Goal: Information Seeking & Learning: Learn about a topic

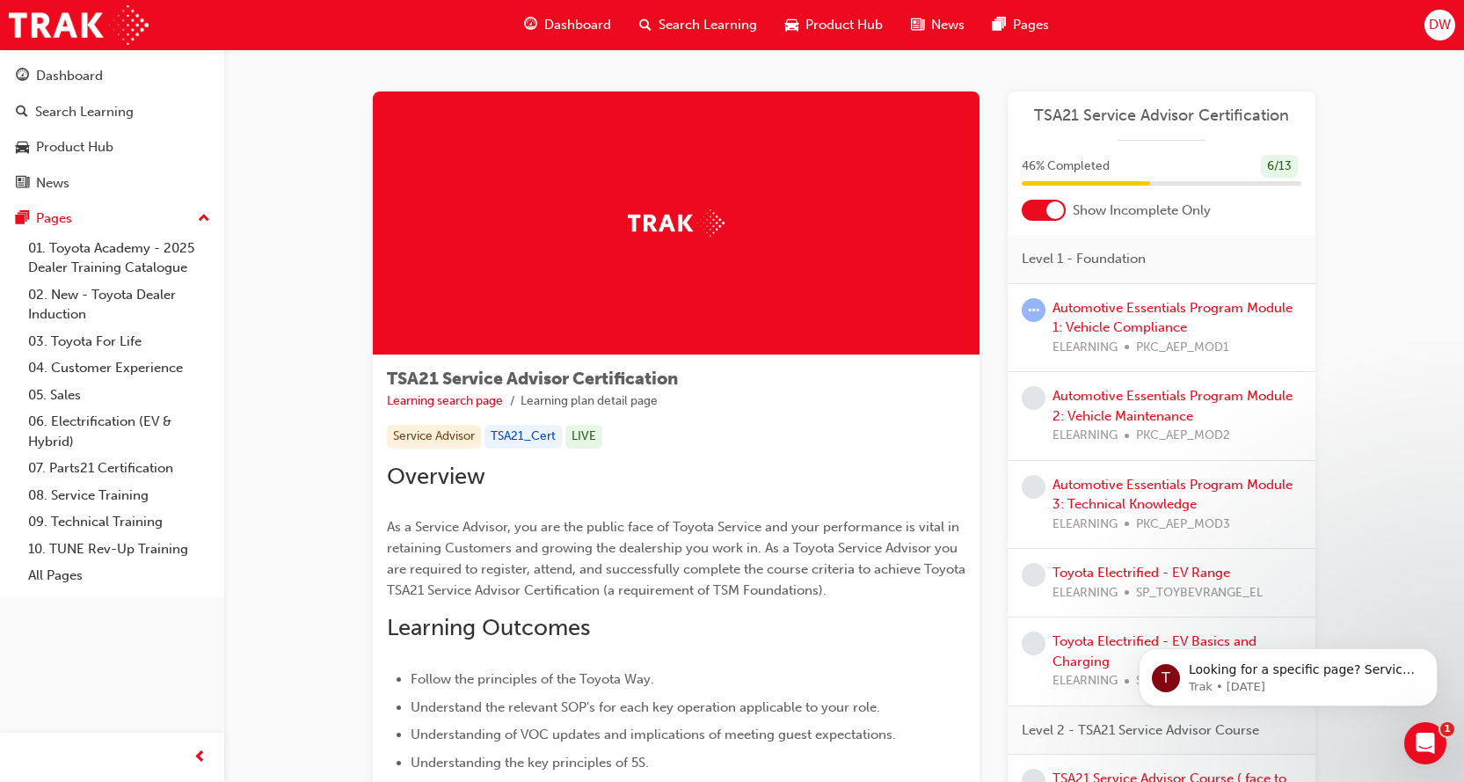
click at [1037, 212] on div at bounding box center [1044, 210] width 44 height 21
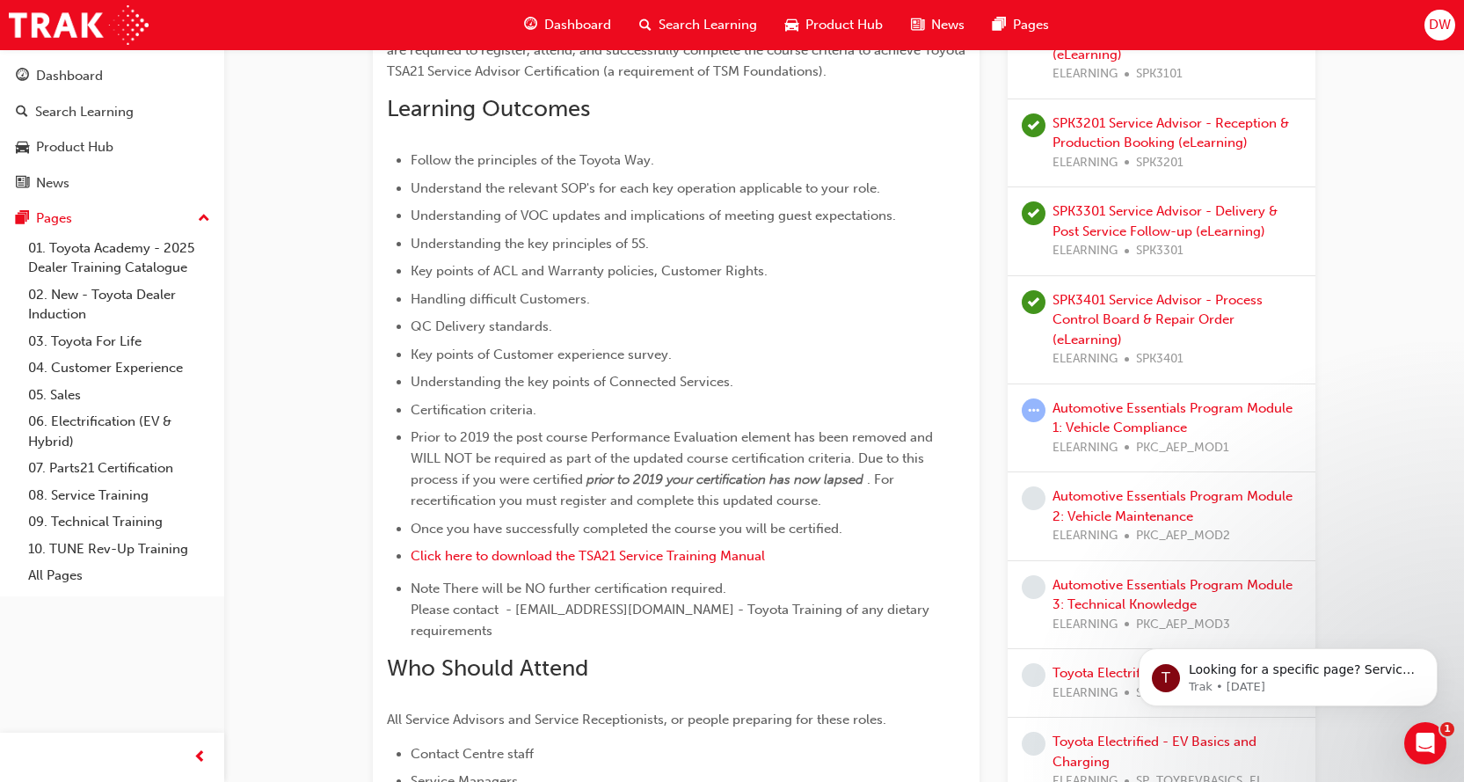
scroll to position [528, 0]
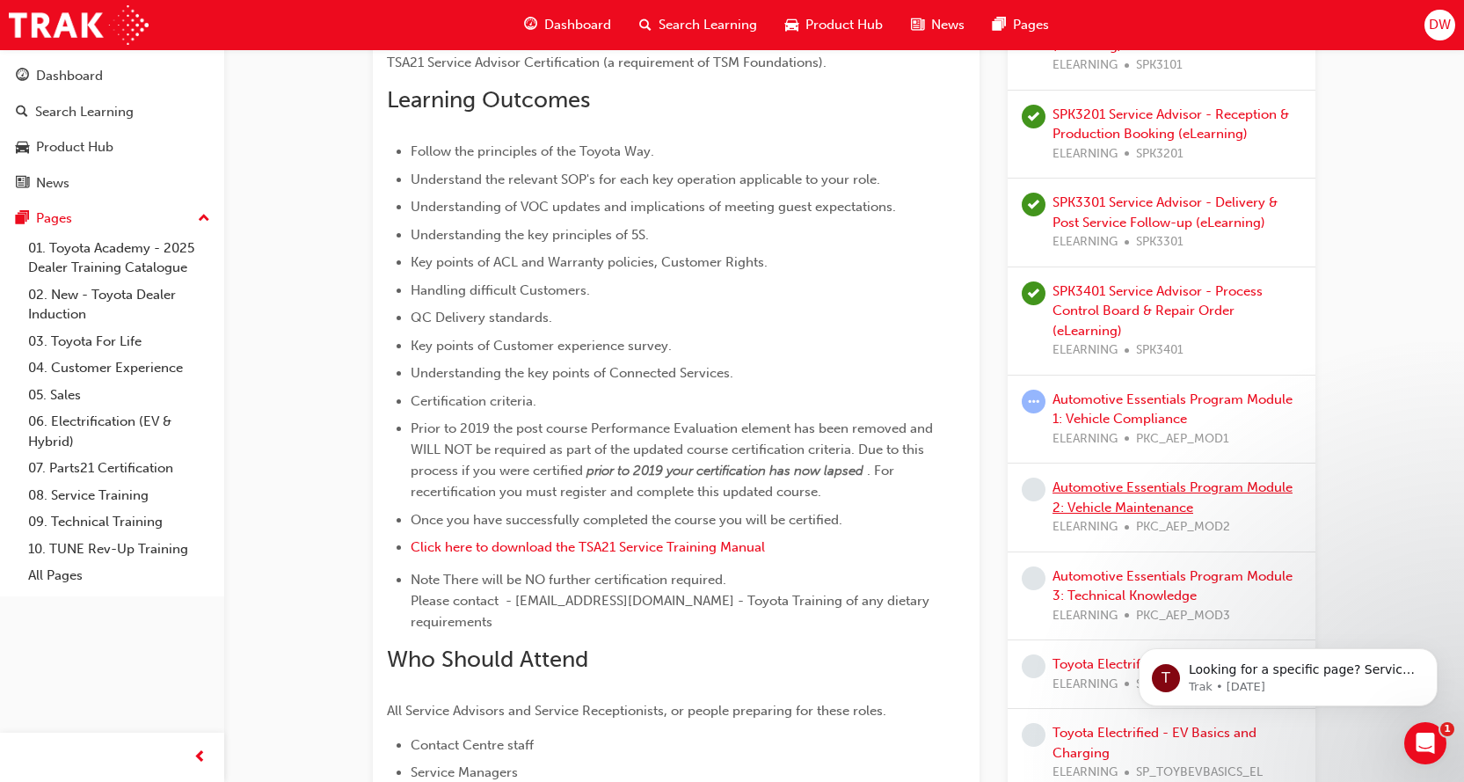
click at [1155, 479] on link "Automotive Essentials Program Module 2: Vehicle Maintenance" at bounding box center [1172, 497] width 240 height 36
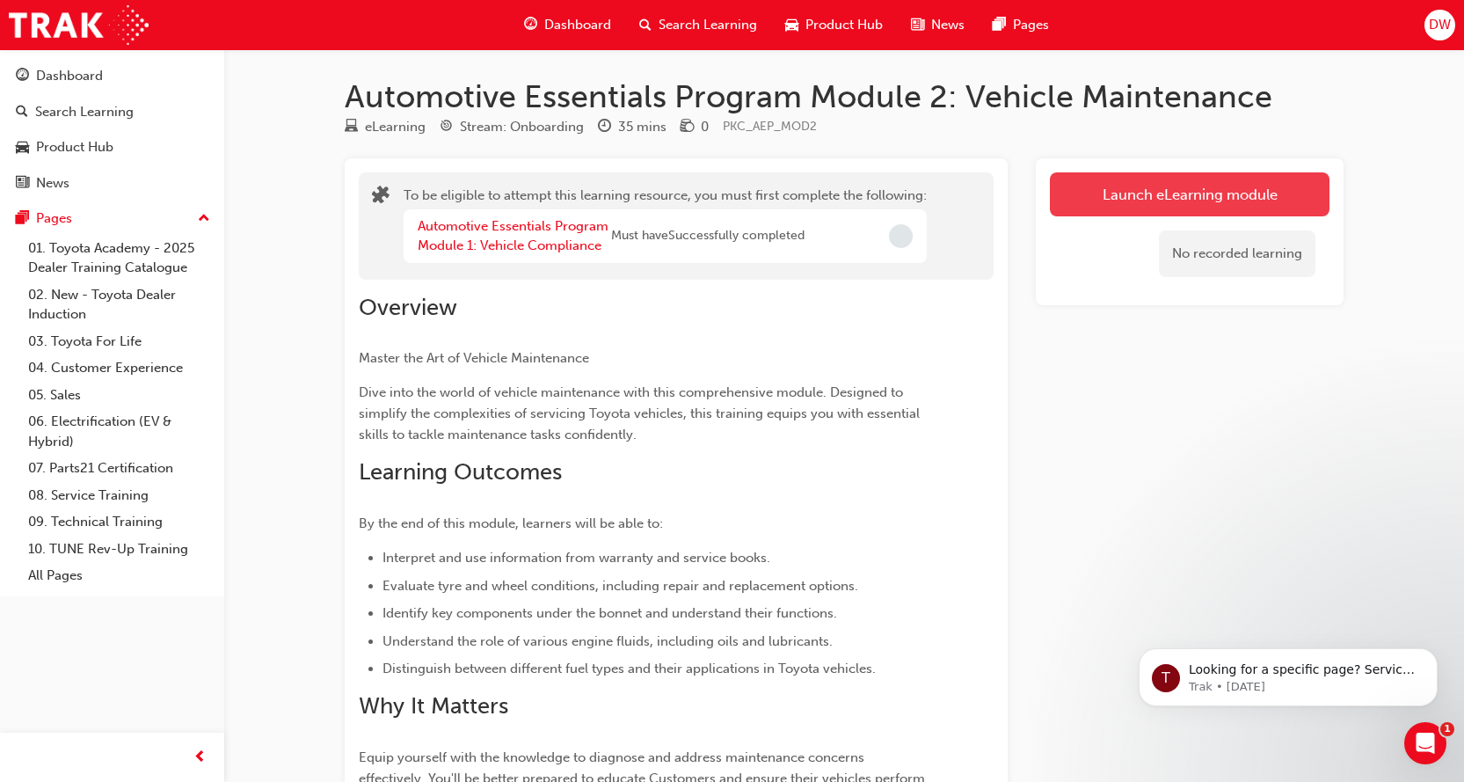
click at [1163, 199] on button "Launch eLearning module" at bounding box center [1190, 194] width 280 height 44
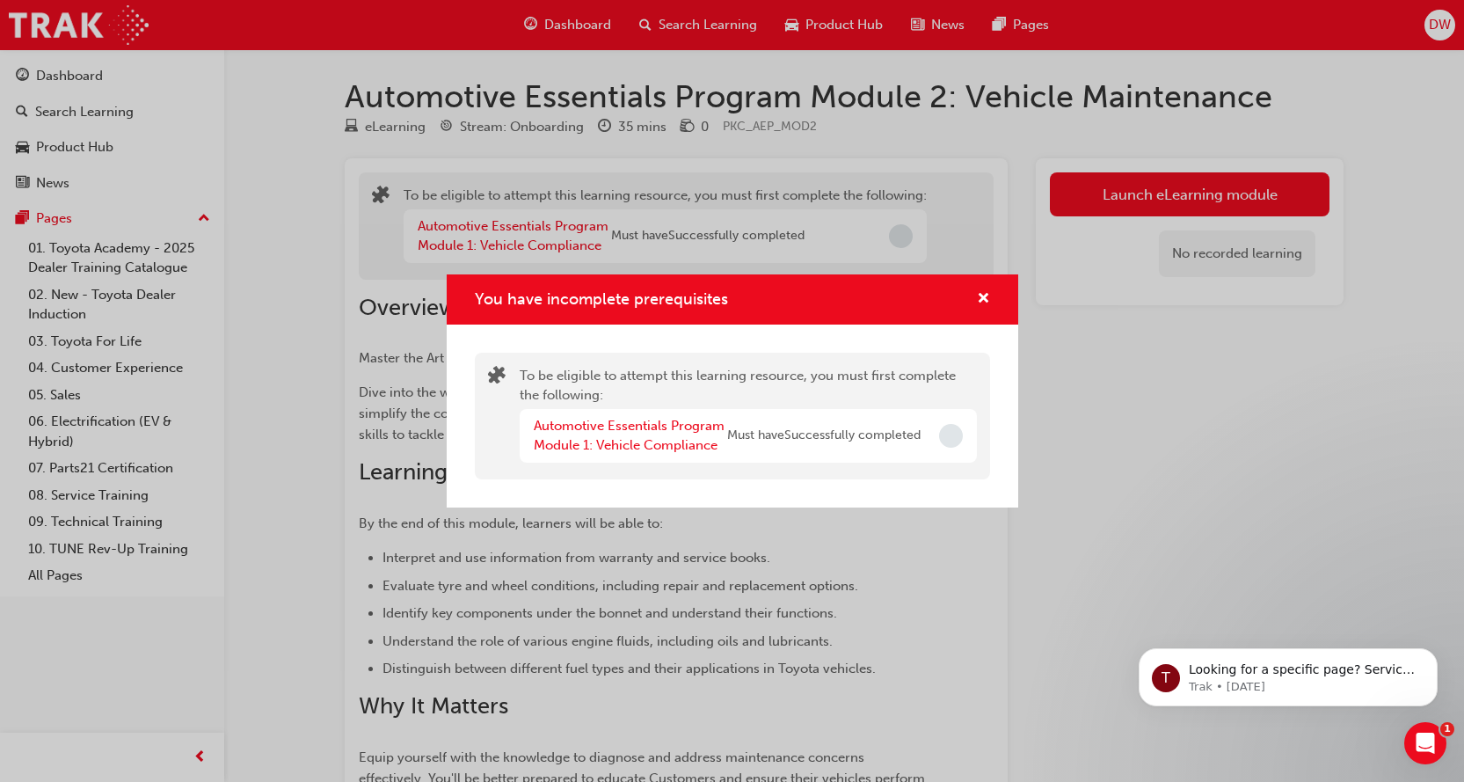
click at [945, 418] on div "Automotive Essentials Program Module 1: Vehicle Compliance Must have Successful…" at bounding box center [748, 436] width 457 height 54
click at [951, 442] on span "Incomplete" at bounding box center [951, 436] width 24 height 24
click at [636, 447] on link "Automotive Essentials Program Module 1: Vehicle Compliance" at bounding box center [629, 436] width 191 height 36
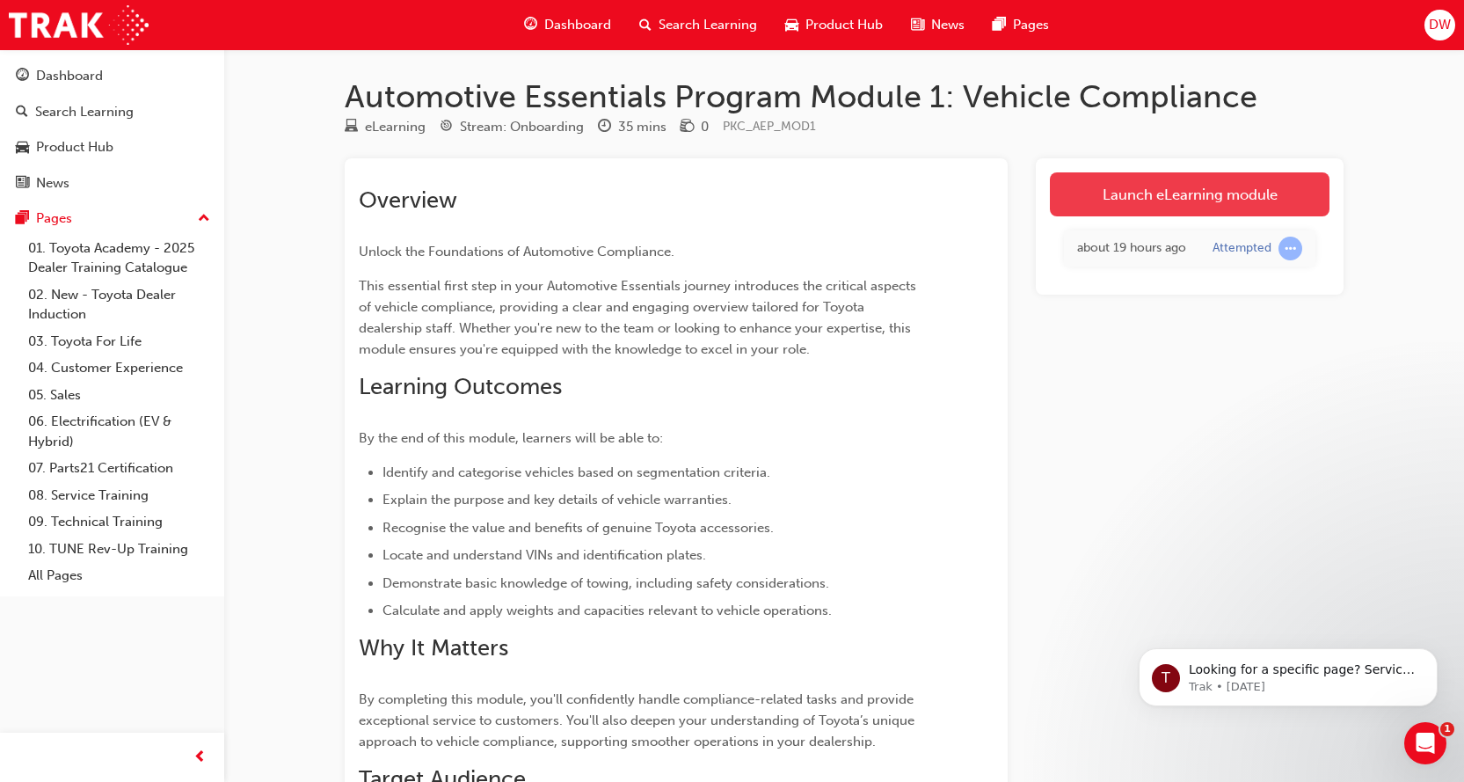
click at [1254, 193] on link "Launch eLearning module" at bounding box center [1190, 194] width 280 height 44
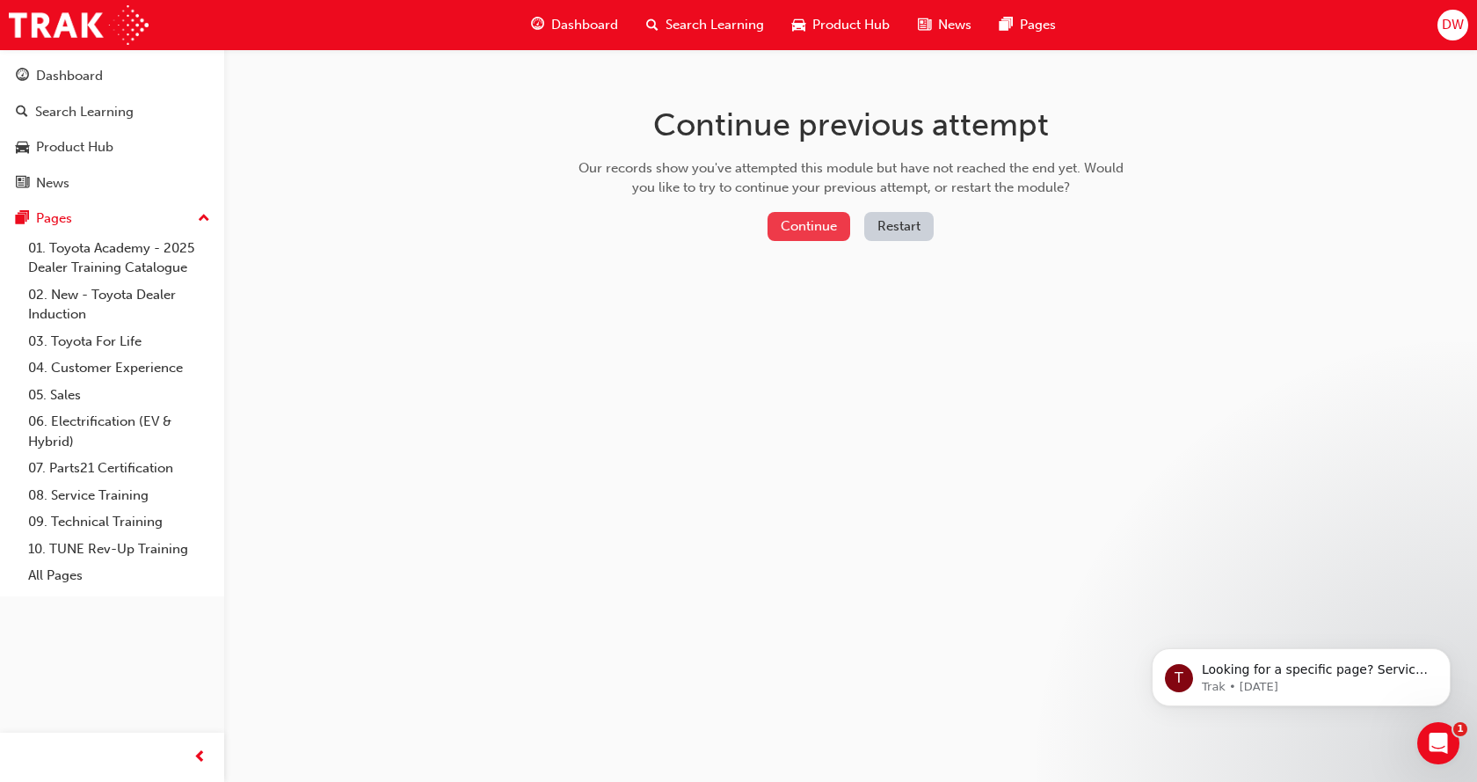
click at [784, 227] on button "Continue" at bounding box center [809, 226] width 83 height 29
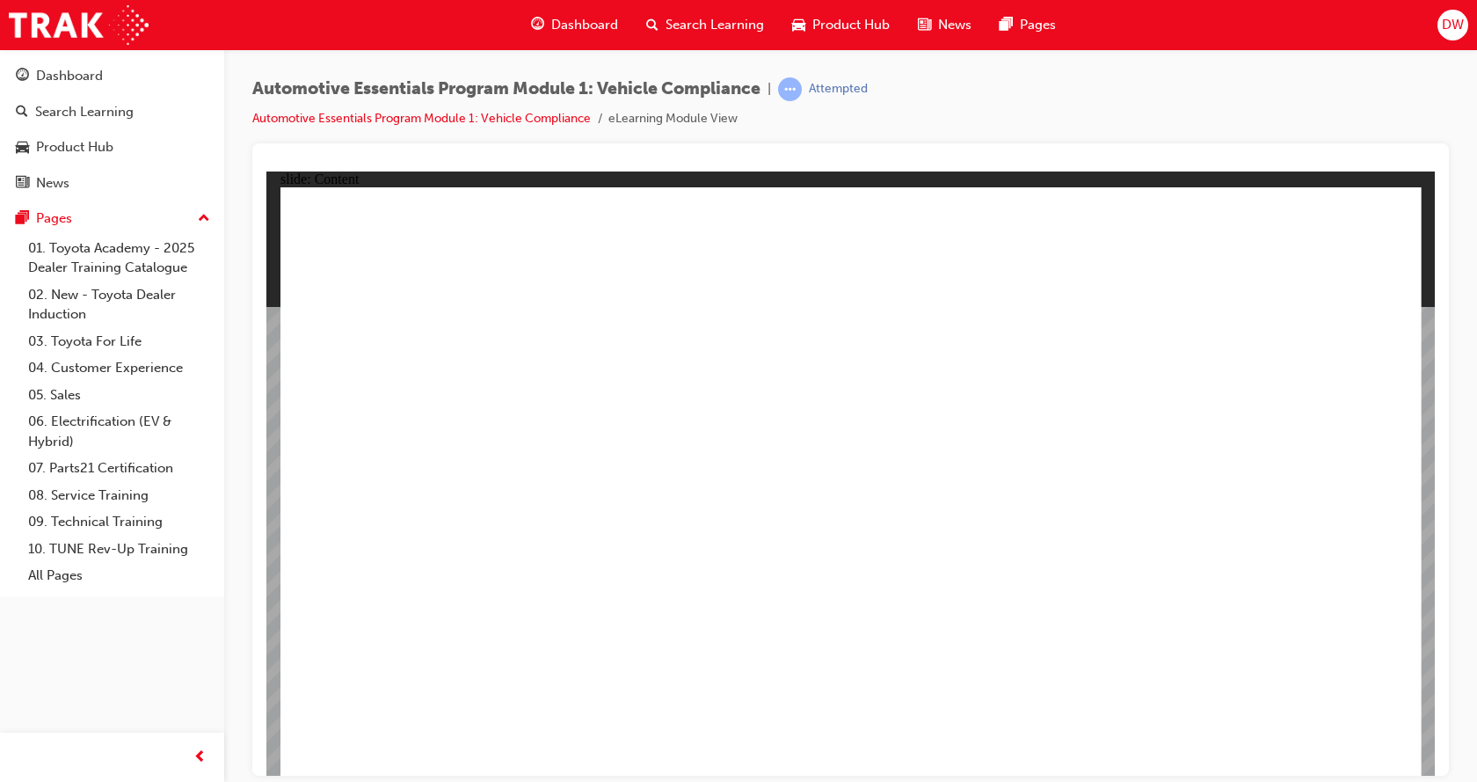
drag, startPoint x: 1180, startPoint y: 513, endPoint x: 1238, endPoint y: 414, distance: 114.3
drag, startPoint x: 1242, startPoint y: 408, endPoint x: 919, endPoint y: 536, distance: 348.1
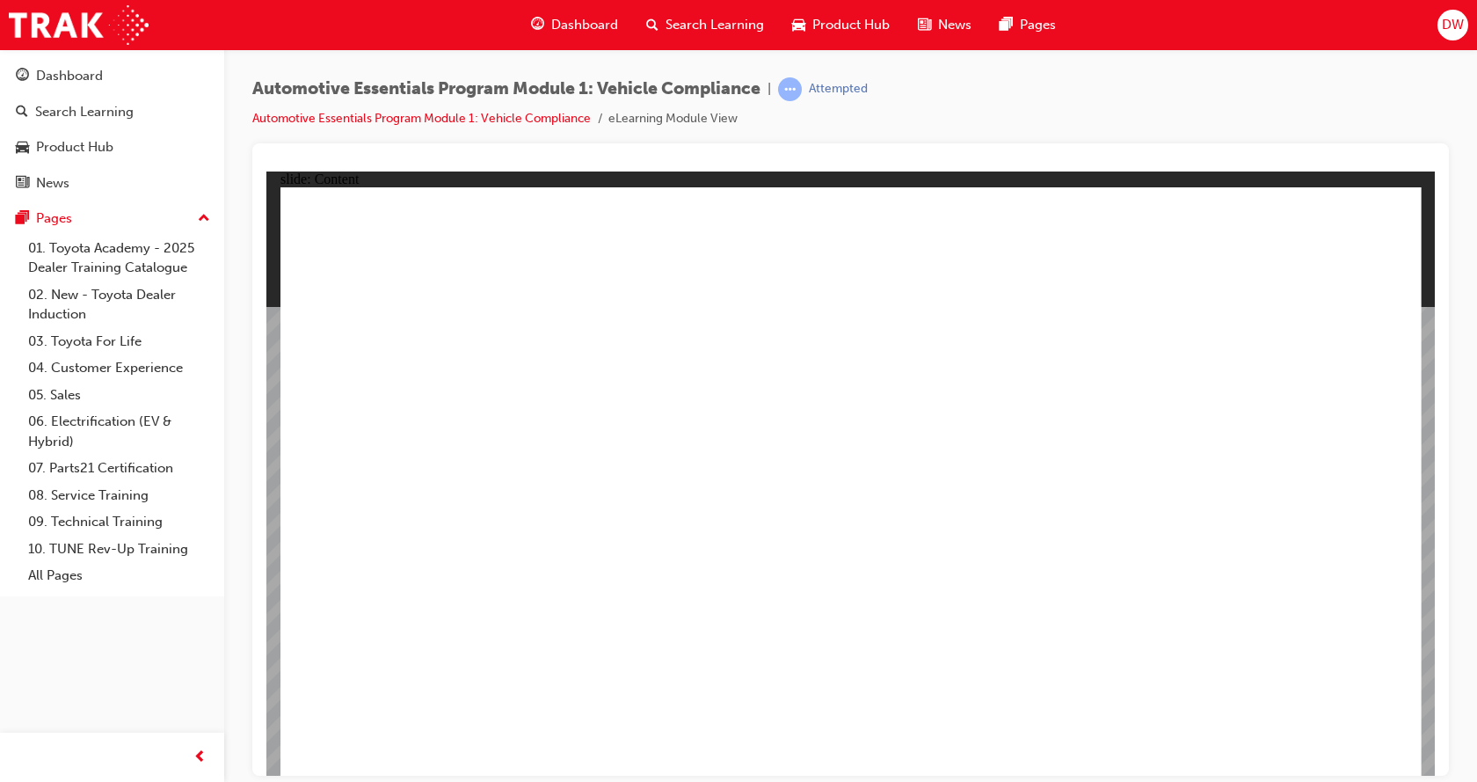
drag, startPoint x: 649, startPoint y: 678, endPoint x: 644, endPoint y: 695, distance: 17.5
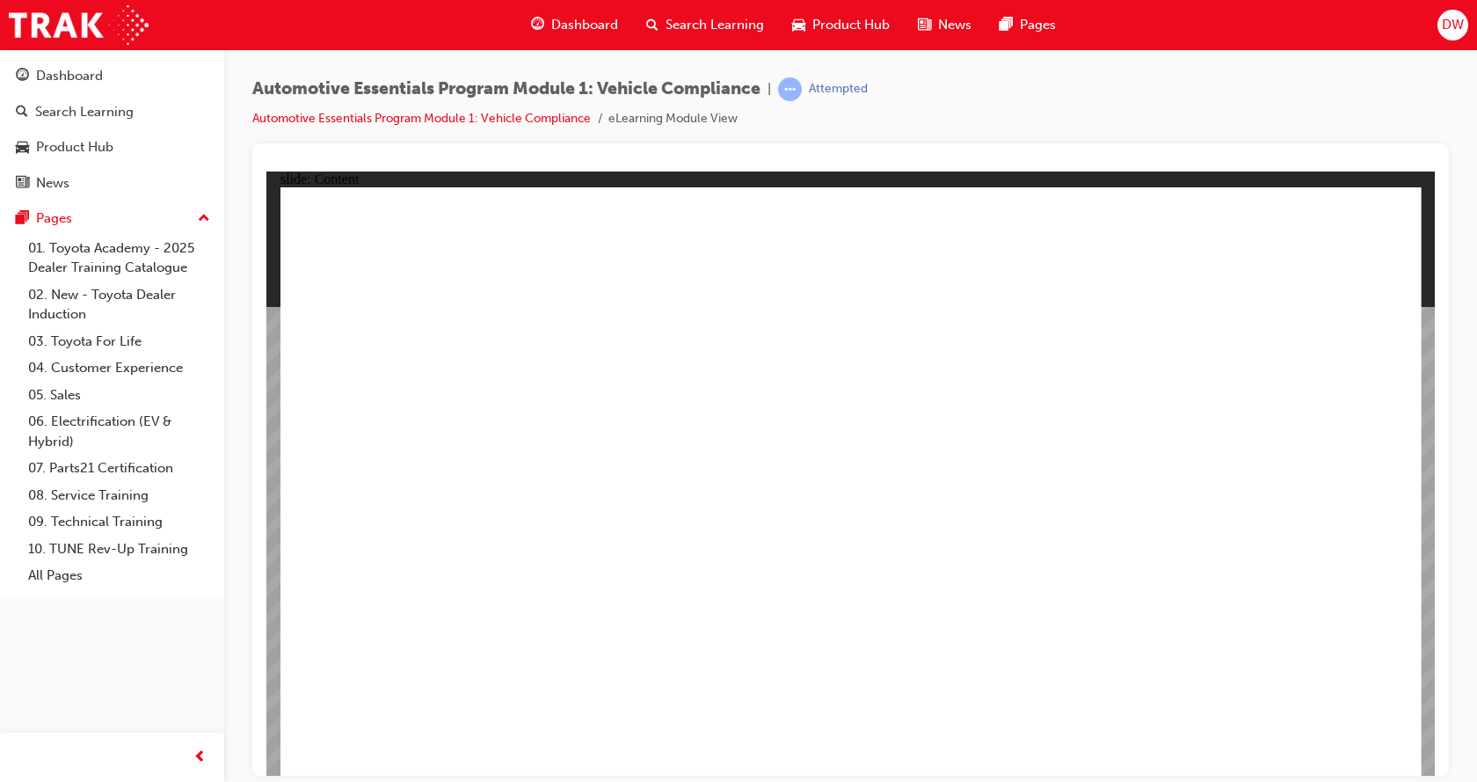
drag, startPoint x: 809, startPoint y: 702, endPoint x: 871, endPoint y: 679, distance: 66.5
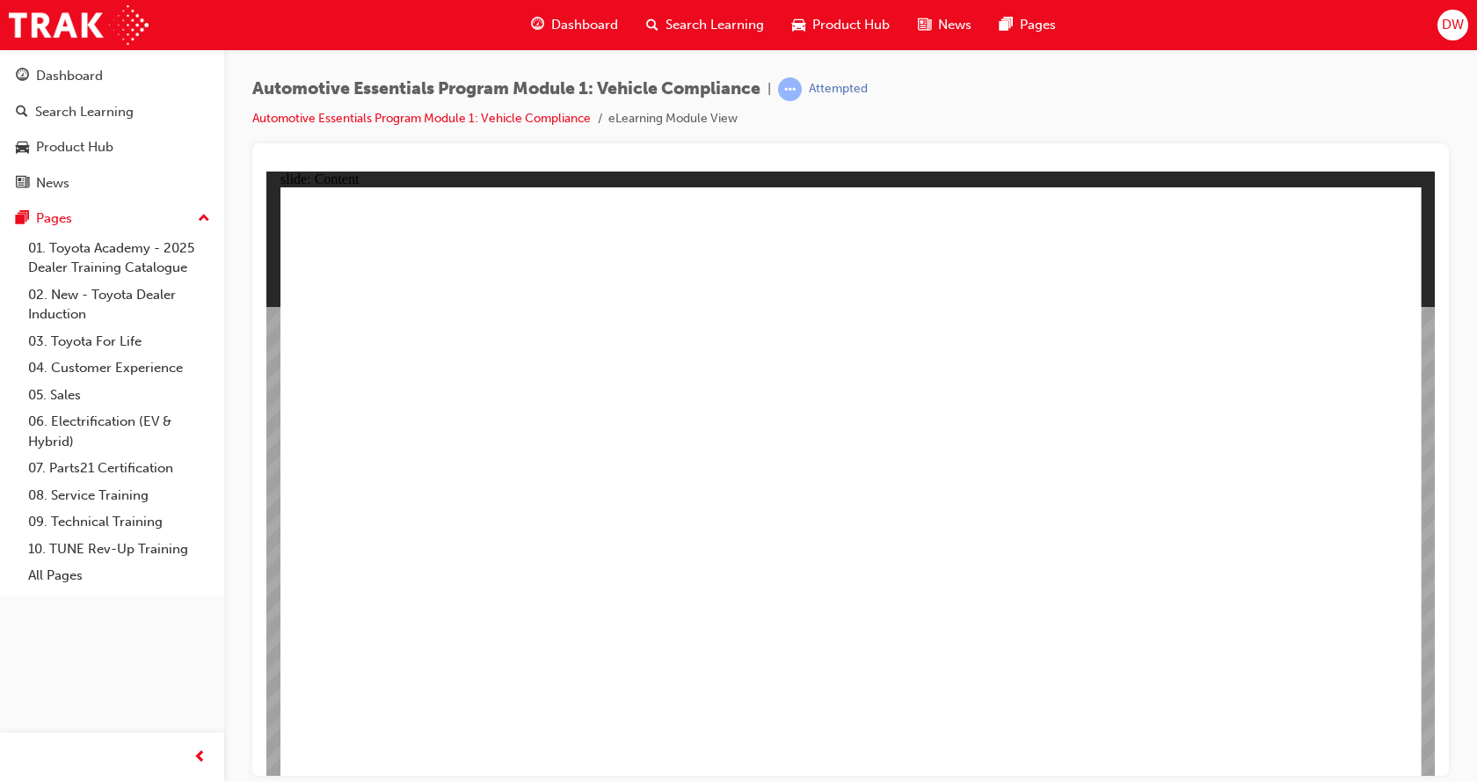
drag, startPoint x: 882, startPoint y: 678, endPoint x: 670, endPoint y: 723, distance: 216.6
drag, startPoint x: 542, startPoint y: 714, endPoint x: 502, endPoint y: 707, distance: 40.2
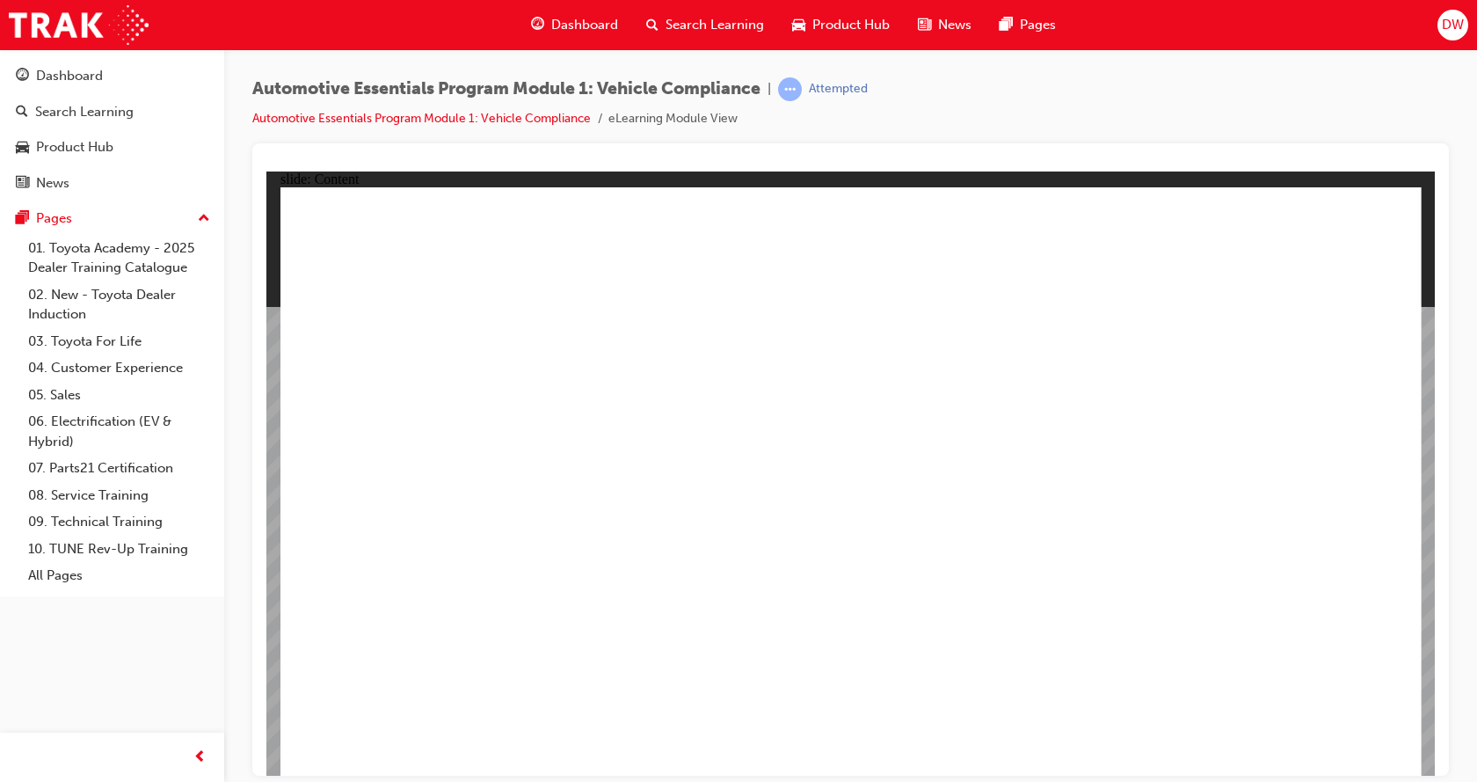
drag, startPoint x: 1347, startPoint y: 227, endPoint x: 1372, endPoint y: 244, distance: 31.0
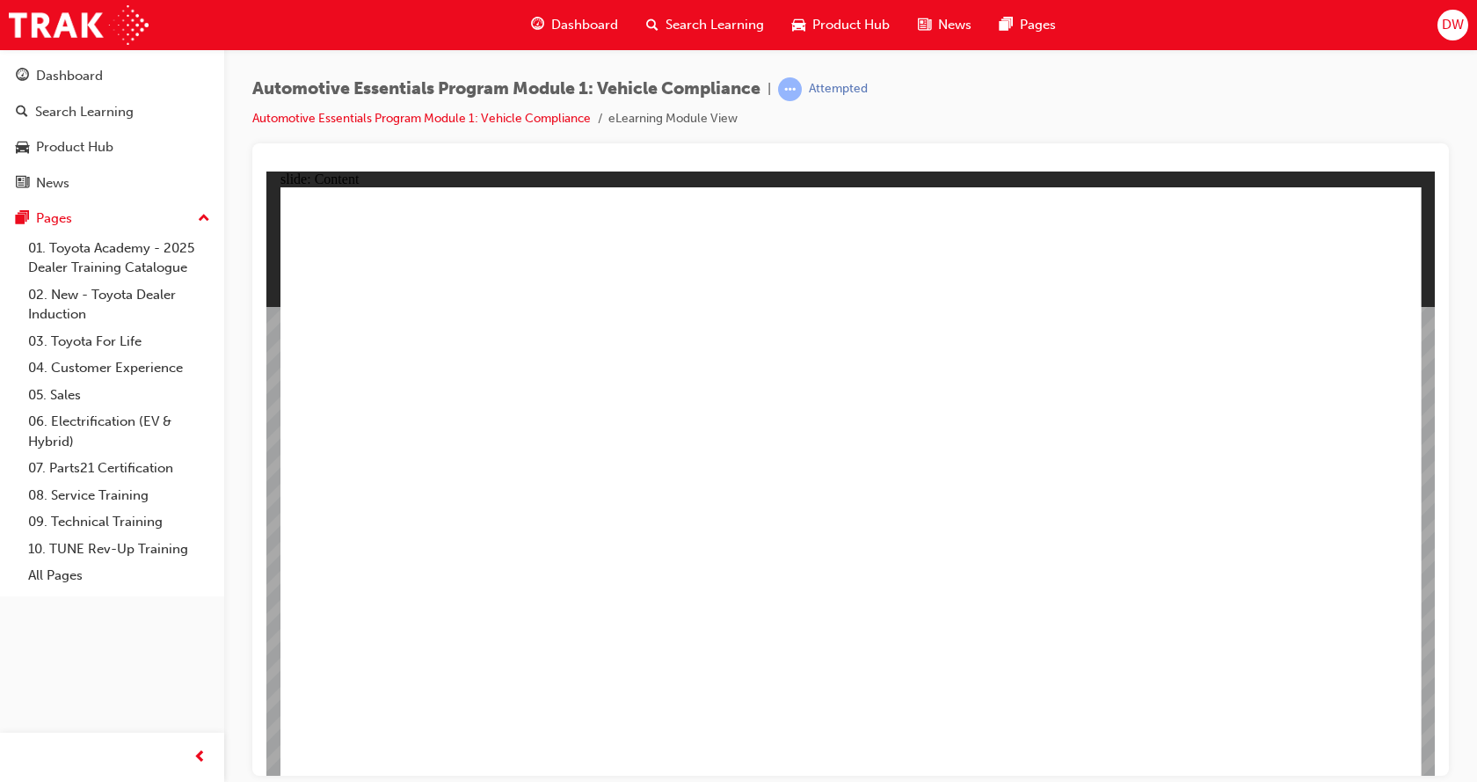
drag, startPoint x: 686, startPoint y: 445, endPoint x: 706, endPoint y: 428, distance: 26.2
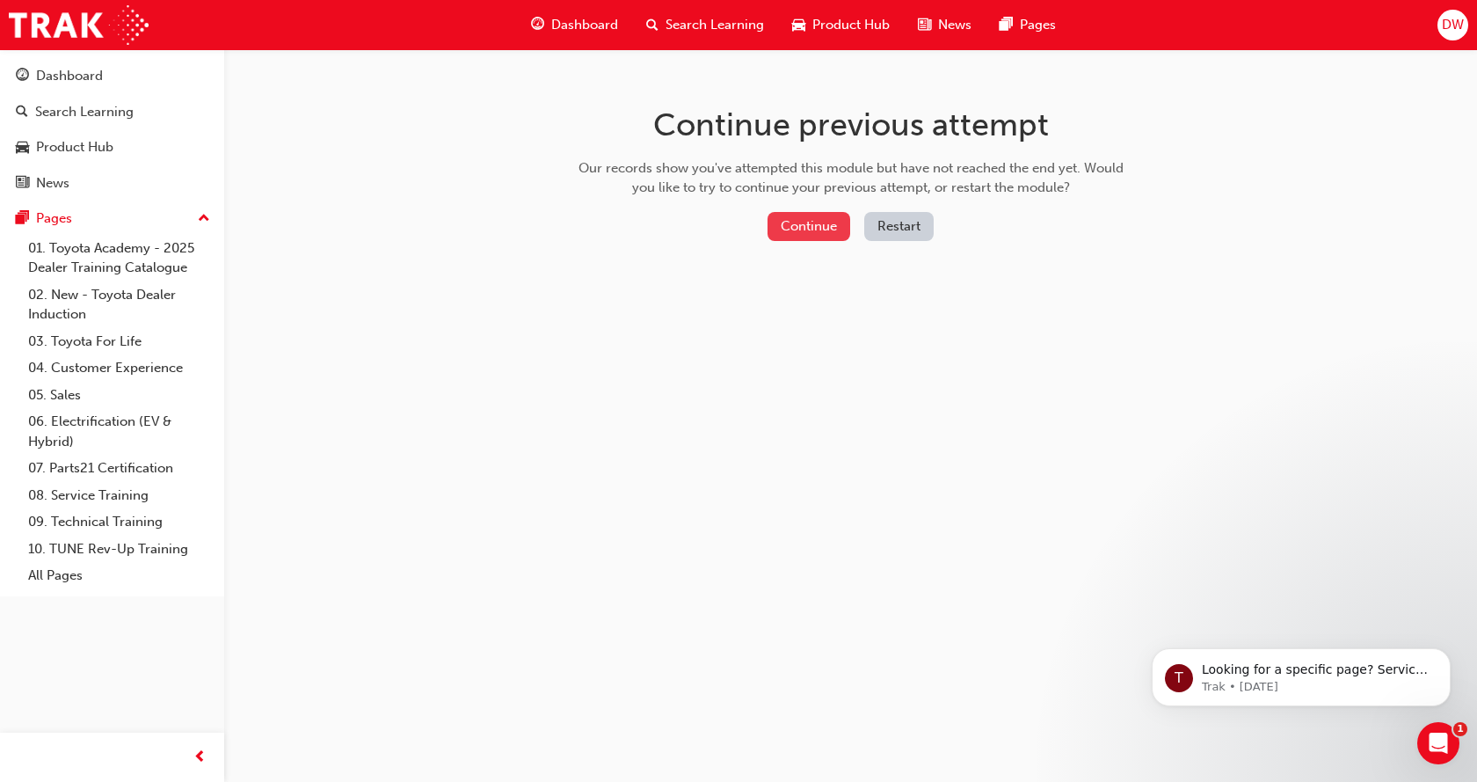
click at [791, 225] on button "Continue" at bounding box center [809, 226] width 83 height 29
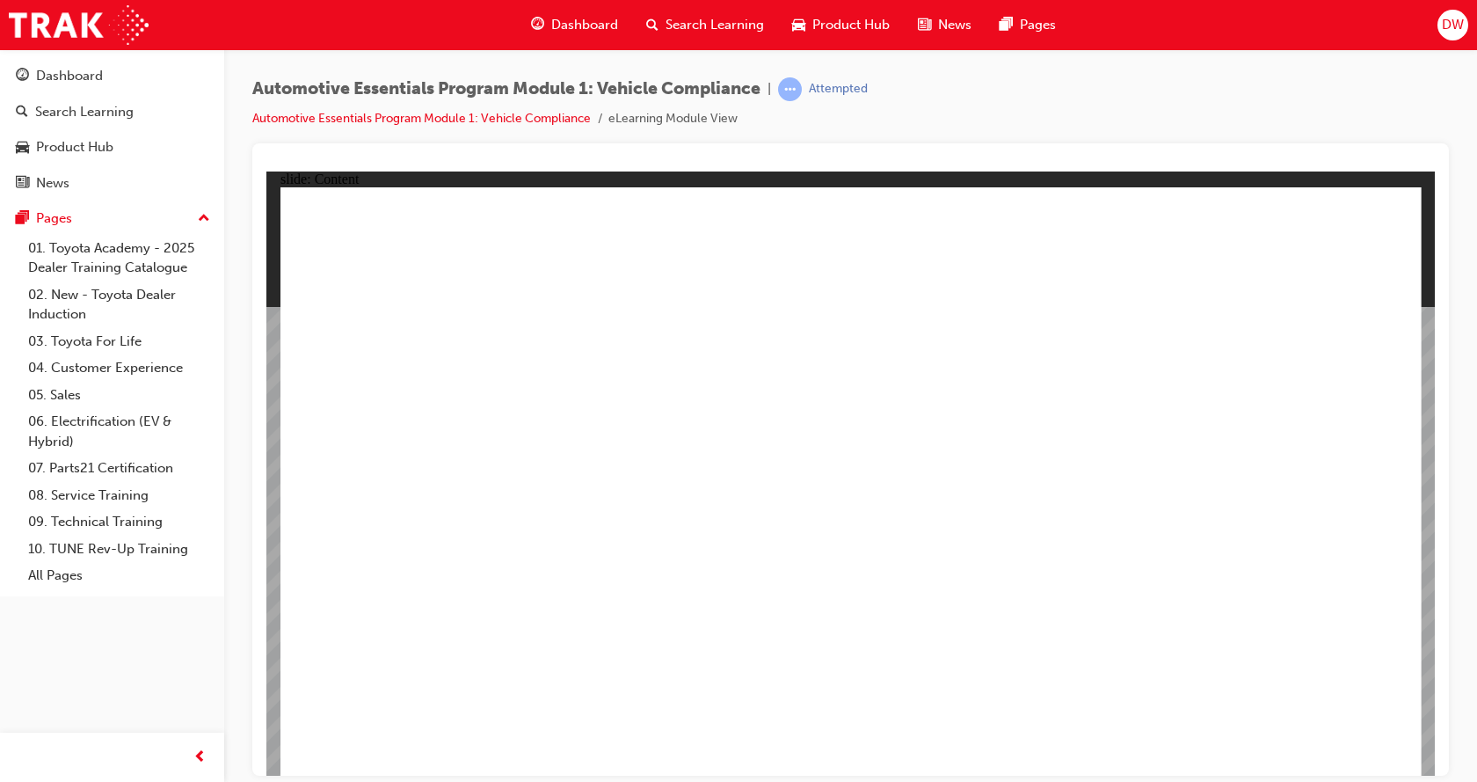
drag, startPoint x: 446, startPoint y: 672, endPoint x: 540, endPoint y: 679, distance: 94.3
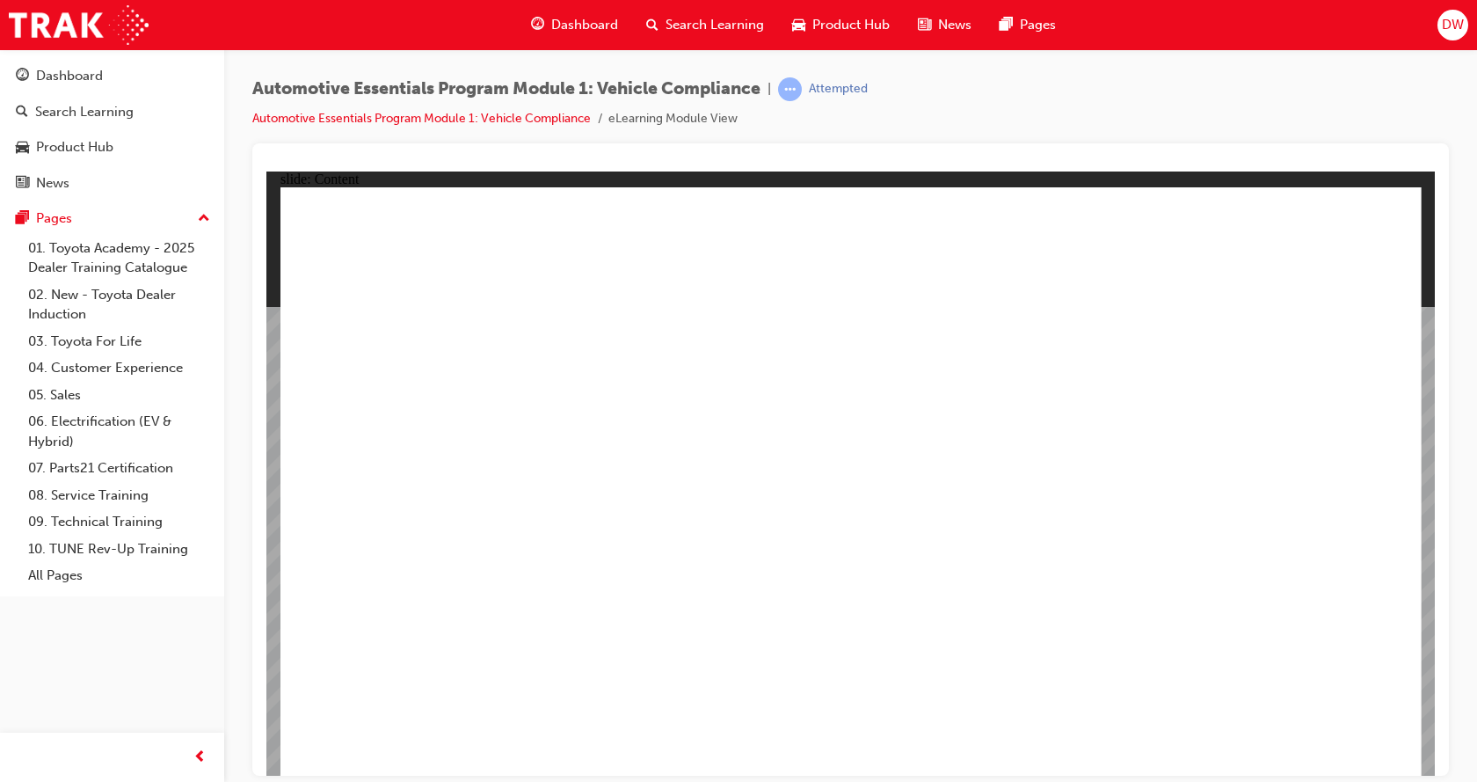
drag, startPoint x: 626, startPoint y: 663, endPoint x: 715, endPoint y: 670, distance: 89.1
drag, startPoint x: 717, startPoint y: 648, endPoint x: 759, endPoint y: 660, distance: 43.1
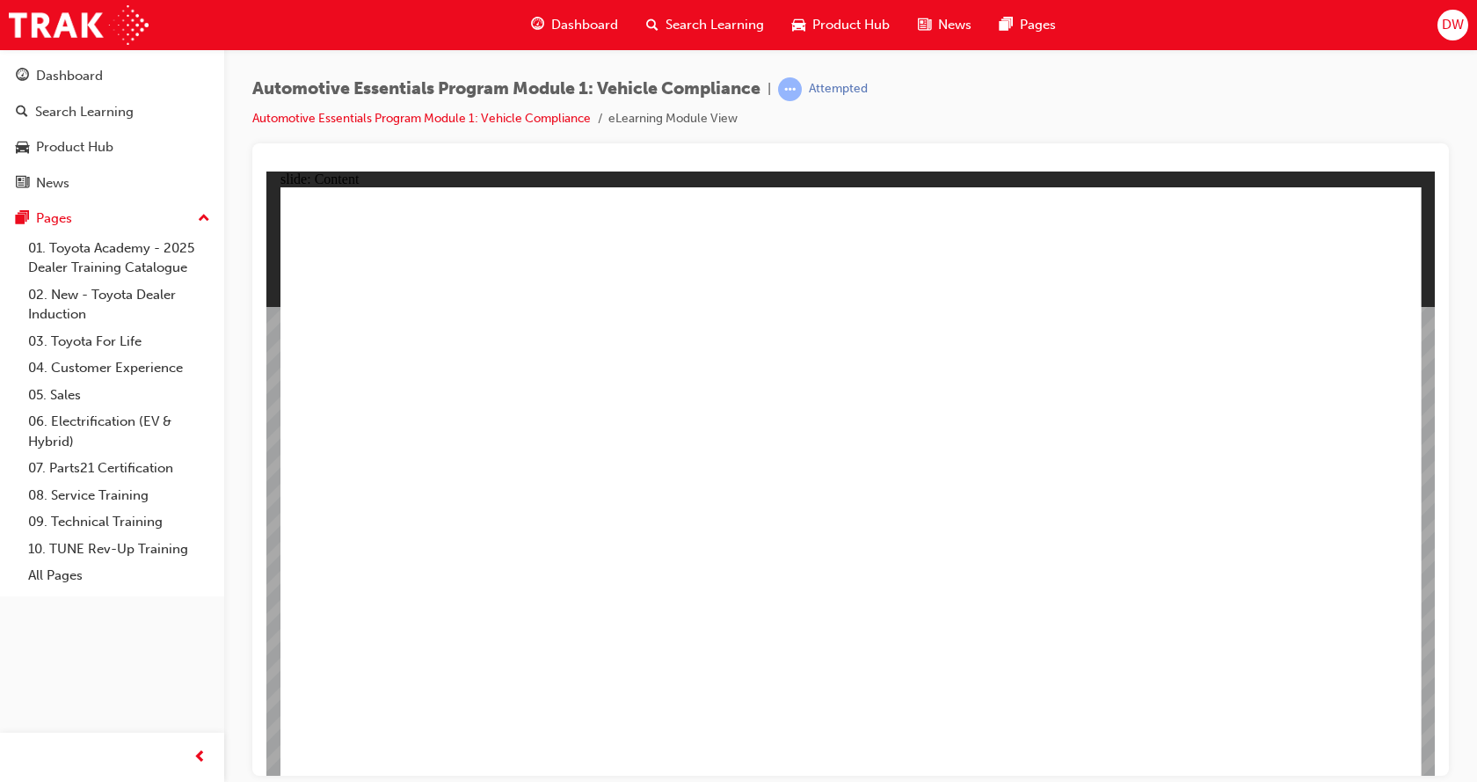
drag, startPoint x: 797, startPoint y: 695, endPoint x: 734, endPoint y: 711, distance: 65.5
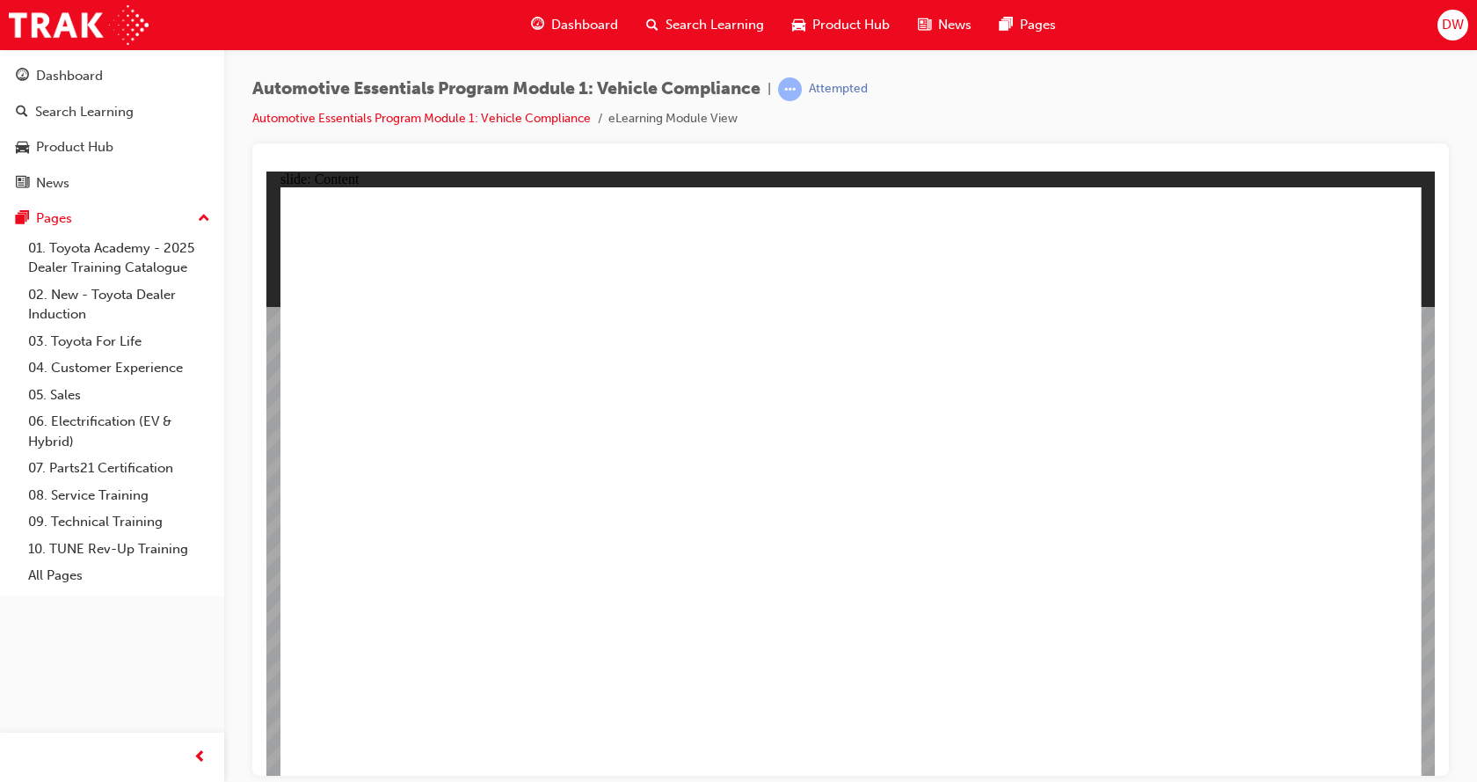
drag, startPoint x: 549, startPoint y: 689, endPoint x: 863, endPoint y: 744, distance: 318.6
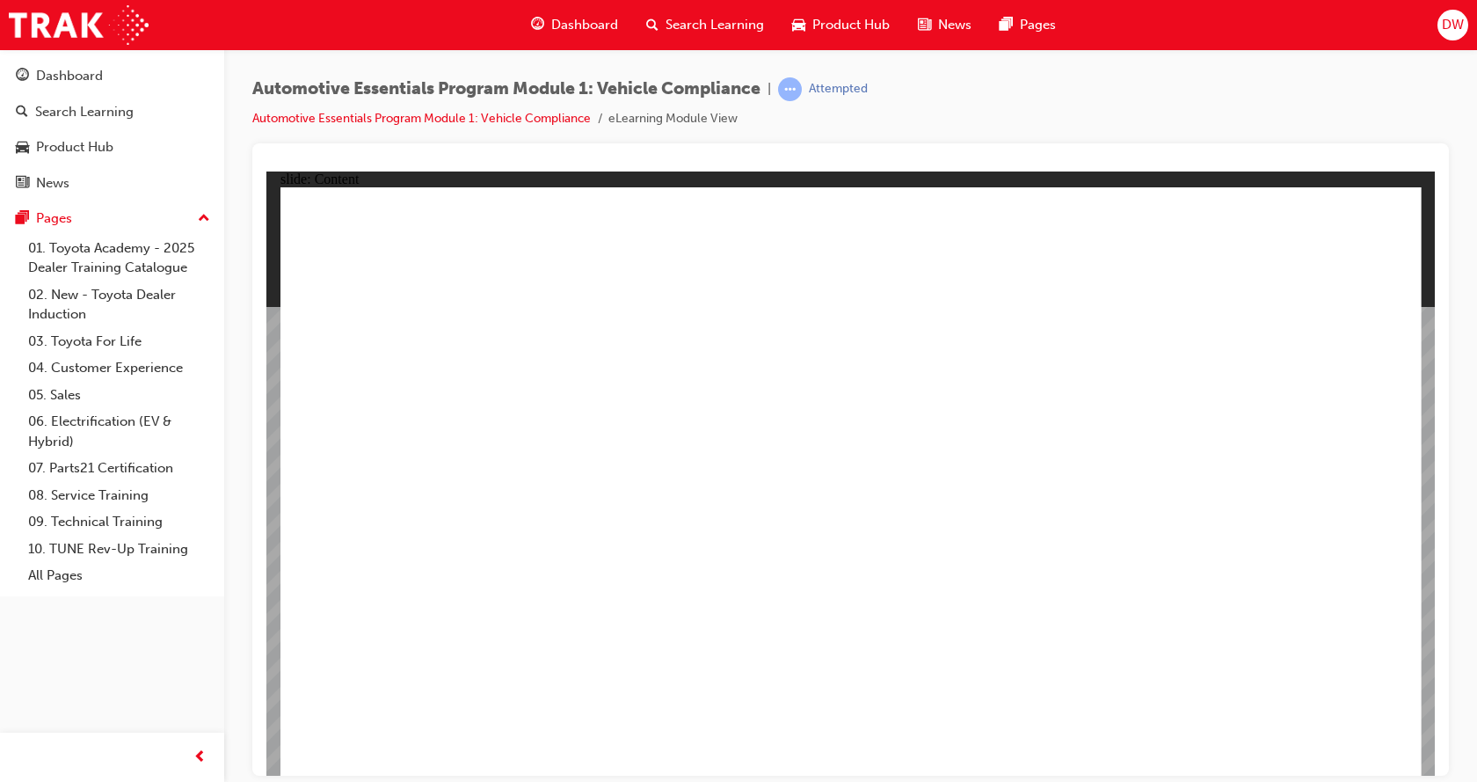
drag, startPoint x: 1361, startPoint y: 211, endPoint x: 1357, endPoint y: 242, distance: 31.0
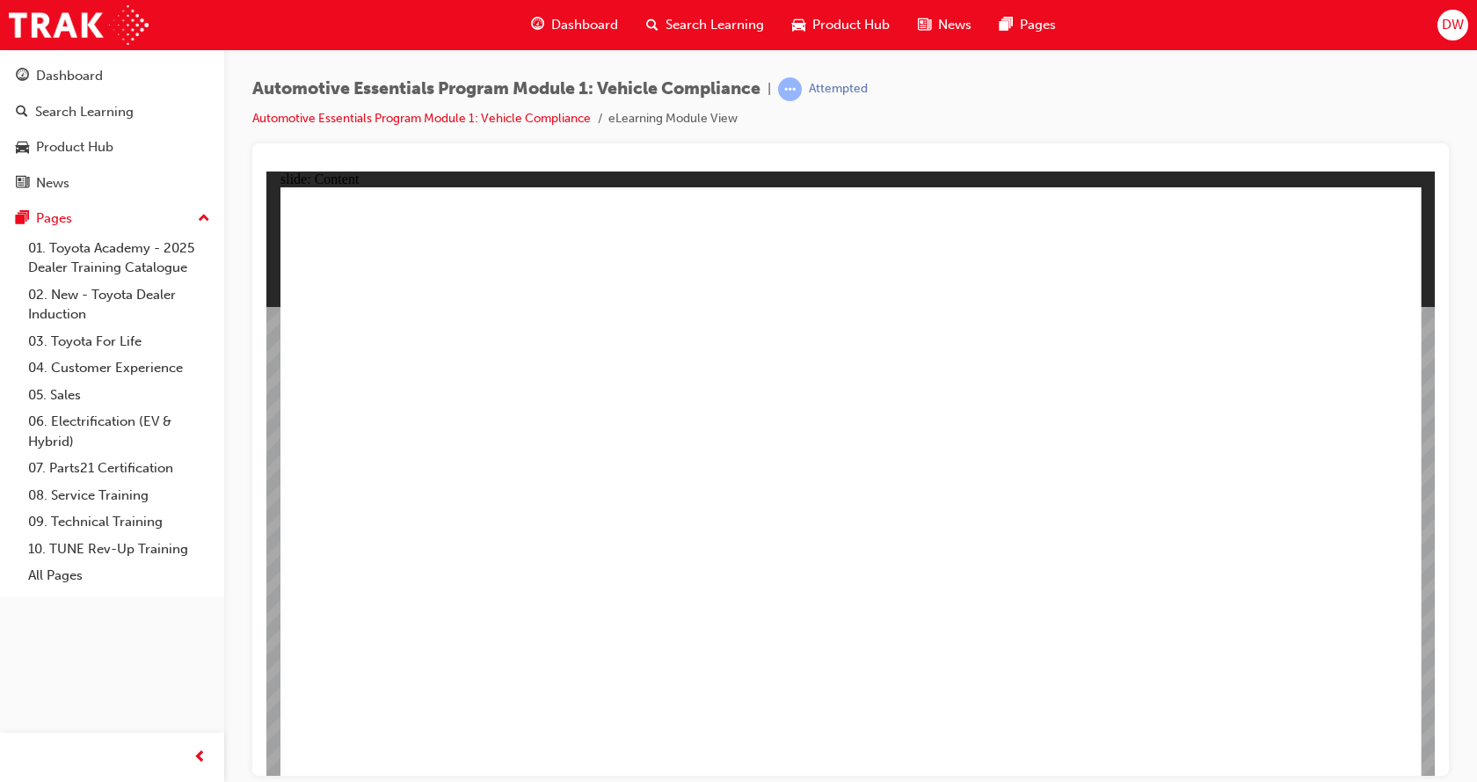
drag, startPoint x: 461, startPoint y: 702, endPoint x: 512, endPoint y: 678, distance: 56.6
drag, startPoint x: 627, startPoint y: 682, endPoint x: 637, endPoint y: 695, distance: 16.4
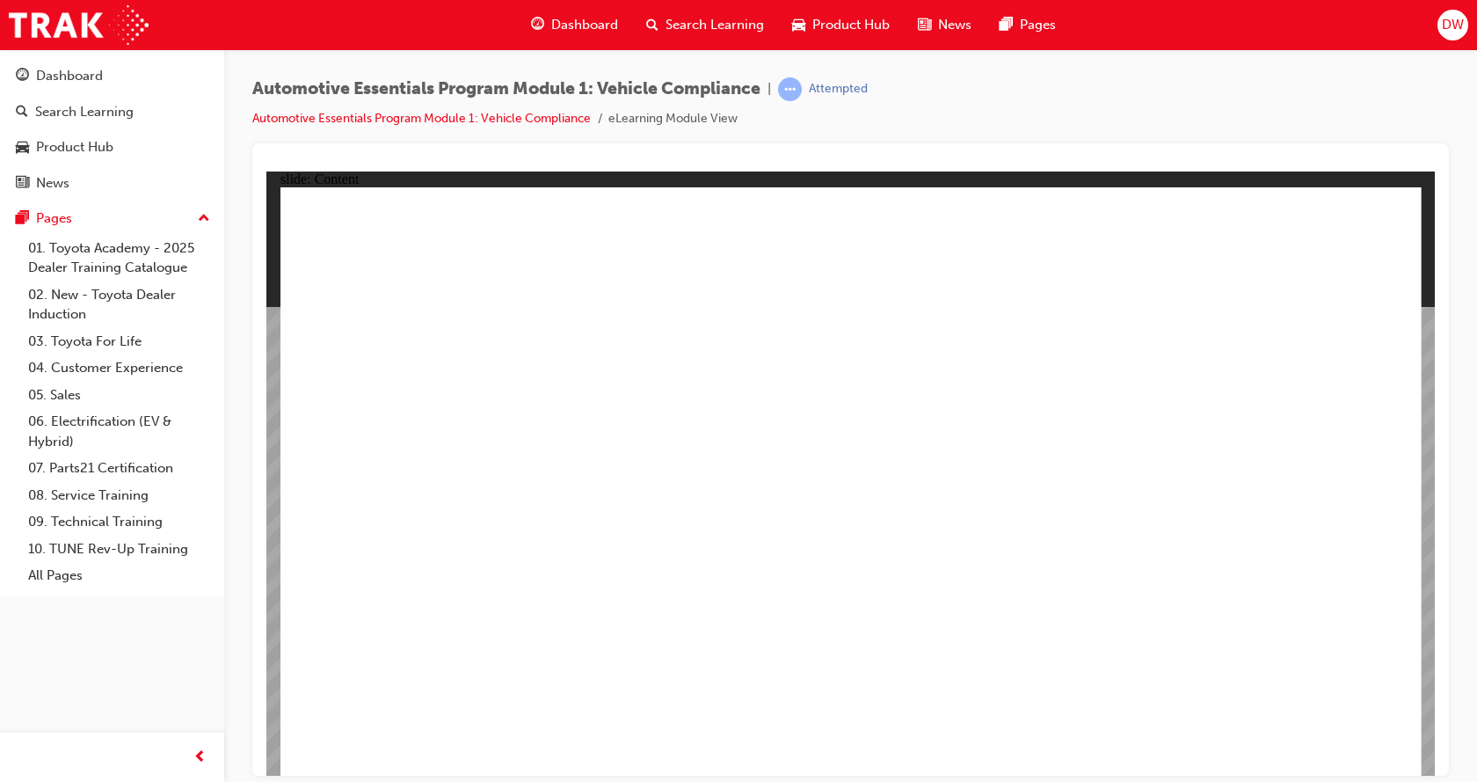
drag, startPoint x: 753, startPoint y: 653, endPoint x: 760, endPoint y: 683, distance: 30.5
drag, startPoint x: 756, startPoint y: 701, endPoint x: 767, endPoint y: 694, distance: 12.7
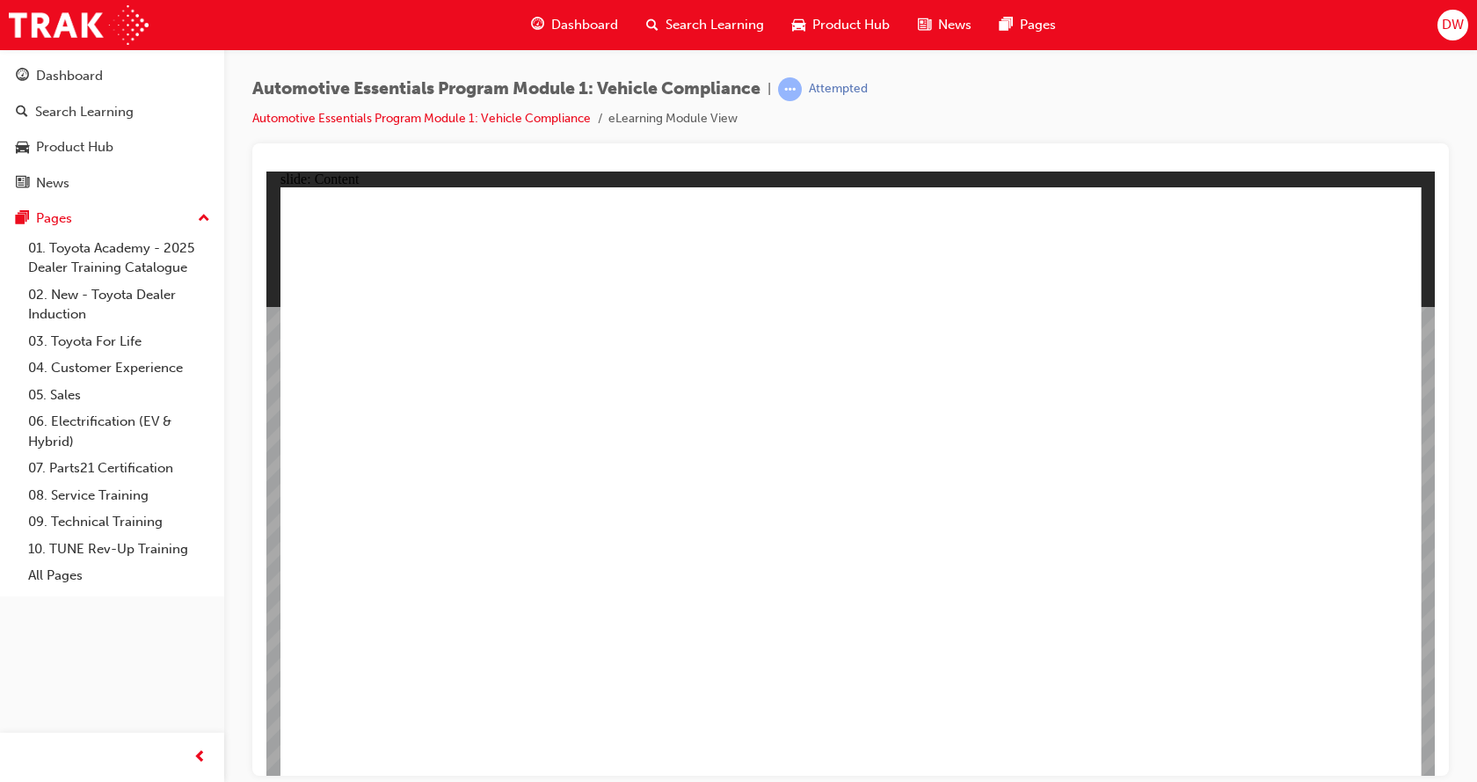
drag, startPoint x: 469, startPoint y: 665, endPoint x: 514, endPoint y: 669, distance: 45.9
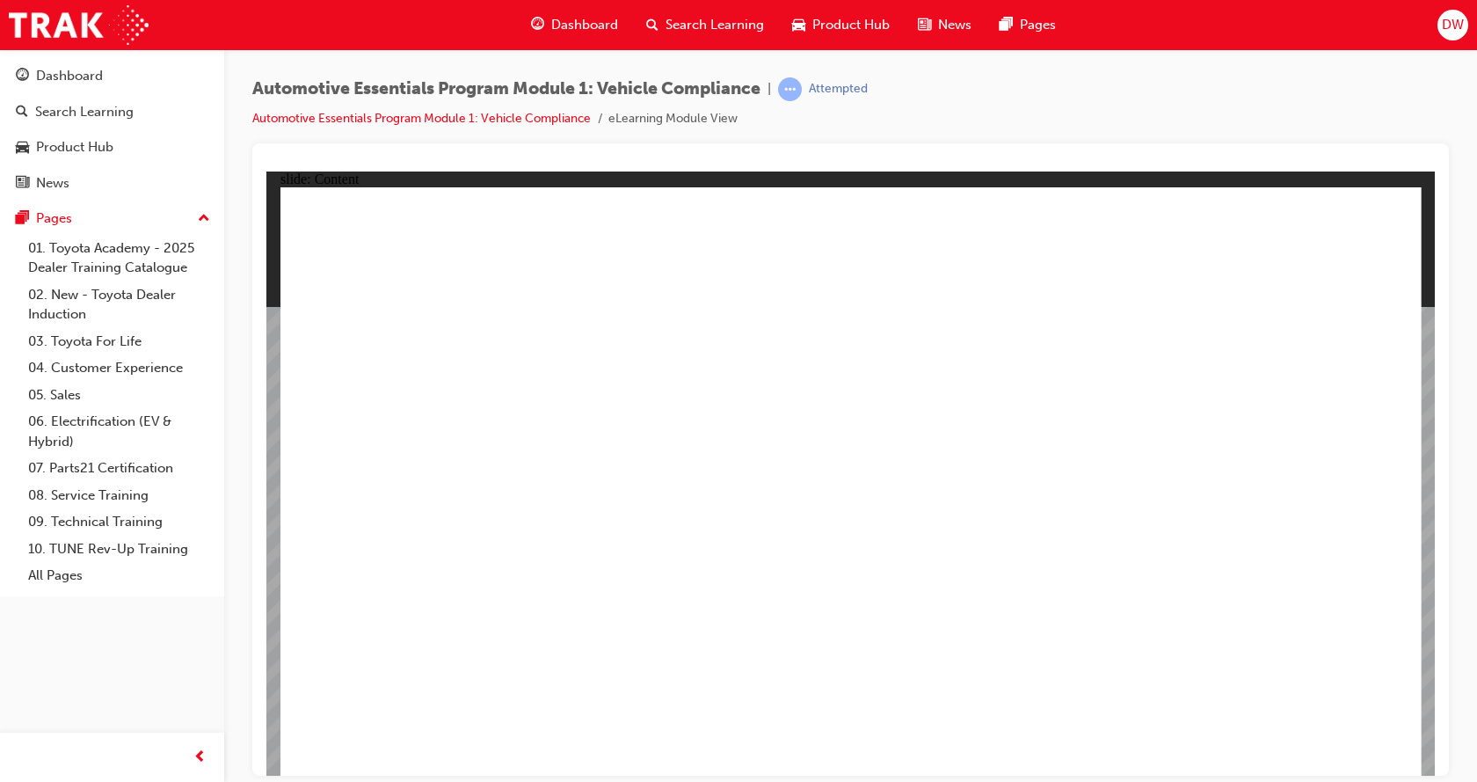
drag, startPoint x: 630, startPoint y: 660, endPoint x: 709, endPoint y: 645, distance: 79.7
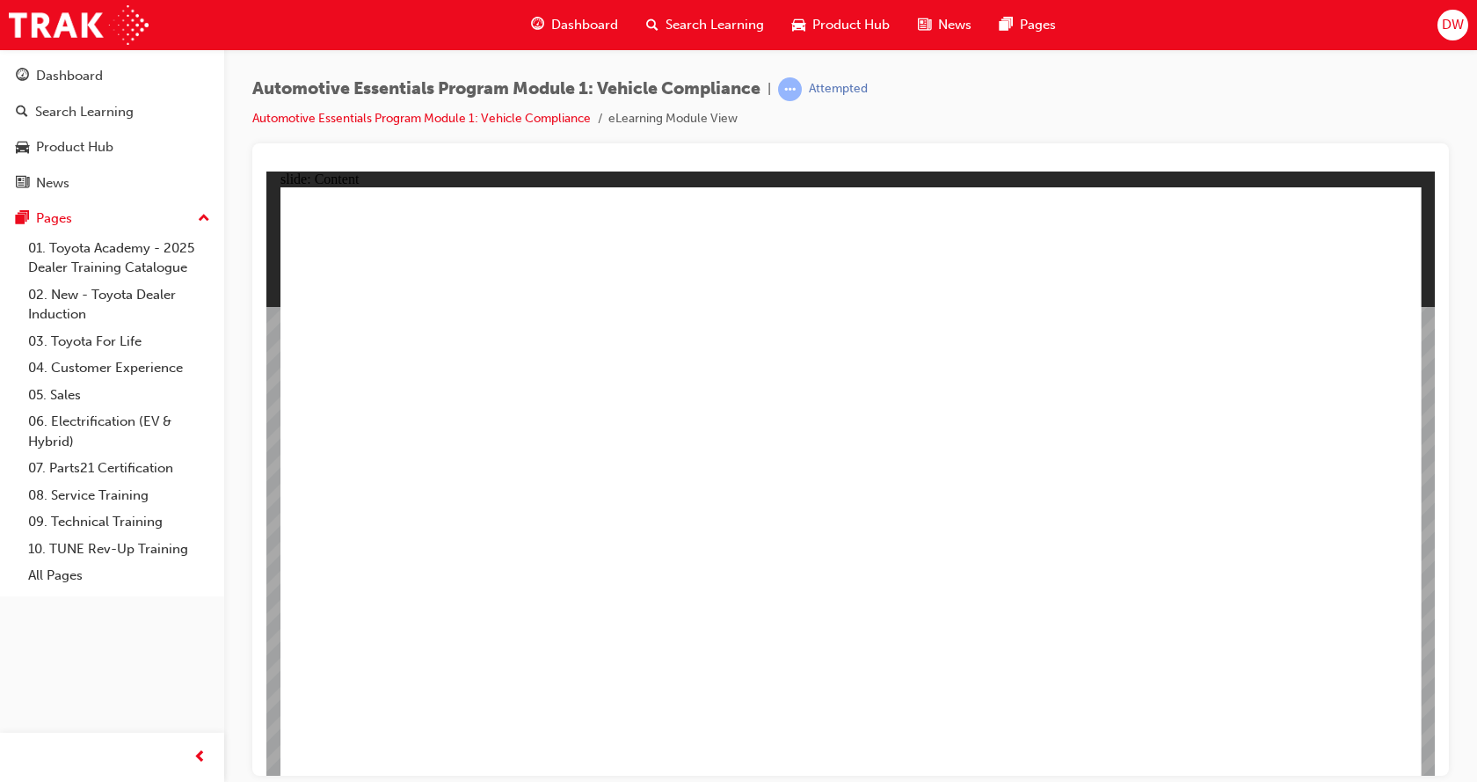
drag, startPoint x: 729, startPoint y: 703, endPoint x: 673, endPoint y: 715, distance: 57.4
drag, startPoint x: 641, startPoint y: 698, endPoint x: 504, endPoint y: 716, distance: 138.3
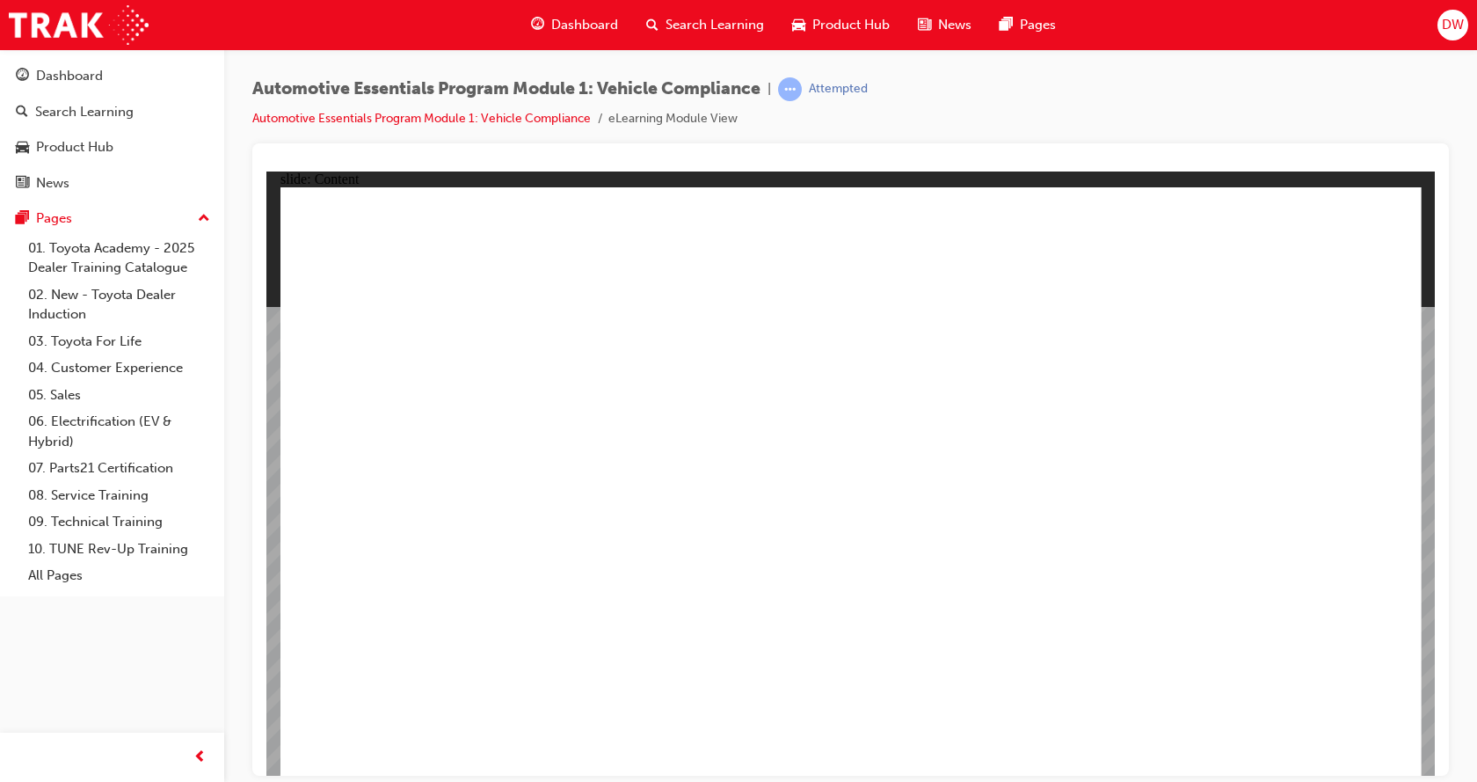
drag, startPoint x: 463, startPoint y: 708, endPoint x: 567, endPoint y: 677, distance: 108.2
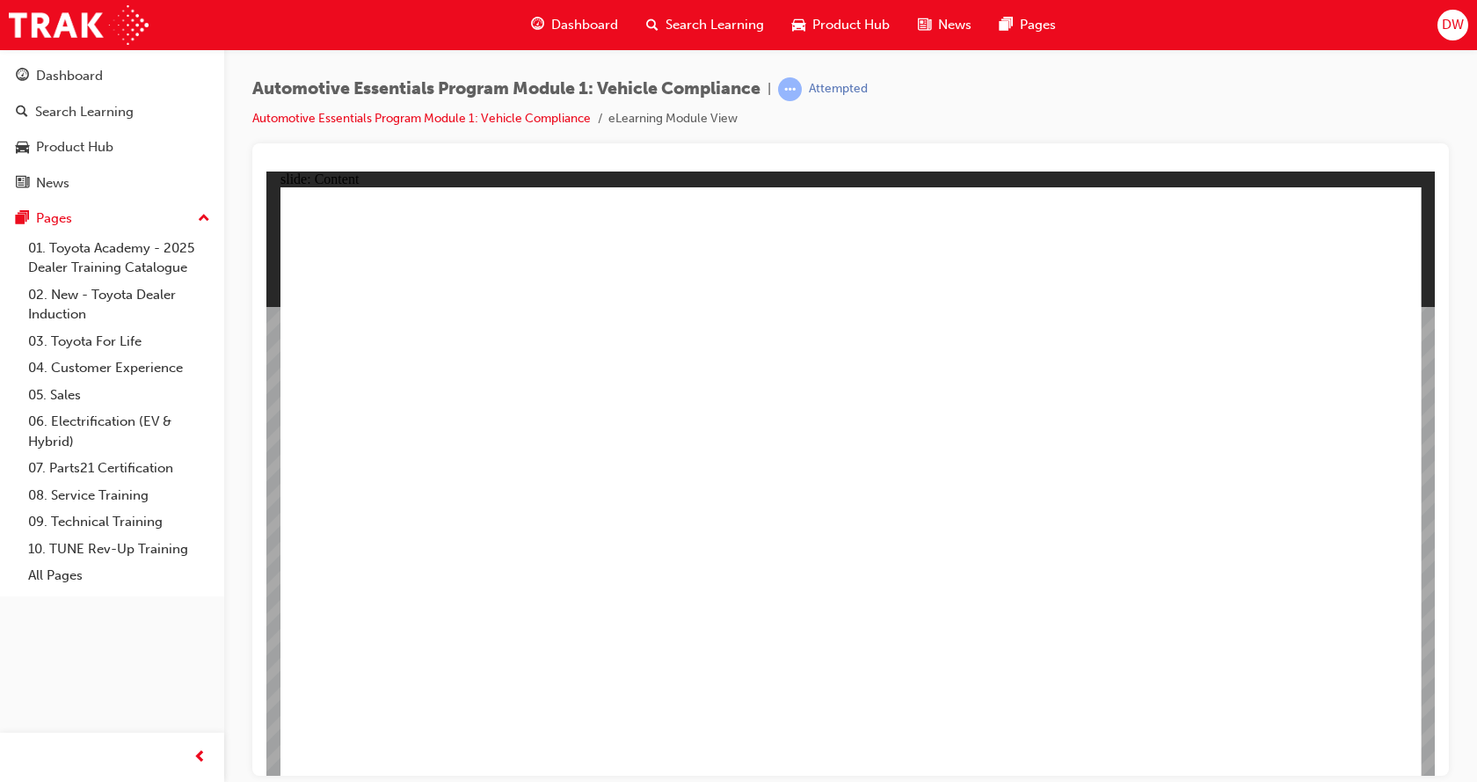
drag, startPoint x: 1308, startPoint y: 744, endPoint x: 1287, endPoint y: 722, distance: 30.5
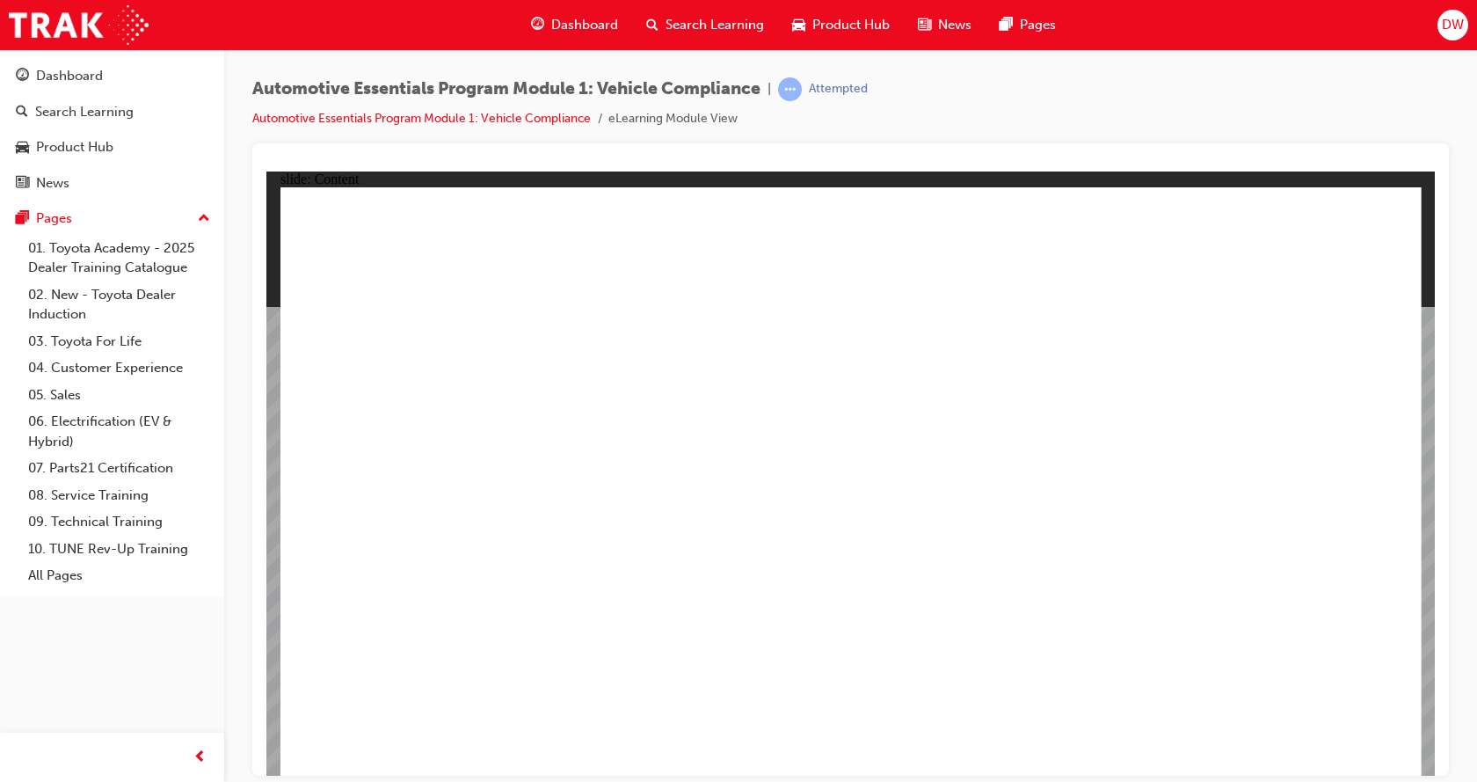
drag, startPoint x: 552, startPoint y: 624, endPoint x: 544, endPoint y: 667, distance: 43.8
drag, startPoint x: 488, startPoint y: 669, endPoint x: 512, endPoint y: 653, distance: 28.5
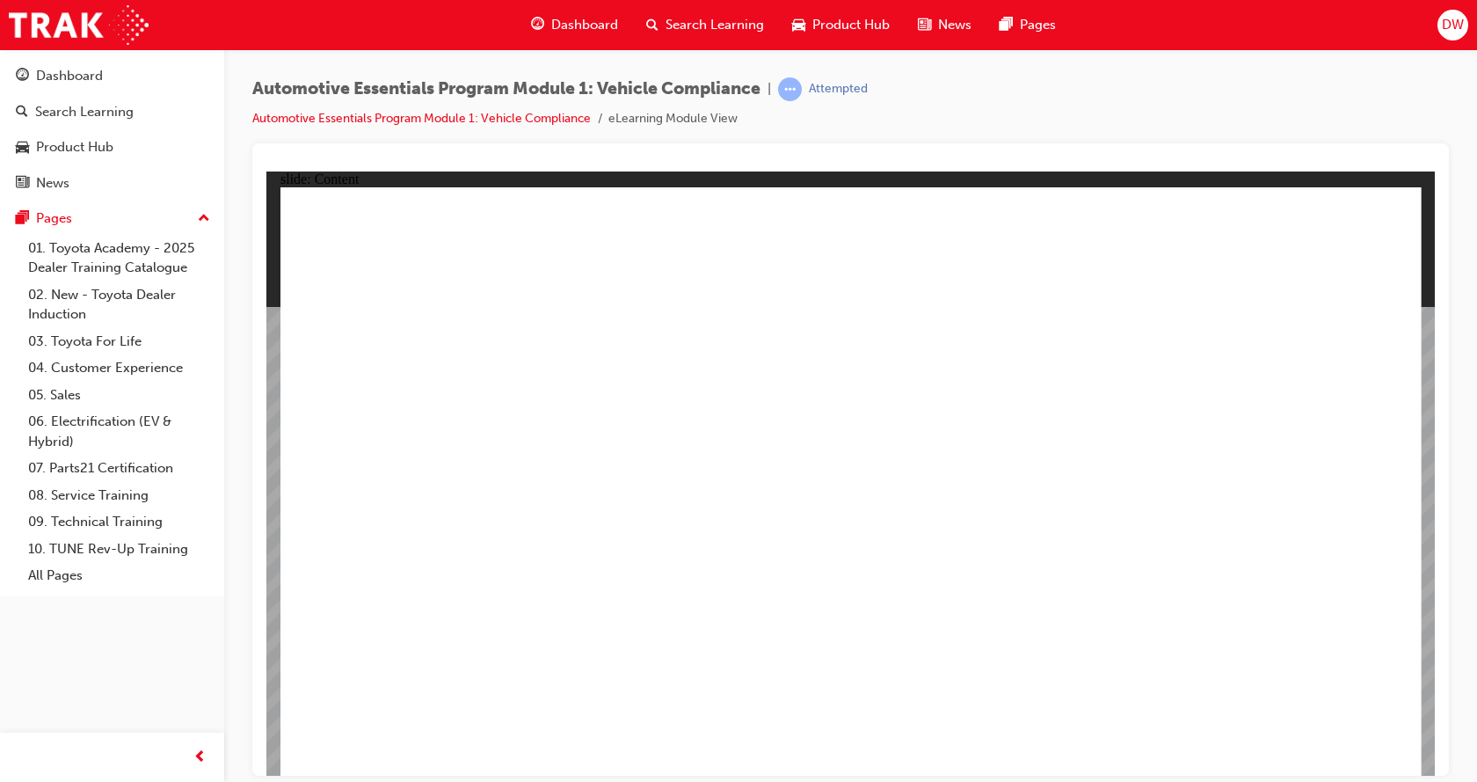
drag, startPoint x: 498, startPoint y: 695, endPoint x: 532, endPoint y: 695, distance: 34.3
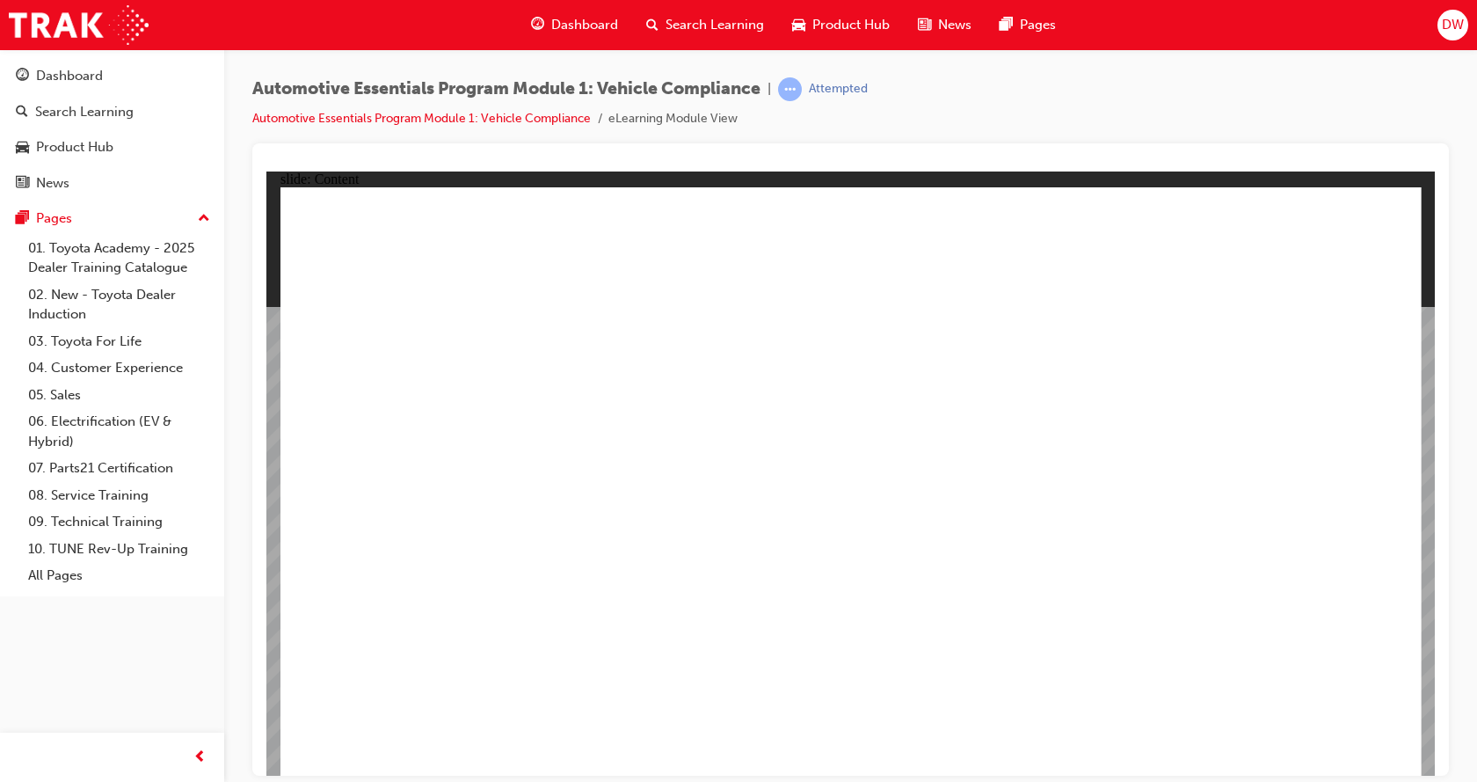
drag, startPoint x: 641, startPoint y: 663, endPoint x: 659, endPoint y: 693, distance: 34.7
drag, startPoint x: 659, startPoint y: 695, endPoint x: 695, endPoint y: 707, distance: 38.1
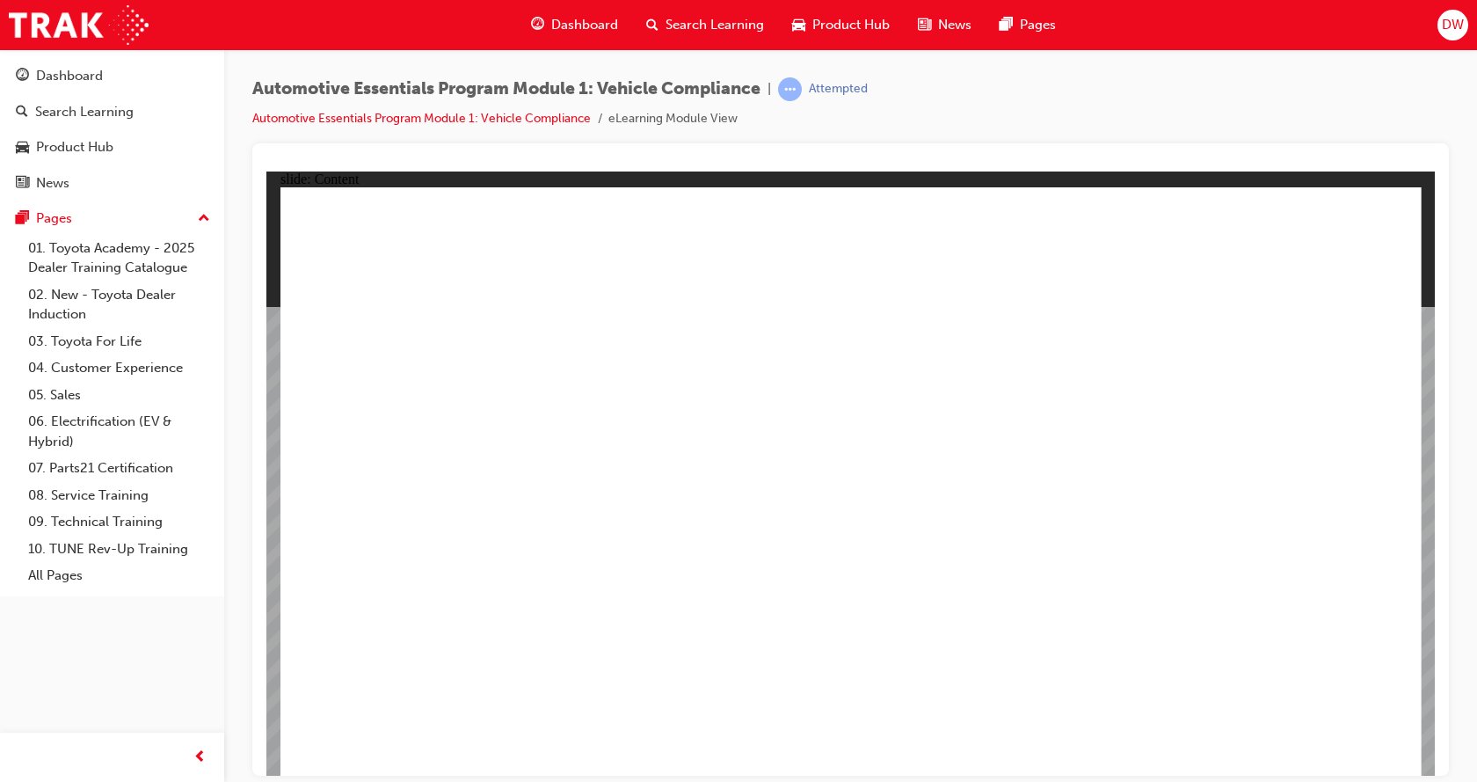
drag, startPoint x: 821, startPoint y: 651, endPoint x: 828, endPoint y: 658, distance: 9.3
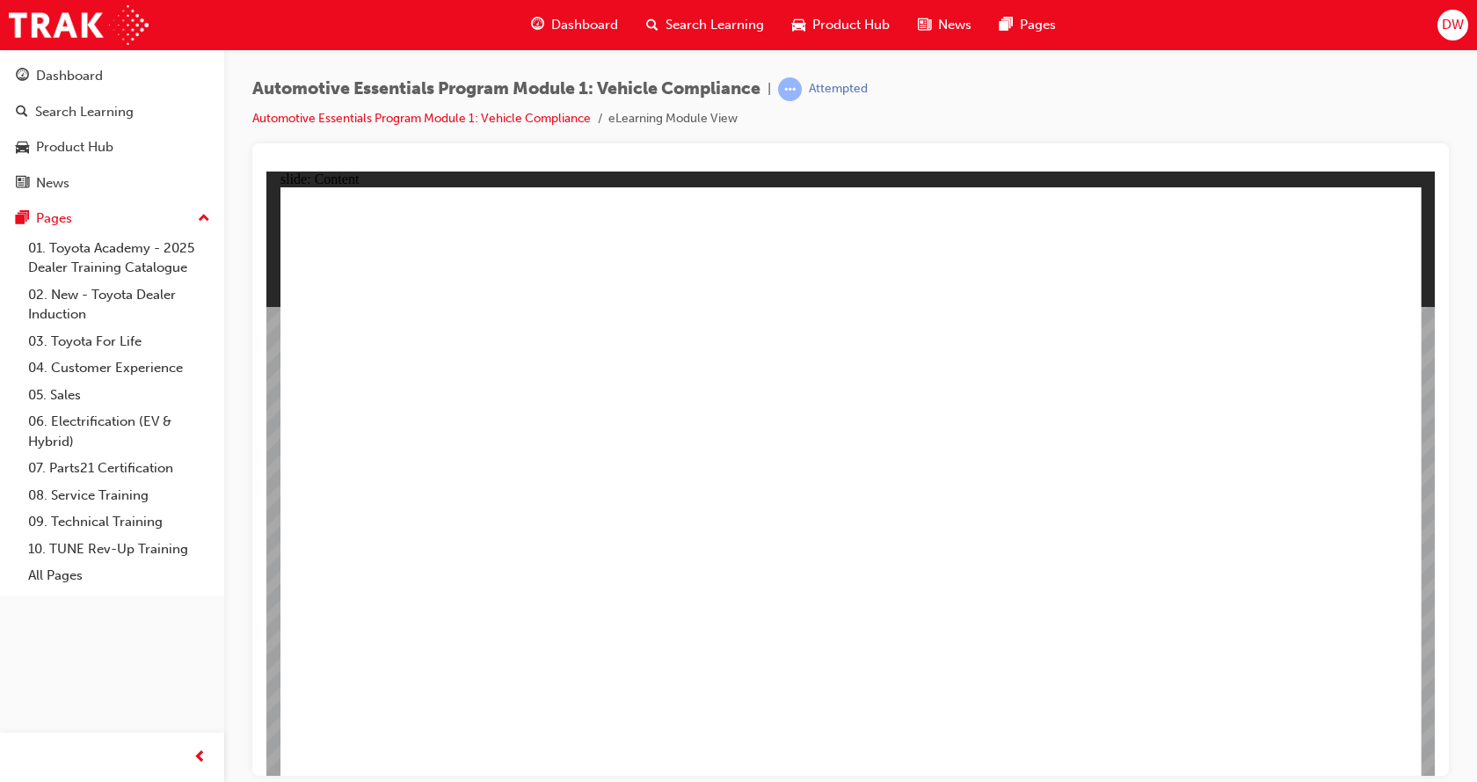
drag, startPoint x: 543, startPoint y: 651, endPoint x: 467, endPoint y: 676, distance: 80.6
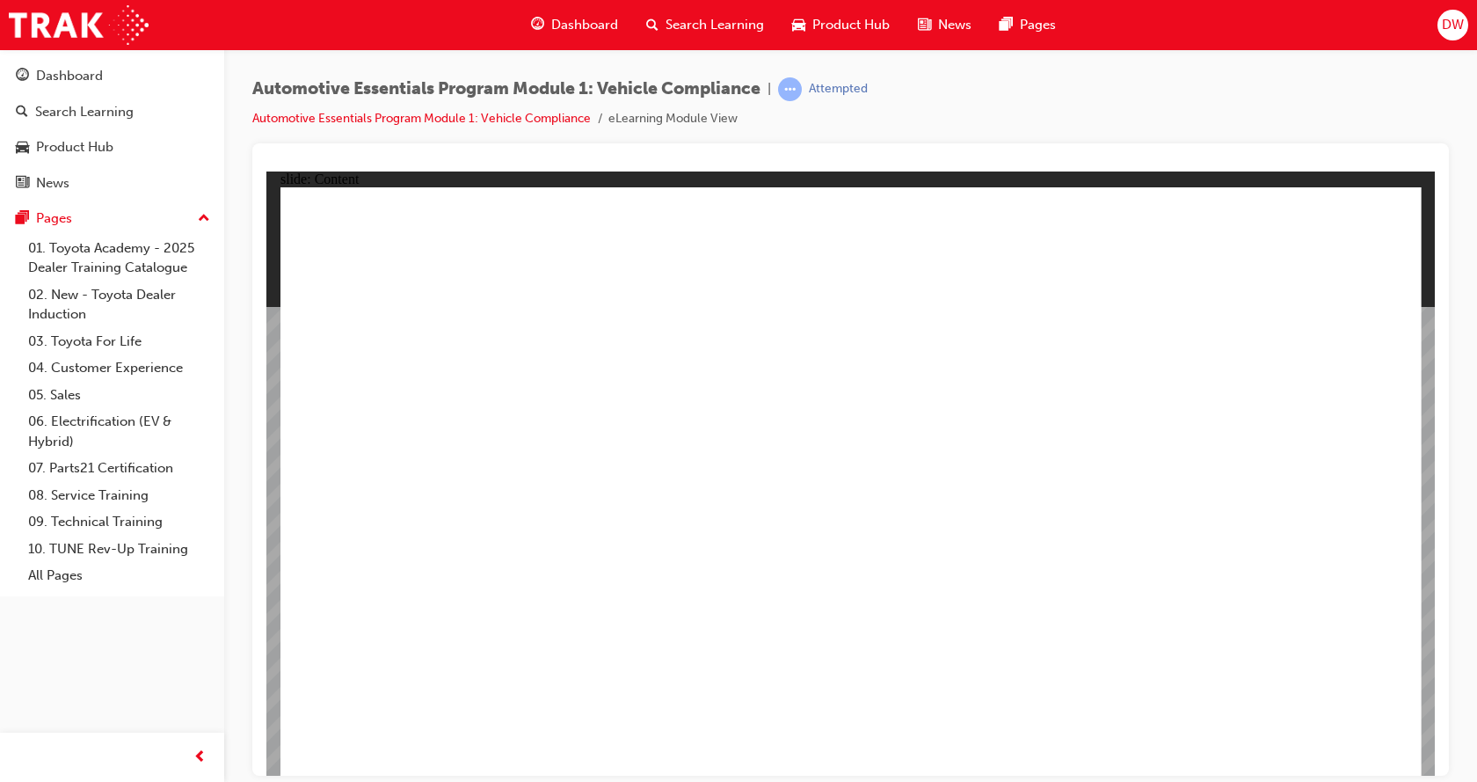
drag, startPoint x: 761, startPoint y: 644, endPoint x: 815, endPoint y: 646, distance: 54.5
drag, startPoint x: 820, startPoint y: 649, endPoint x: 847, endPoint y: 657, distance: 27.5
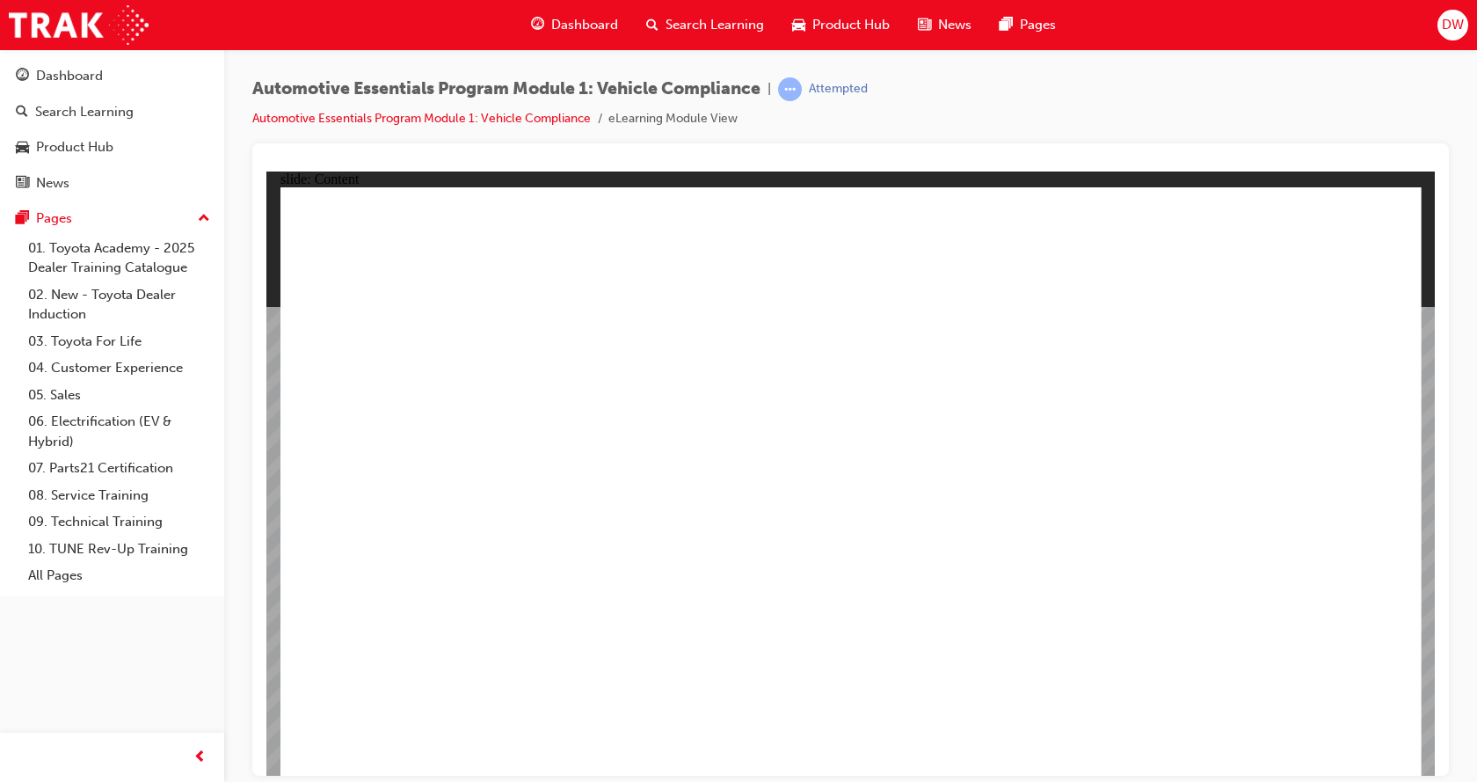
drag, startPoint x: 904, startPoint y: 679, endPoint x: 835, endPoint y: 694, distance: 70.2
drag, startPoint x: 831, startPoint y: 695, endPoint x: 810, endPoint y: 703, distance: 22.9
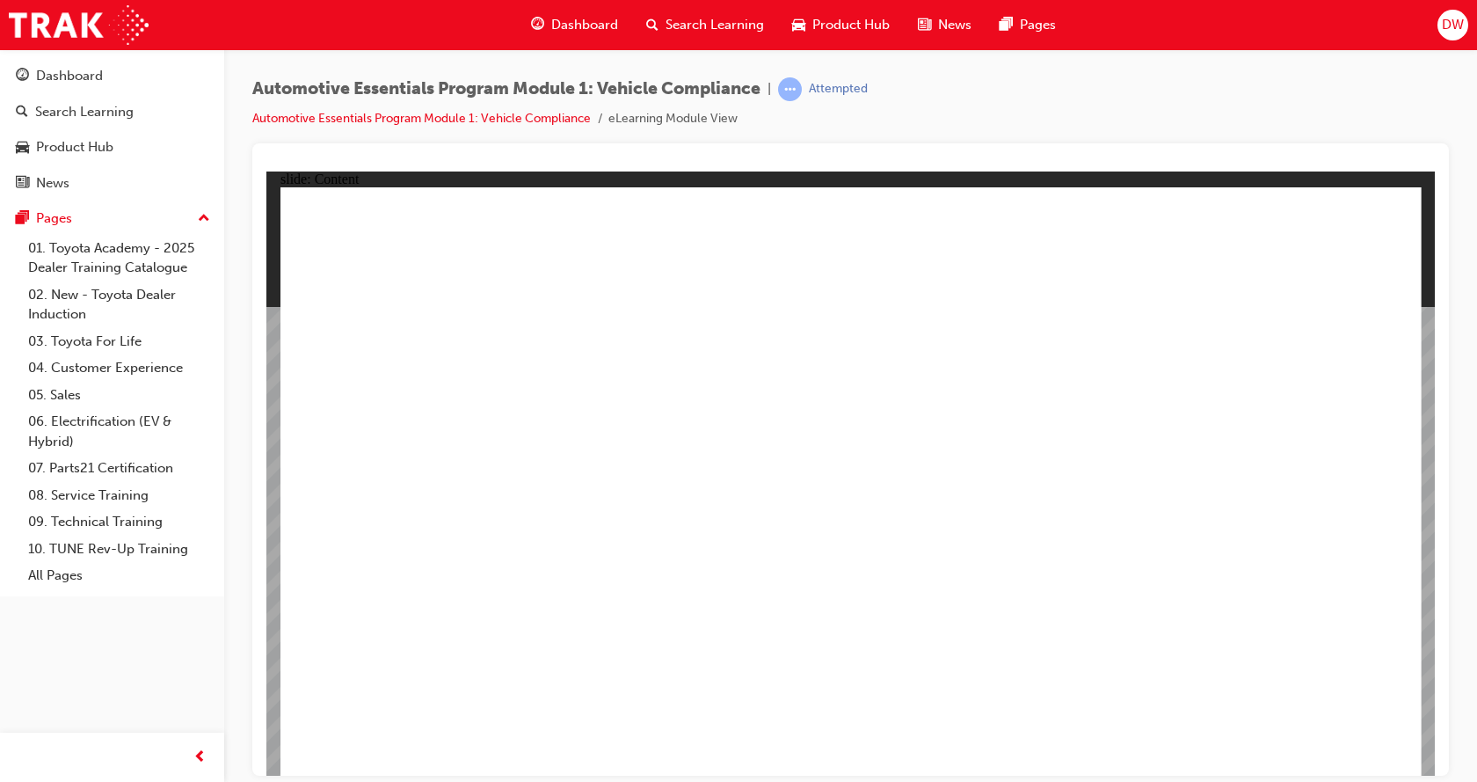
drag, startPoint x: 581, startPoint y: 704, endPoint x: 628, endPoint y: 678, distance: 53.5
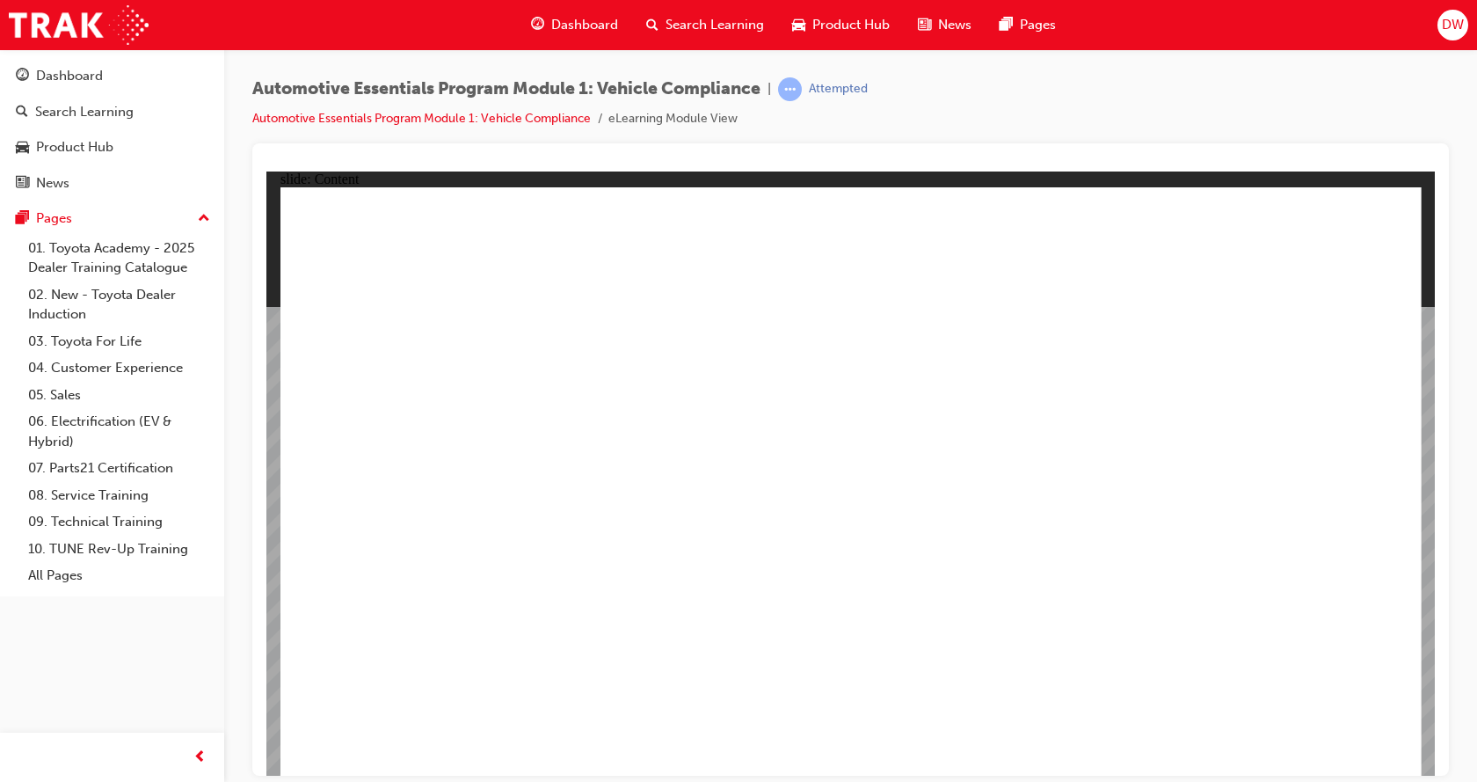
drag, startPoint x: 1390, startPoint y: 207, endPoint x: 1385, endPoint y: 226, distance: 20.0
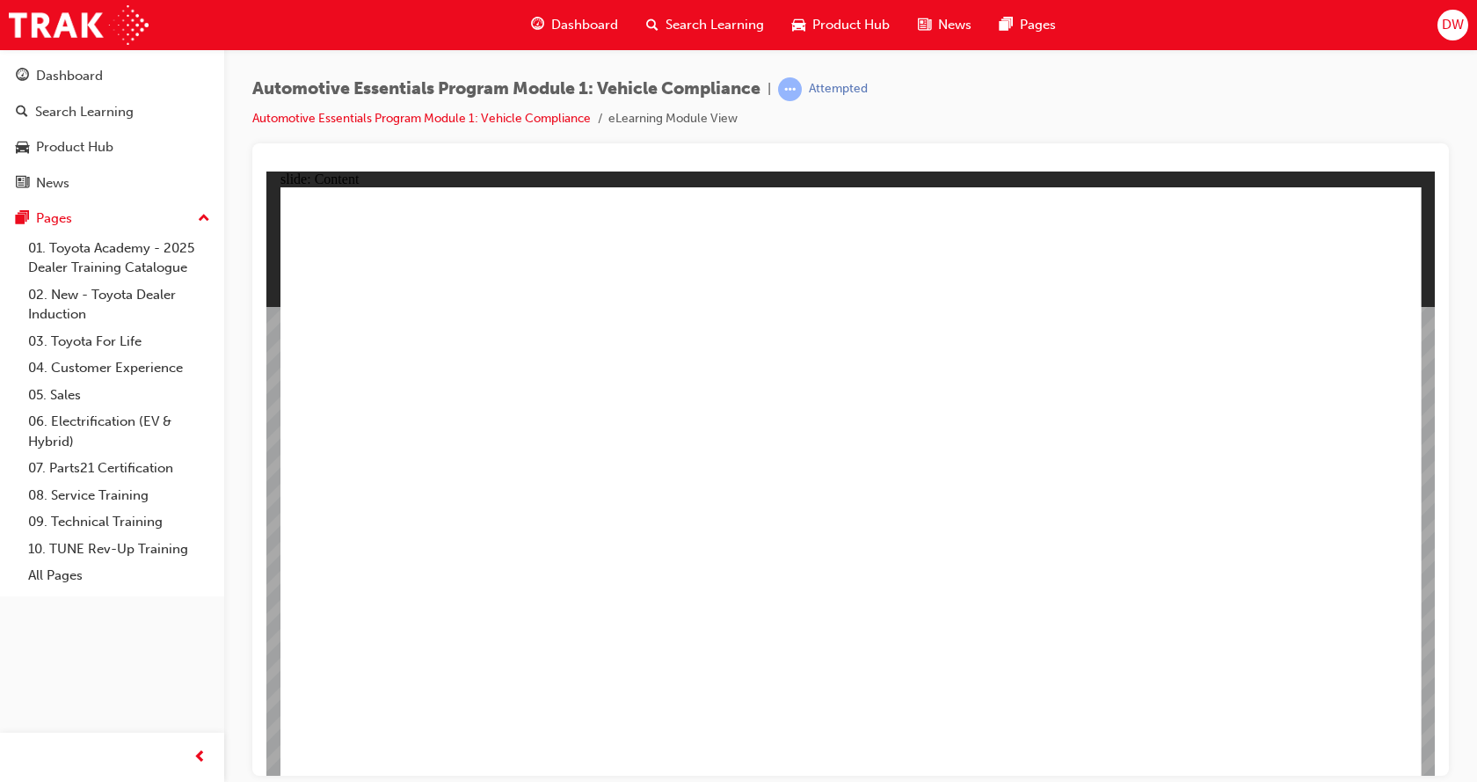
drag, startPoint x: 1298, startPoint y: 737, endPoint x: 859, endPoint y: 725, distance: 438.9
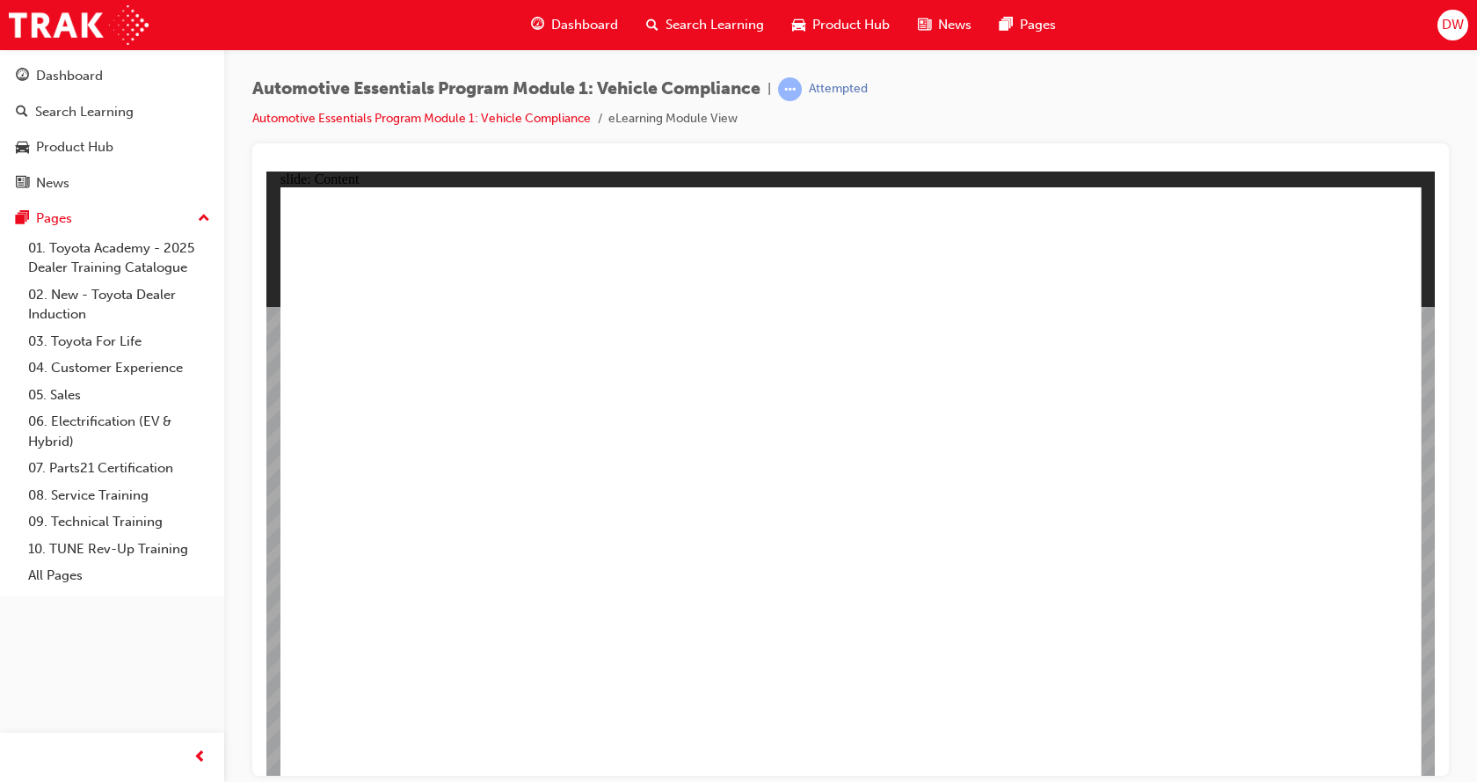
drag, startPoint x: 1368, startPoint y: 220, endPoint x: 1349, endPoint y: 247, distance: 33.4
drag, startPoint x: 855, startPoint y: 730, endPoint x: 914, endPoint y: 730, distance: 59.8
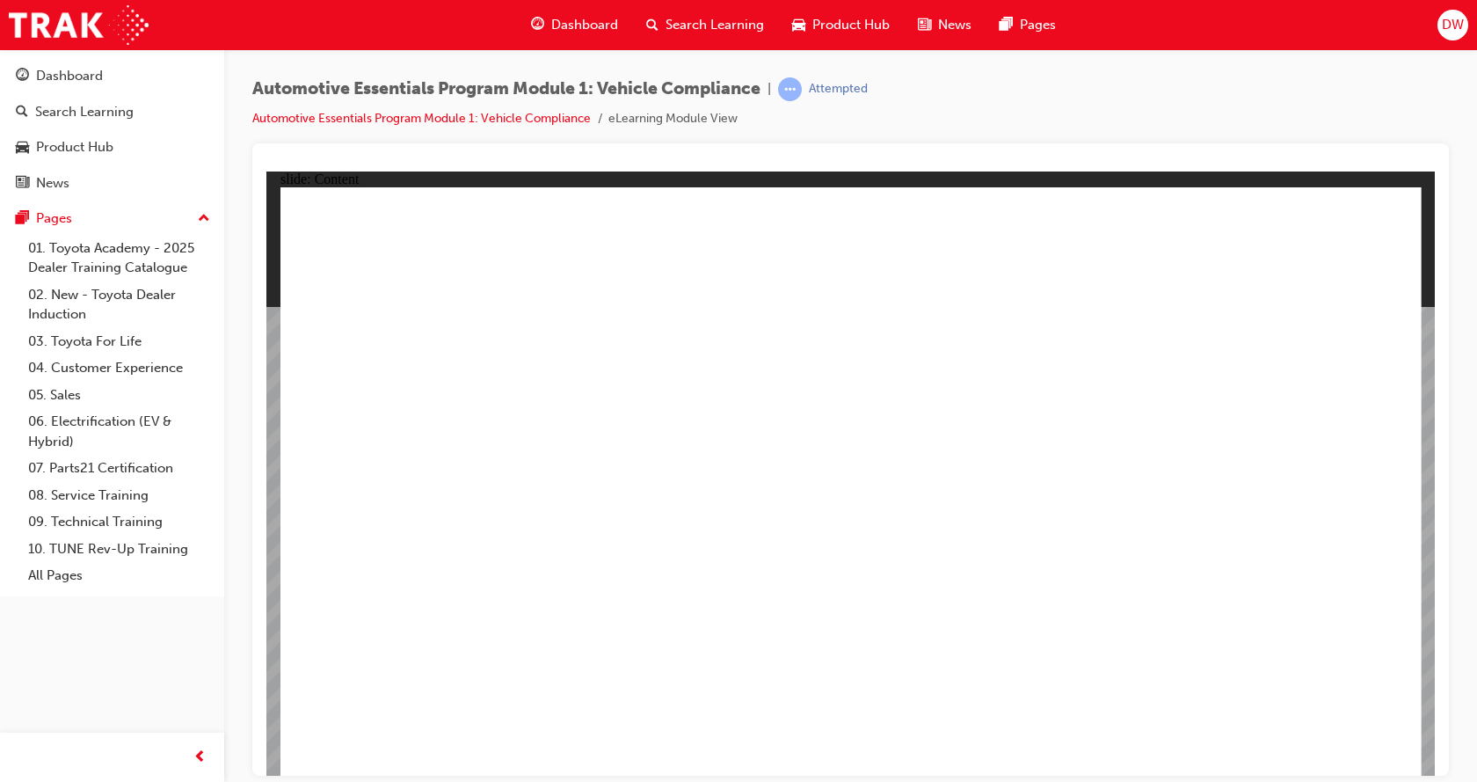
click at [107, 72] on div "Dashboard" at bounding box center [112, 76] width 193 height 22
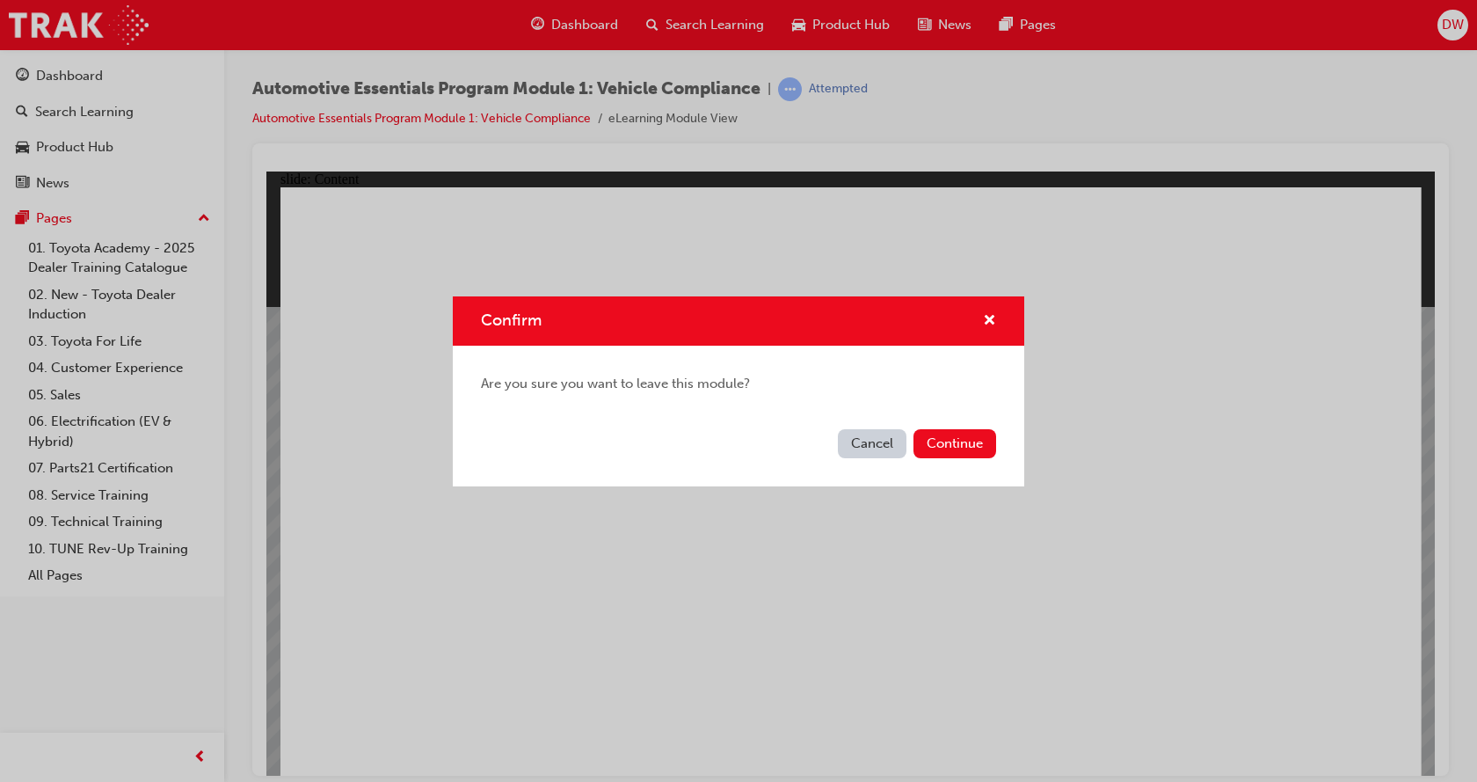
click at [957, 443] on button "Continue" at bounding box center [954, 443] width 83 height 29
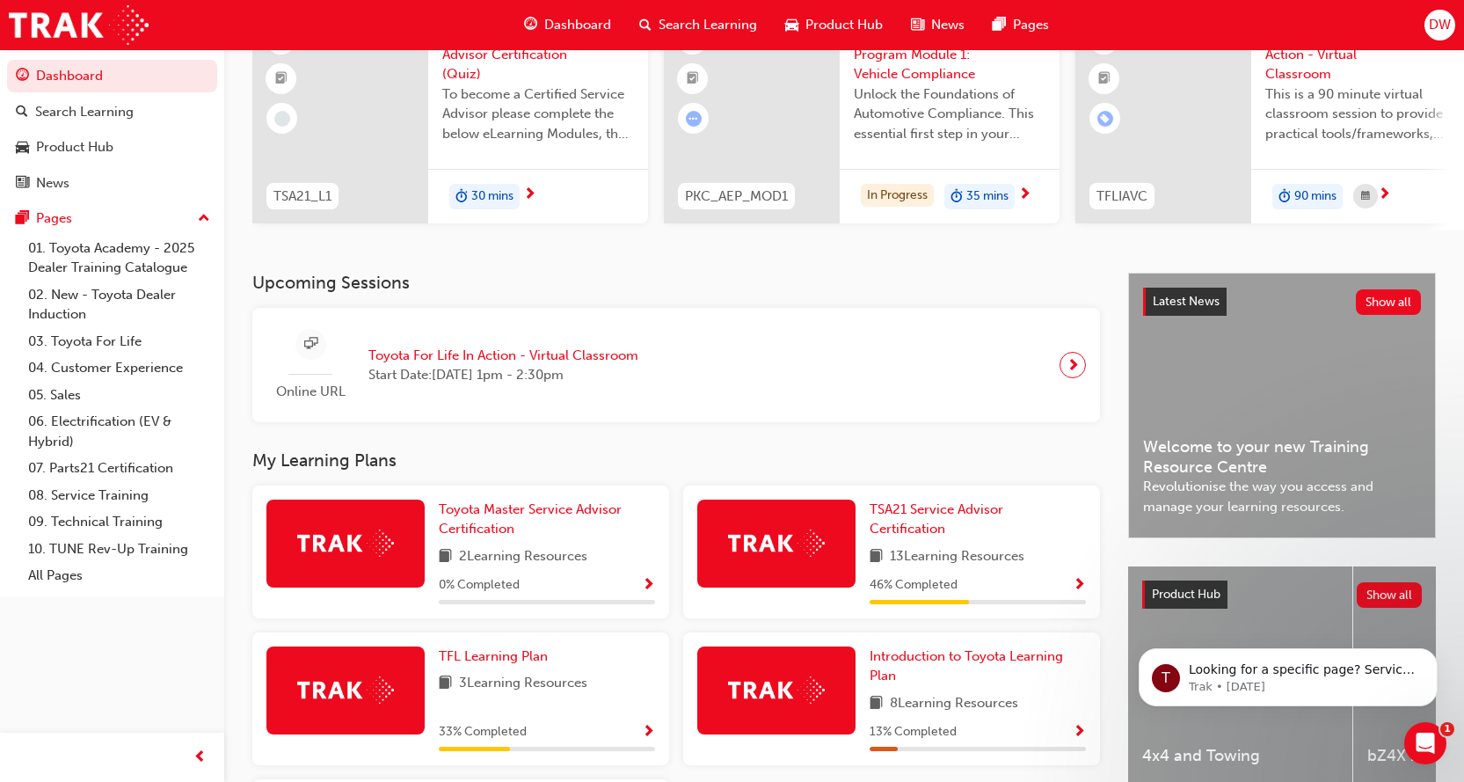
scroll to position [264, 0]
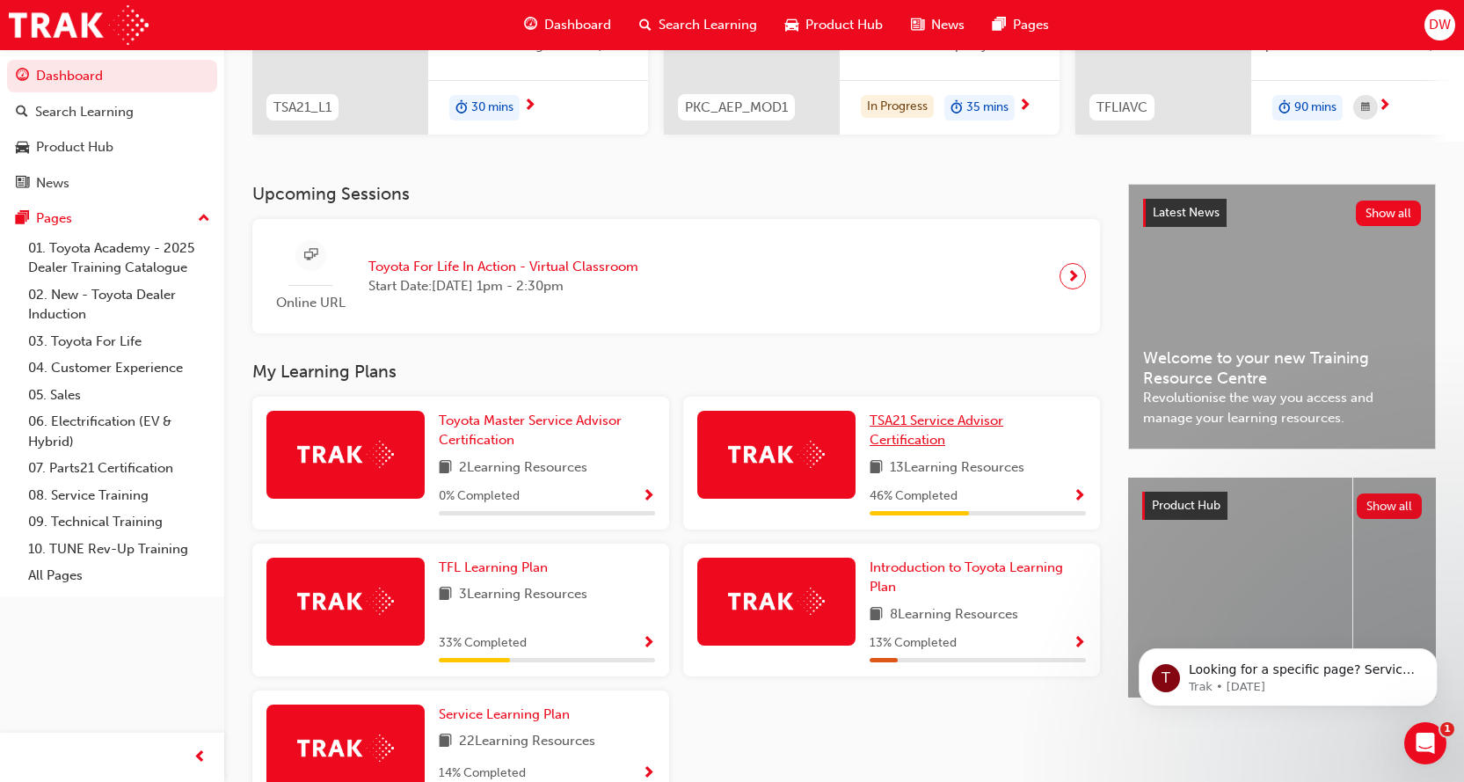
click at [975, 435] on link "TSA21 Service Advisor Certification" at bounding box center [978, 431] width 216 height 40
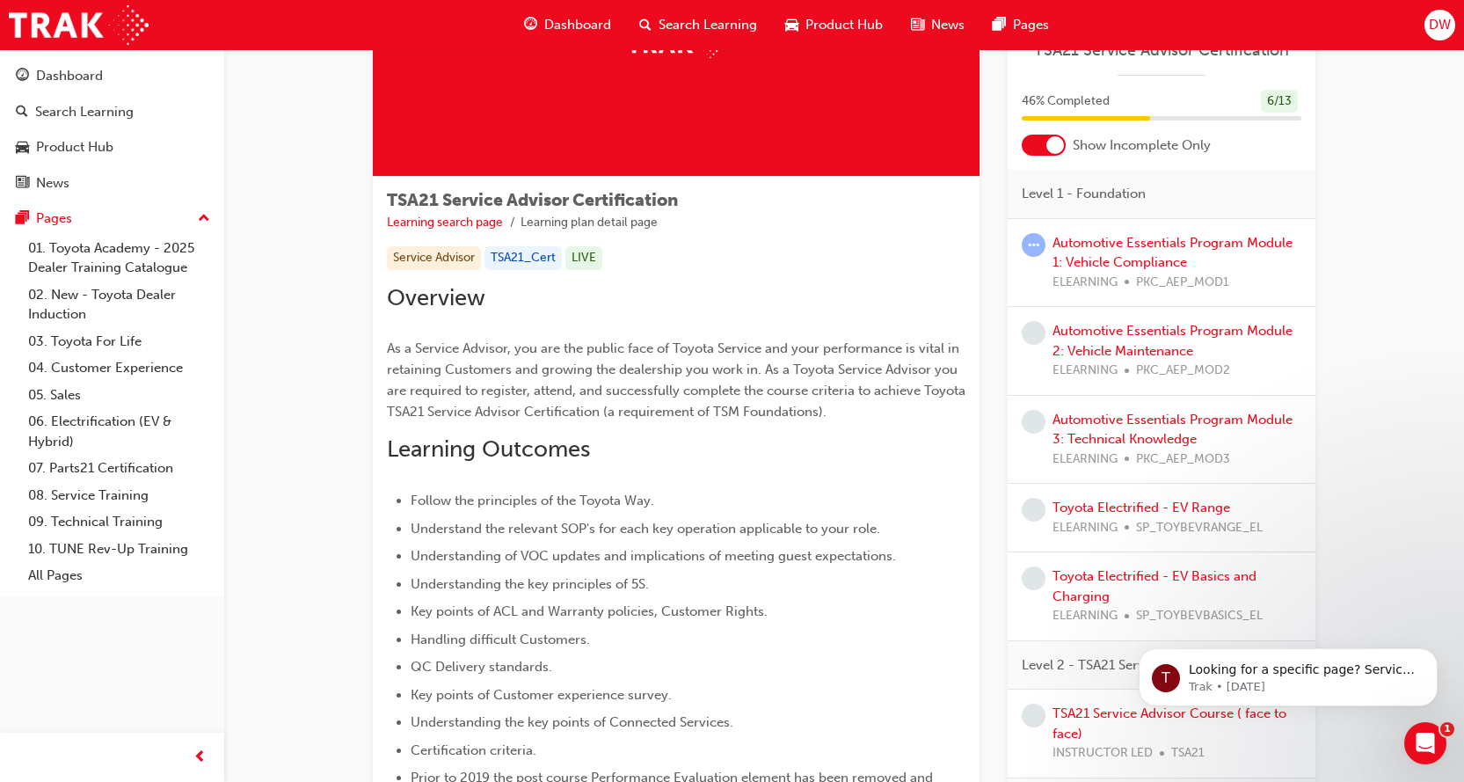
scroll to position [176, 0]
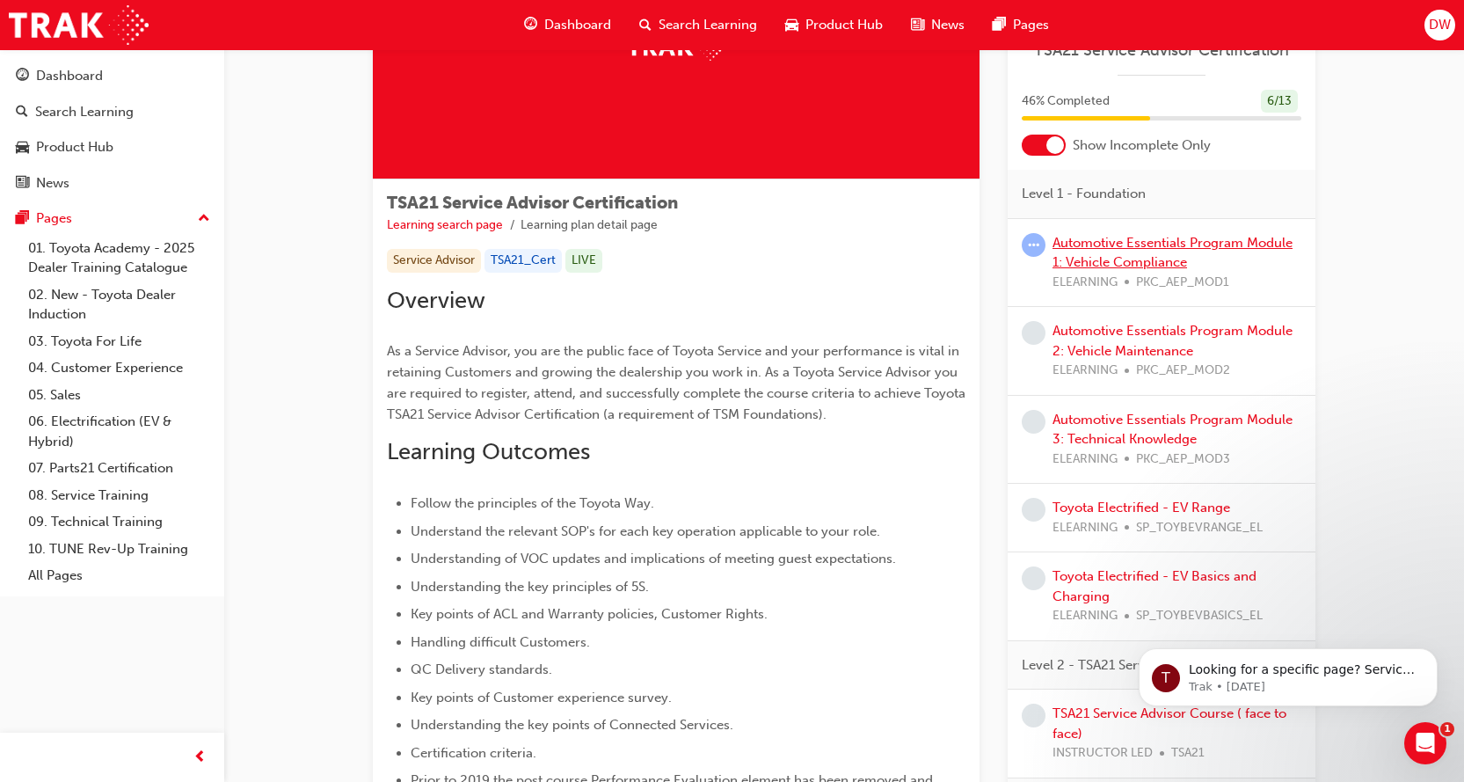
click at [1146, 248] on link "Automotive Essentials Program Module 1: Vehicle Compliance" at bounding box center [1172, 253] width 240 height 36
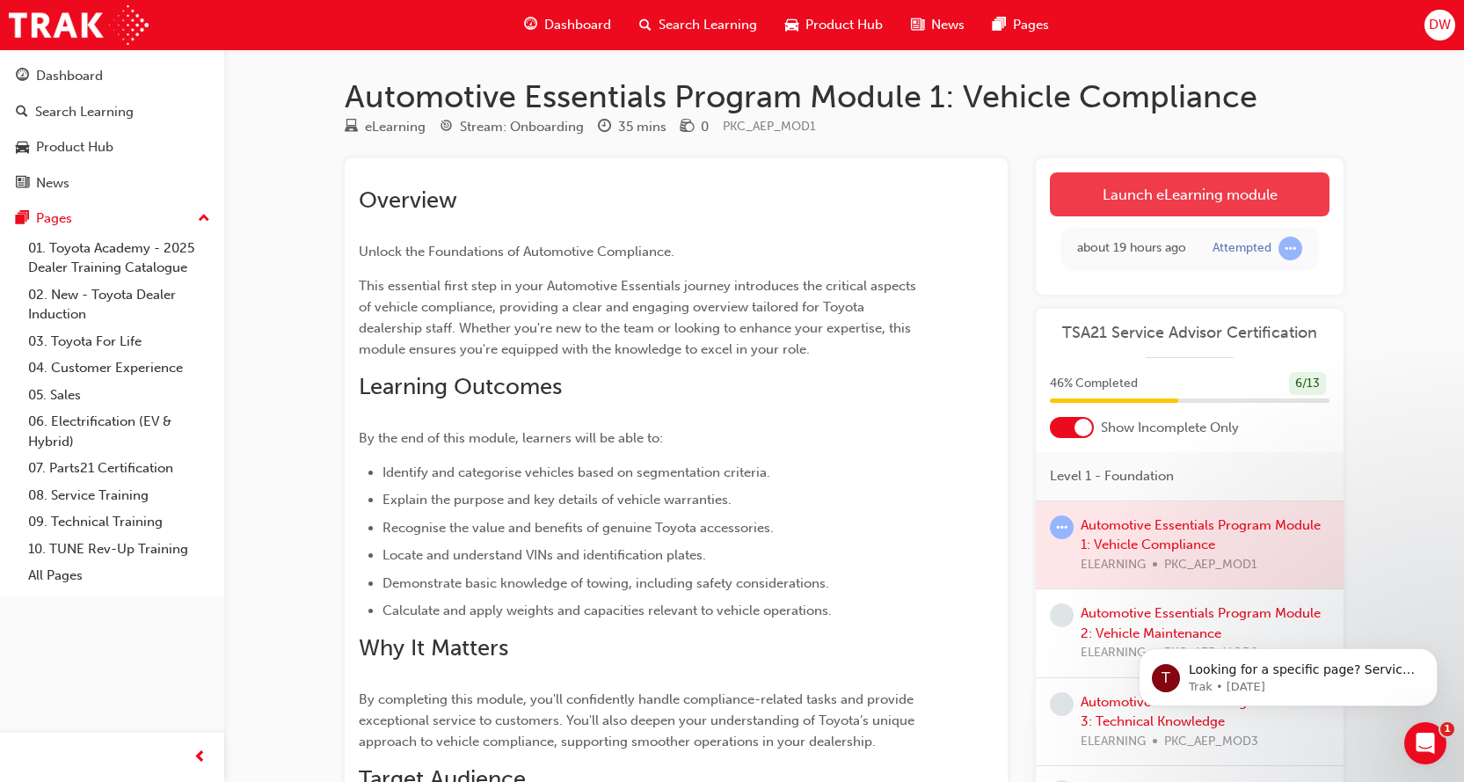
click at [1238, 199] on link "Launch eLearning module" at bounding box center [1190, 194] width 280 height 44
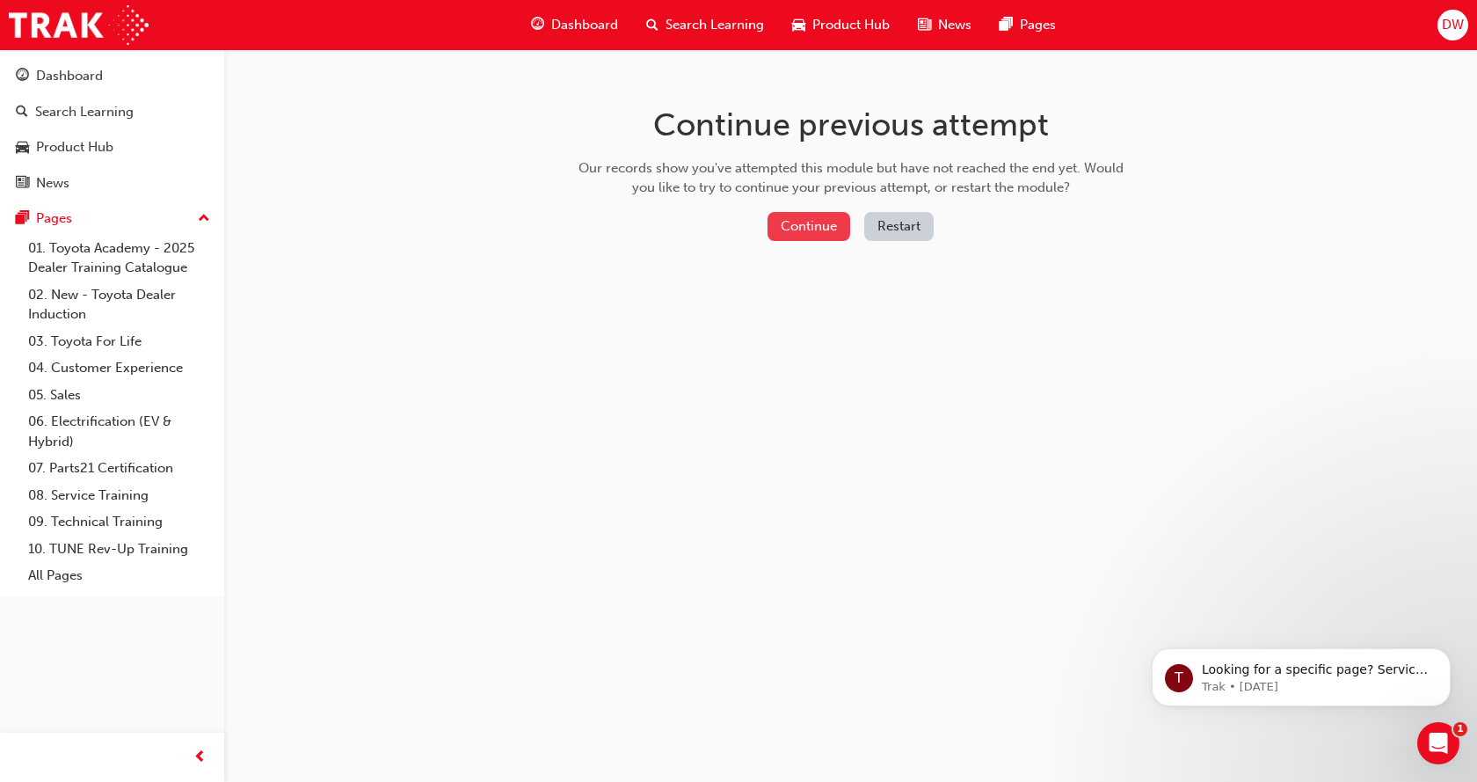
click at [825, 214] on button "Continue" at bounding box center [809, 226] width 83 height 29
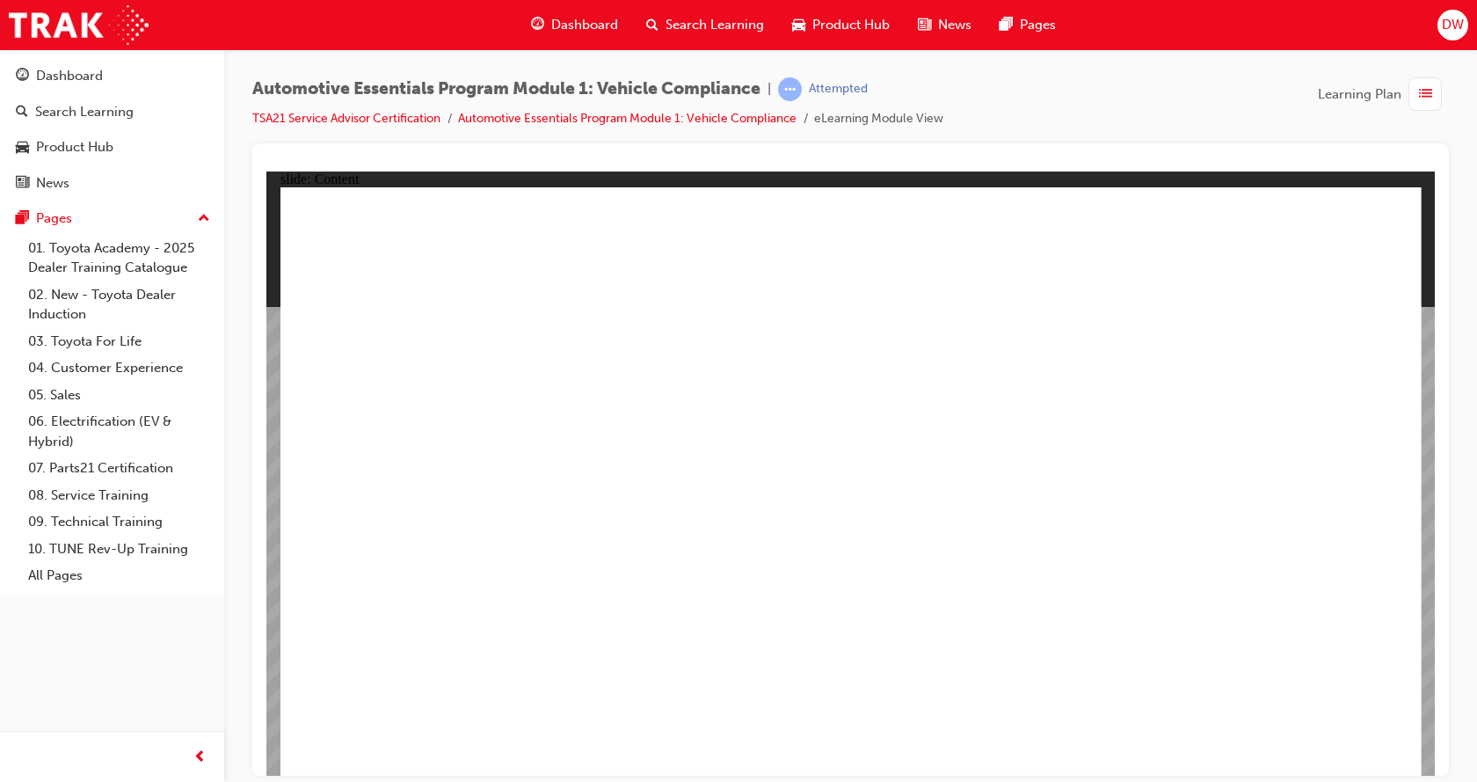
drag, startPoint x: 1026, startPoint y: 396, endPoint x: 1103, endPoint y: 453, distance: 96.2
drag, startPoint x: 1143, startPoint y: 515, endPoint x: 1224, endPoint y: 426, distance: 120.1
drag, startPoint x: 1236, startPoint y: 404, endPoint x: 918, endPoint y: 477, distance: 326.3
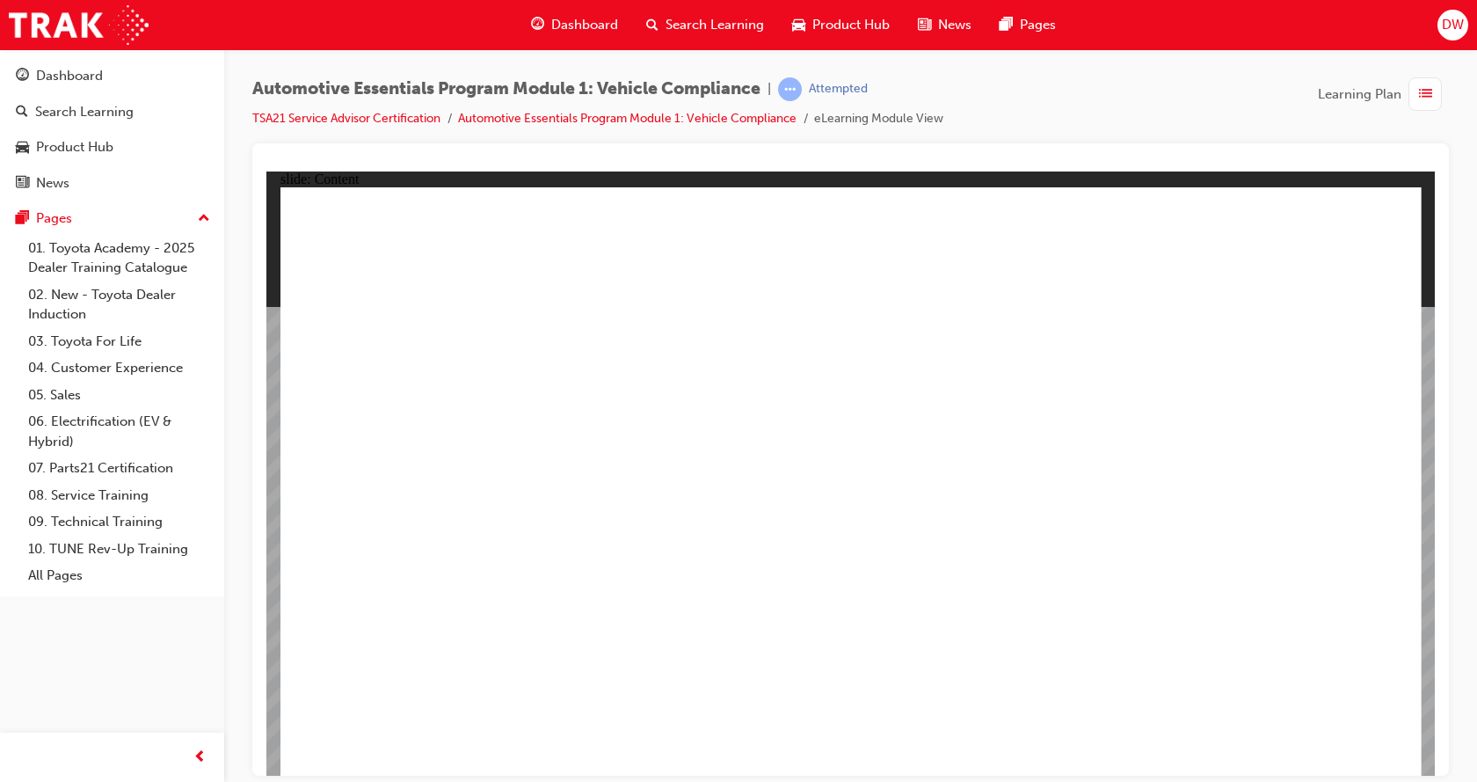
drag, startPoint x: 880, startPoint y: 252, endPoint x: 939, endPoint y: 381, distance: 141.2
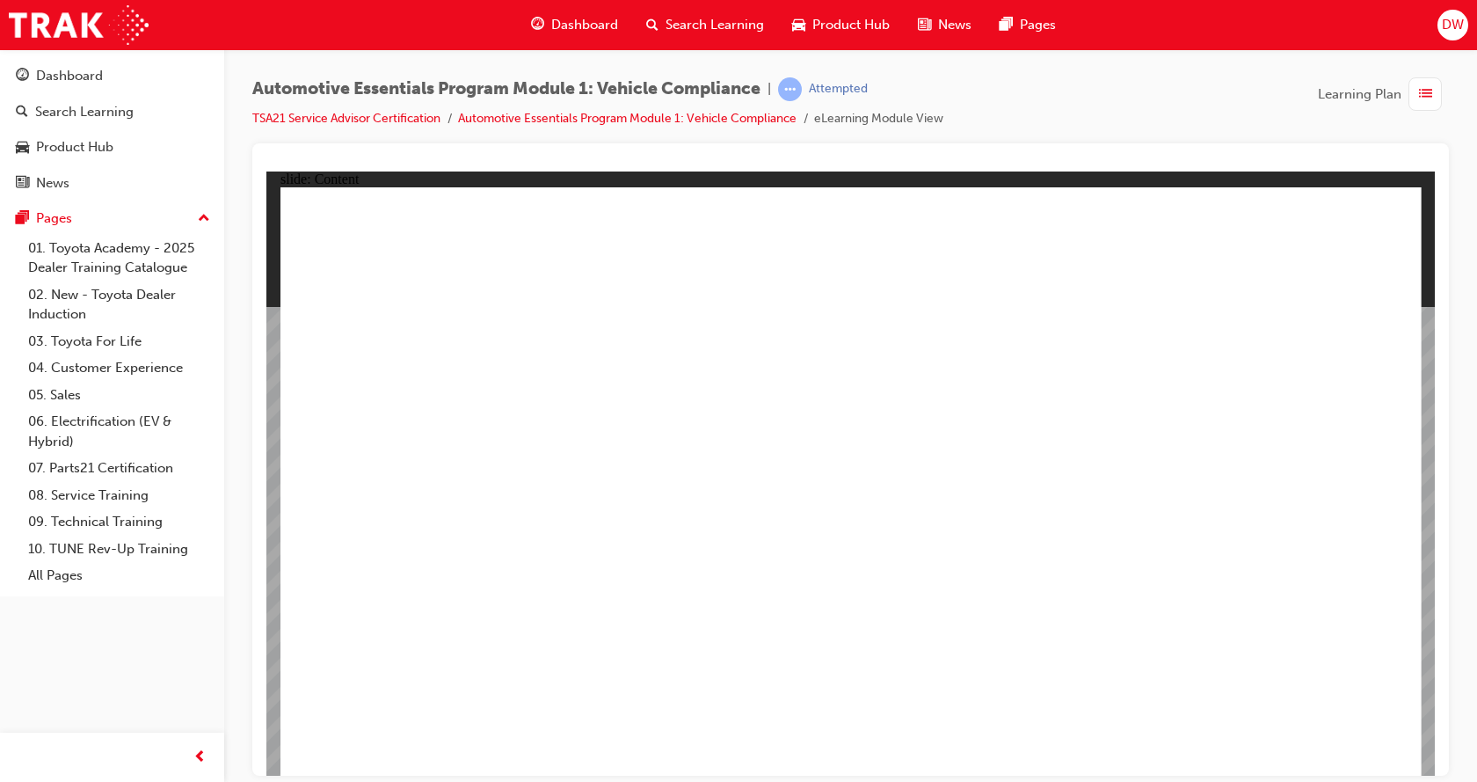
drag, startPoint x: 1304, startPoint y: 717, endPoint x: 1212, endPoint y: 560, distance: 182.0
drag, startPoint x: 1096, startPoint y: 331, endPoint x: 1066, endPoint y: 446, distance: 119.0
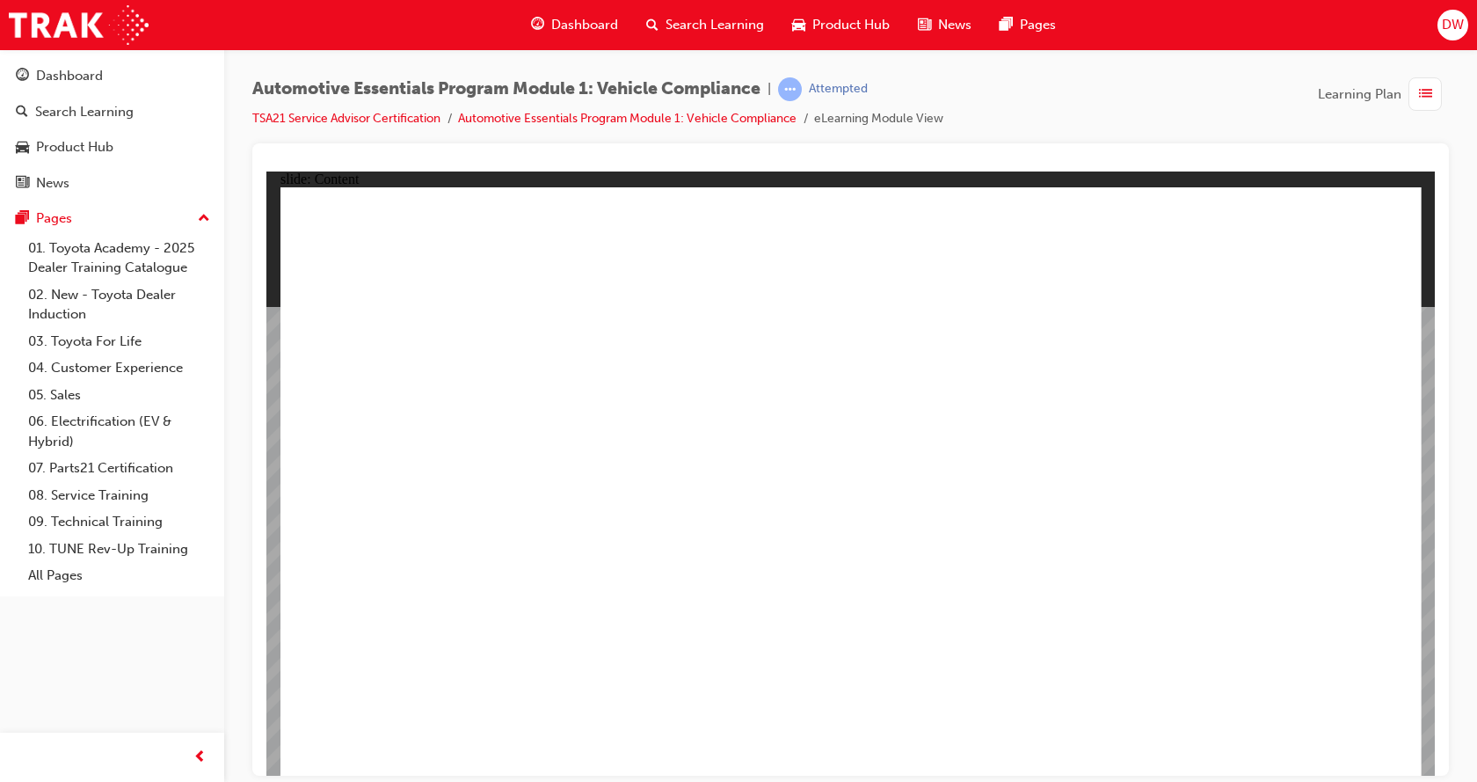
drag, startPoint x: 1066, startPoint y: 446, endPoint x: 925, endPoint y: 402, distance: 148.2
drag, startPoint x: 549, startPoint y: 379, endPoint x: 556, endPoint y: 402, distance: 23.7
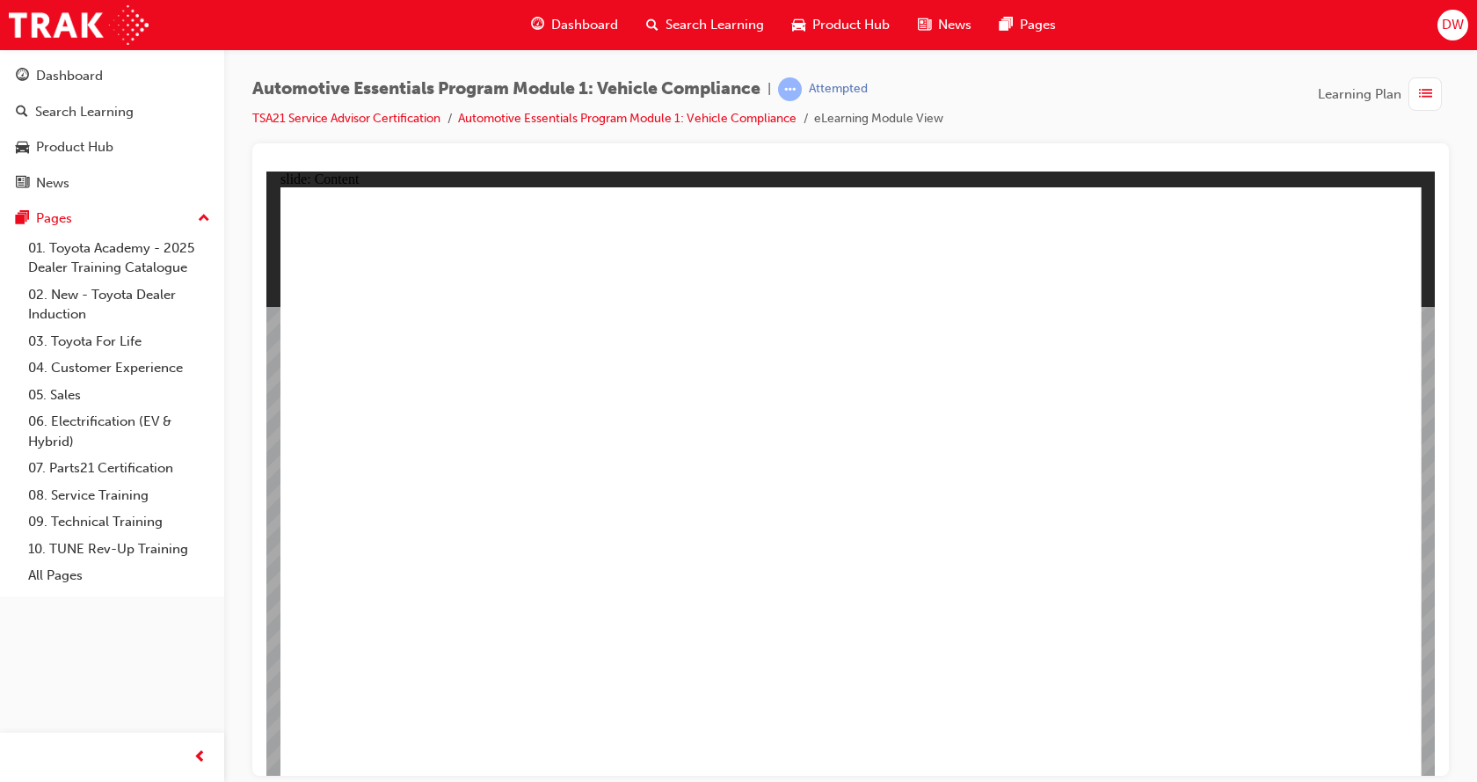
drag, startPoint x: 640, startPoint y: 528, endPoint x: 641, endPoint y: 493, distance: 35.2
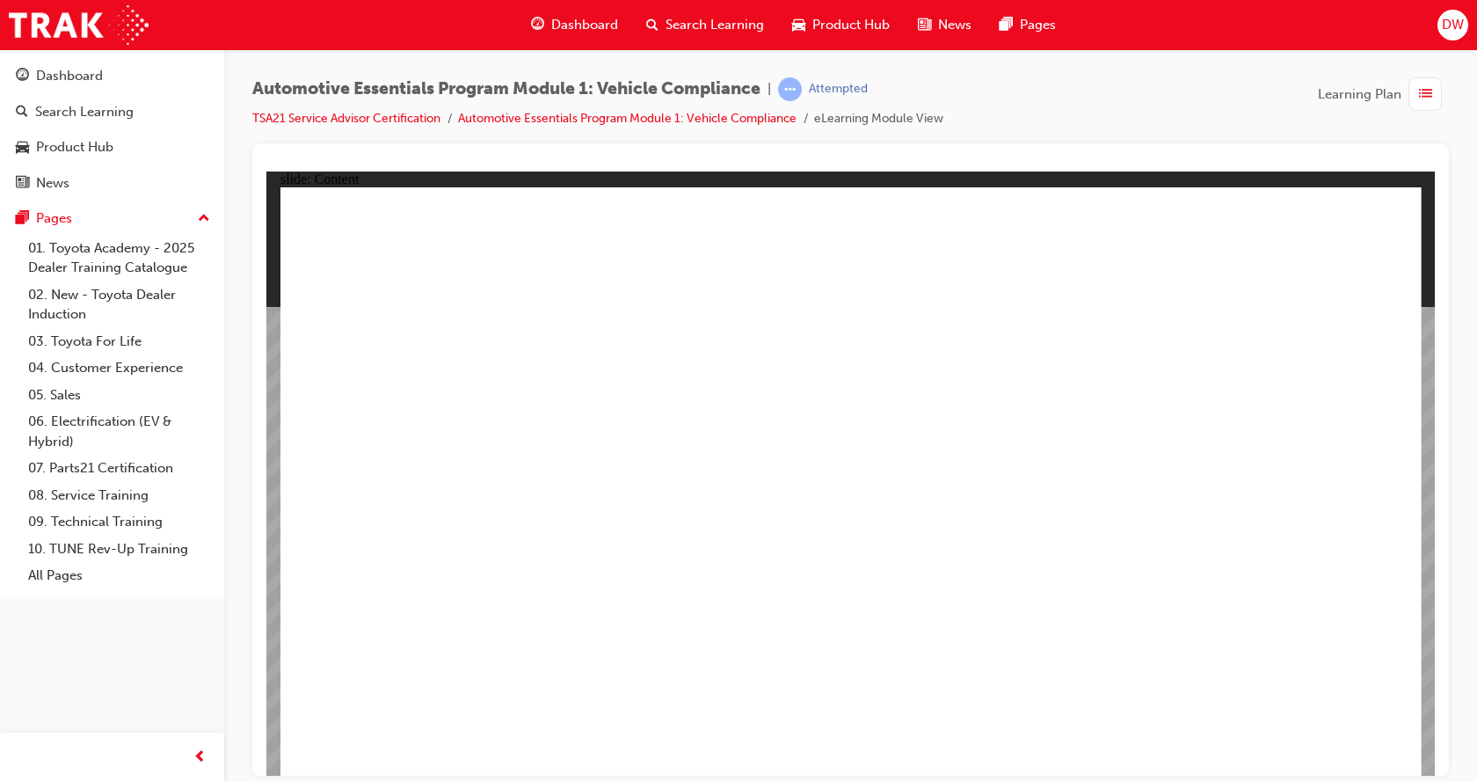
drag, startPoint x: 1298, startPoint y: 714, endPoint x: 1313, endPoint y: 730, distance: 21.8
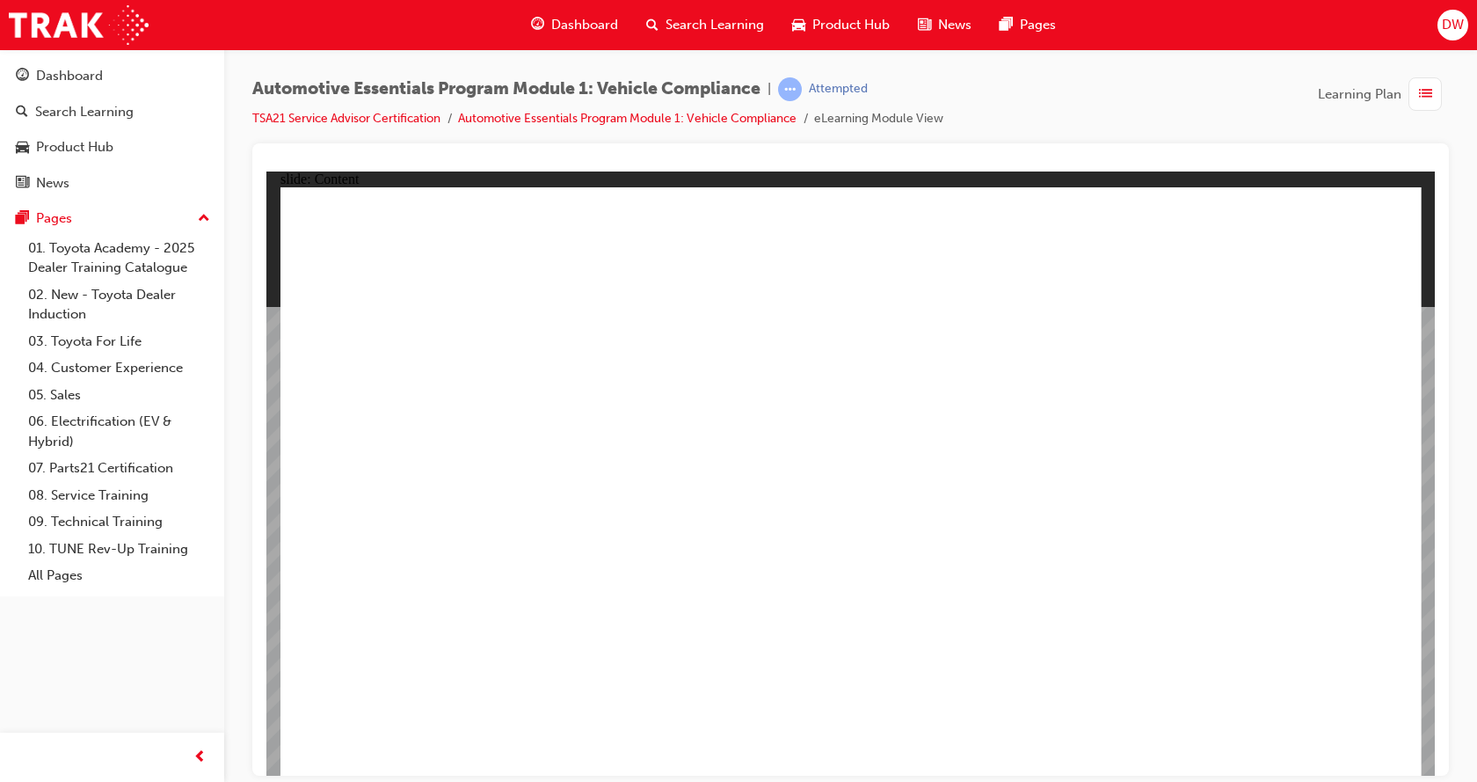
drag, startPoint x: 622, startPoint y: 444, endPoint x: 626, endPoint y: 452, distance: 9.1
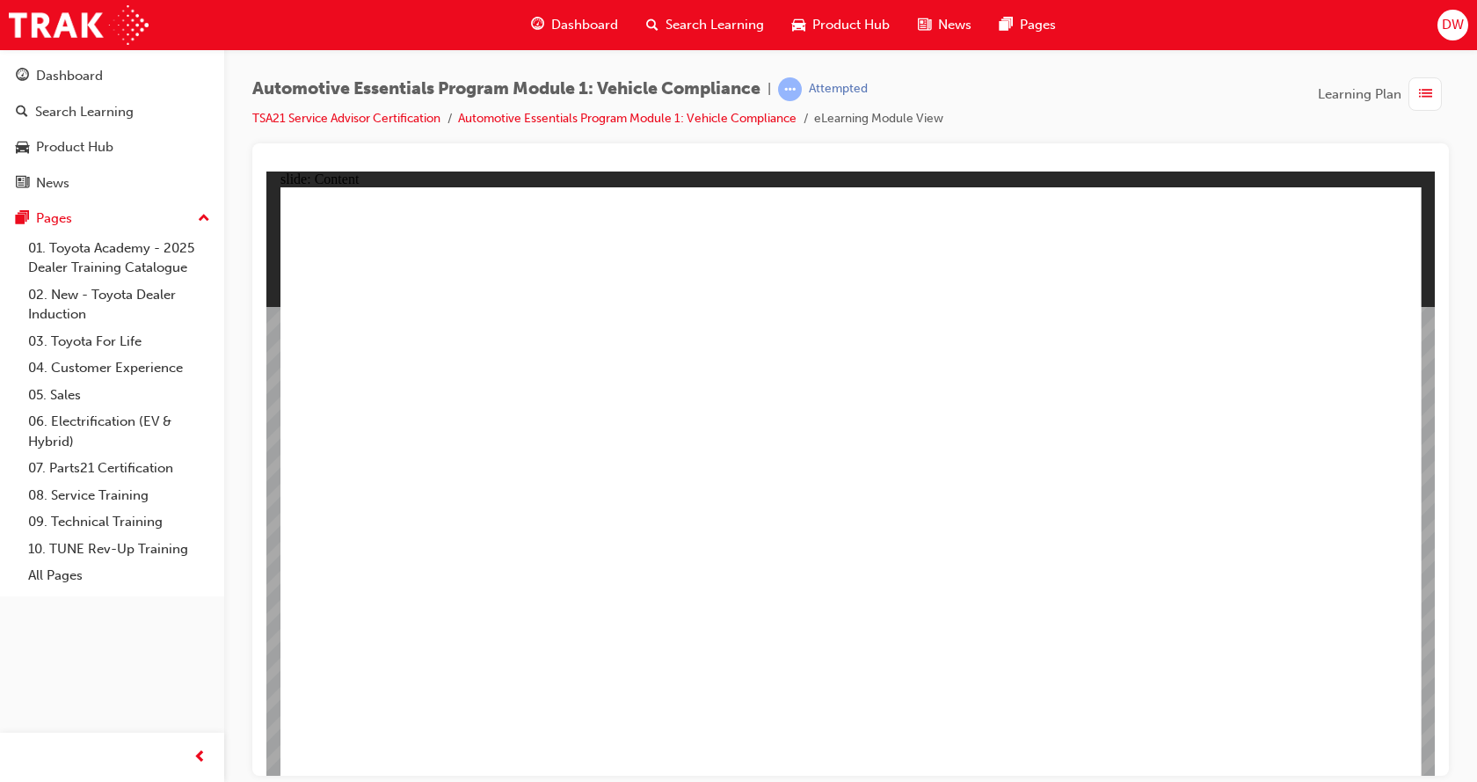
drag, startPoint x: 722, startPoint y: 690, endPoint x: 702, endPoint y: 639, distance: 54.5
drag, startPoint x: 1092, startPoint y: 461, endPoint x: 1130, endPoint y: 490, distance: 47.7
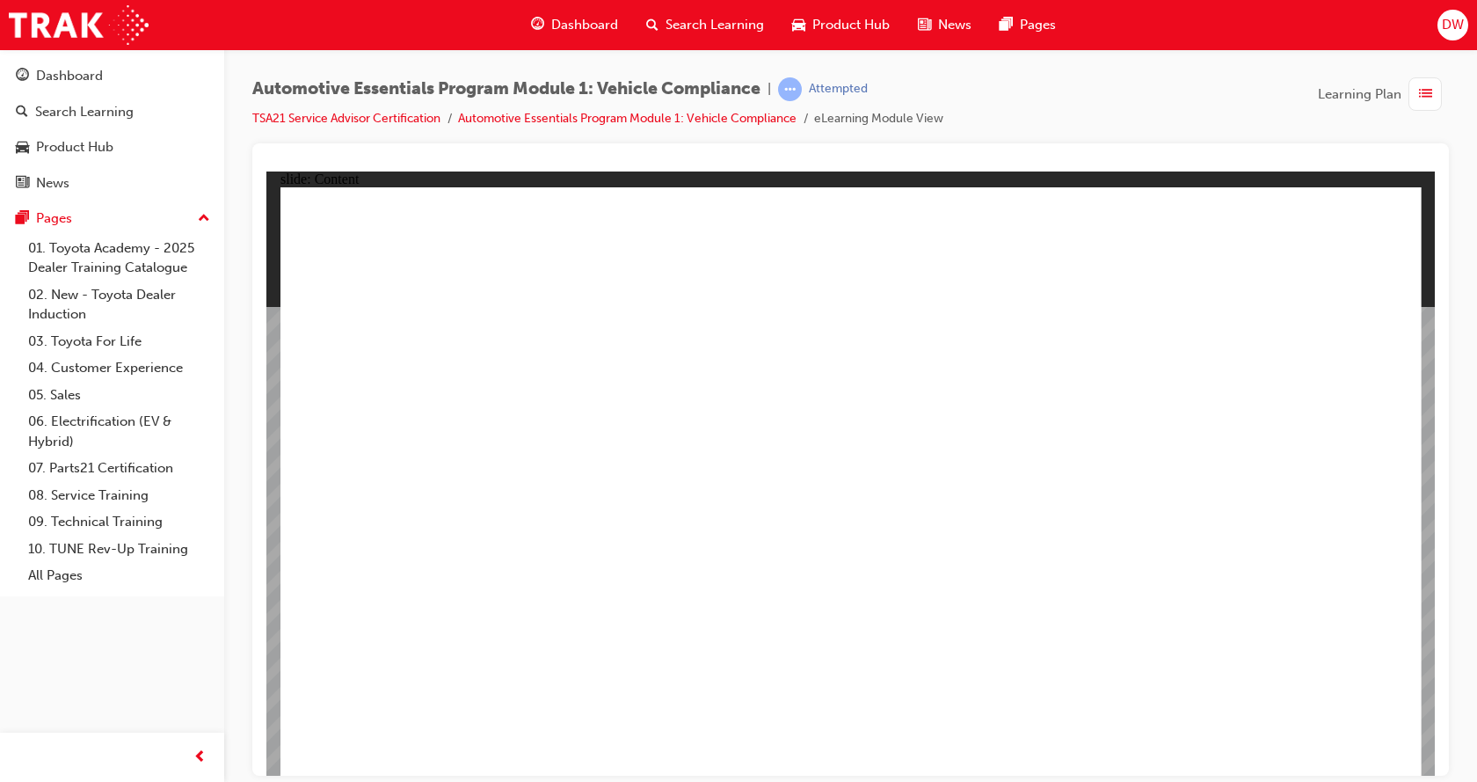
drag, startPoint x: 1132, startPoint y: 506, endPoint x: 1192, endPoint y: 511, distance: 60.0
drag, startPoint x: 1248, startPoint y: 435, endPoint x: 1231, endPoint y: 386, distance: 52.3
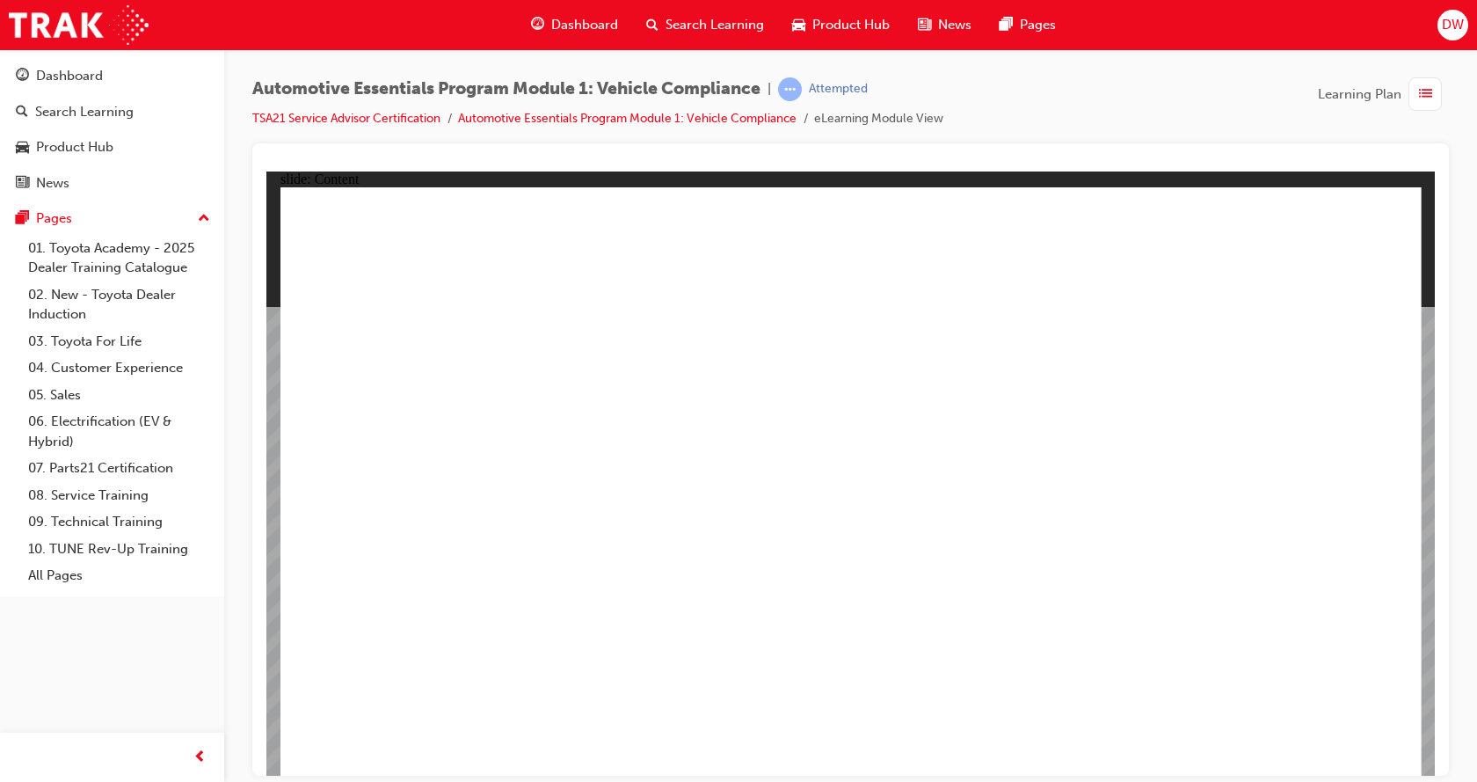
drag, startPoint x: 1231, startPoint y: 386, endPoint x: 1232, endPoint y: 321, distance: 65.1
drag, startPoint x: 1232, startPoint y: 321, endPoint x: 1197, endPoint y: 273, distance: 58.6
drag, startPoint x: 1143, startPoint y: 266, endPoint x: 1111, endPoint y: 293, distance: 41.2
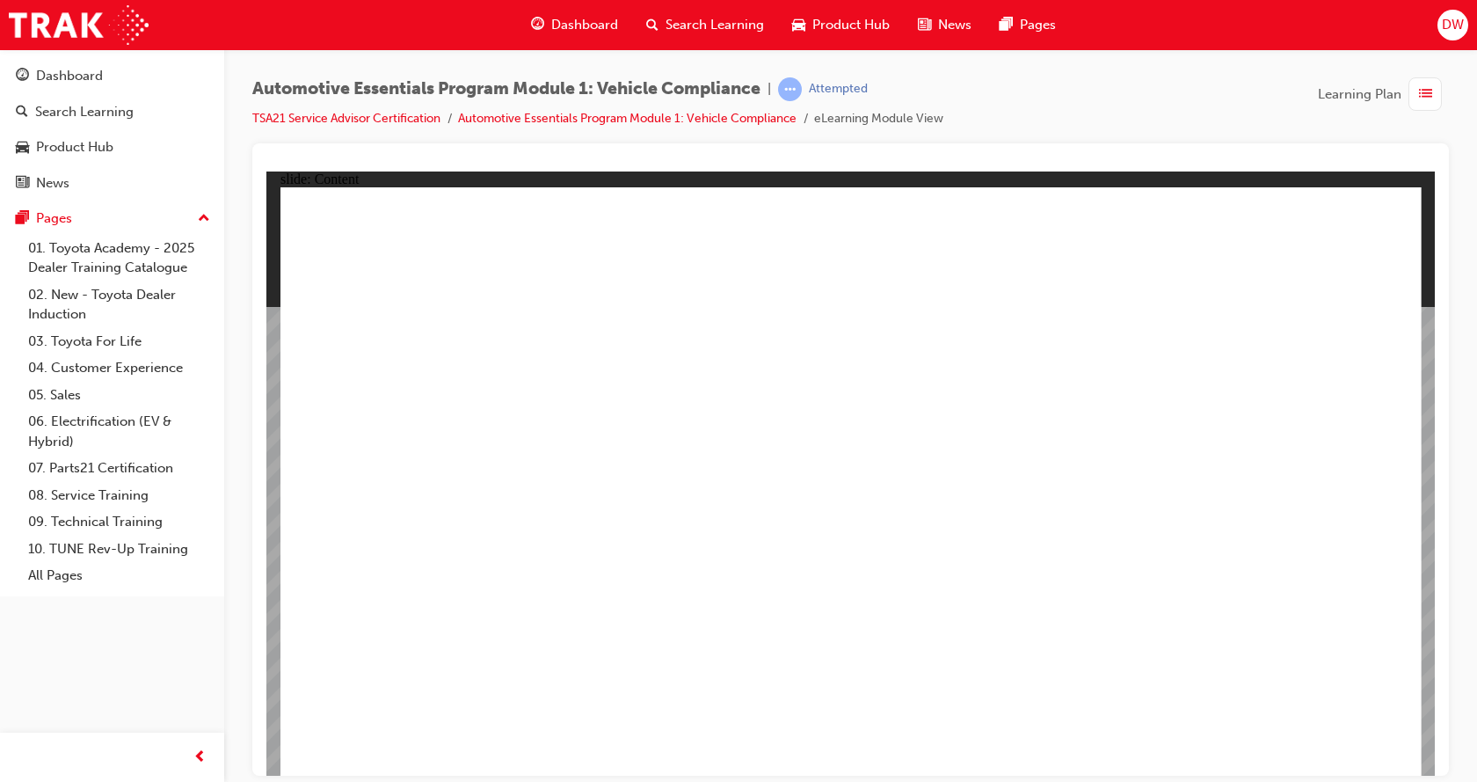
drag, startPoint x: 644, startPoint y: 665, endPoint x: 681, endPoint y: 729, distance: 74.5
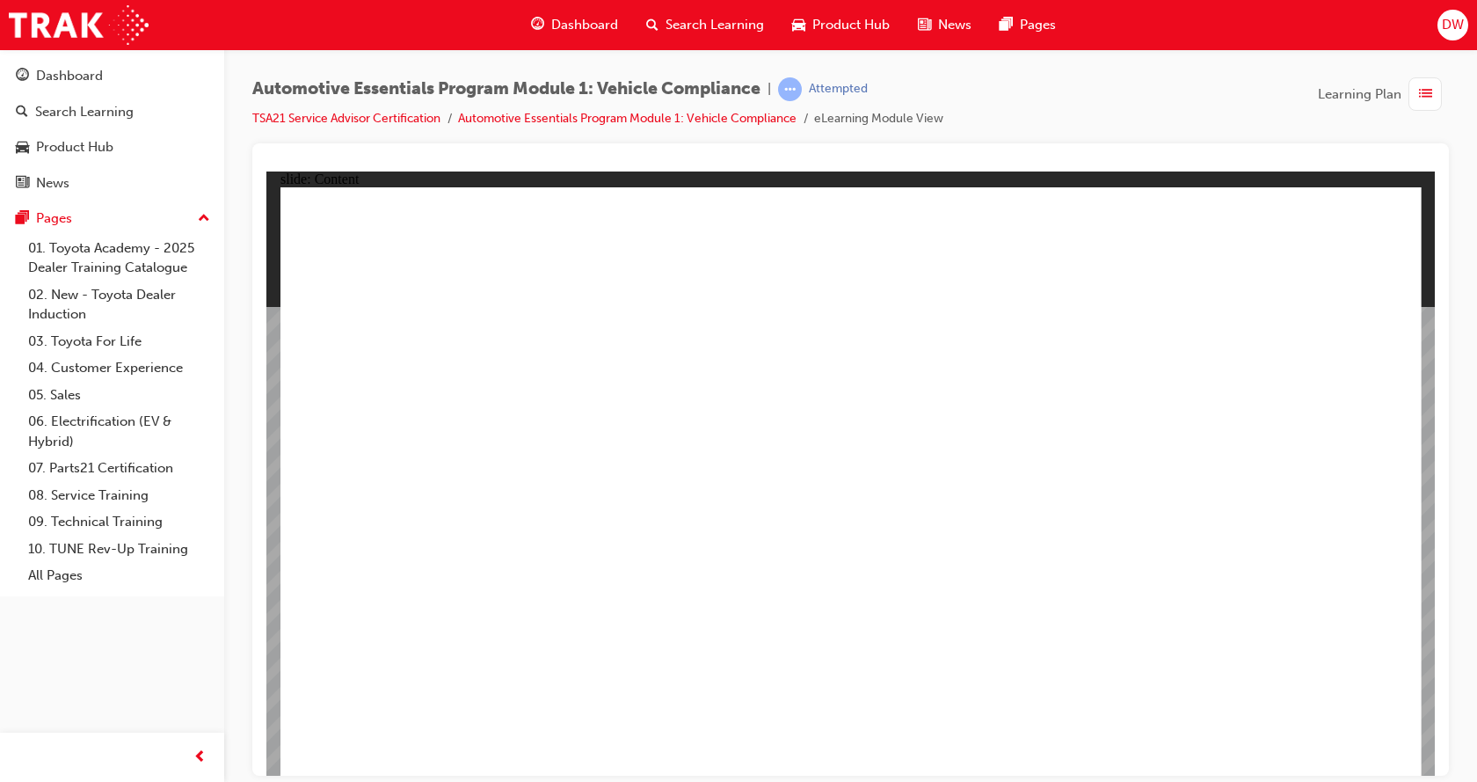
drag, startPoint x: 770, startPoint y: 656, endPoint x: 771, endPoint y: 673, distance: 16.7
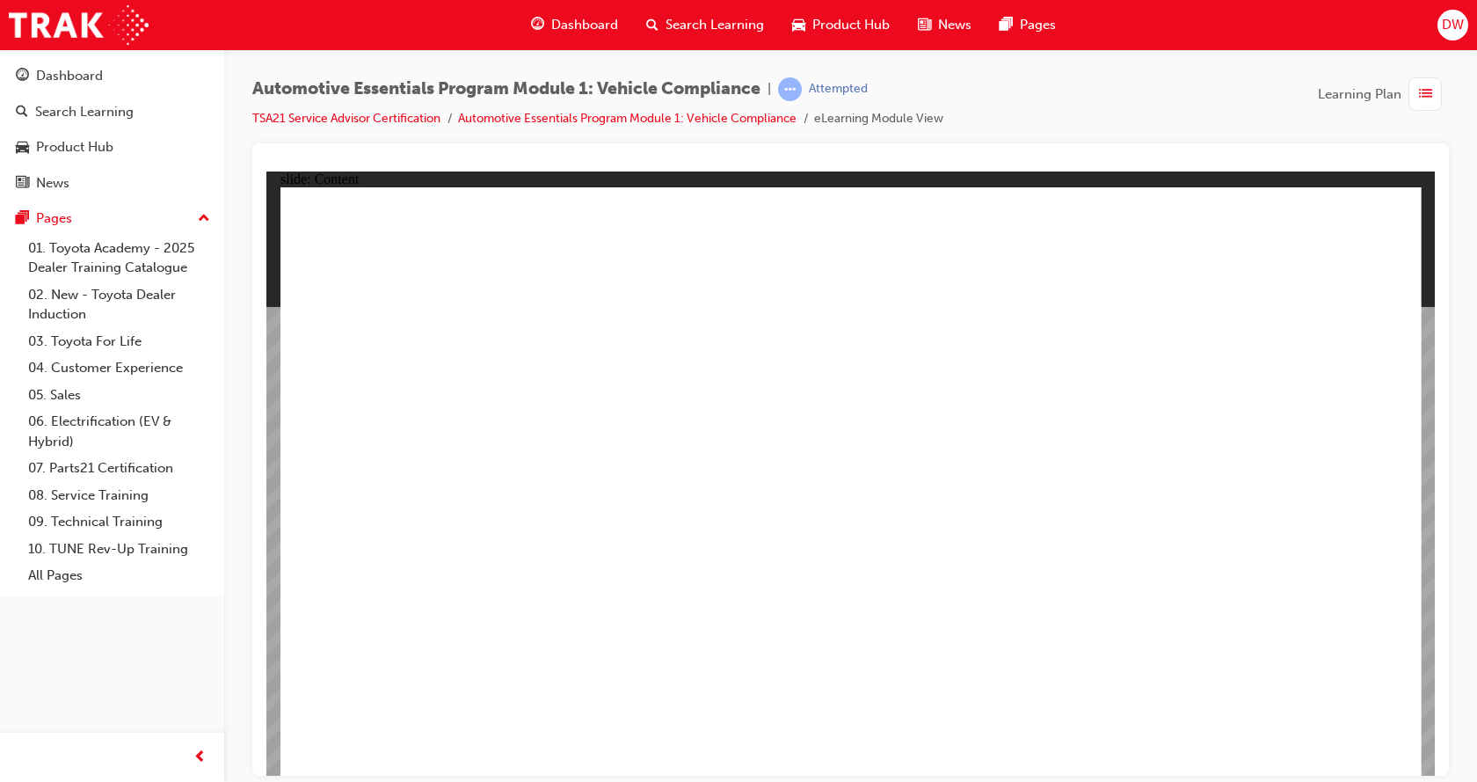
drag, startPoint x: 847, startPoint y: 699, endPoint x: 837, endPoint y: 703, distance: 10.6
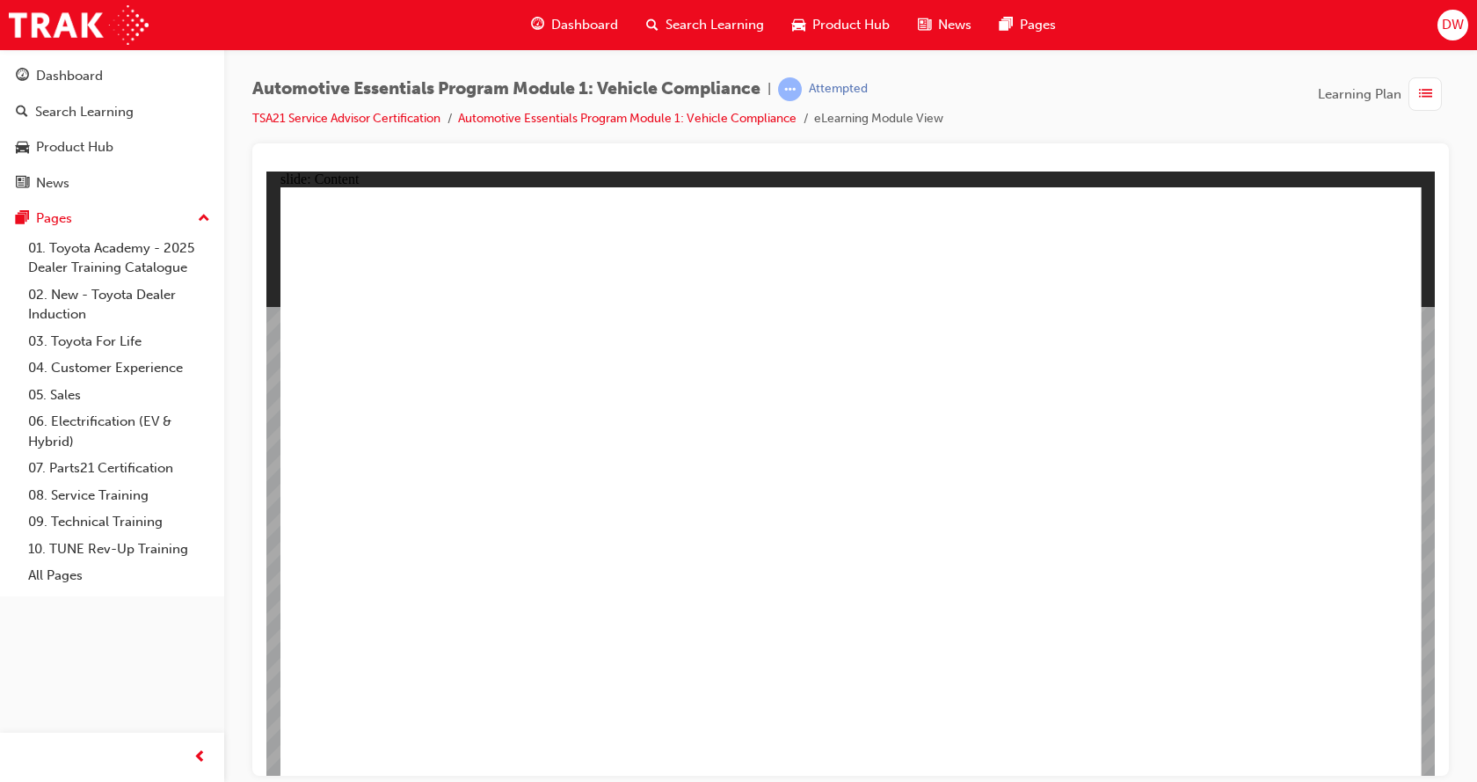
drag, startPoint x: 741, startPoint y: 655, endPoint x: 739, endPoint y: 684, distance: 29.1
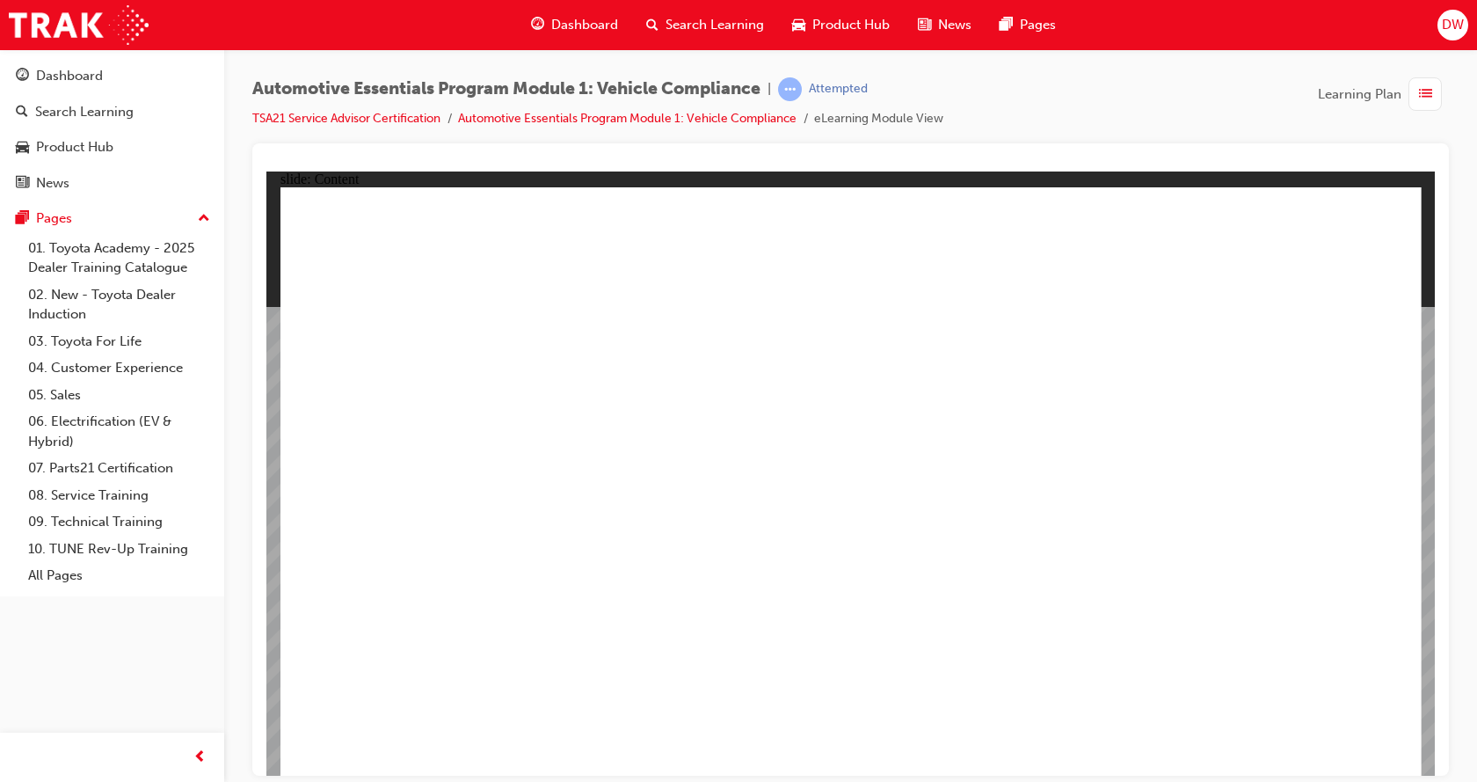
drag, startPoint x: 484, startPoint y: 696, endPoint x: 469, endPoint y: 672, distance: 28.8
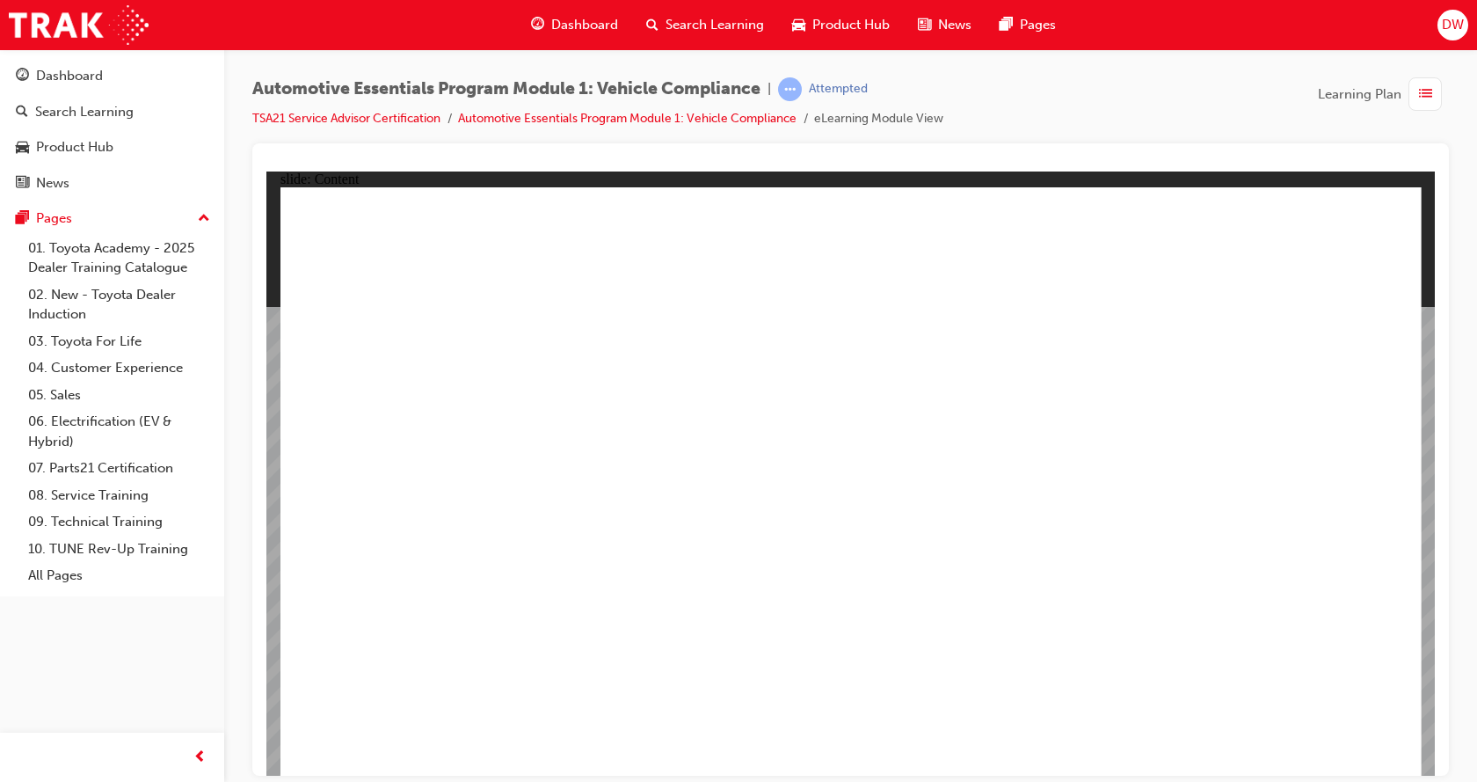
drag, startPoint x: 865, startPoint y: 706, endPoint x: 856, endPoint y: 753, distance: 47.4
drag, startPoint x: 1371, startPoint y: 222, endPoint x: 1117, endPoint y: 546, distance: 410.8
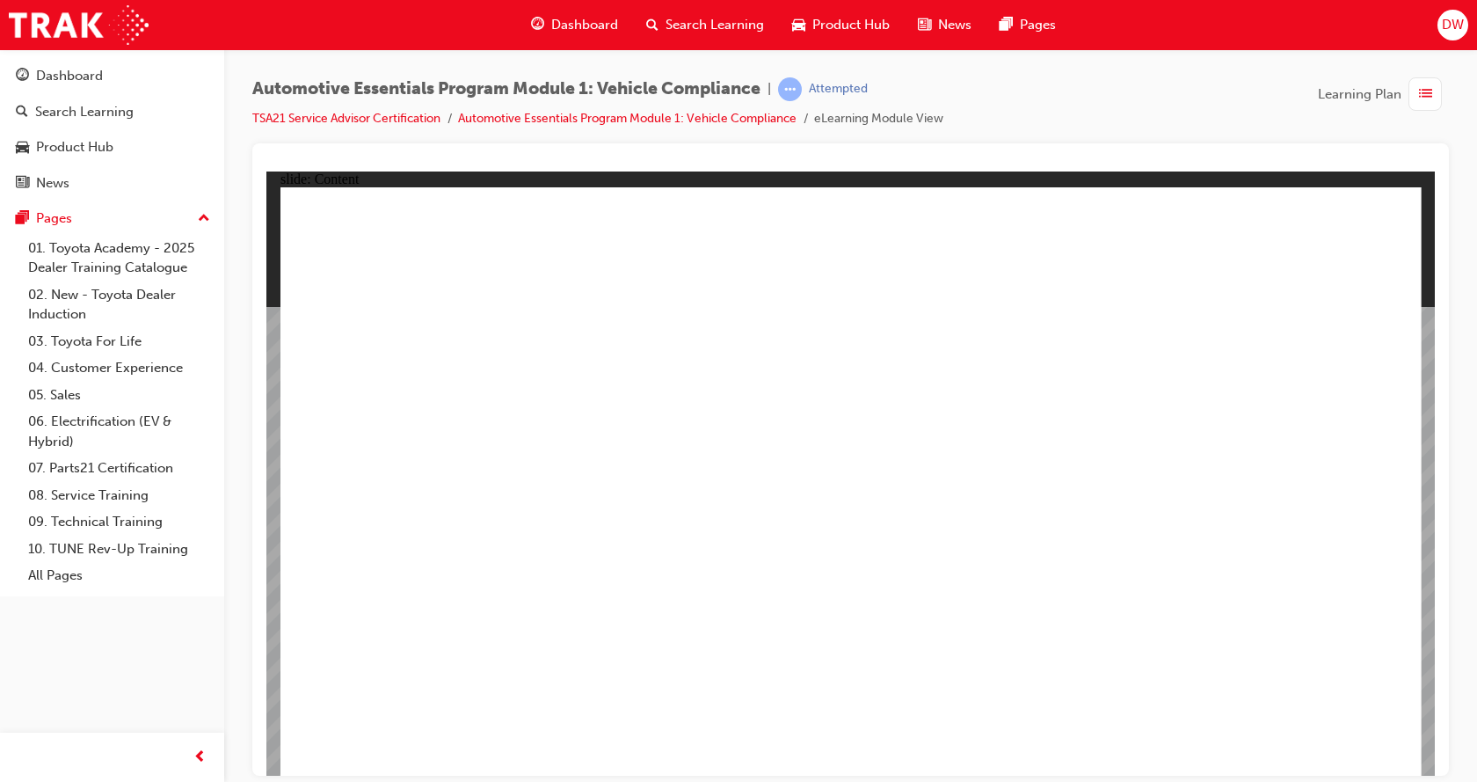
drag, startPoint x: 845, startPoint y: 730, endPoint x: 810, endPoint y: 740, distance: 36.7
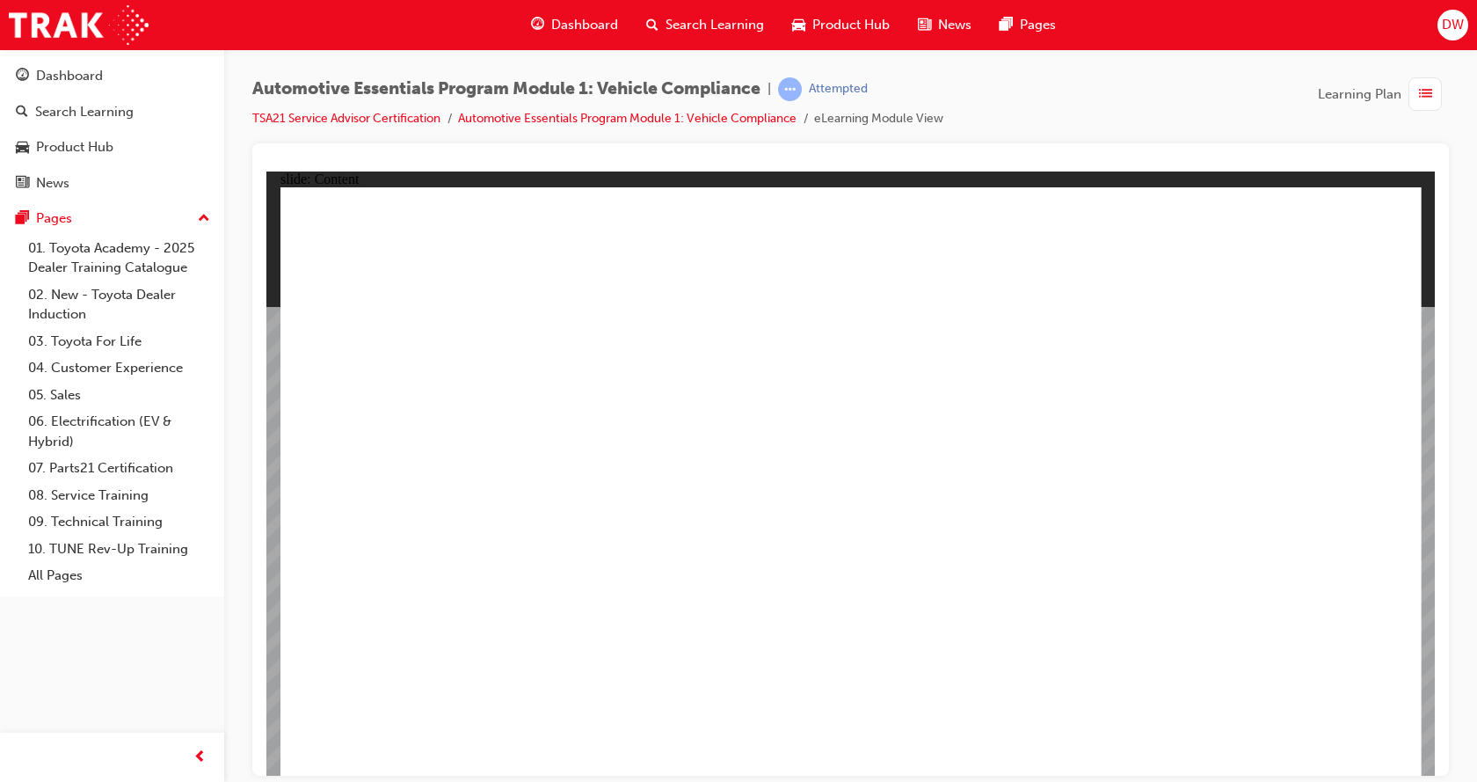
drag, startPoint x: 1362, startPoint y: 207, endPoint x: 1368, endPoint y: 220, distance: 14.6
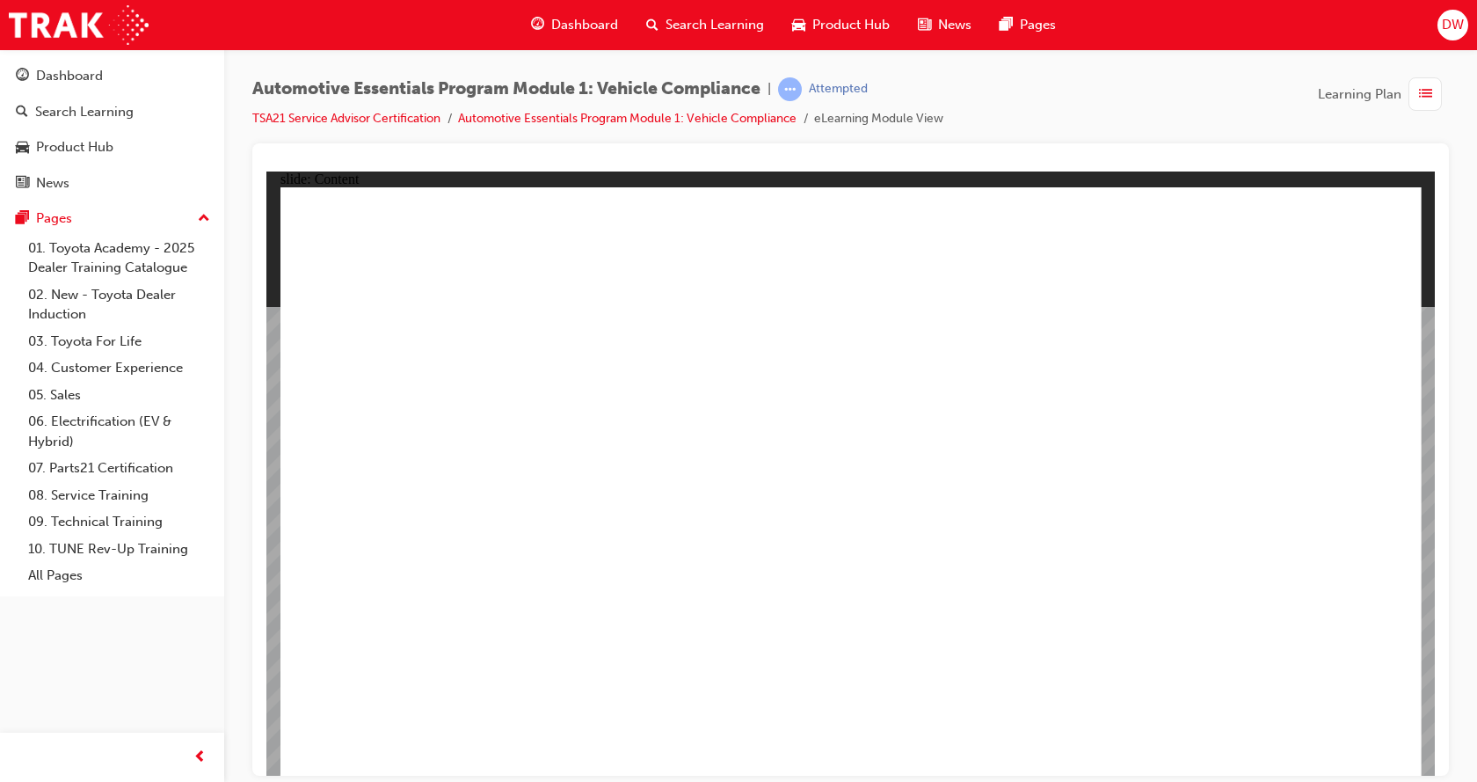
click at [1419, 93] on span "list-icon" at bounding box center [1425, 95] width 13 height 22
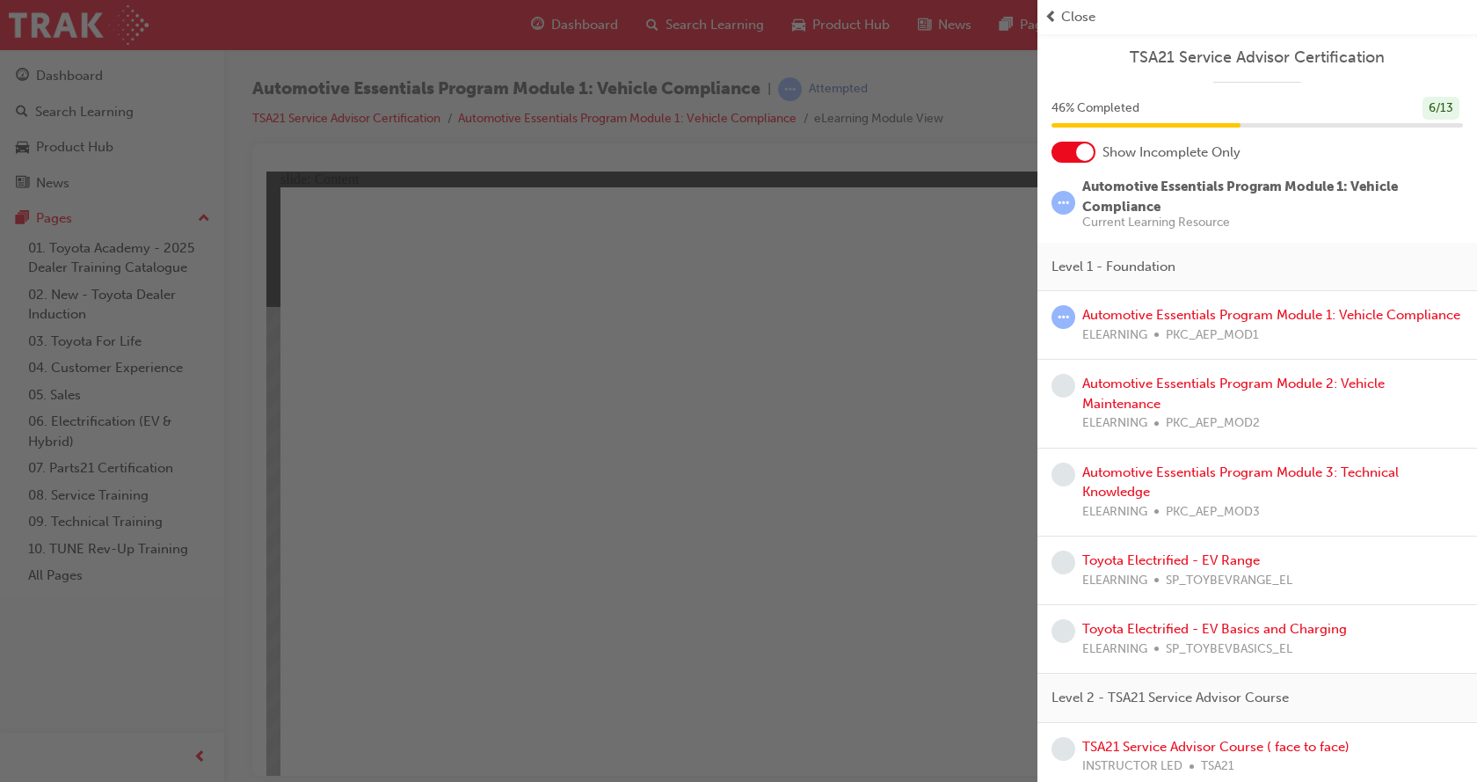
click at [1087, 24] on span "Close" at bounding box center [1078, 17] width 34 height 20
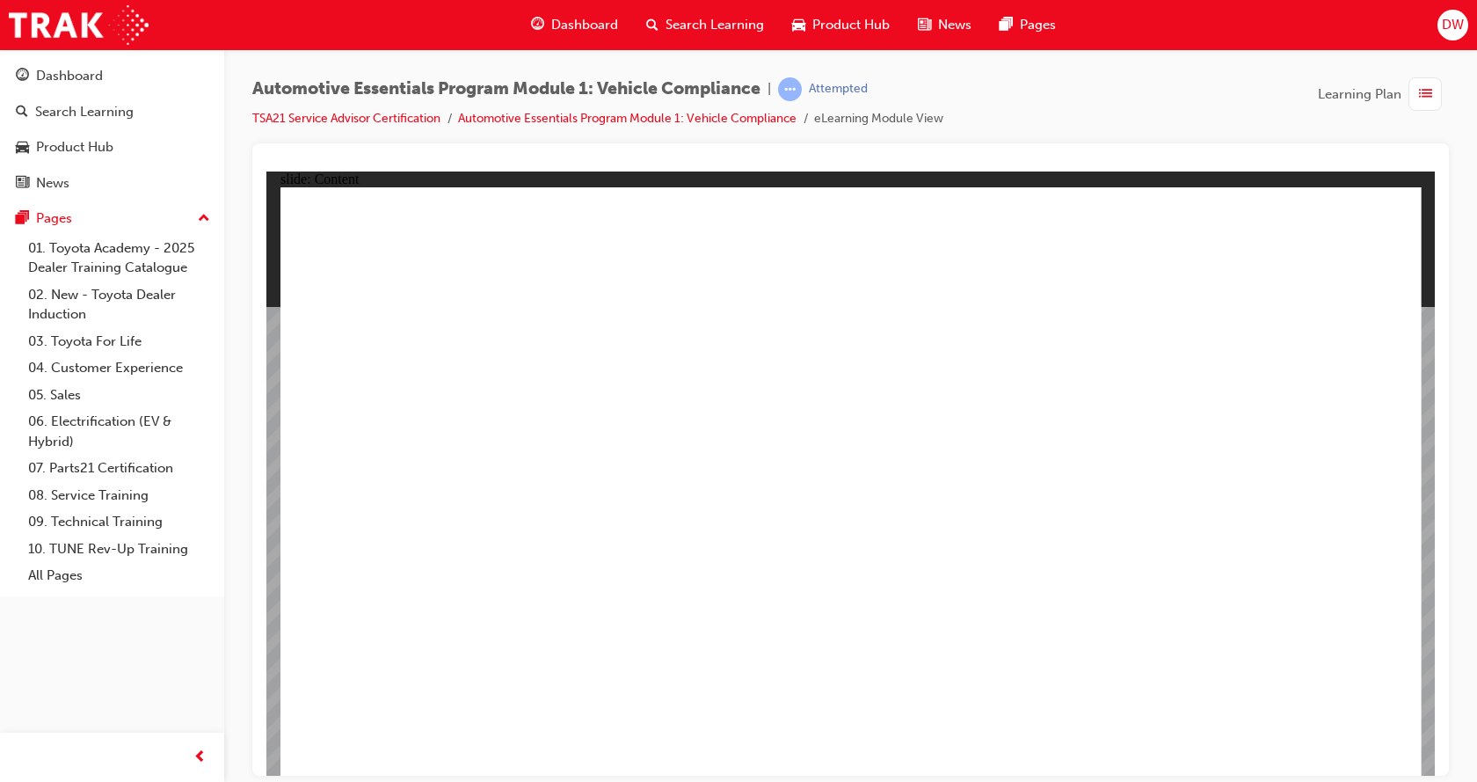
click at [625, 125] on link "Automotive Essentials Program Module 1: Vehicle Compliance" at bounding box center [627, 118] width 338 height 15
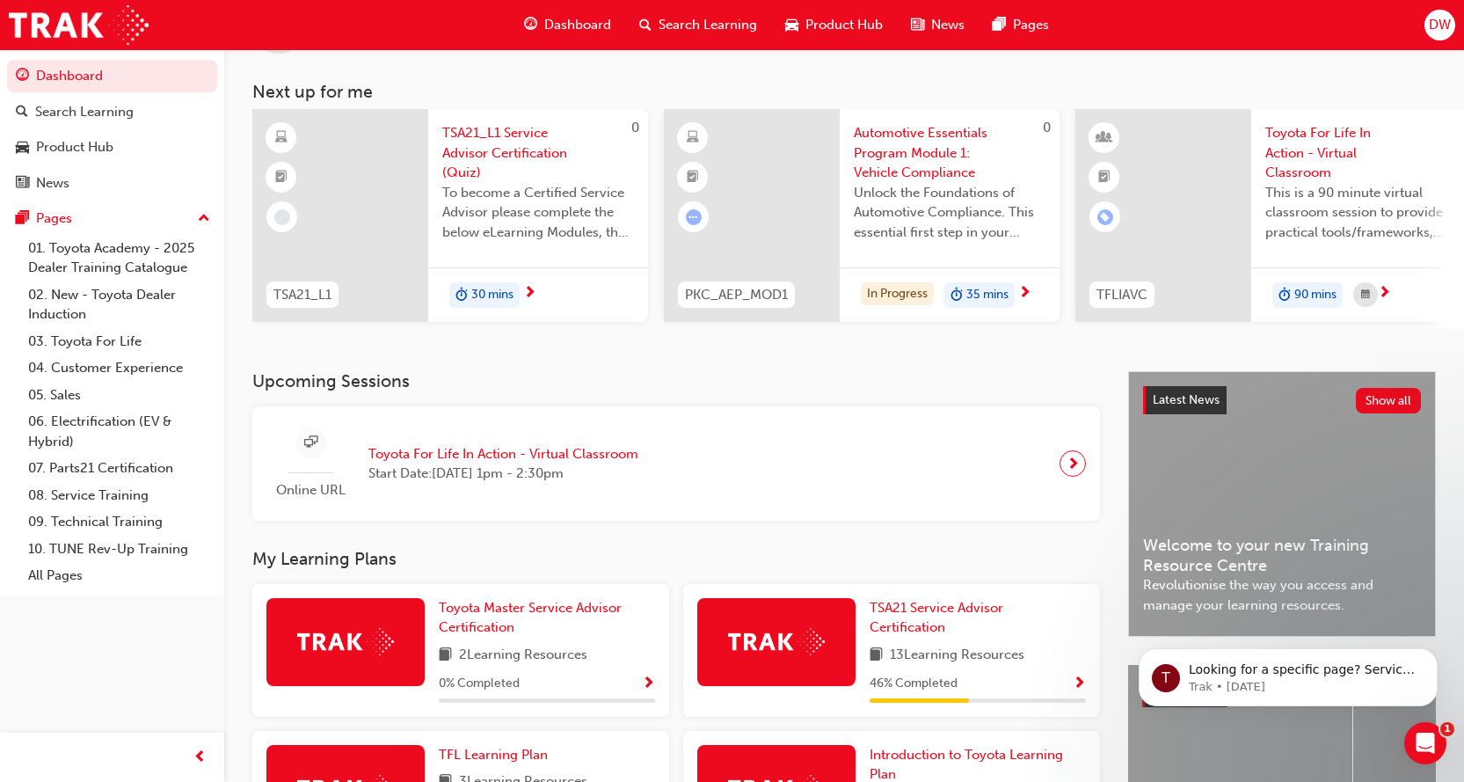
scroll to position [176, 0]
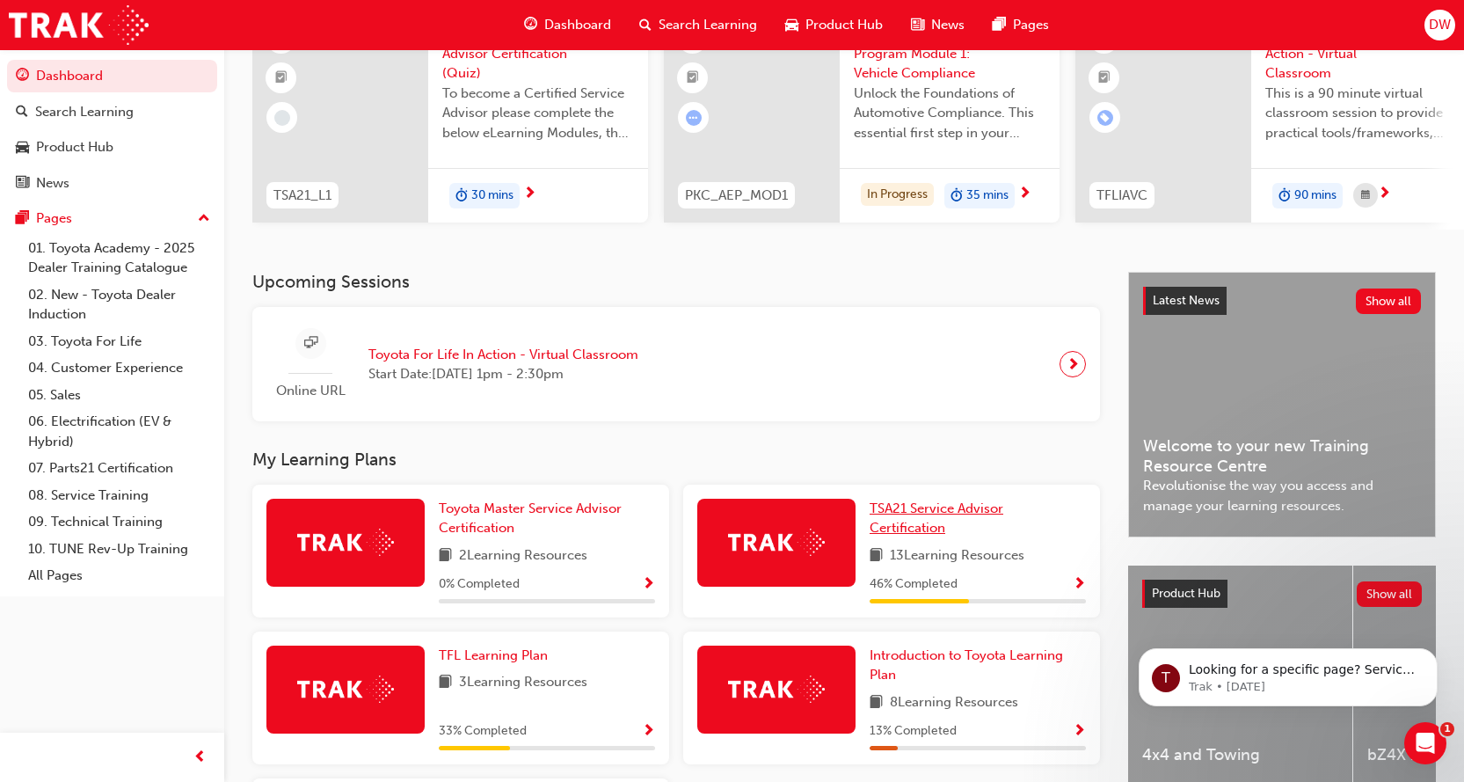
click at [938, 513] on span "TSA21 Service Advisor Certification" at bounding box center [937, 518] width 134 height 36
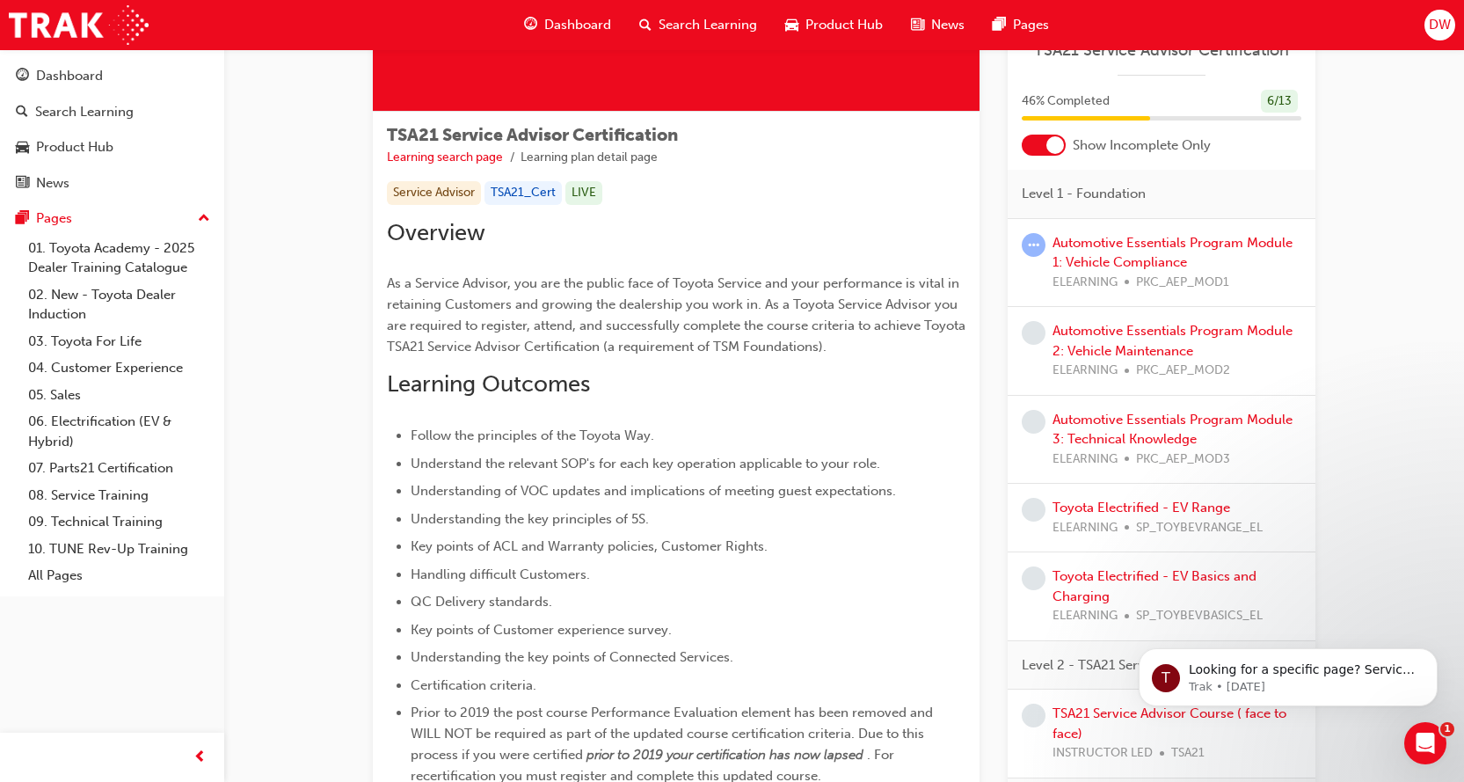
scroll to position [264, 0]
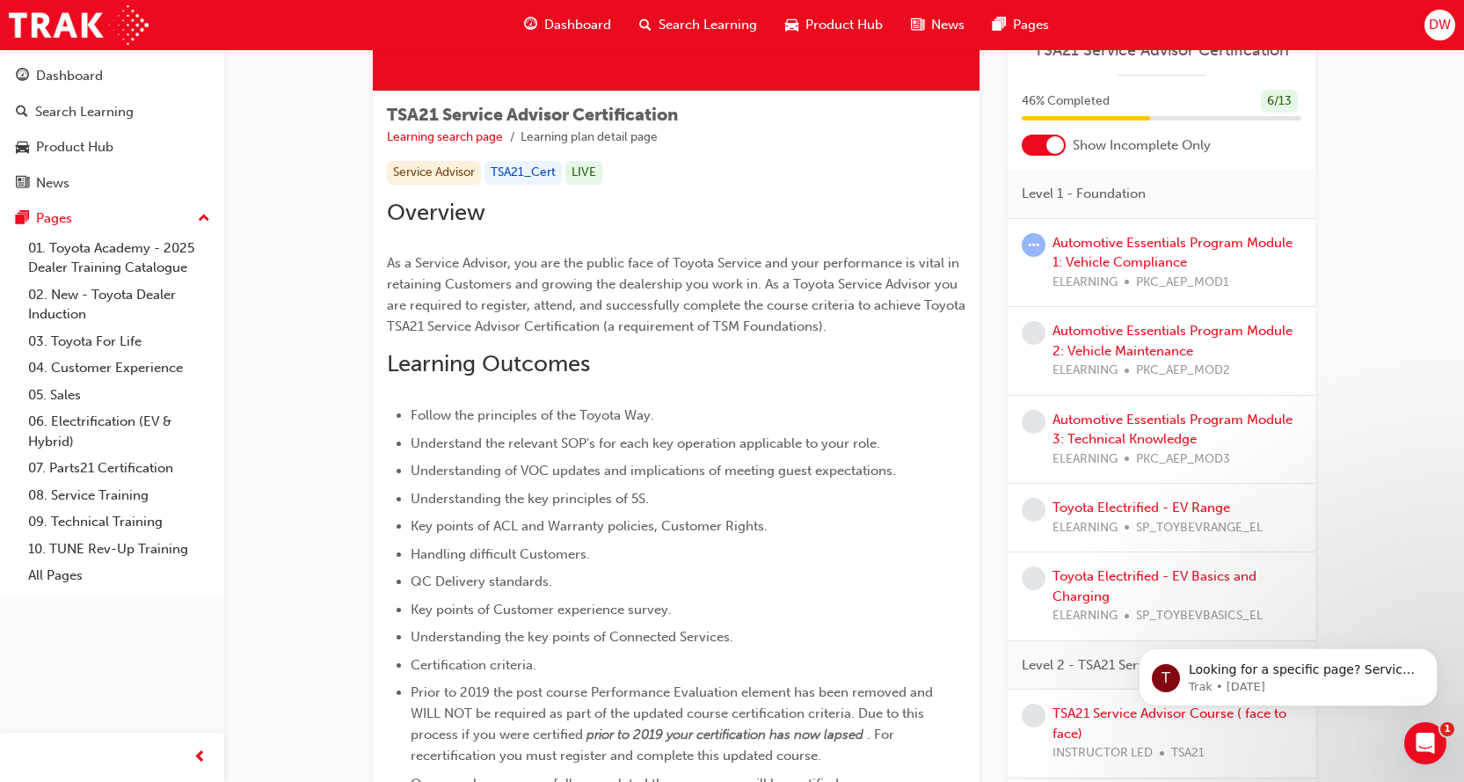
click at [1027, 135] on div at bounding box center [1044, 145] width 44 height 21
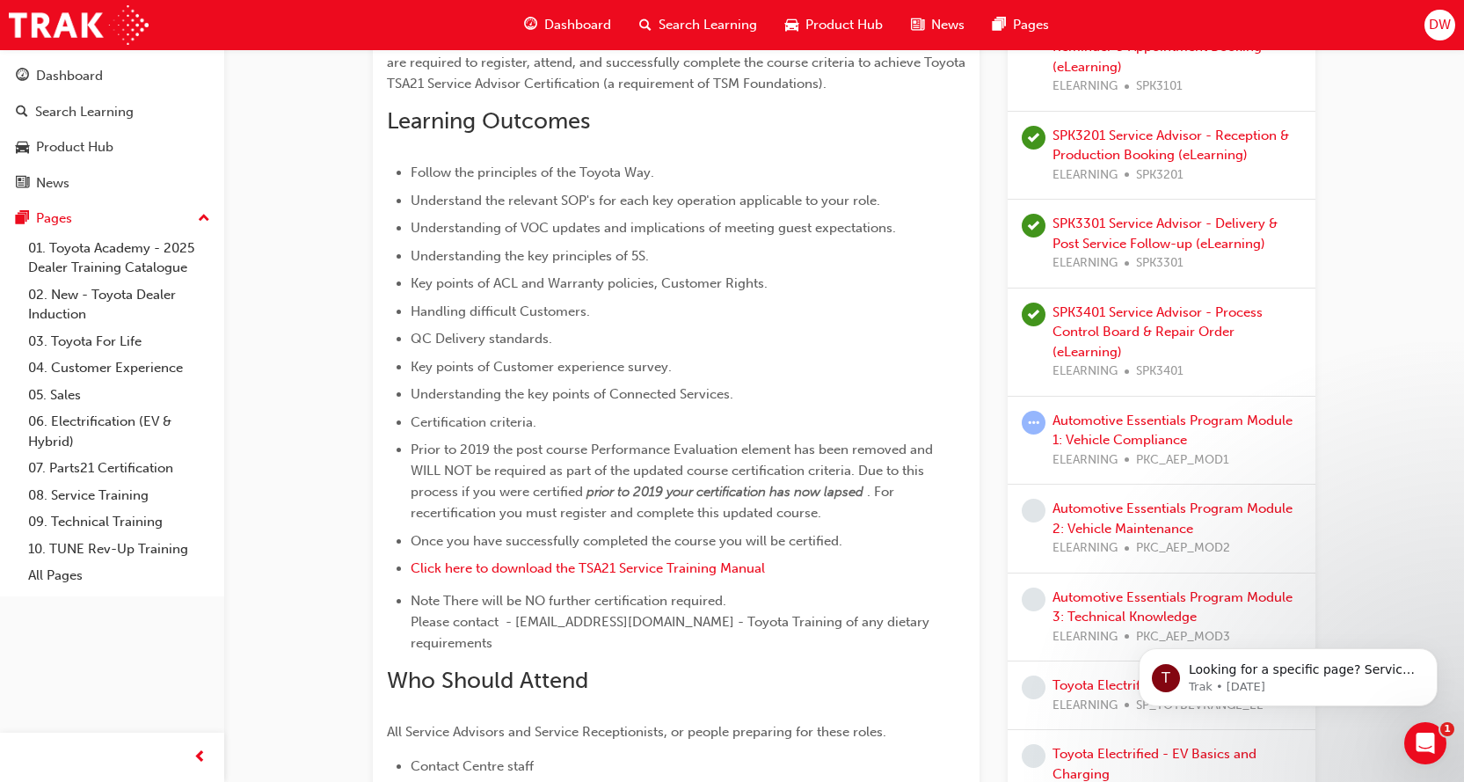
scroll to position [528, 0]
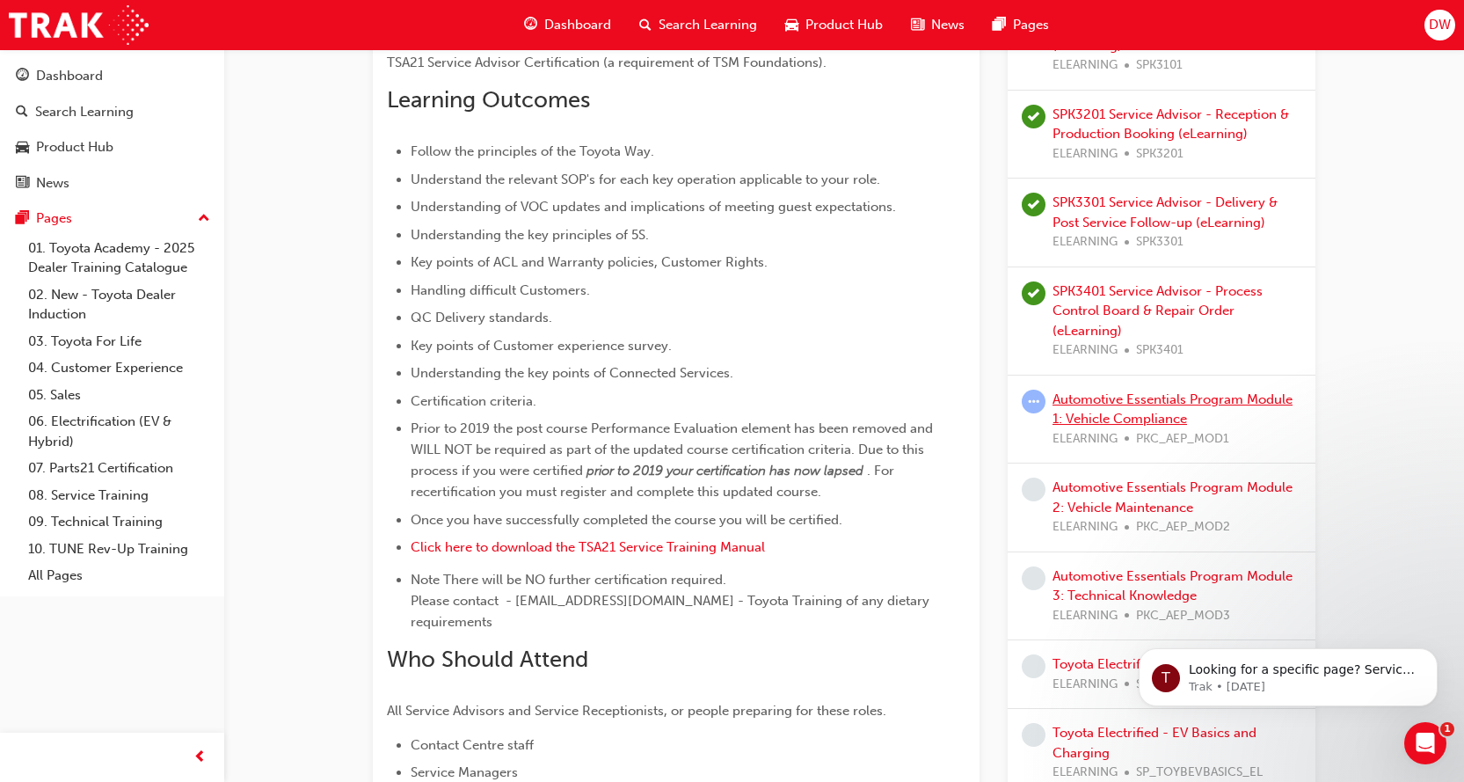
click at [1163, 391] on link "Automotive Essentials Program Module 1: Vehicle Compliance" at bounding box center [1172, 409] width 240 height 36
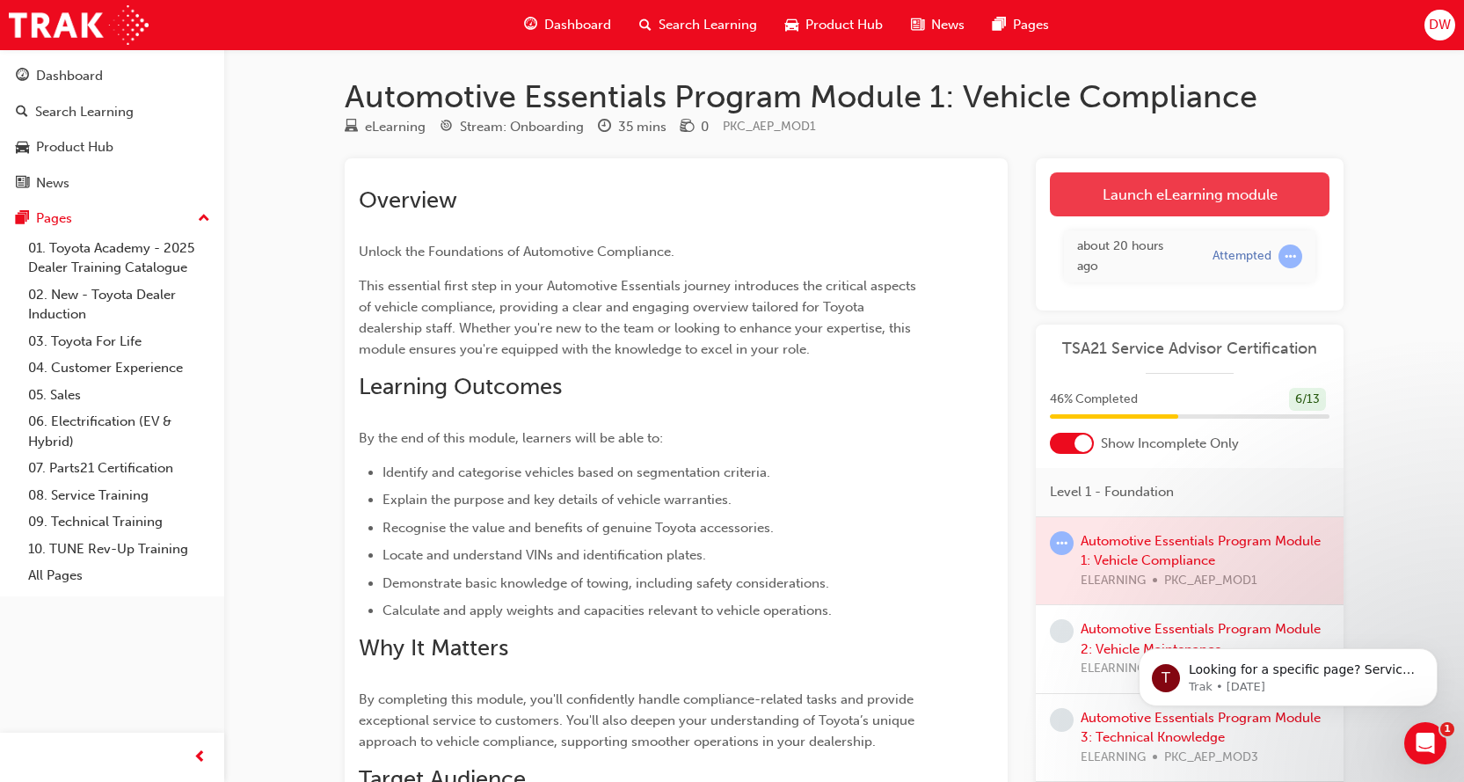
click at [1252, 213] on link "Launch eLearning module" at bounding box center [1190, 194] width 280 height 44
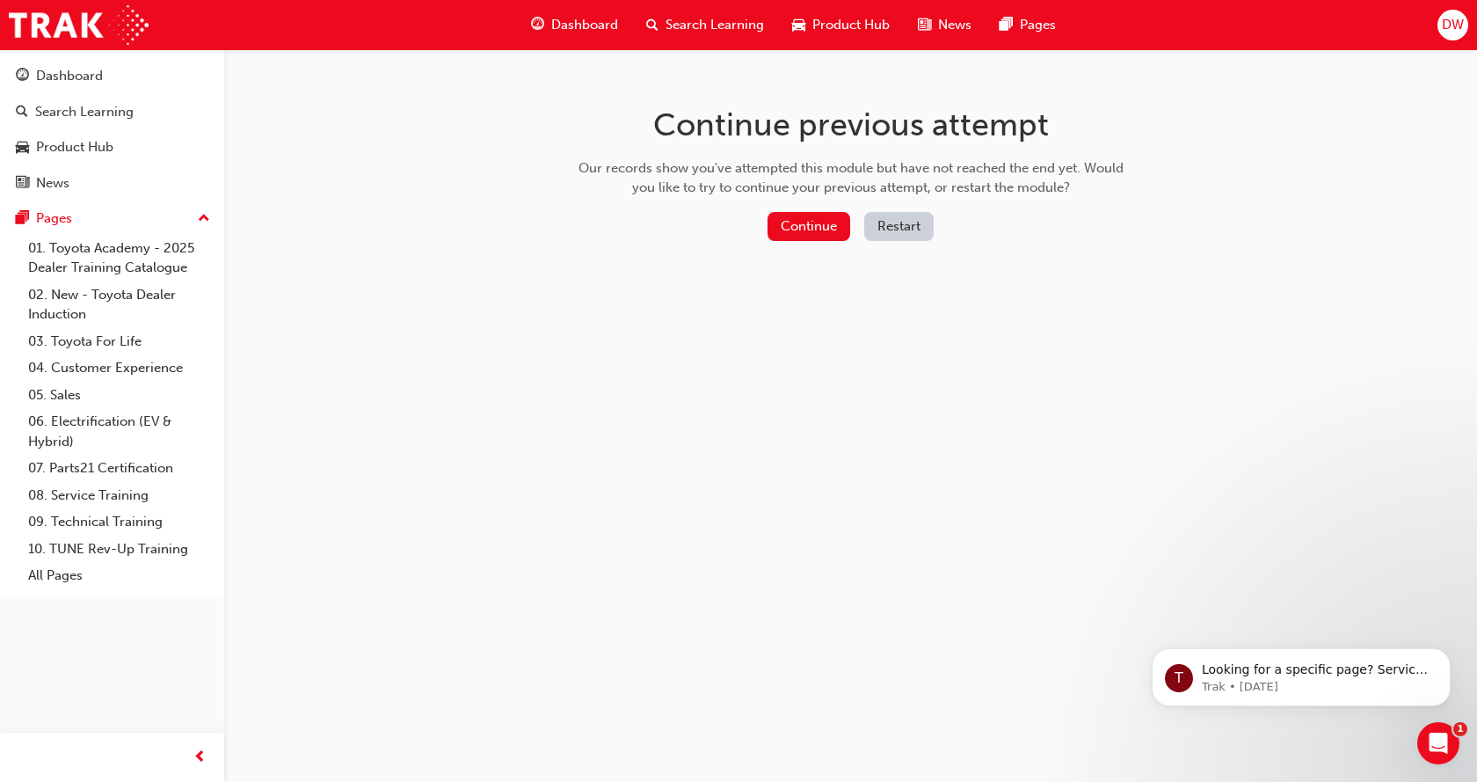
click at [898, 220] on button "Restart" at bounding box center [898, 226] width 69 height 29
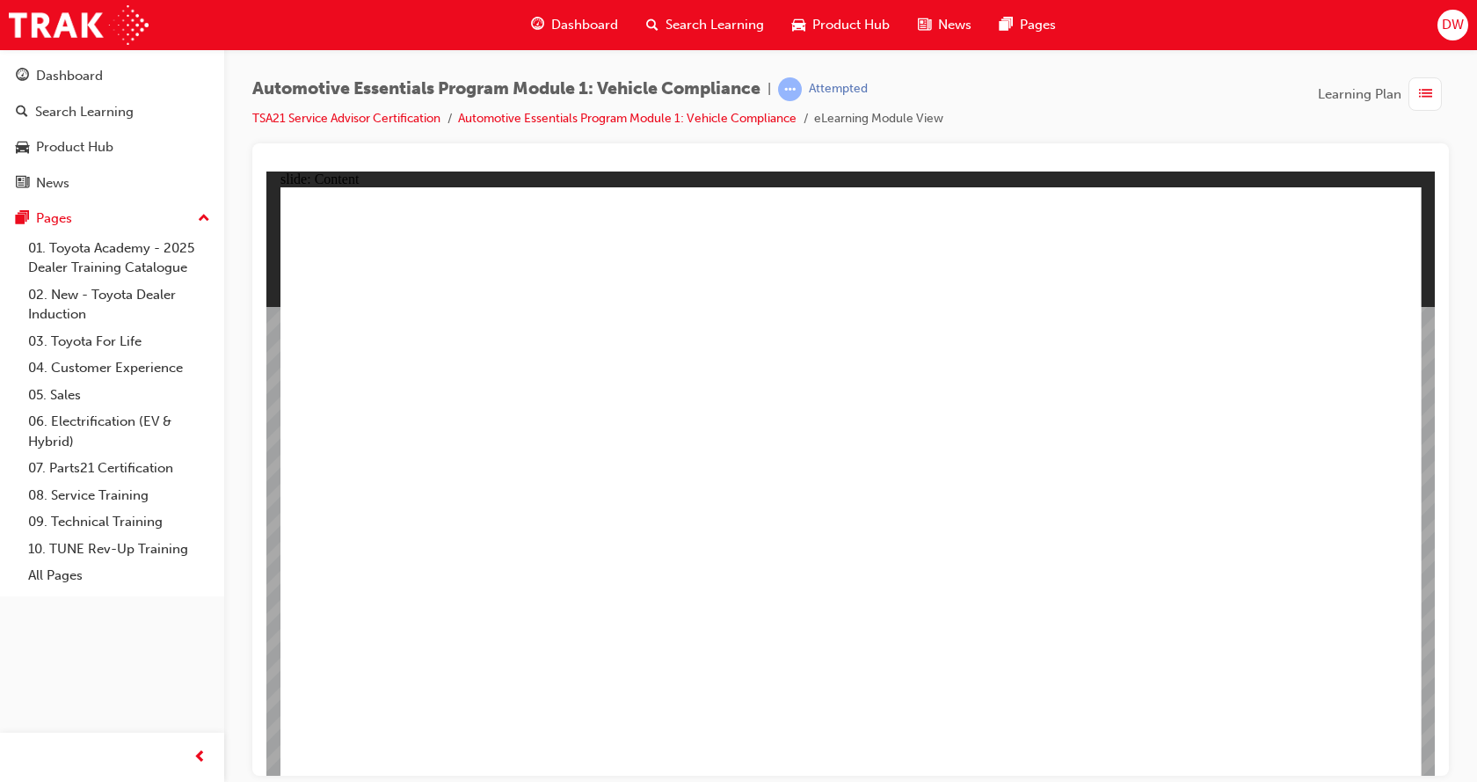
drag, startPoint x: 505, startPoint y: 583, endPoint x: 629, endPoint y: 564, distance: 125.5
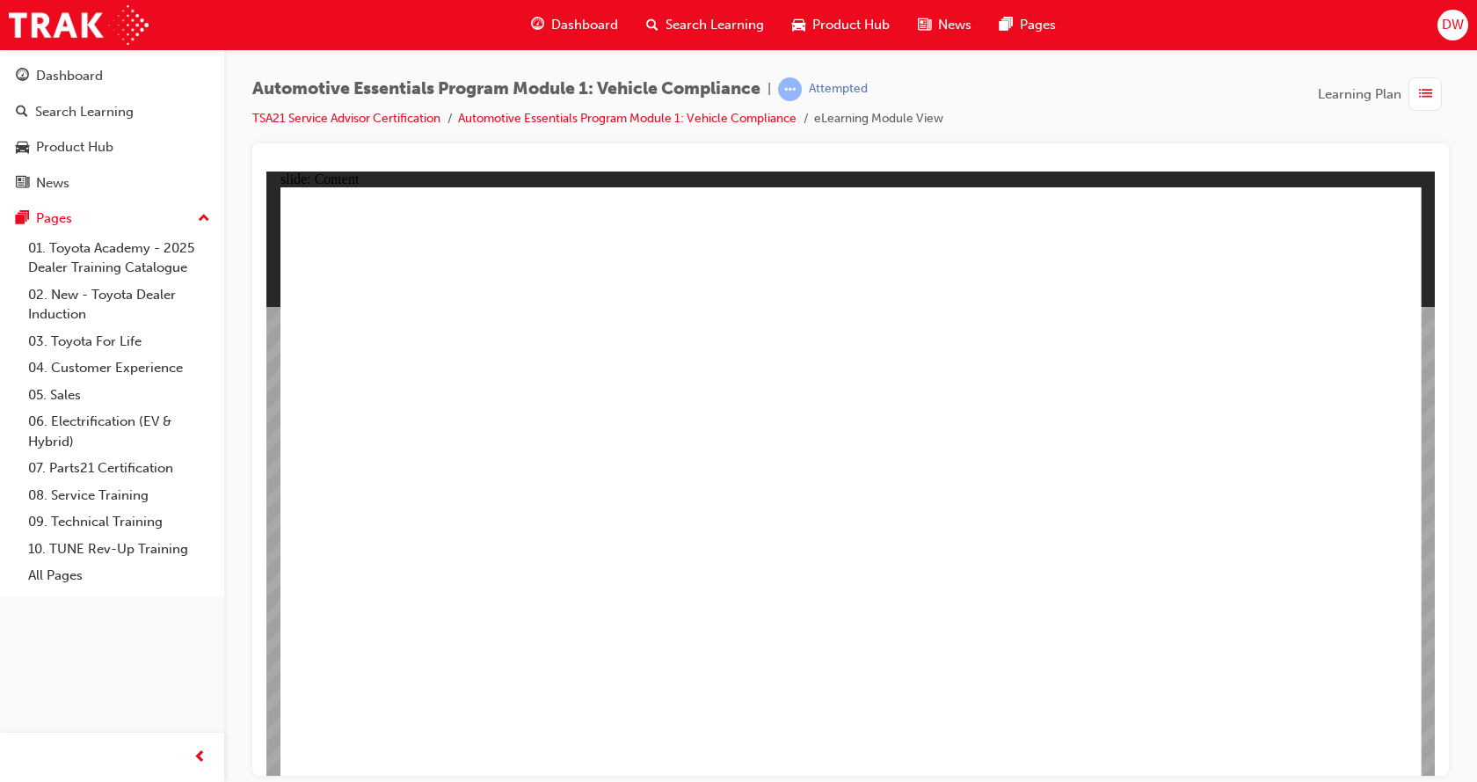
drag, startPoint x: 637, startPoint y: 559, endPoint x: 716, endPoint y: 586, distance: 82.9
drag, startPoint x: 644, startPoint y: 443, endPoint x: 1196, endPoint y: 409, distance: 553.2
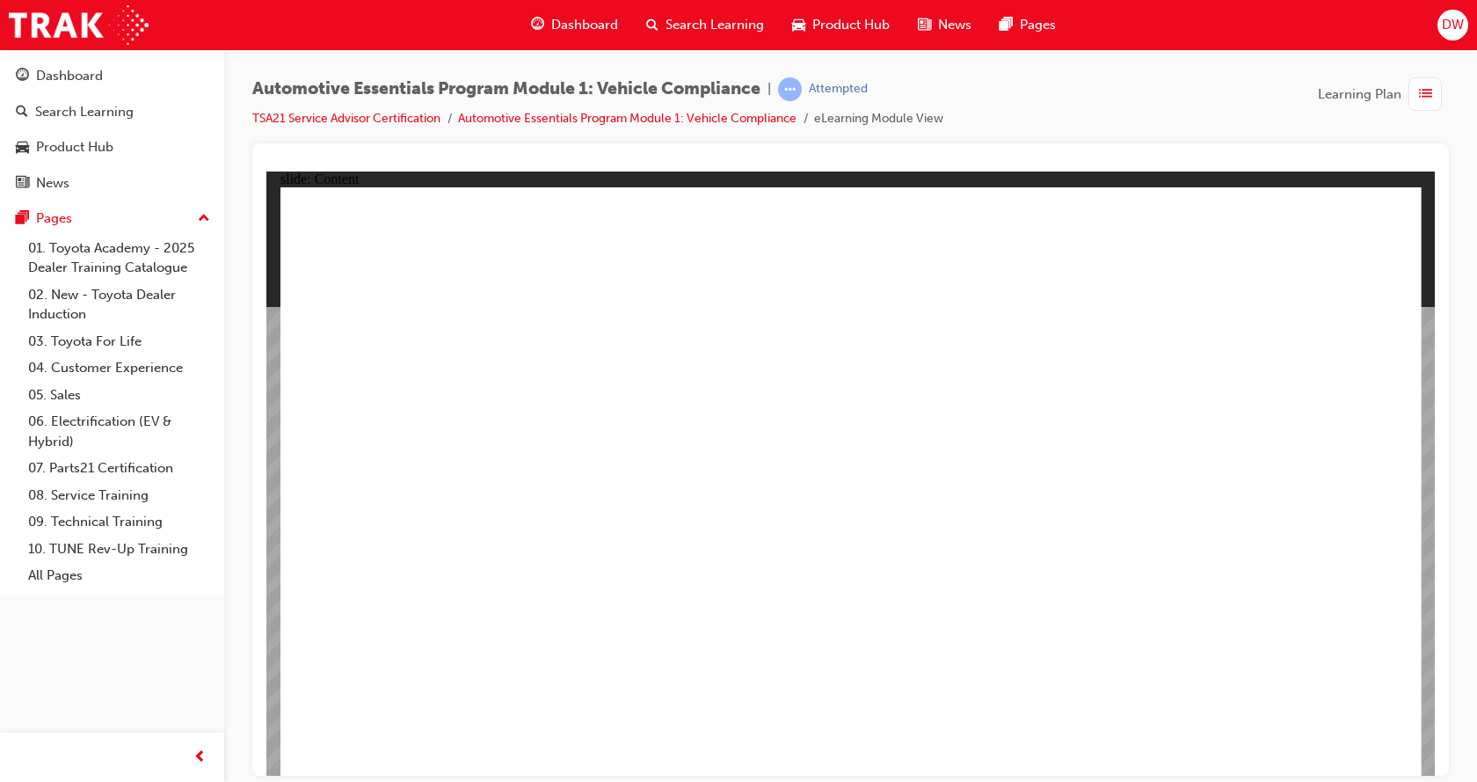
drag, startPoint x: 491, startPoint y: 453, endPoint x: 714, endPoint y: 448, distance: 223.4
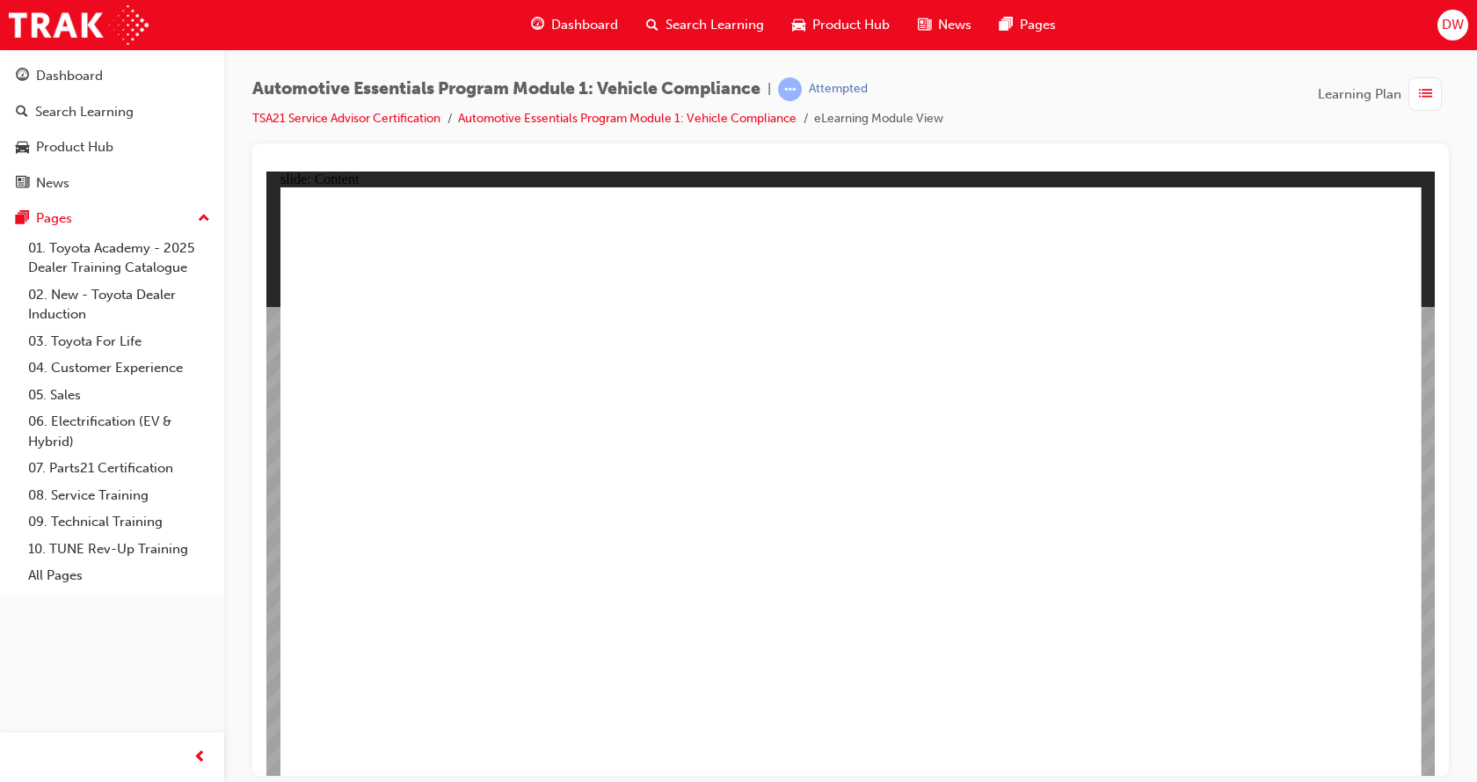
drag, startPoint x: 714, startPoint y: 448, endPoint x: 993, endPoint y: 445, distance: 278.7
drag, startPoint x: 1161, startPoint y: 411, endPoint x: 1310, endPoint y: 330, distance: 169.6
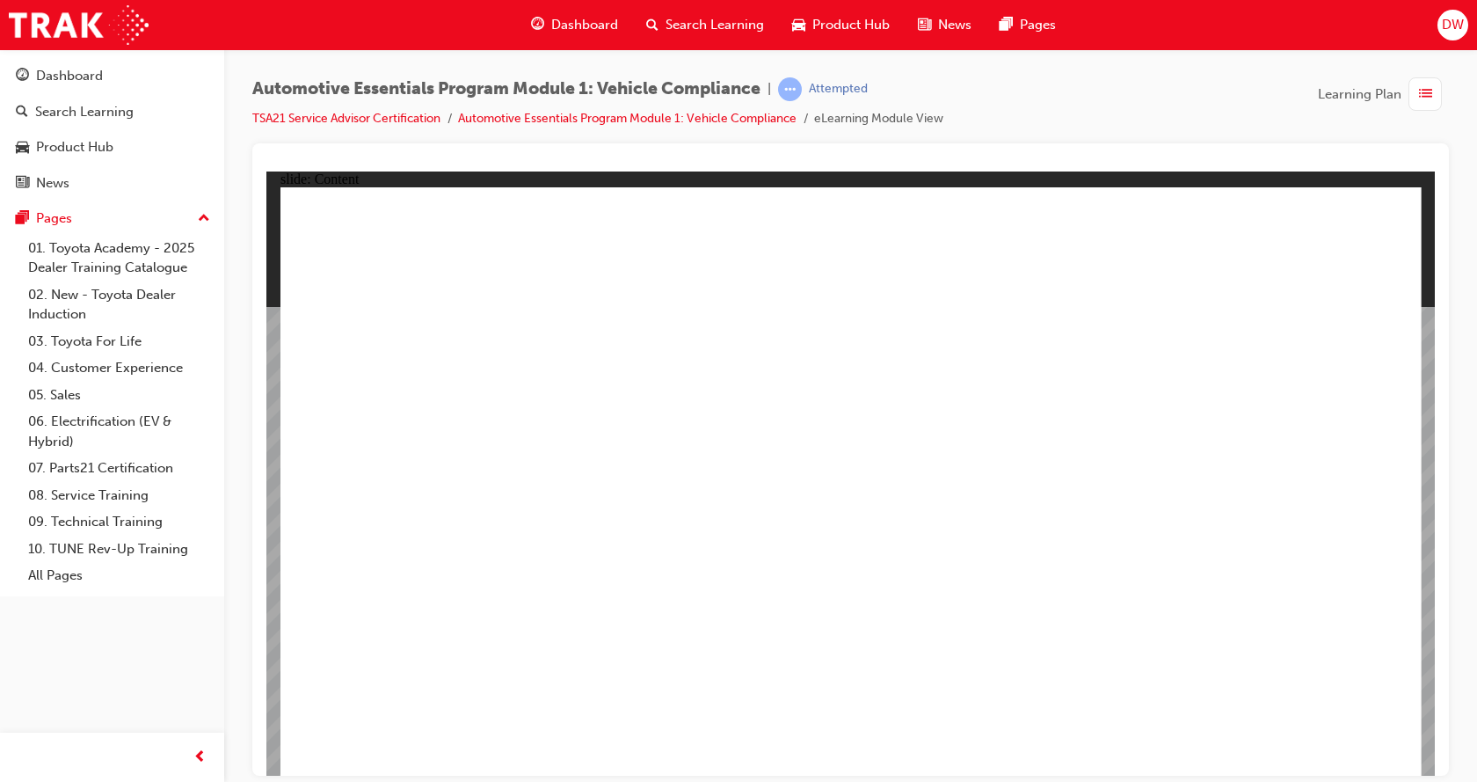
drag, startPoint x: 826, startPoint y: 582, endPoint x: 818, endPoint y: 574, distance: 11.8
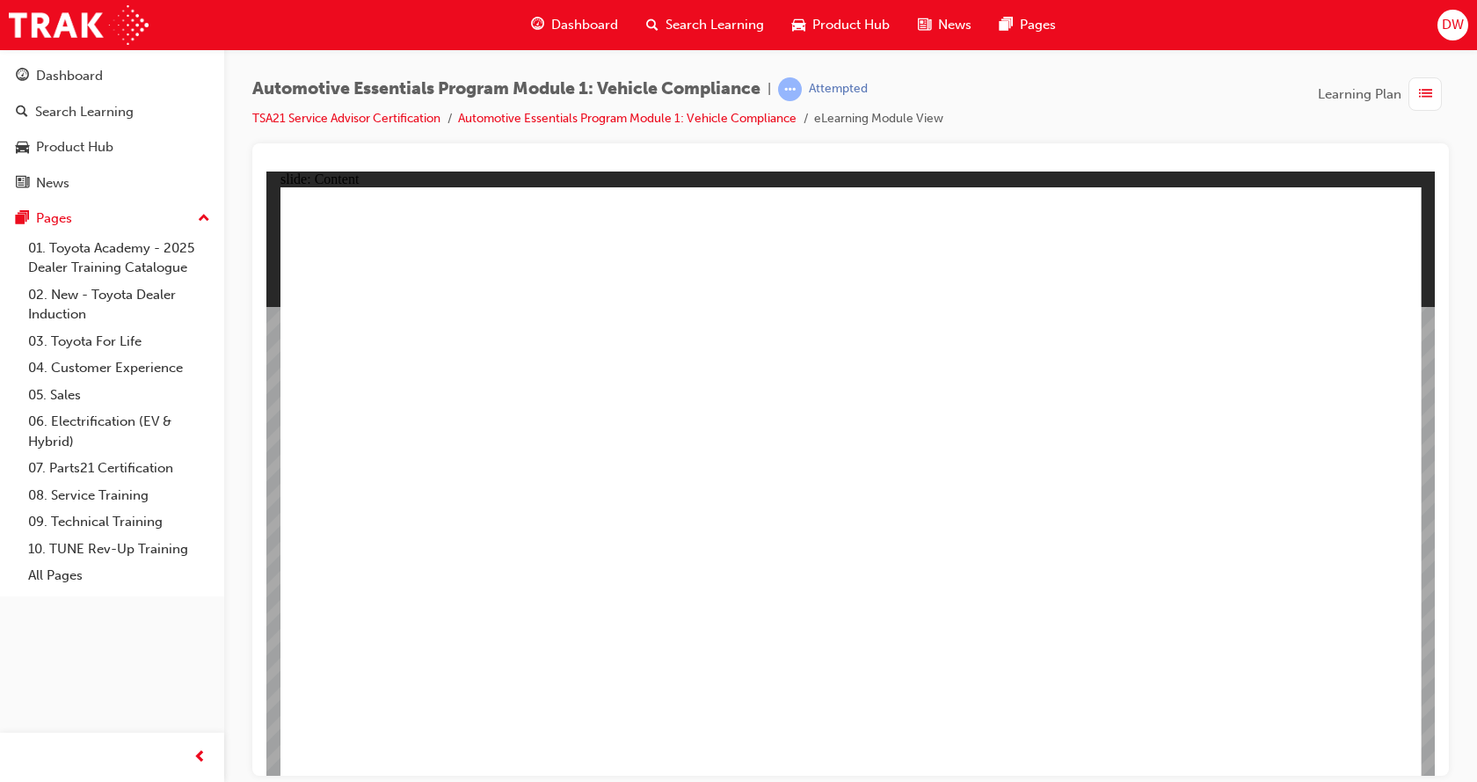
drag, startPoint x: 588, startPoint y: 580, endPoint x: 601, endPoint y: 585, distance: 13.9
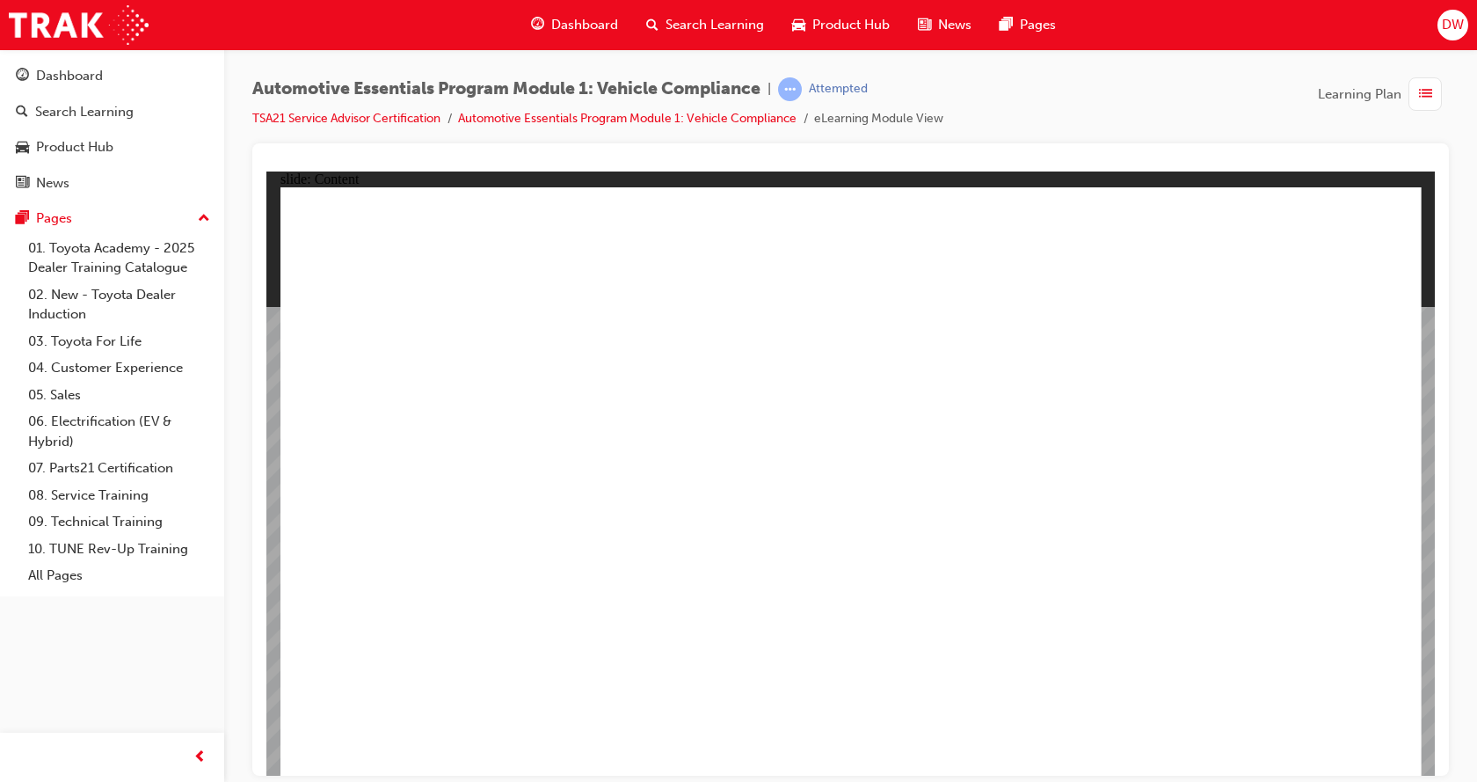
drag, startPoint x: 1348, startPoint y: 229, endPoint x: 1388, endPoint y: 224, distance: 40.8
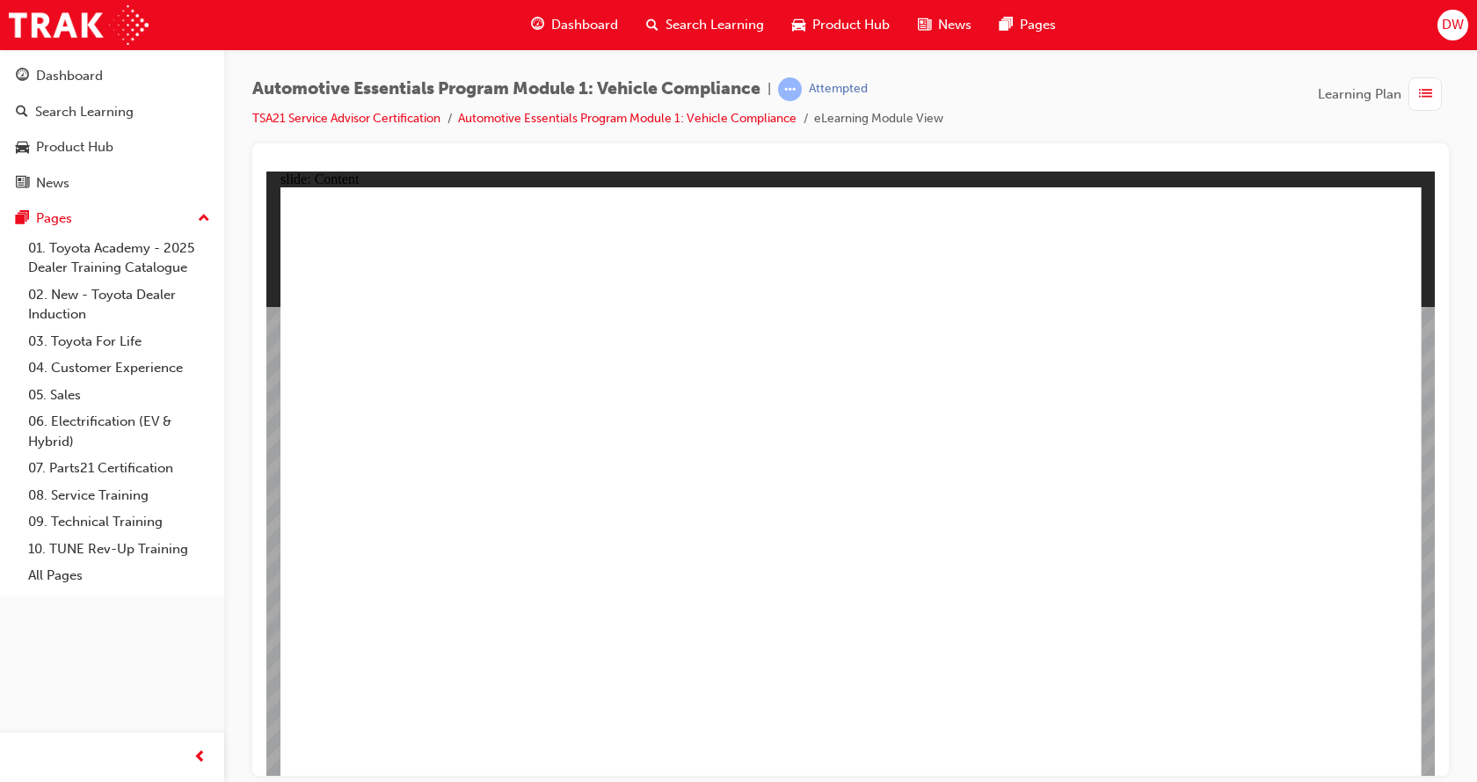
drag, startPoint x: 549, startPoint y: 680, endPoint x: 651, endPoint y: 726, distance: 112.6
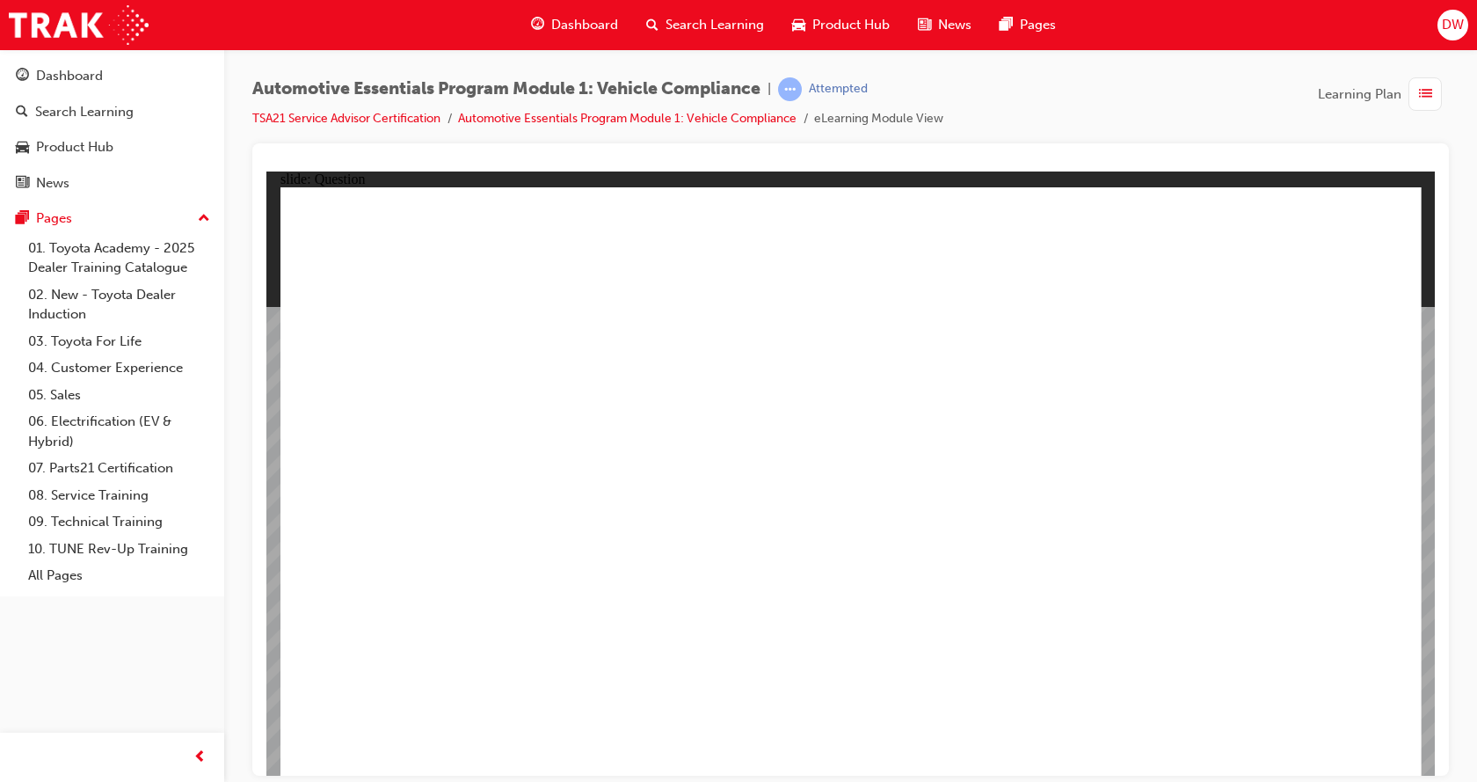
drag, startPoint x: 1111, startPoint y: 456, endPoint x: 1104, endPoint y: 477, distance: 22.2
radio input "true"
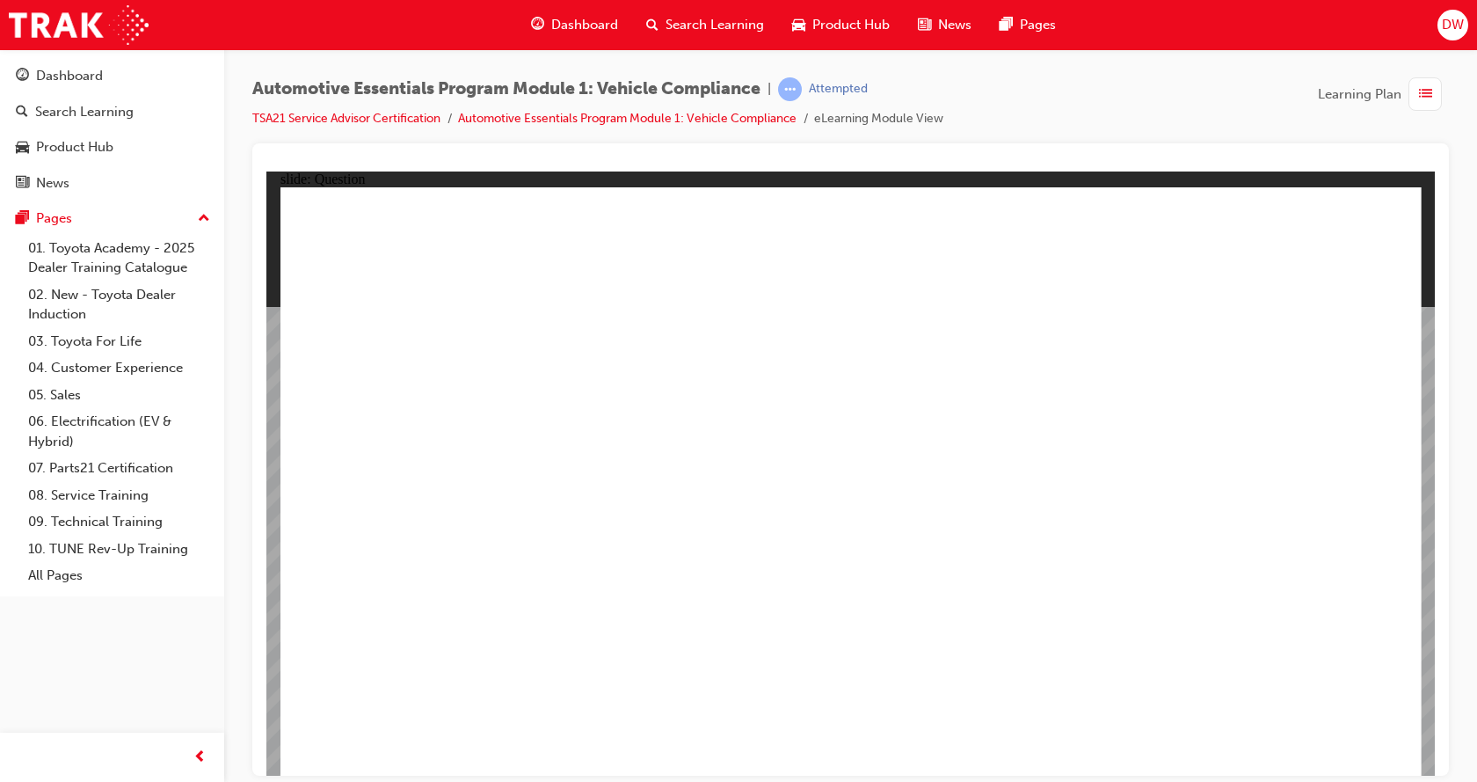
radio input "true"
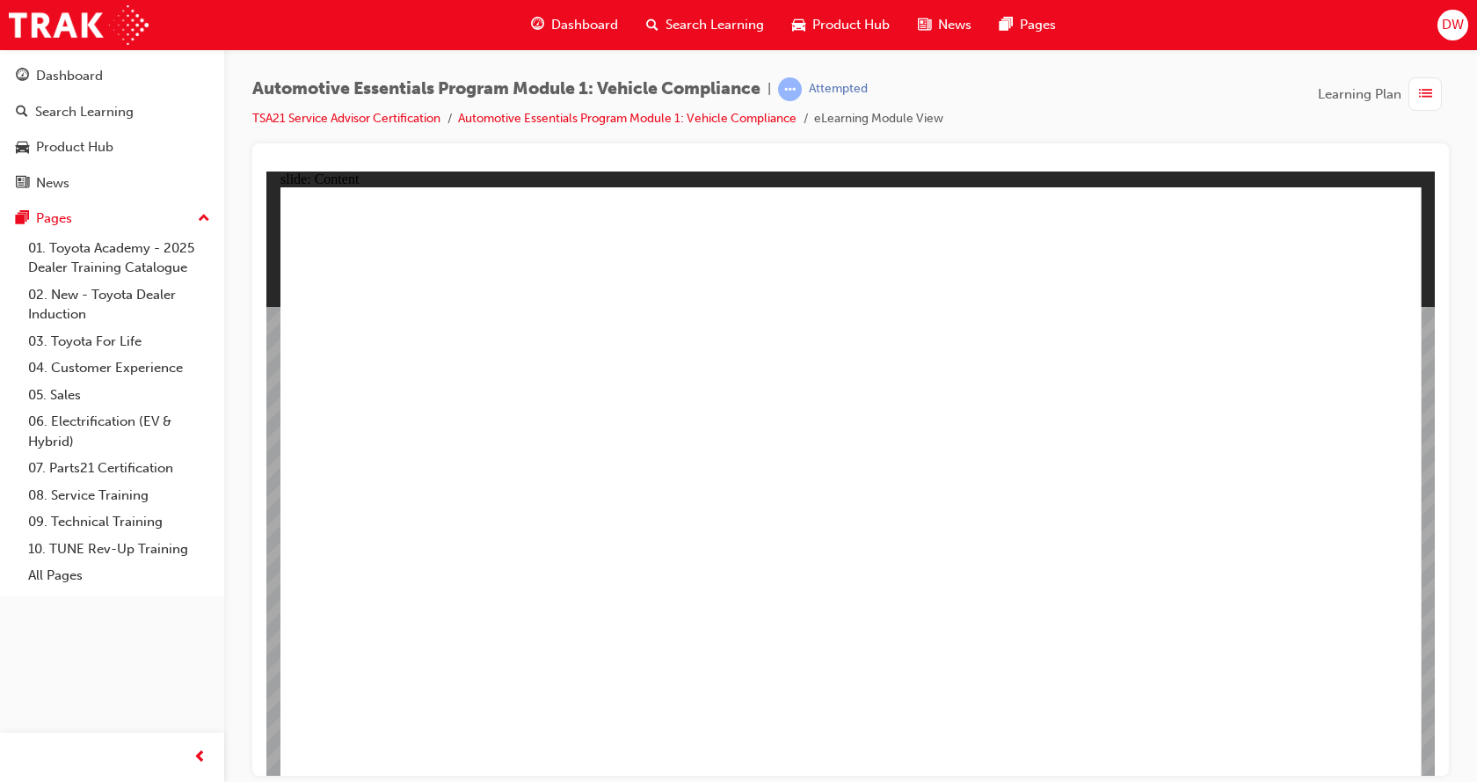
drag, startPoint x: 984, startPoint y: 432, endPoint x: 987, endPoint y: 516, distance: 84.5
drag, startPoint x: 979, startPoint y: 540, endPoint x: 990, endPoint y: 534, distance: 13.0
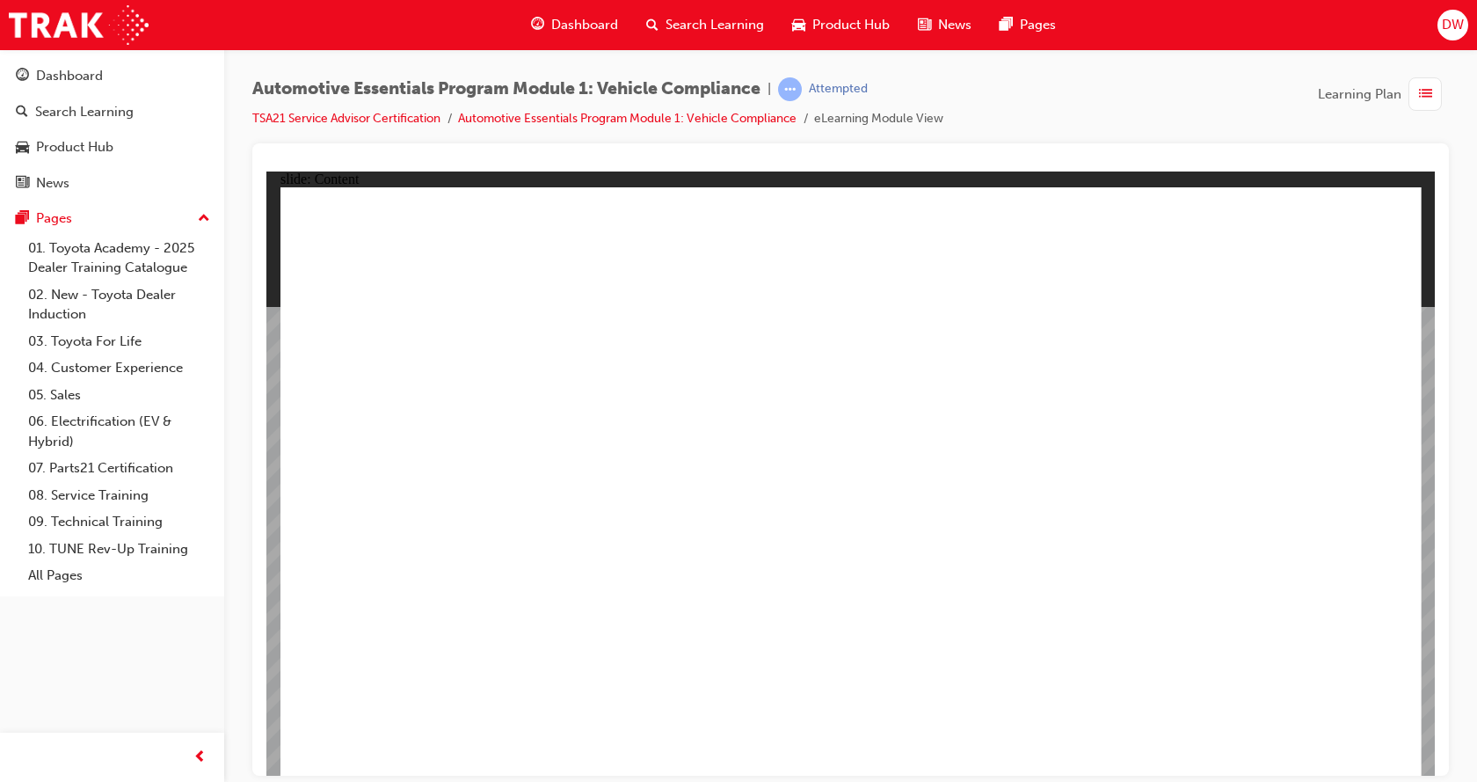
drag, startPoint x: 1073, startPoint y: 561, endPoint x: 1081, endPoint y: 555, distance: 10.0
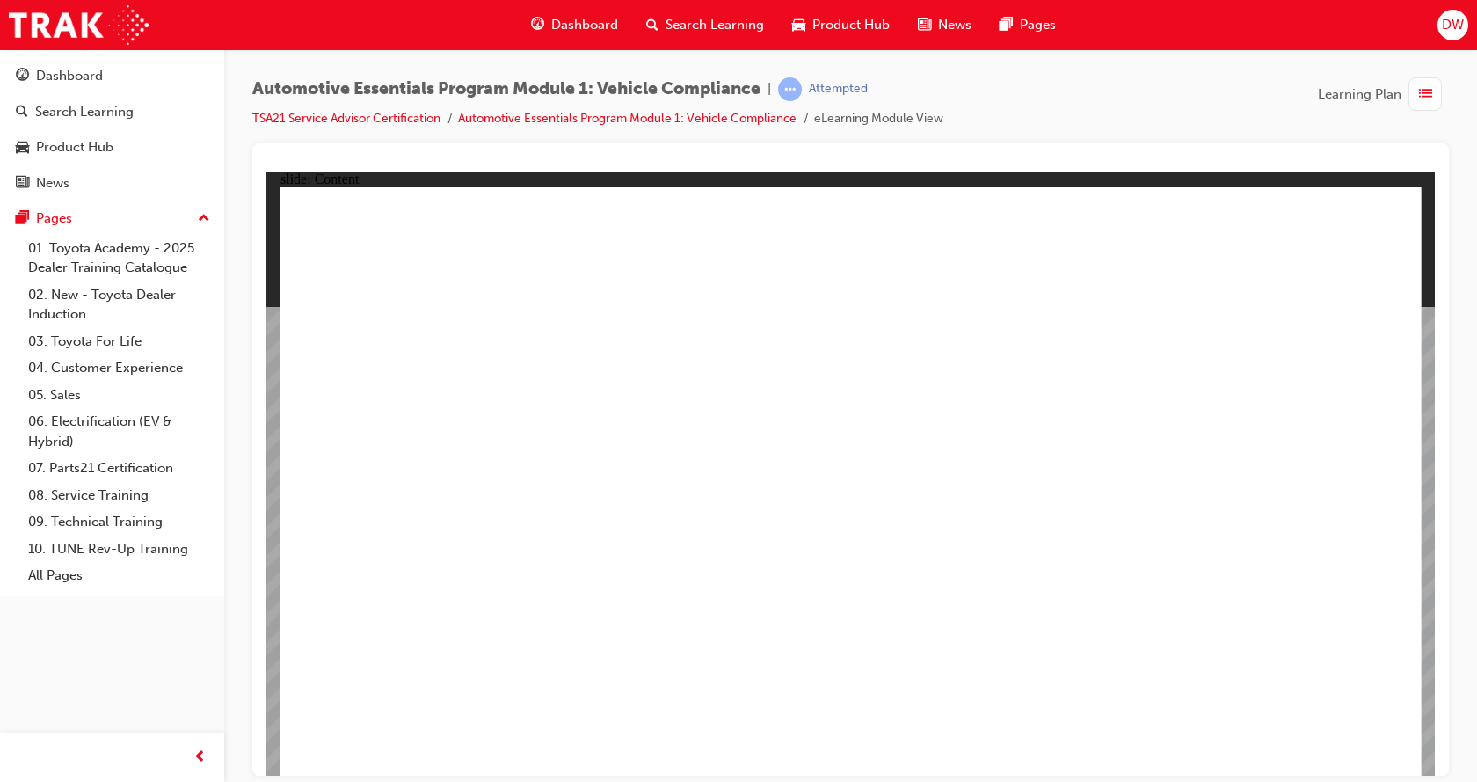
drag, startPoint x: 1256, startPoint y: 432, endPoint x: 1263, endPoint y: 438, distance: 9.3
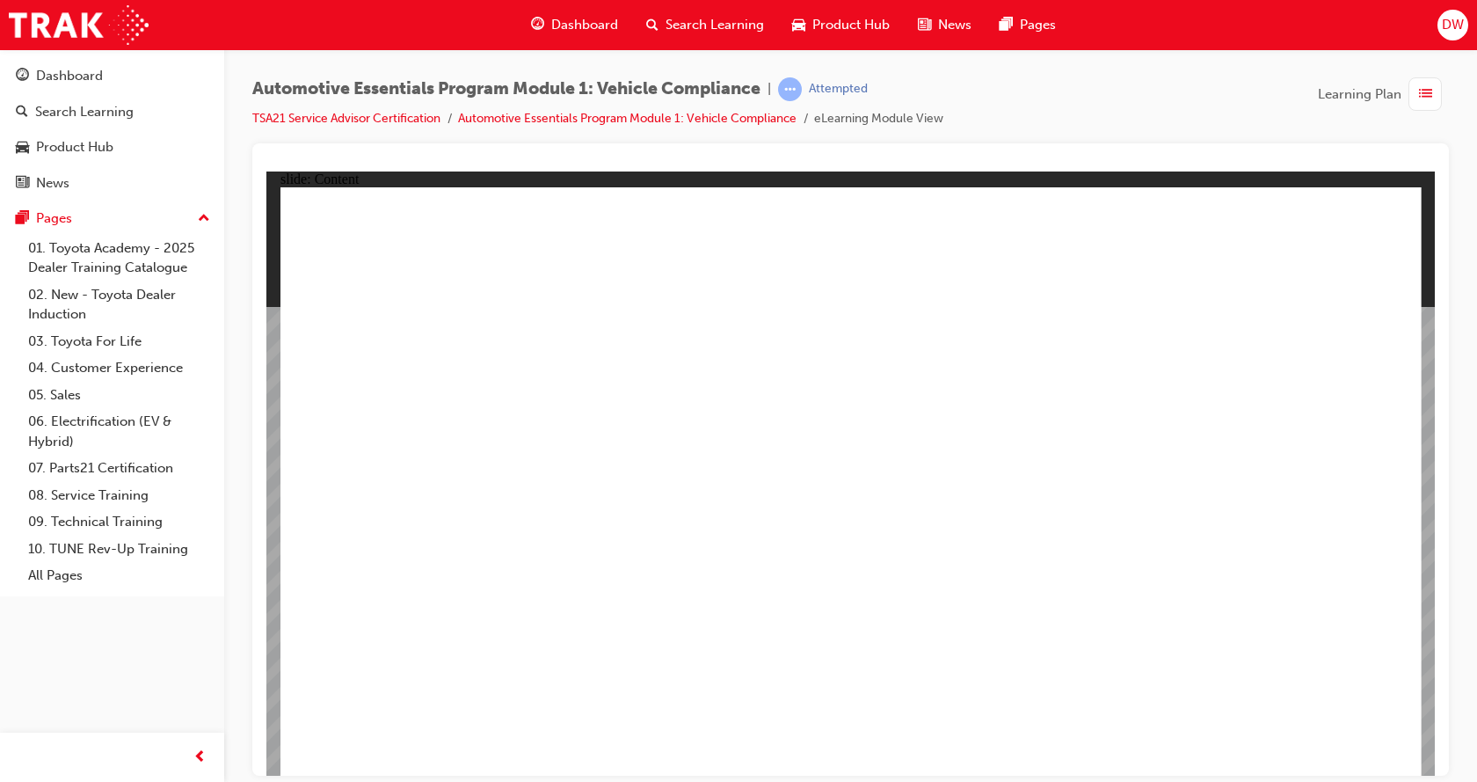
drag, startPoint x: 455, startPoint y: 622, endPoint x: 500, endPoint y: 615, distance: 46.3
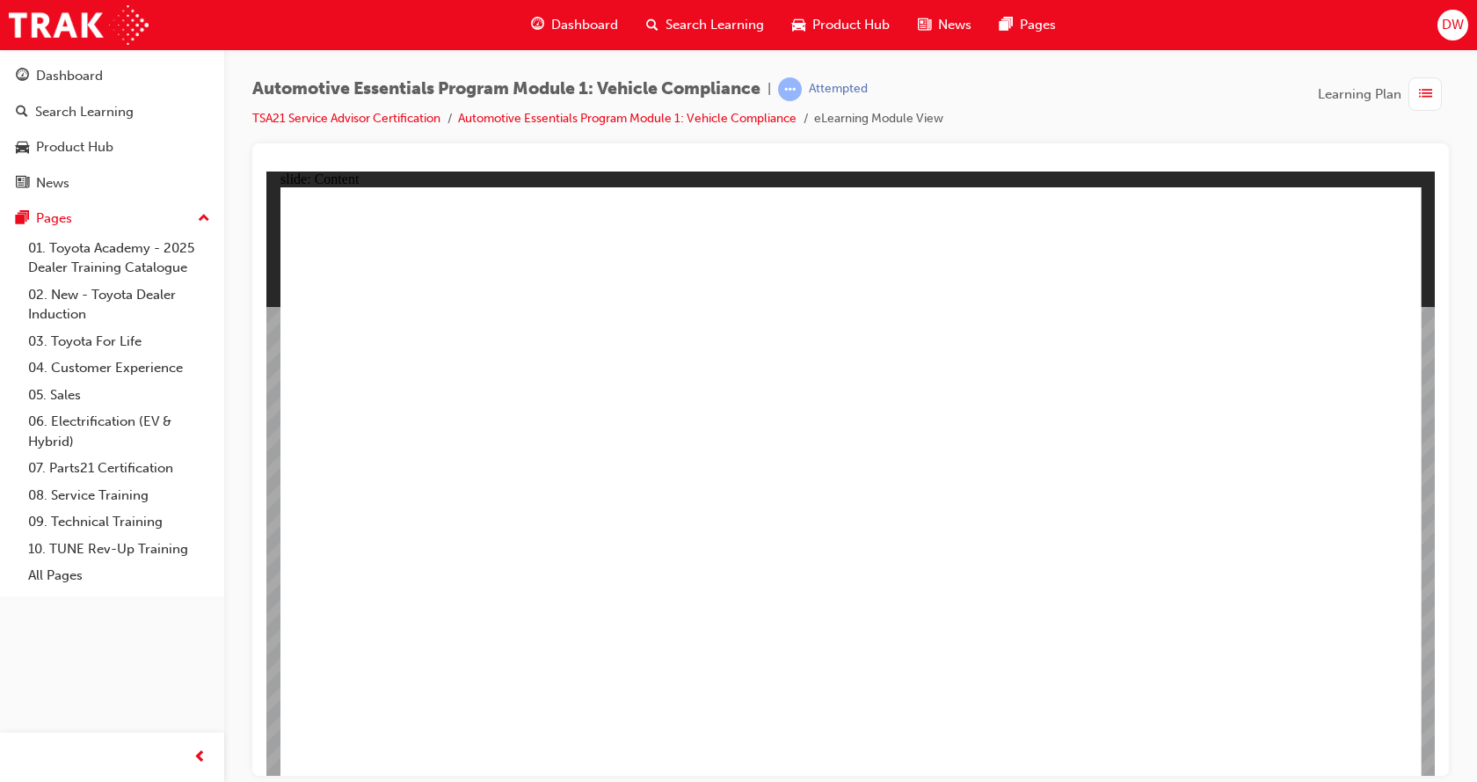
drag, startPoint x: 895, startPoint y: 451, endPoint x: 963, endPoint y: 441, distance: 68.4
drag, startPoint x: 977, startPoint y: 439, endPoint x: 987, endPoint y: 473, distance: 35.9
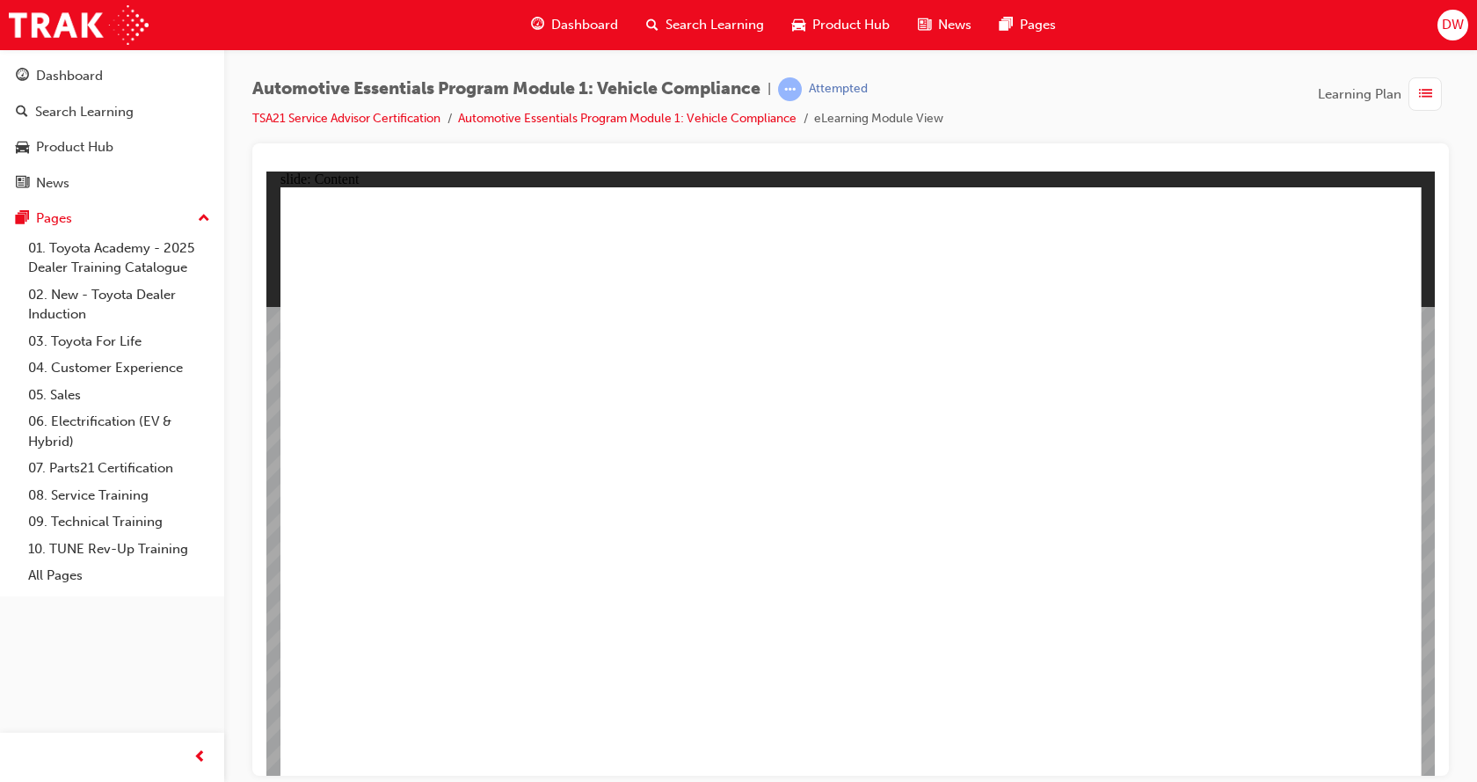
drag, startPoint x: 1102, startPoint y: 482, endPoint x: 1064, endPoint y: 535, distance: 65.6
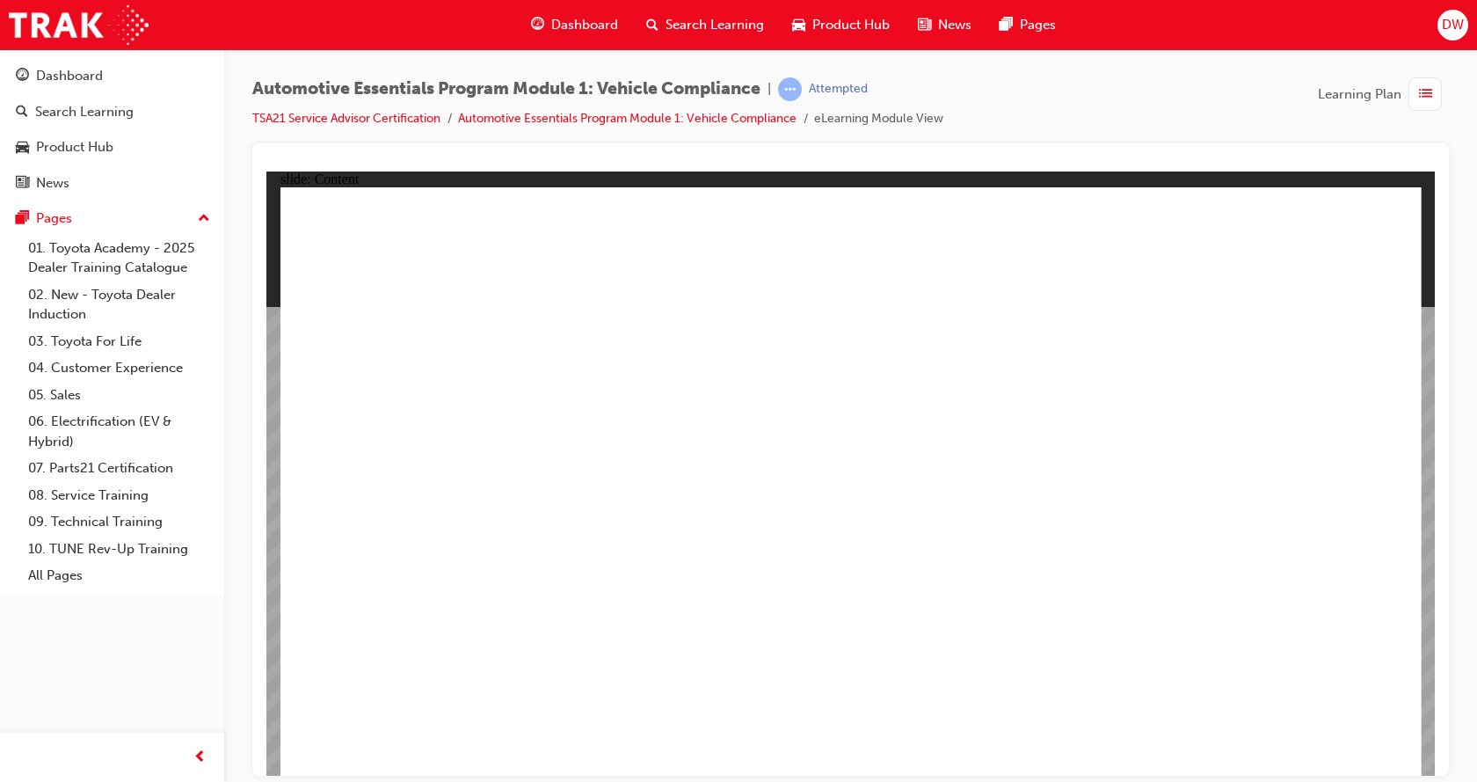
drag, startPoint x: 1277, startPoint y: 717, endPoint x: 1294, endPoint y: 739, distance: 28.1
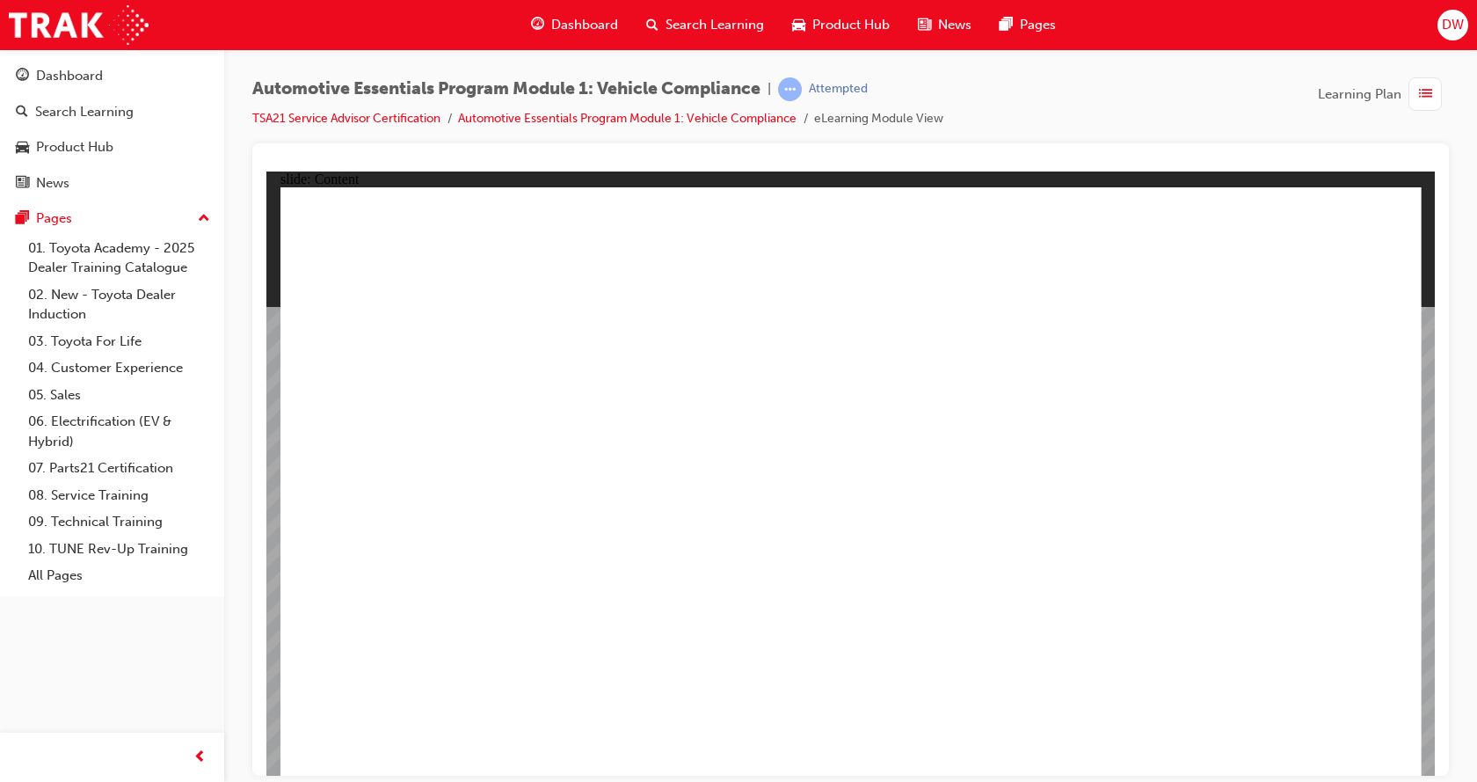
drag, startPoint x: 563, startPoint y: 653, endPoint x: 566, endPoint y: 681, distance: 28.4
drag, startPoint x: 566, startPoint y: 681, endPoint x: 694, endPoint y: 659, distance: 129.5
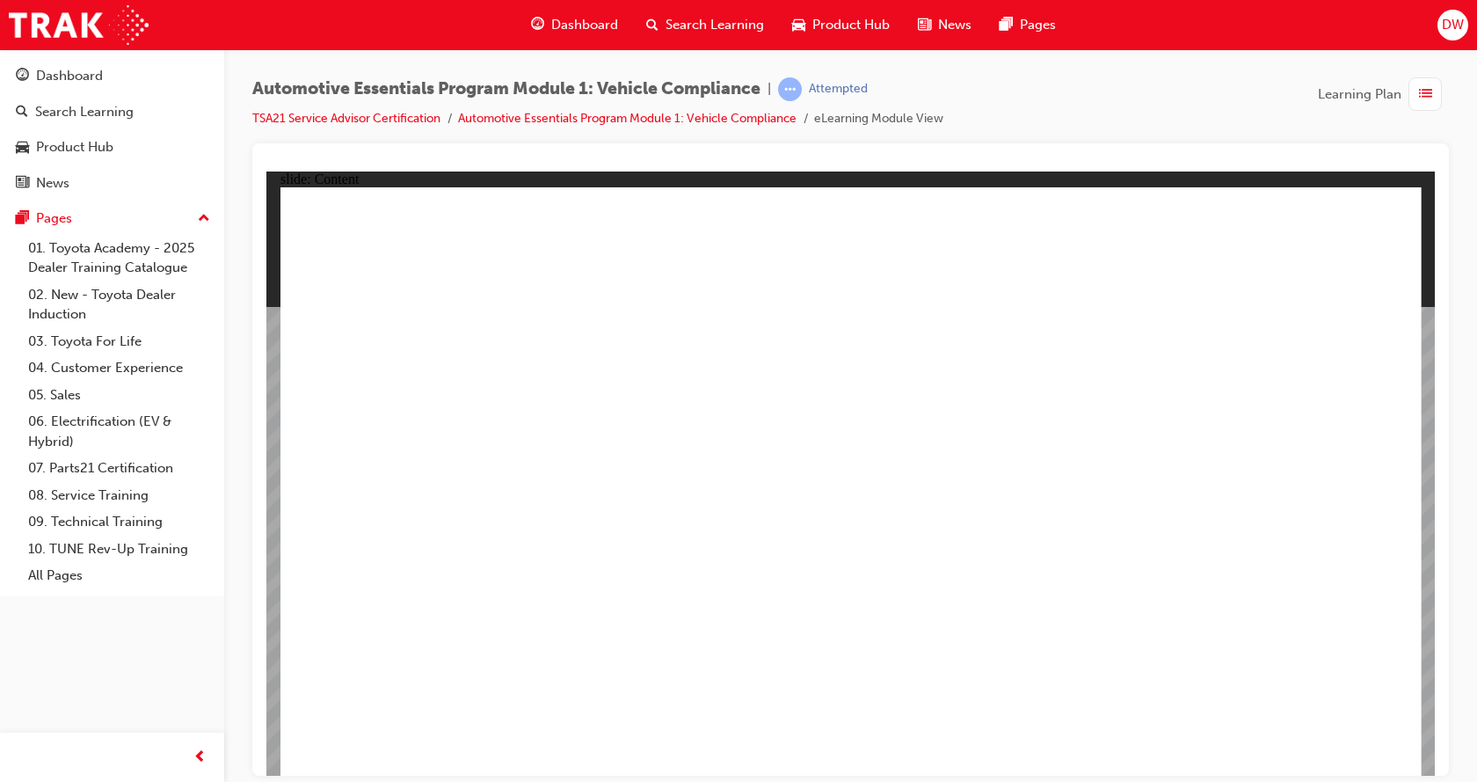
drag, startPoint x: 826, startPoint y: 710, endPoint x: 634, endPoint y: 667, distance: 196.3
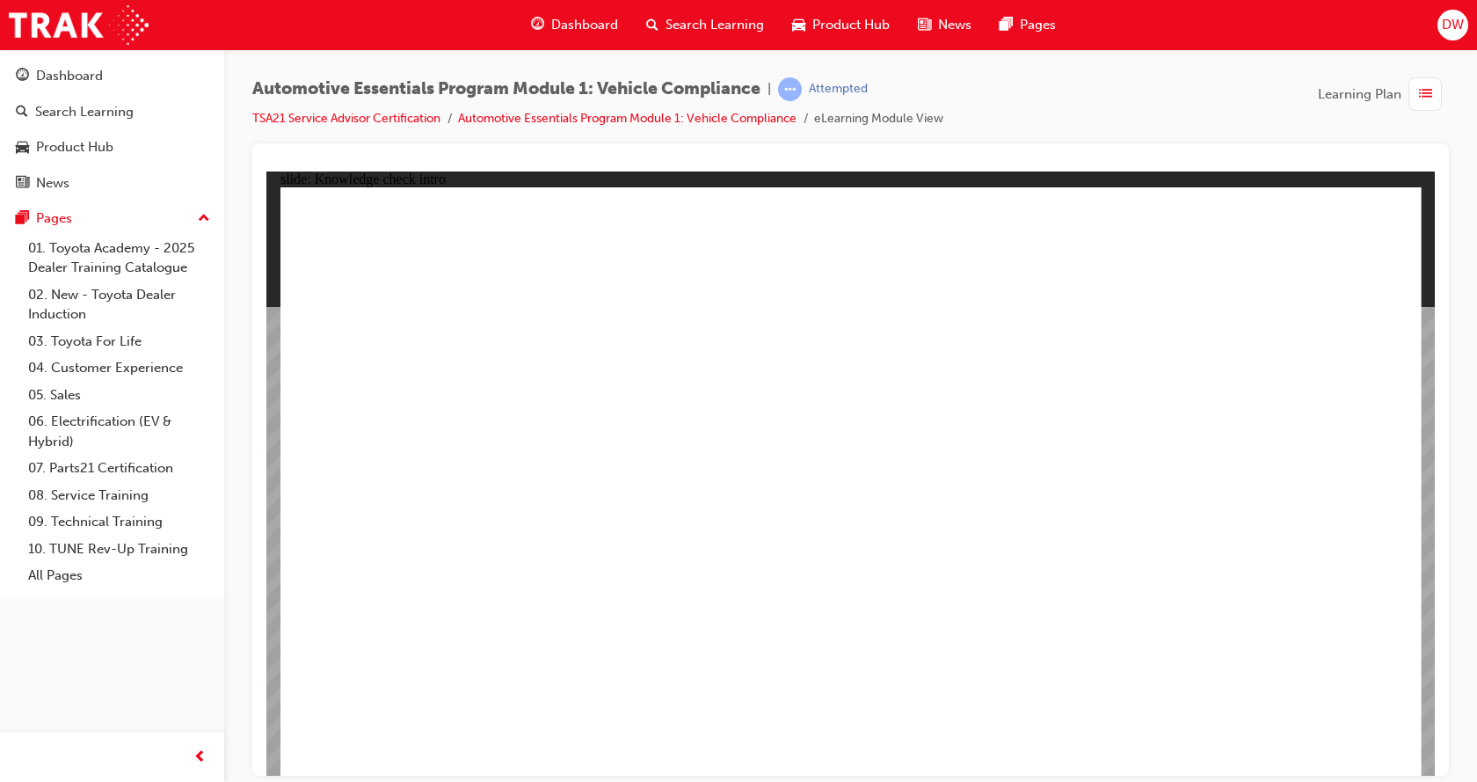
radio input "true"
drag, startPoint x: 845, startPoint y: 555, endPoint x: 851, endPoint y: 568, distance: 14.6
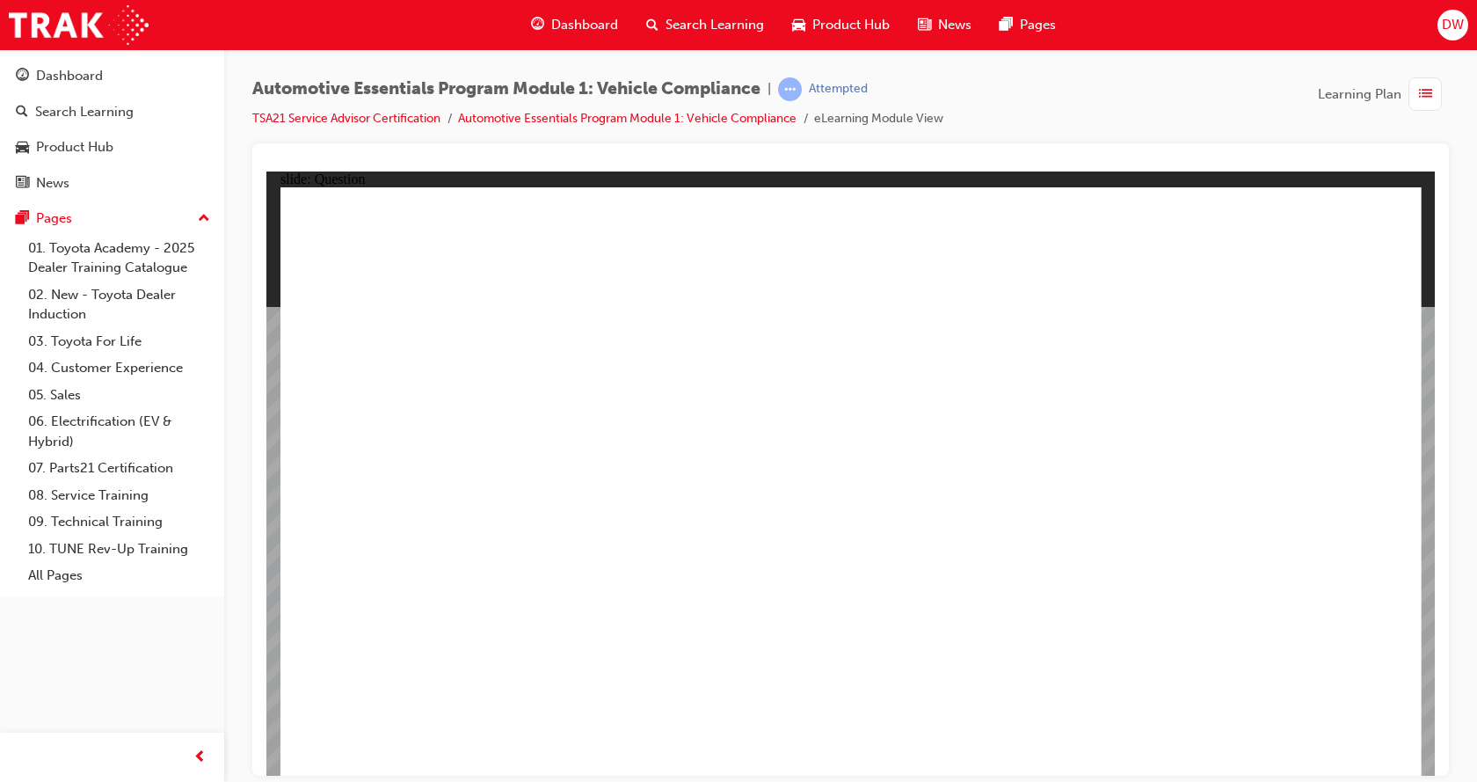
radio input "true"
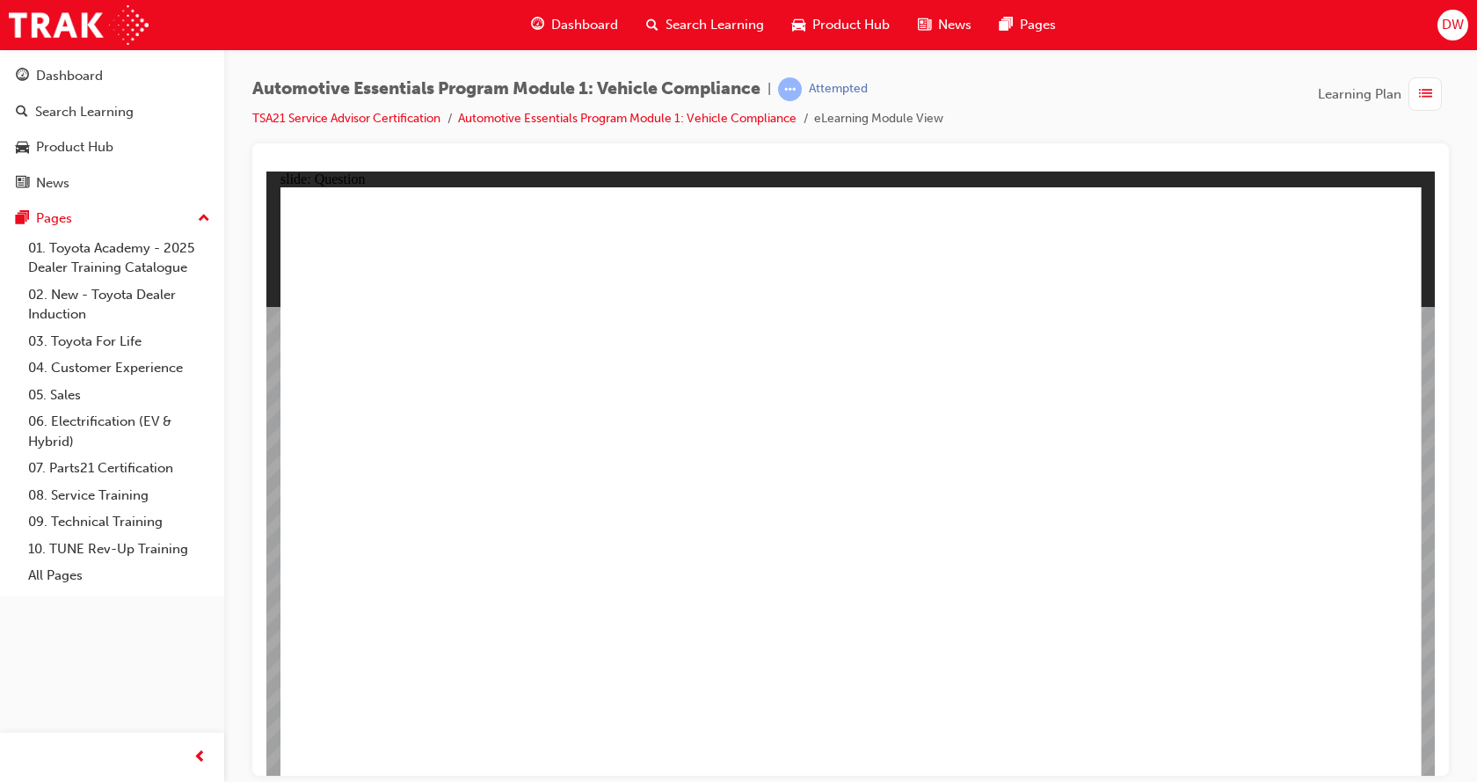
radio input "true"
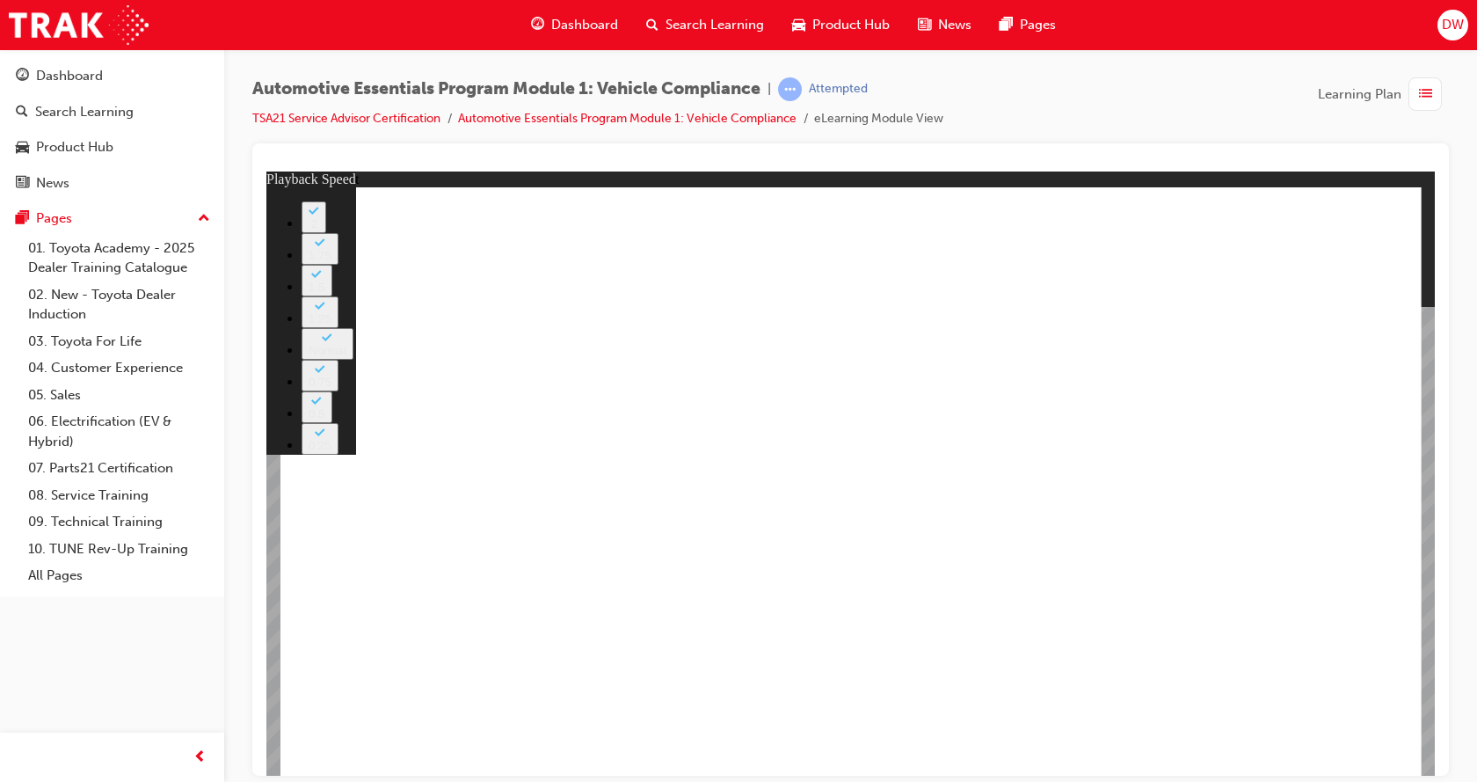
type input "43"
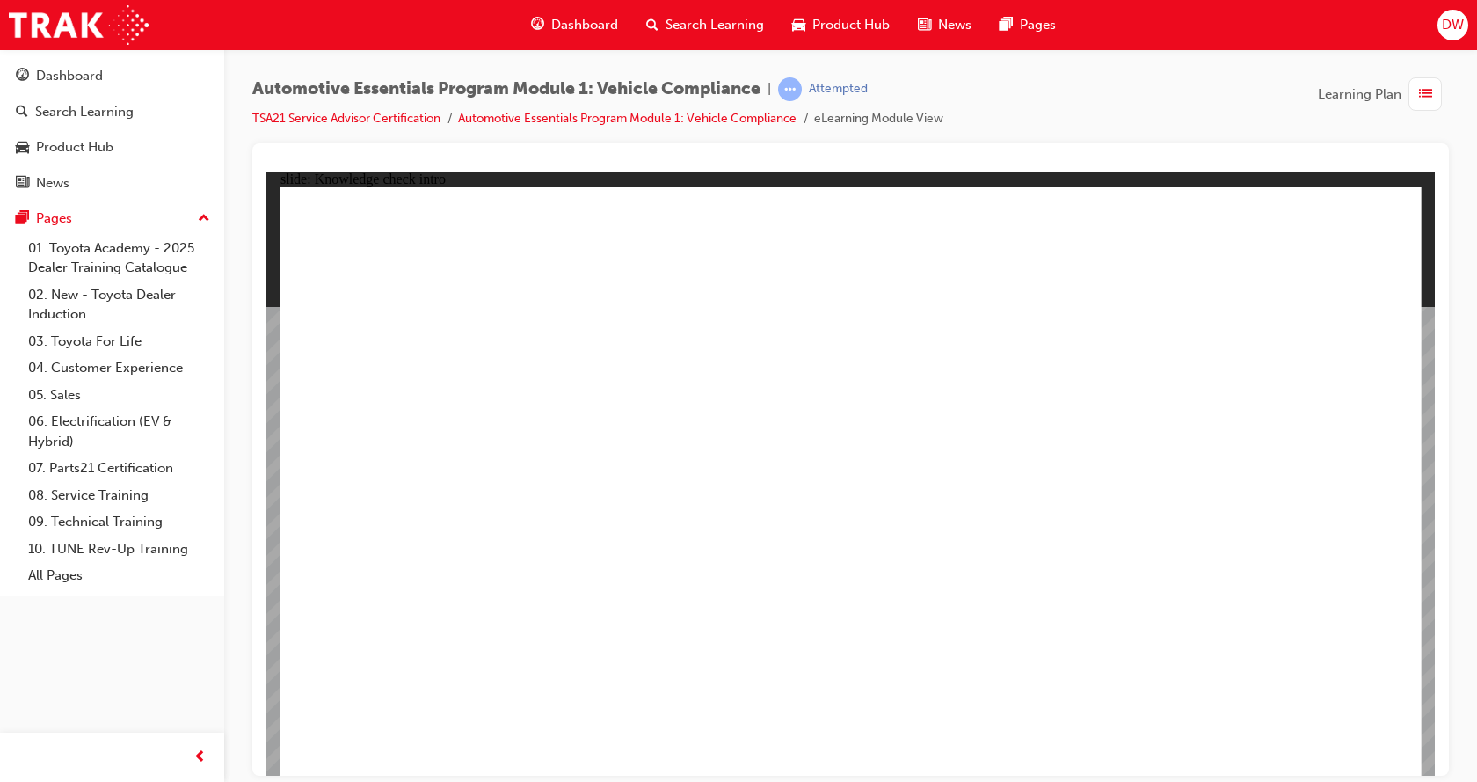
radio input "true"
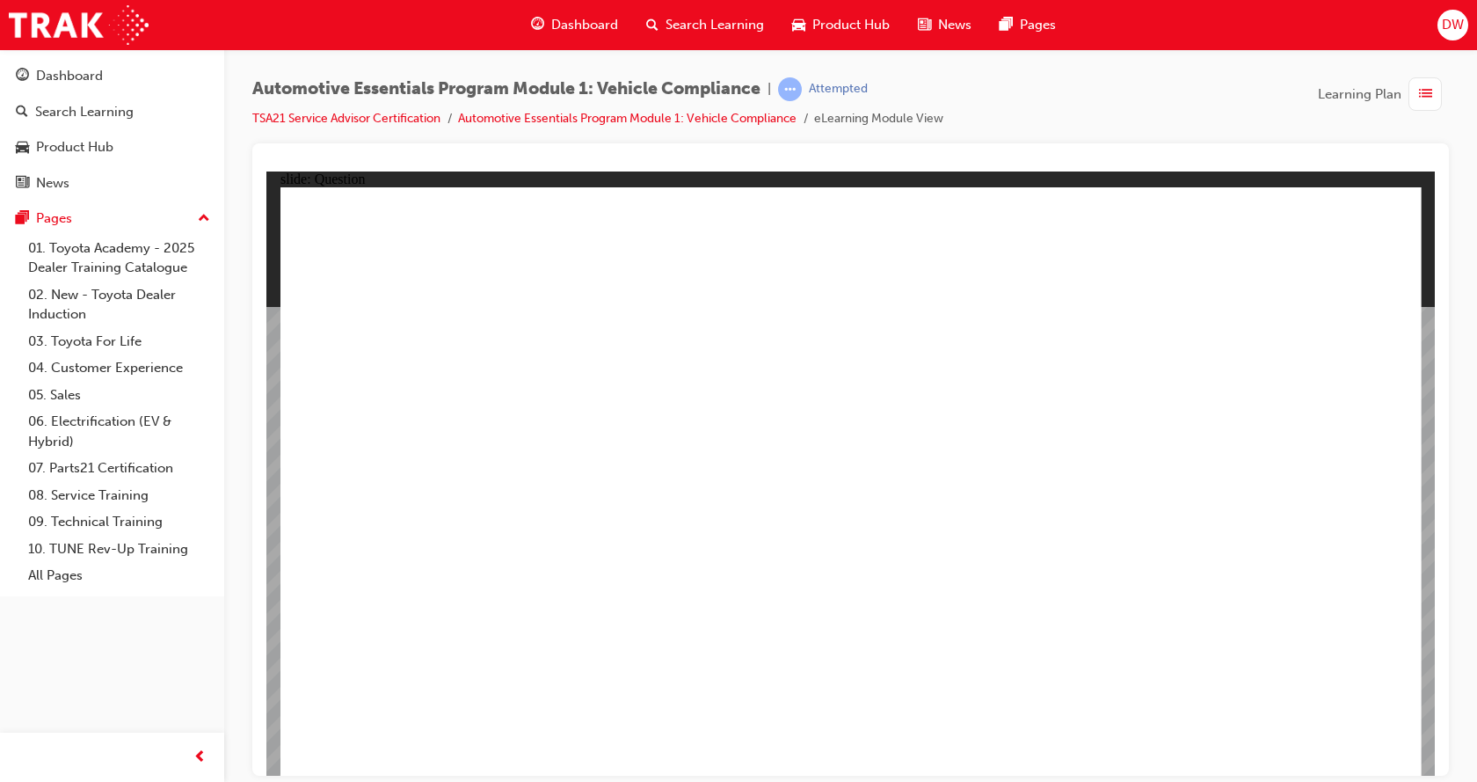
radio input "true"
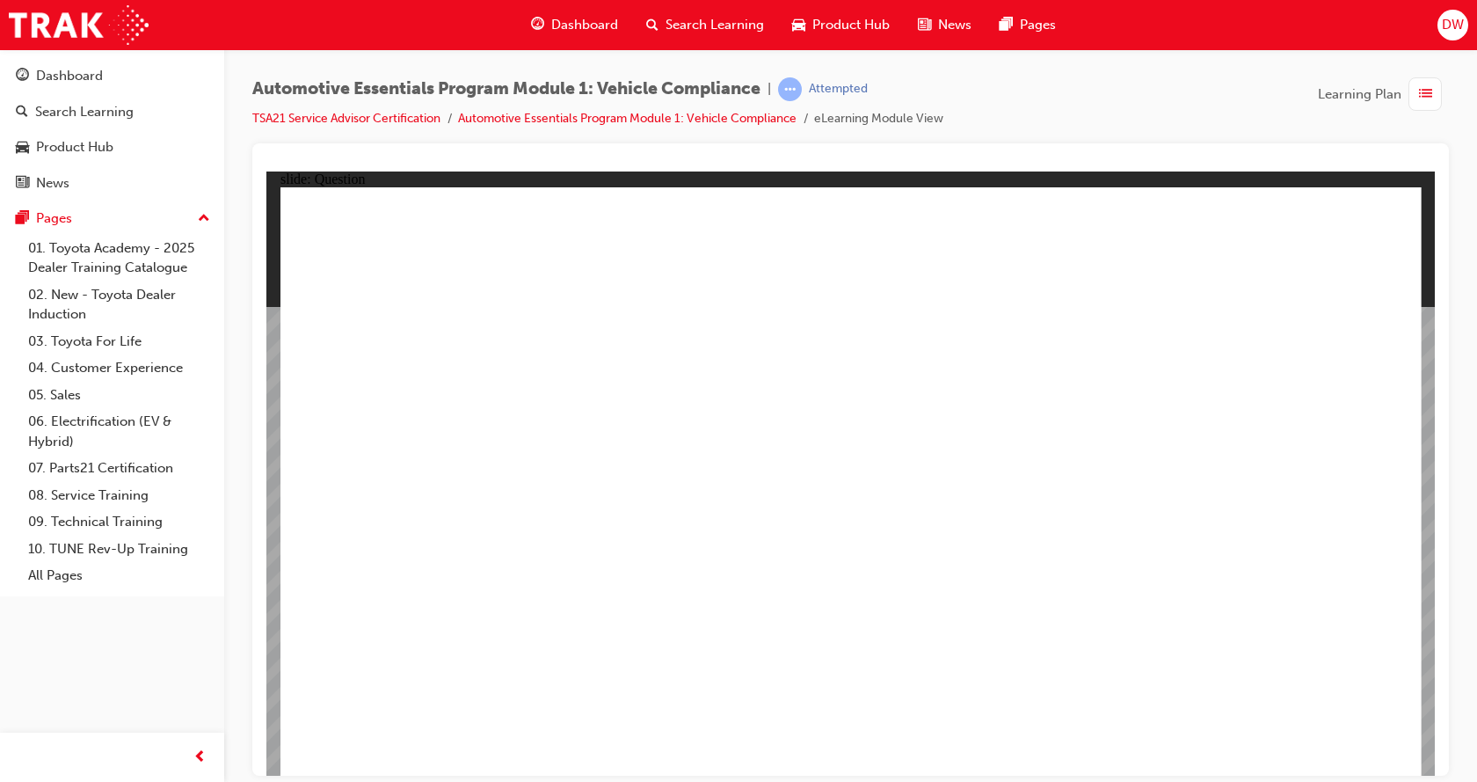
radio input "true"
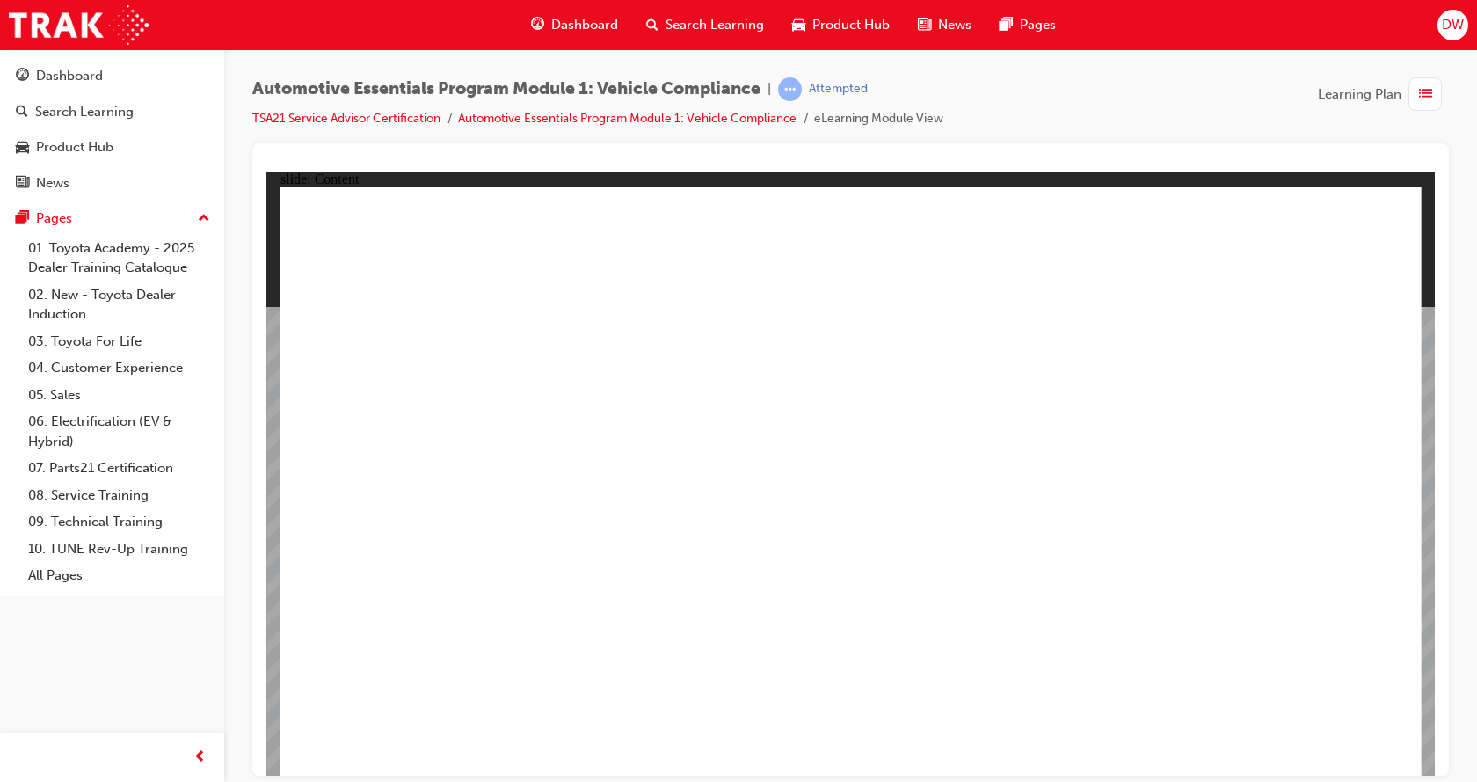
drag, startPoint x: 1037, startPoint y: 571, endPoint x: 1115, endPoint y: 716, distance: 164.4
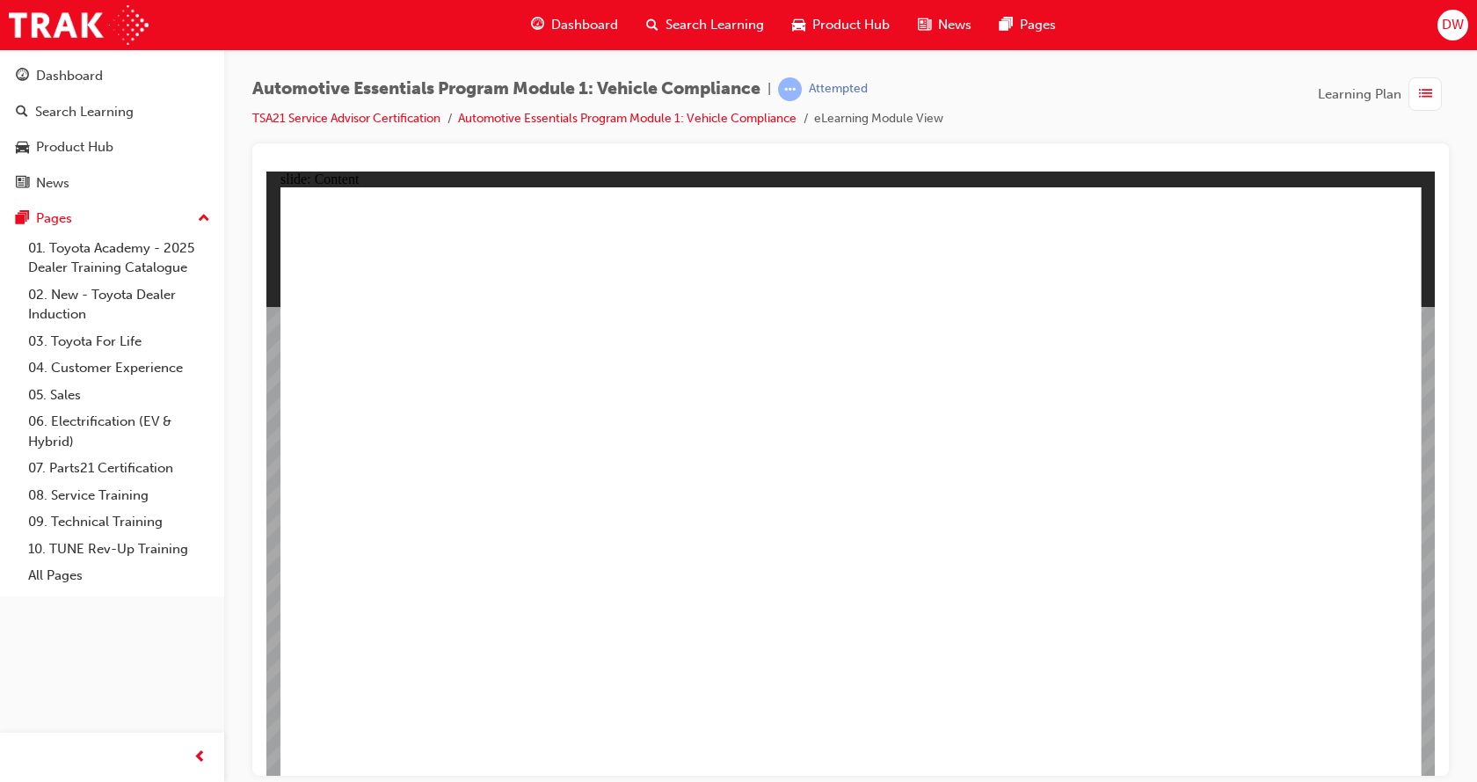
drag, startPoint x: 365, startPoint y: 539, endPoint x: 390, endPoint y: 520, distance: 31.5
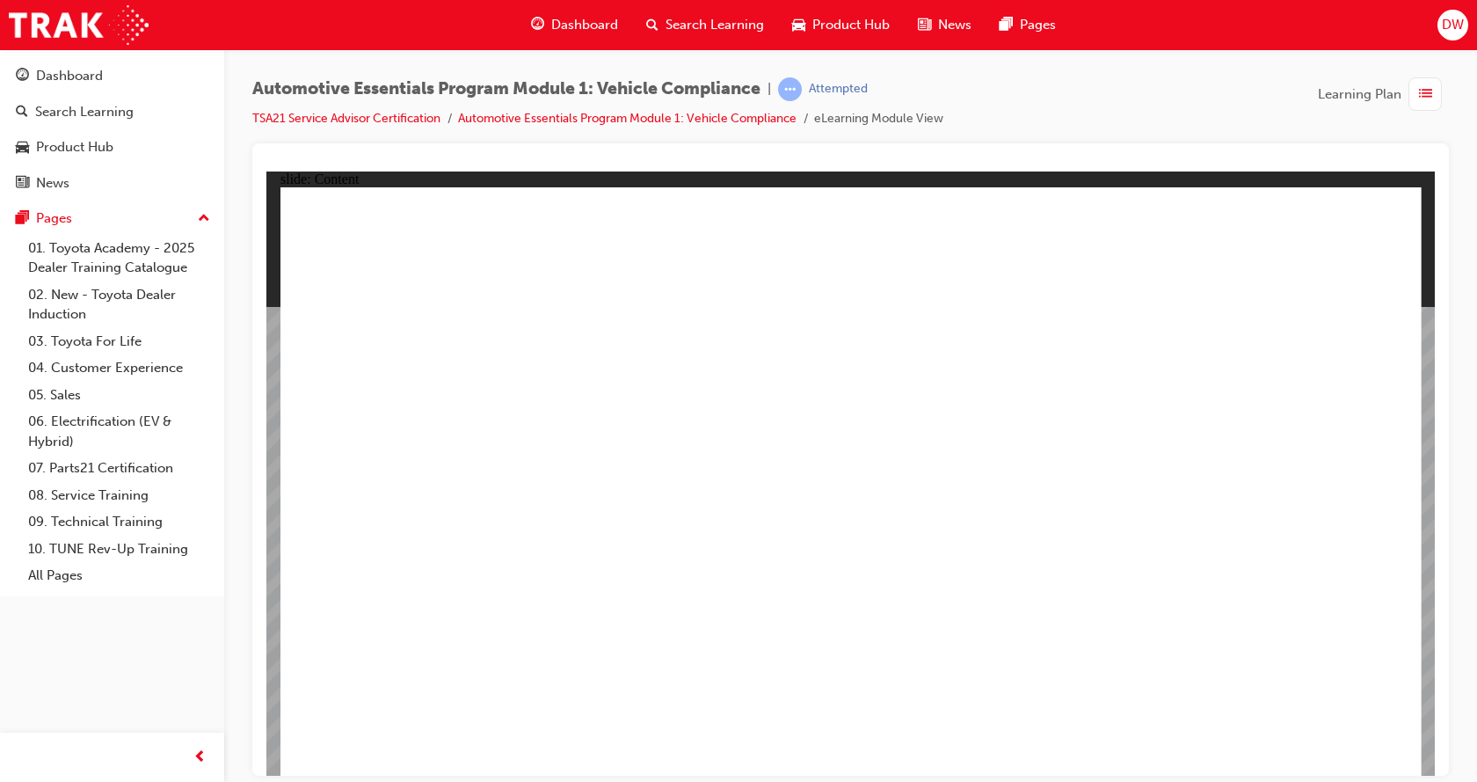
drag, startPoint x: 440, startPoint y: 503, endPoint x: 460, endPoint y: 502, distance: 20.2
drag, startPoint x: 470, startPoint y: 502, endPoint x: 536, endPoint y: 521, distance: 68.7
drag, startPoint x: 569, startPoint y: 515, endPoint x: 621, endPoint y: 517, distance: 51.9
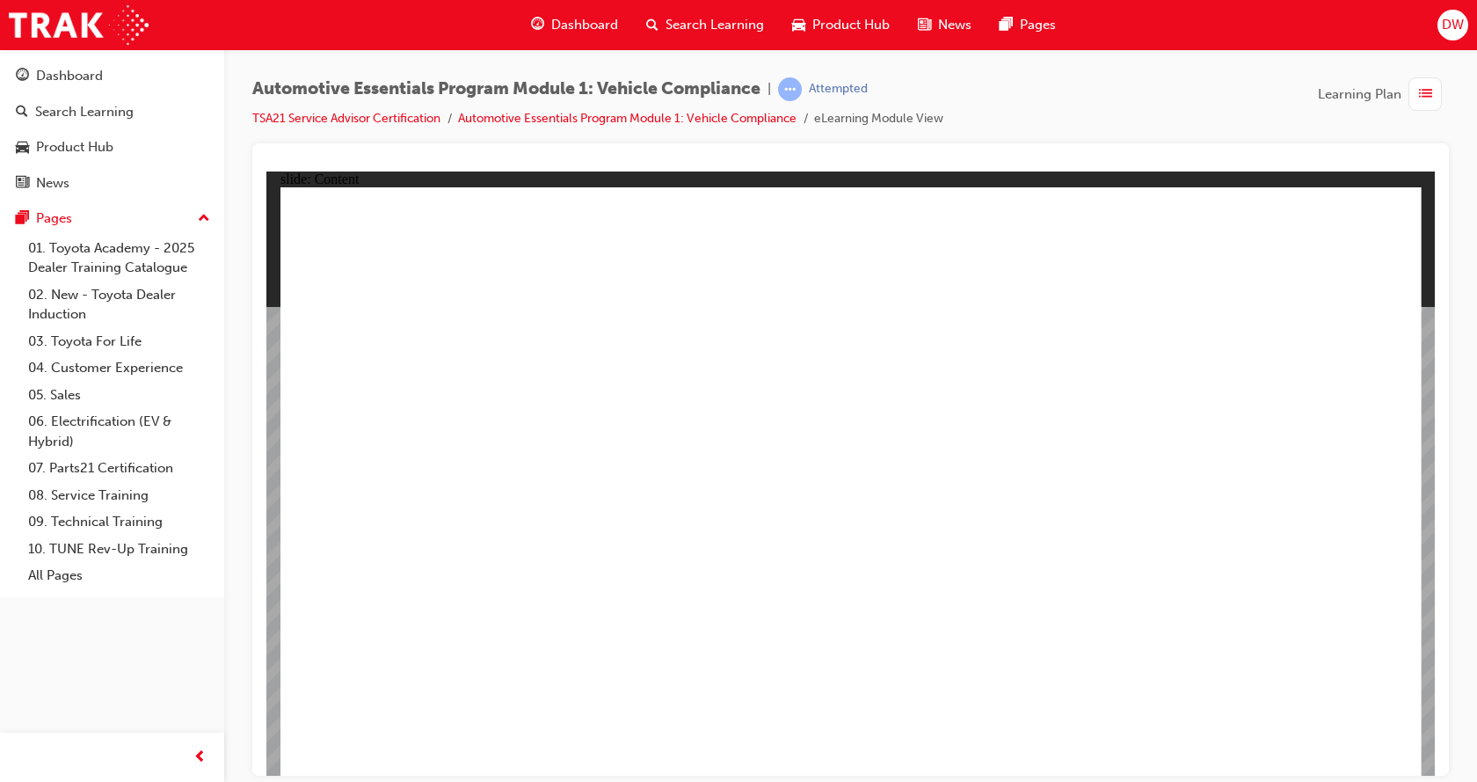
drag, startPoint x: 647, startPoint y: 511, endPoint x: 695, endPoint y: 527, distance: 50.9
drag, startPoint x: 724, startPoint y: 510, endPoint x: 778, endPoint y: 518, distance: 54.2
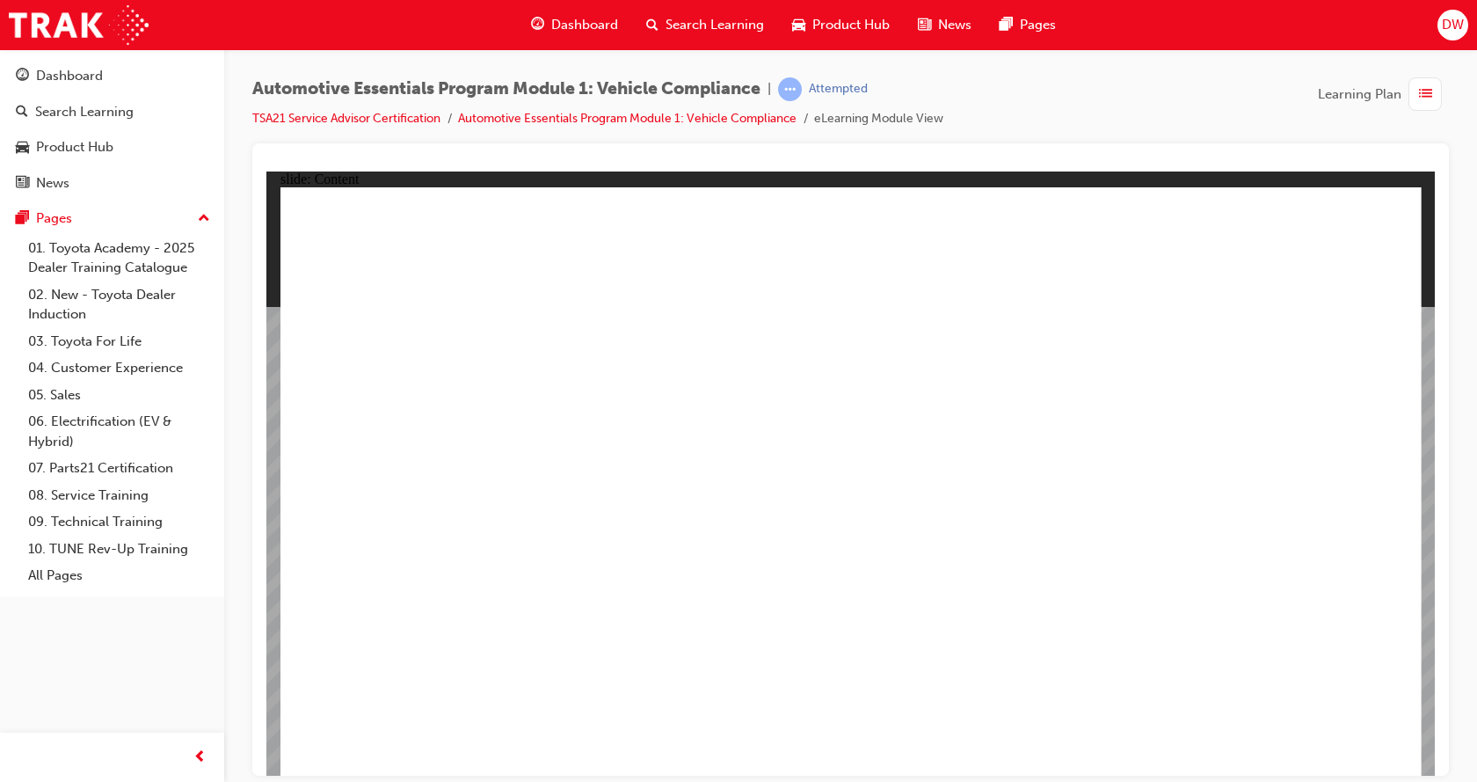
drag, startPoint x: 832, startPoint y: 506, endPoint x: 856, endPoint y: 513, distance: 25.6
drag, startPoint x: 865, startPoint y: 525, endPoint x: 948, endPoint y: 535, distance: 83.3
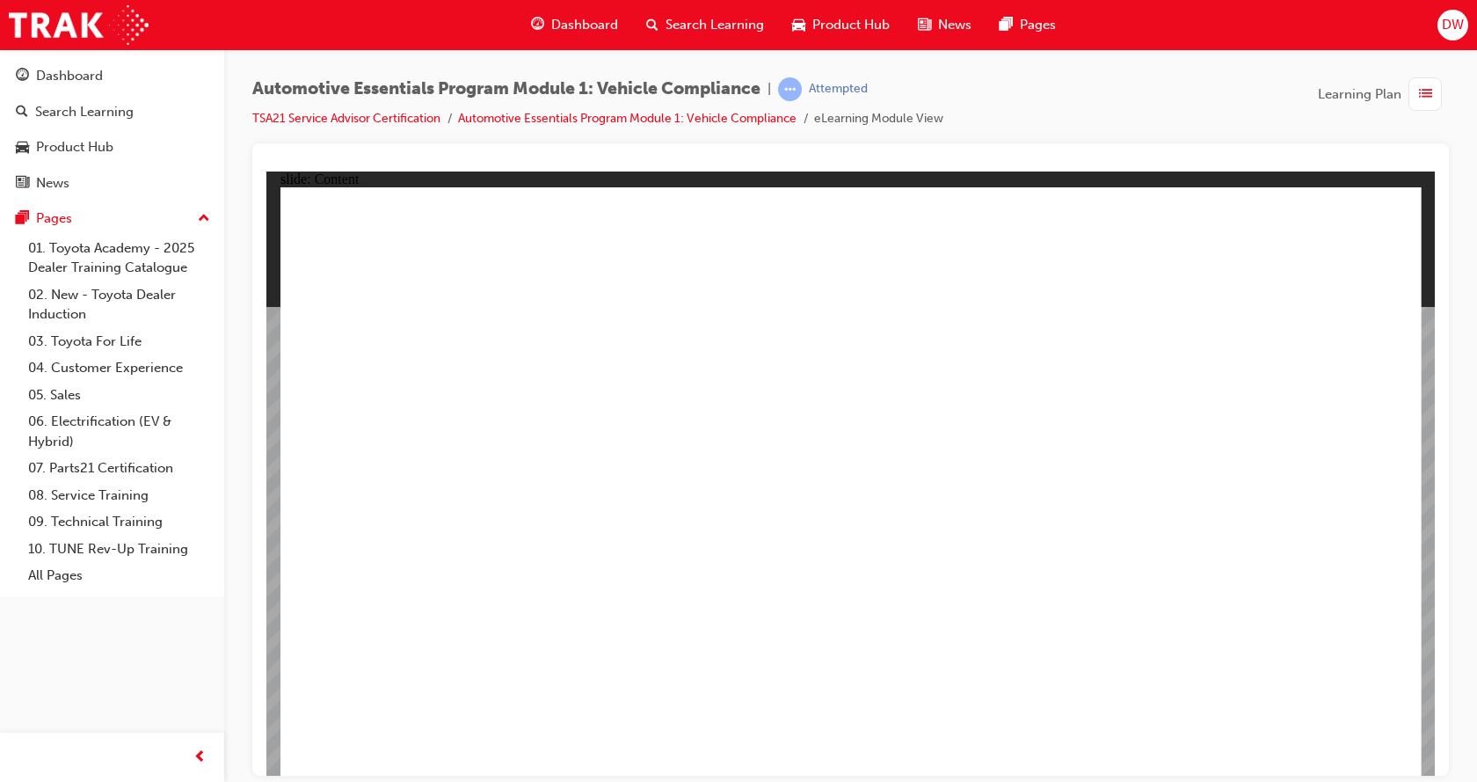
drag, startPoint x: 958, startPoint y: 516, endPoint x: 999, endPoint y: 507, distance: 41.4
drag, startPoint x: 1020, startPoint y: 503, endPoint x: 1030, endPoint y: 499, distance: 11.1
drag, startPoint x: 1240, startPoint y: 525, endPoint x: 1130, endPoint y: 534, distance: 110.3
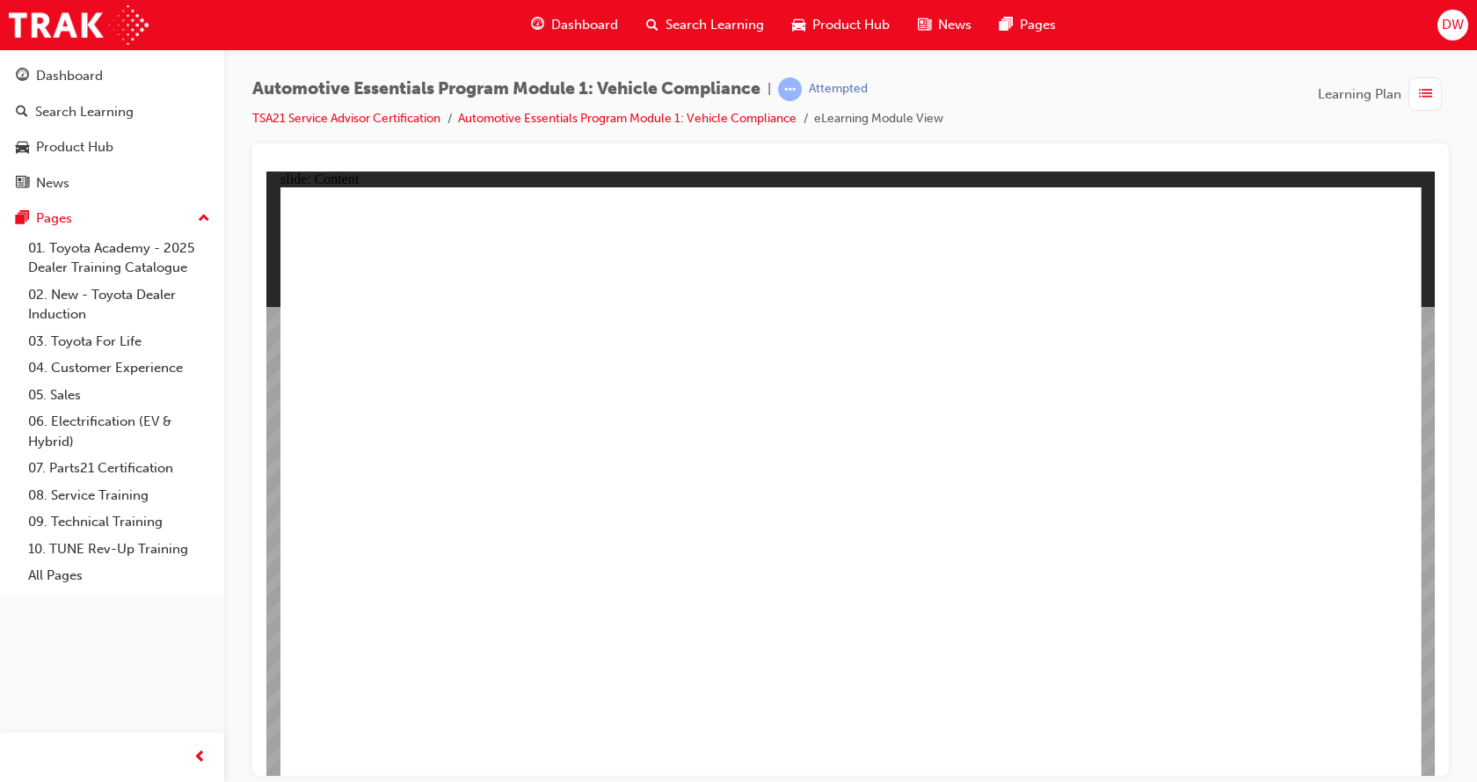
drag, startPoint x: 1146, startPoint y: 553, endPoint x: 1132, endPoint y: 531, distance: 26.1
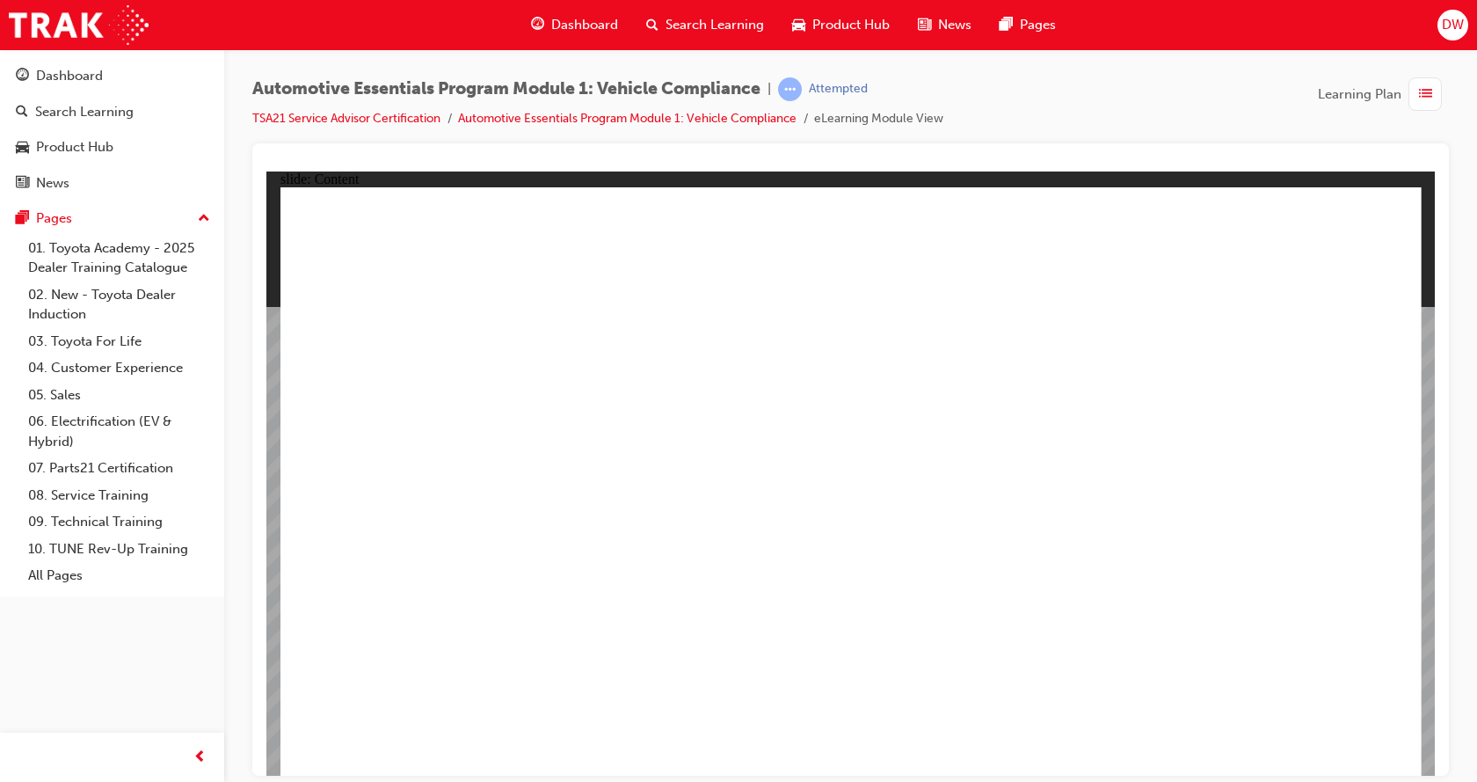
drag, startPoint x: 1077, startPoint y: 448, endPoint x: 1072, endPoint y: 460, distance: 13.4
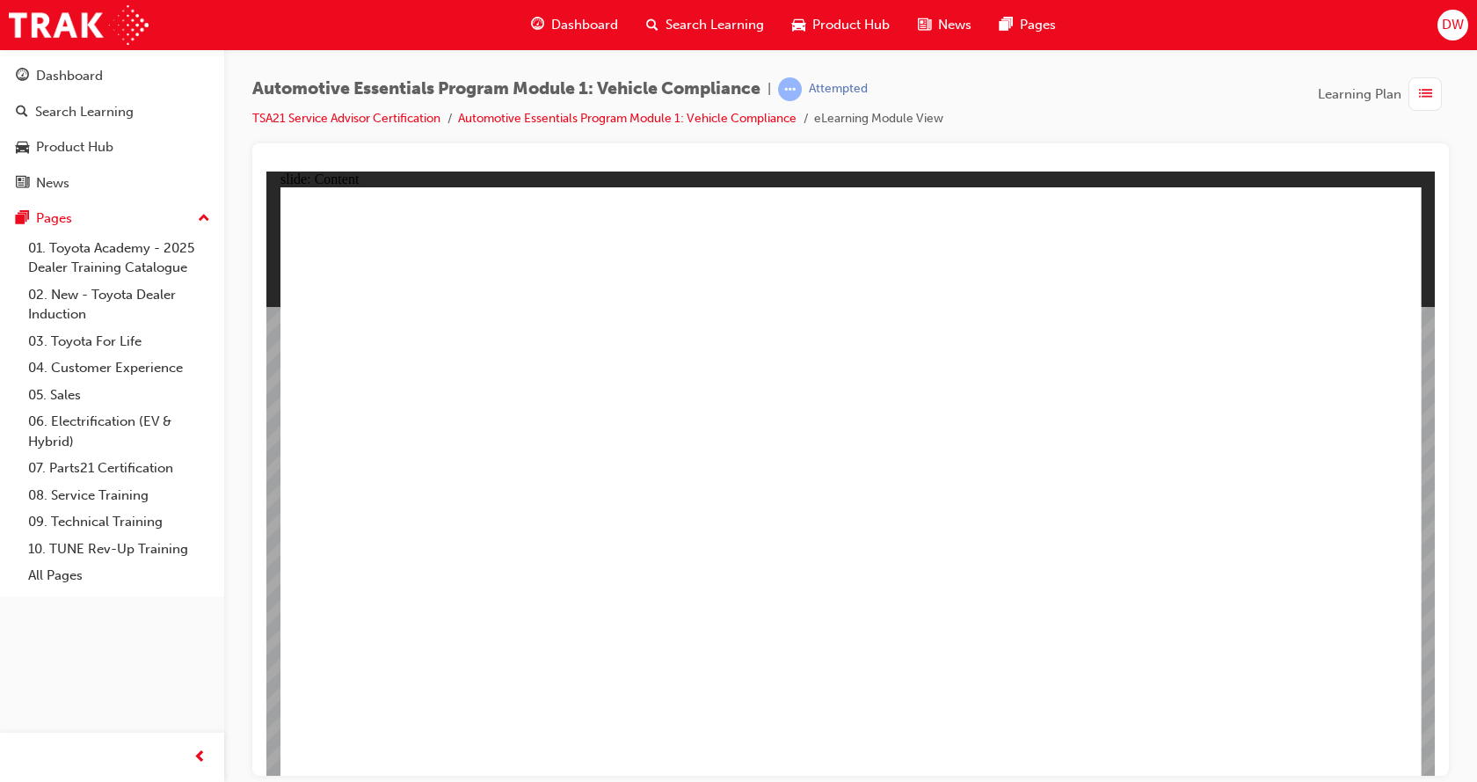
drag, startPoint x: 1132, startPoint y: 467, endPoint x: 1062, endPoint y: 510, distance: 82.5
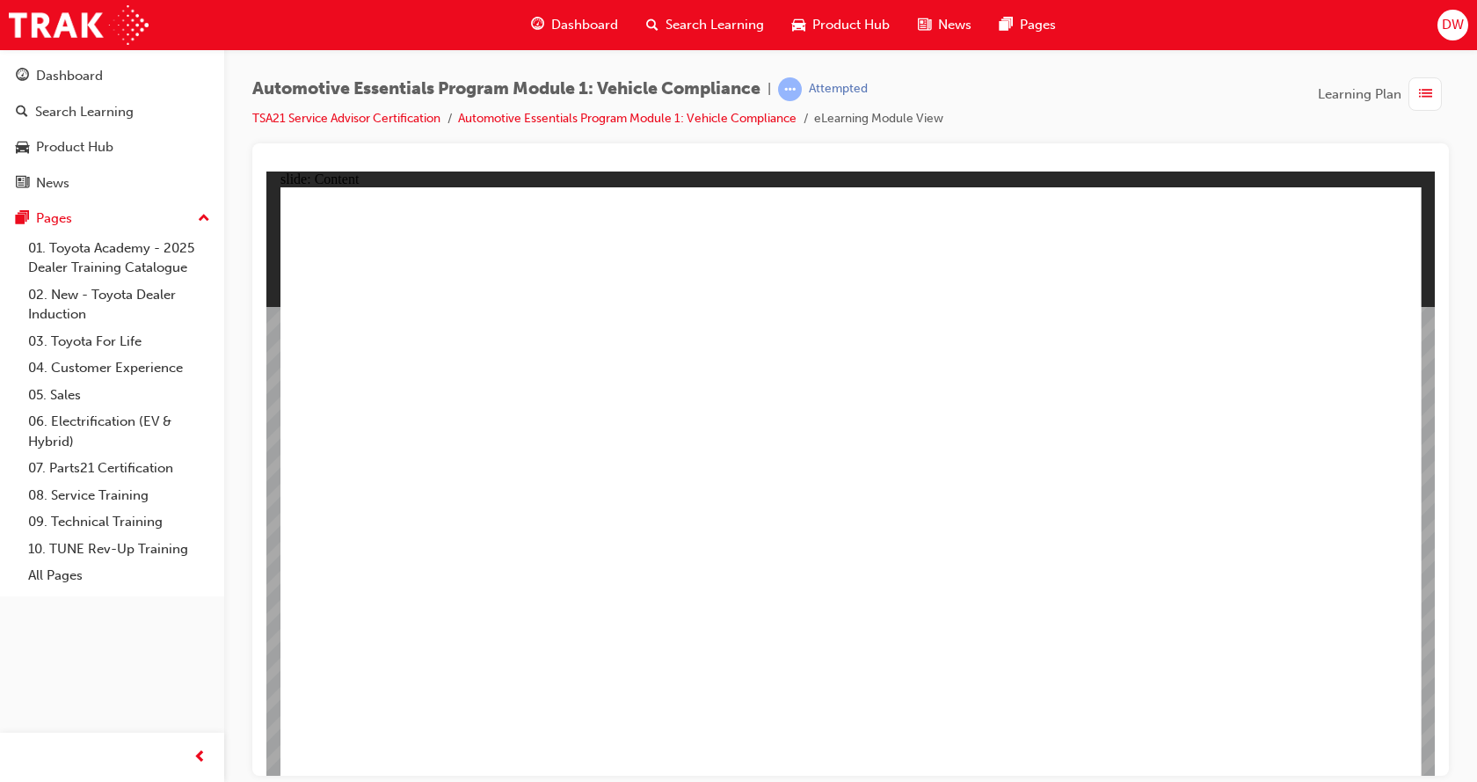
drag, startPoint x: 716, startPoint y: 352, endPoint x: 1182, endPoint y: 310, distance: 467.8
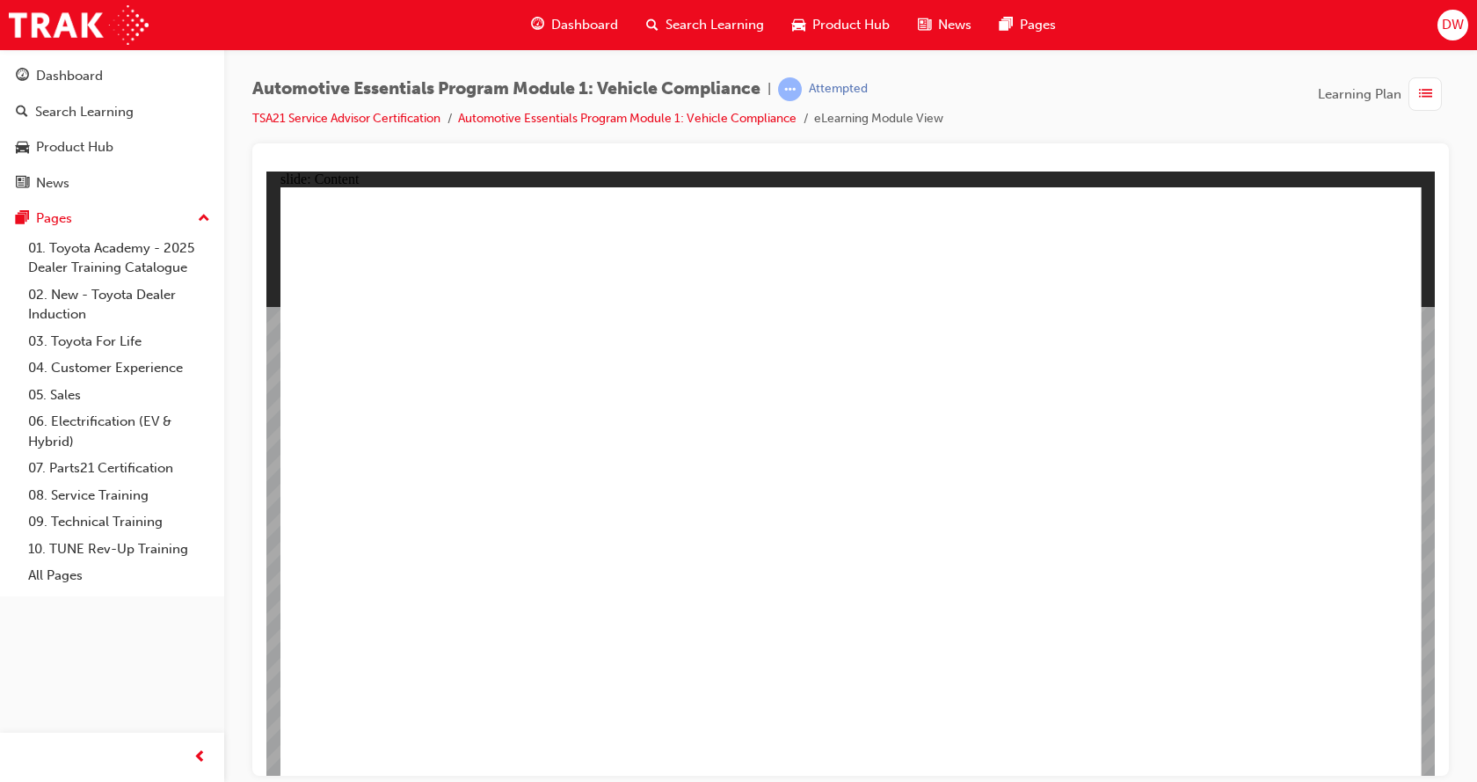
drag, startPoint x: 875, startPoint y: 651, endPoint x: 859, endPoint y: 667, distance: 22.4
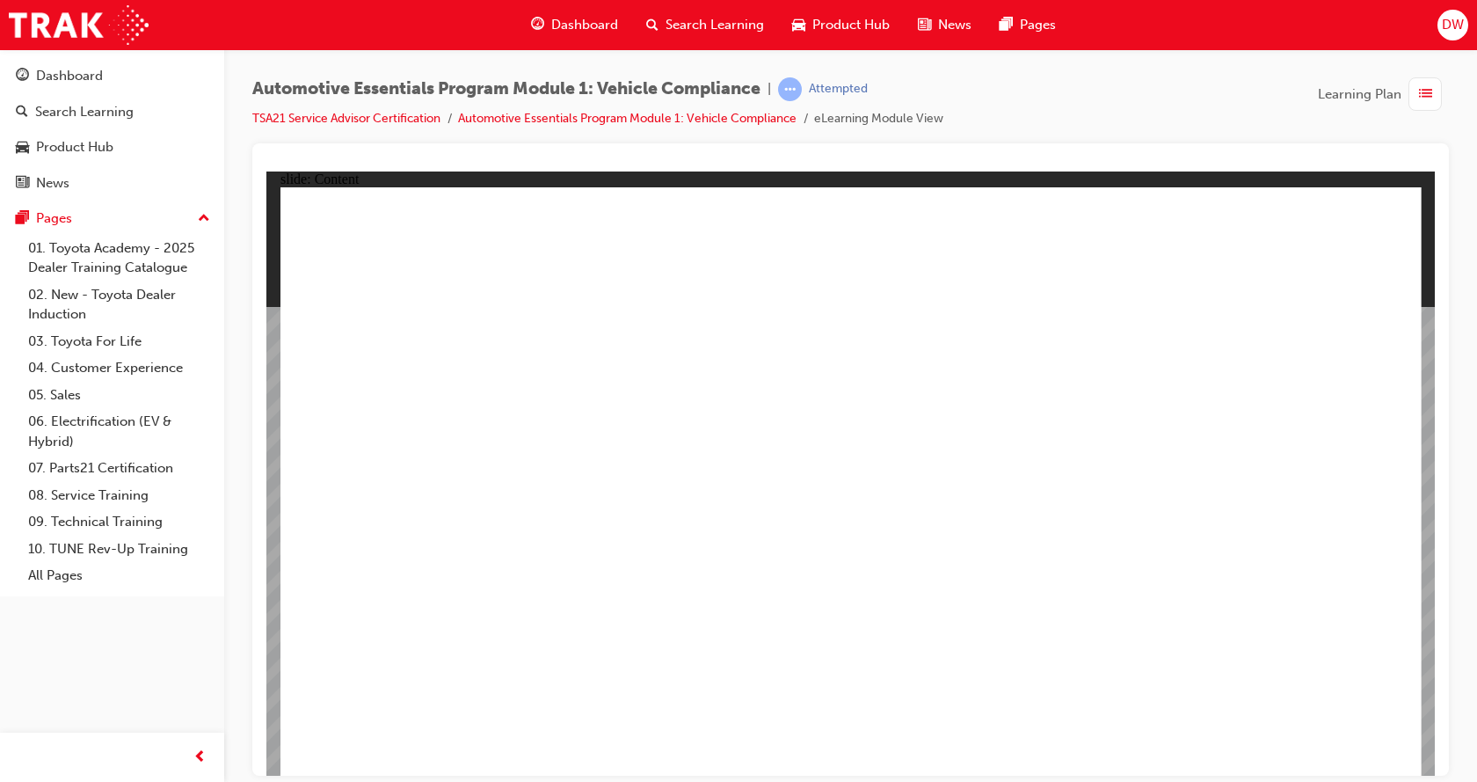
drag, startPoint x: 794, startPoint y: 660, endPoint x: 782, endPoint y: 660, distance: 11.4
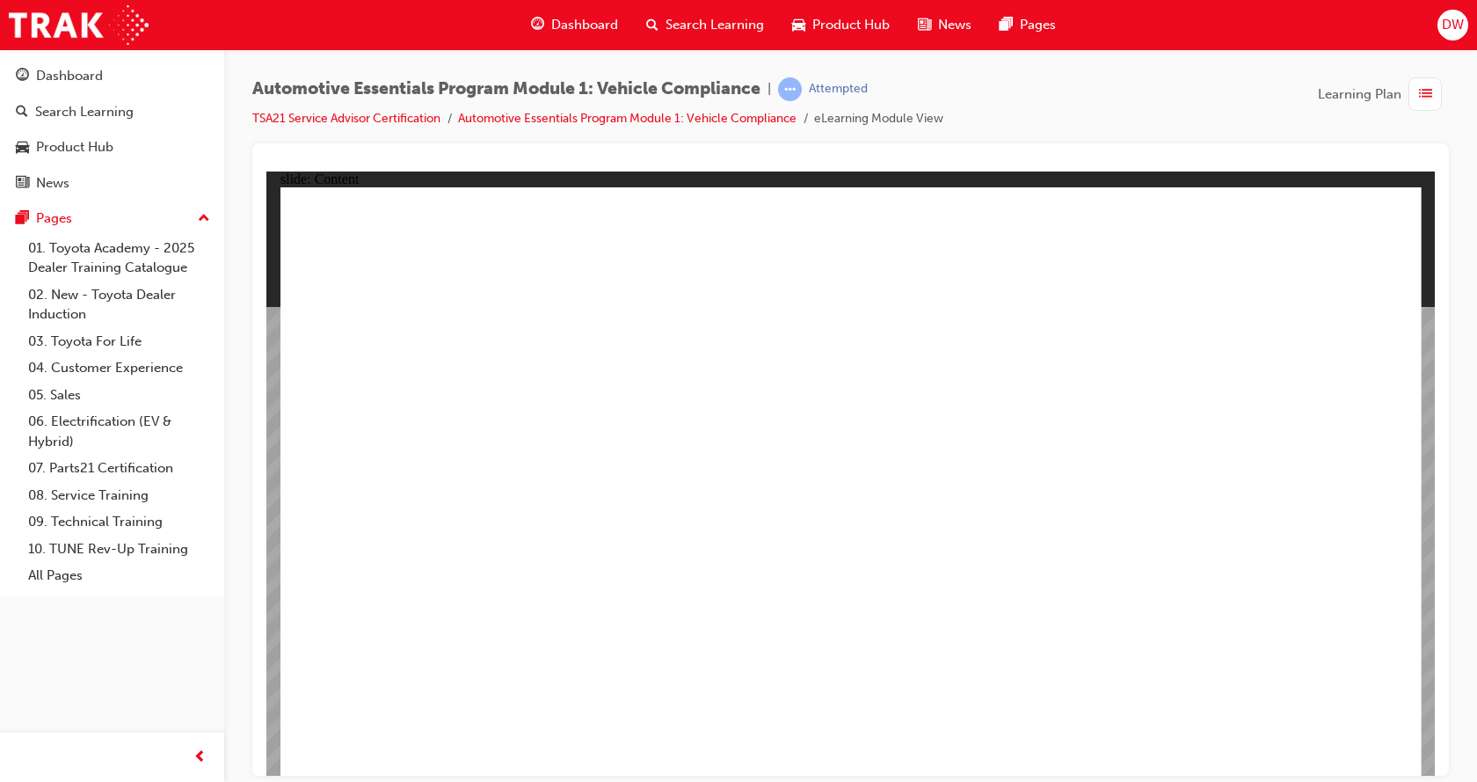
drag, startPoint x: 694, startPoint y: 541, endPoint x: 697, endPoint y: 550, distance: 10.3
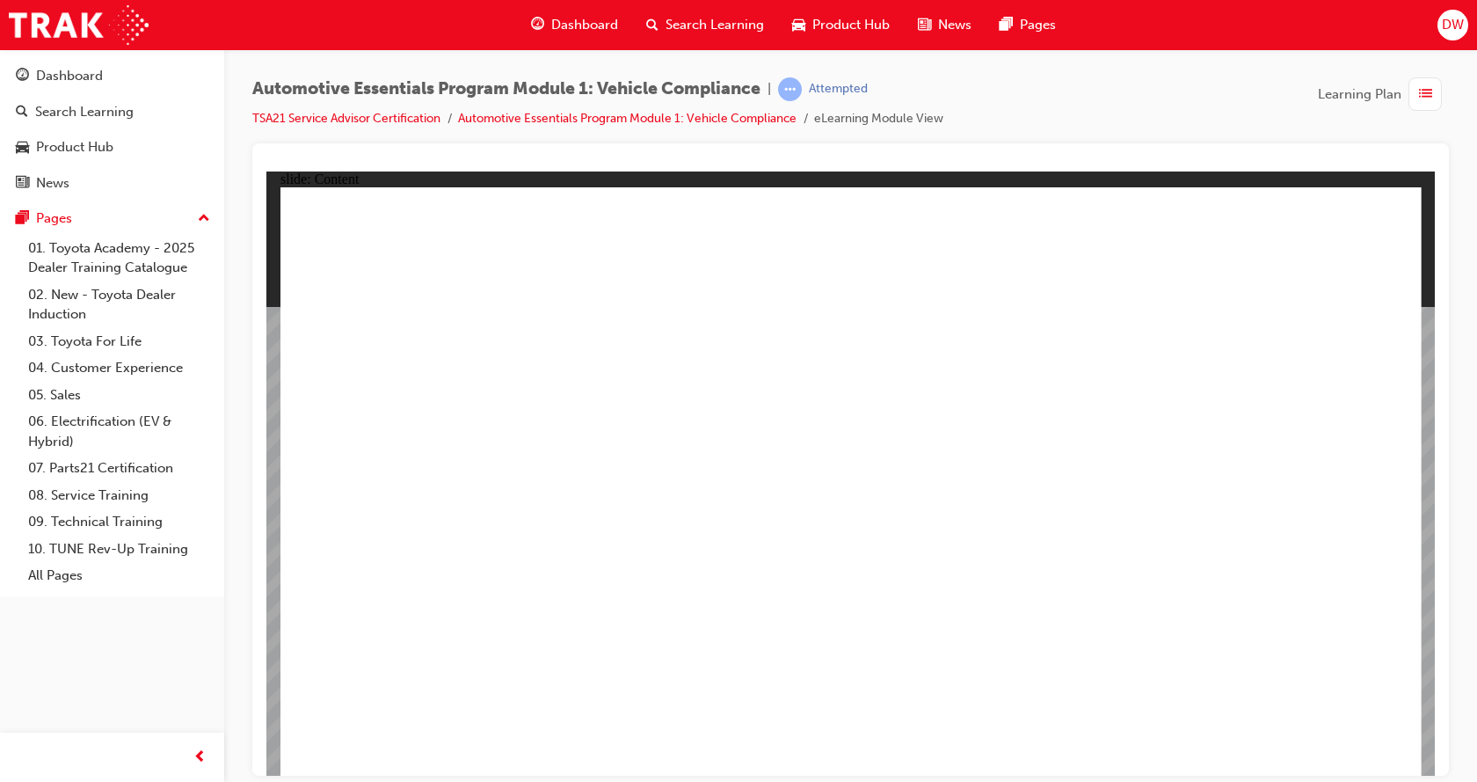
drag, startPoint x: 774, startPoint y: 502, endPoint x: 789, endPoint y: 511, distance: 17.3
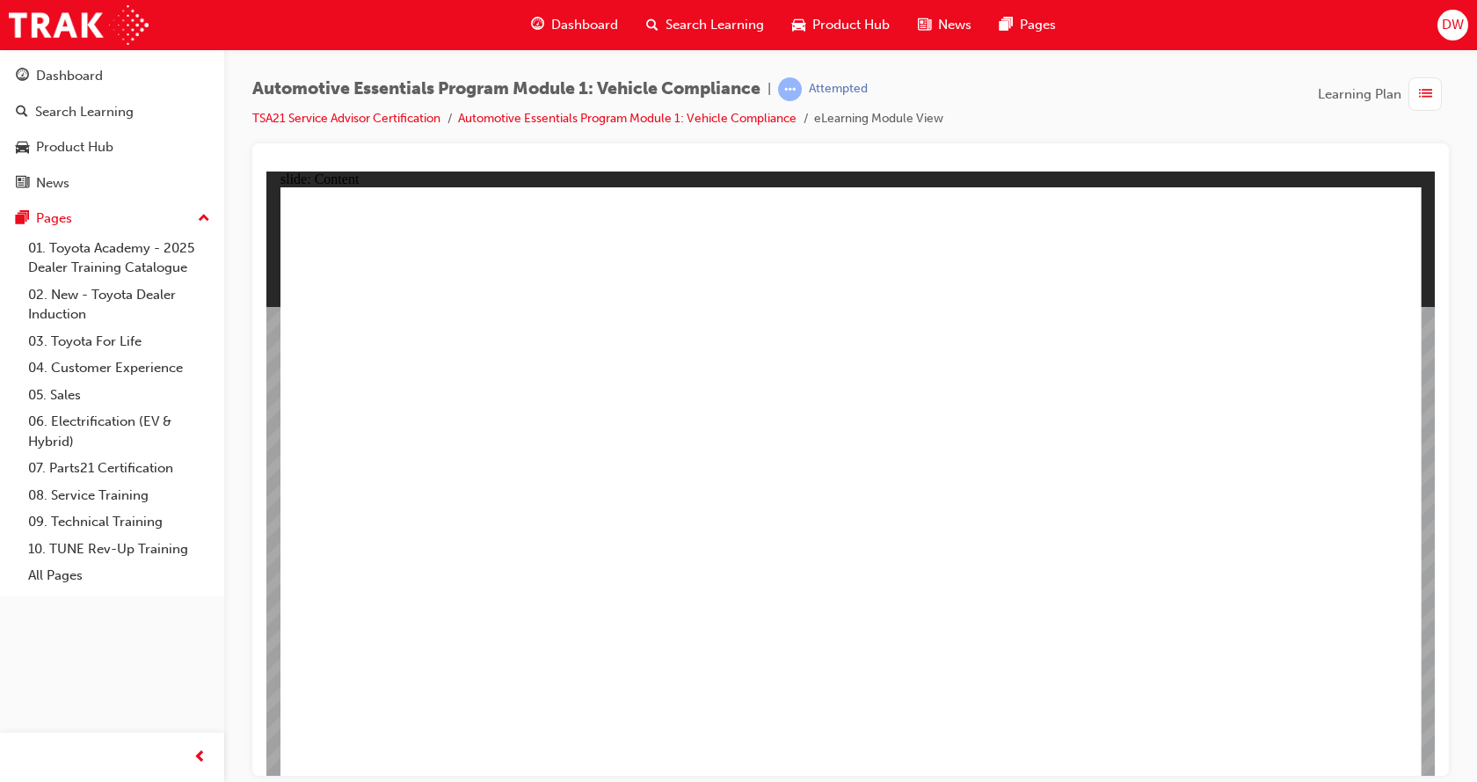
drag, startPoint x: 1148, startPoint y: 516, endPoint x: 1168, endPoint y: 490, distance: 32.7
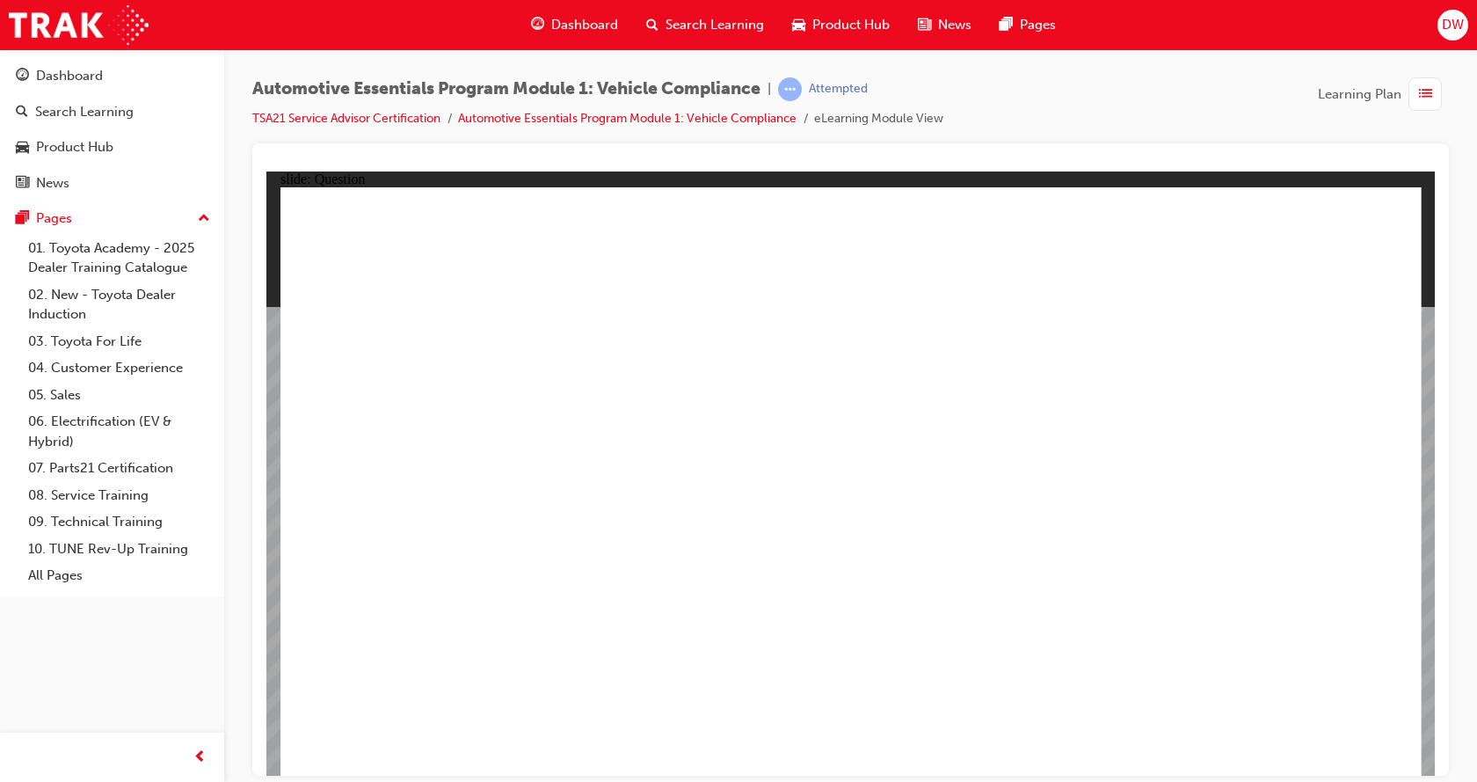
radio input "true"
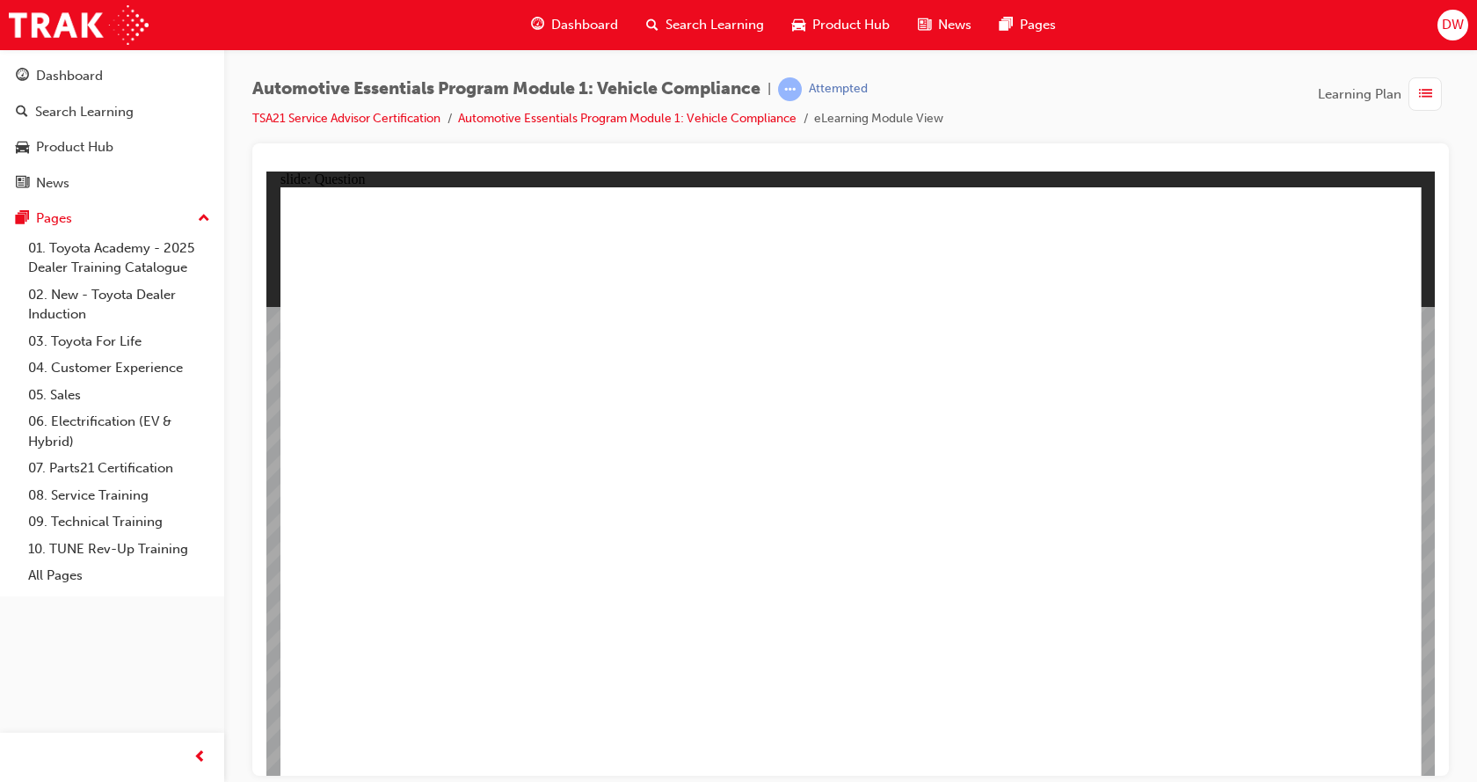
radio input "true"
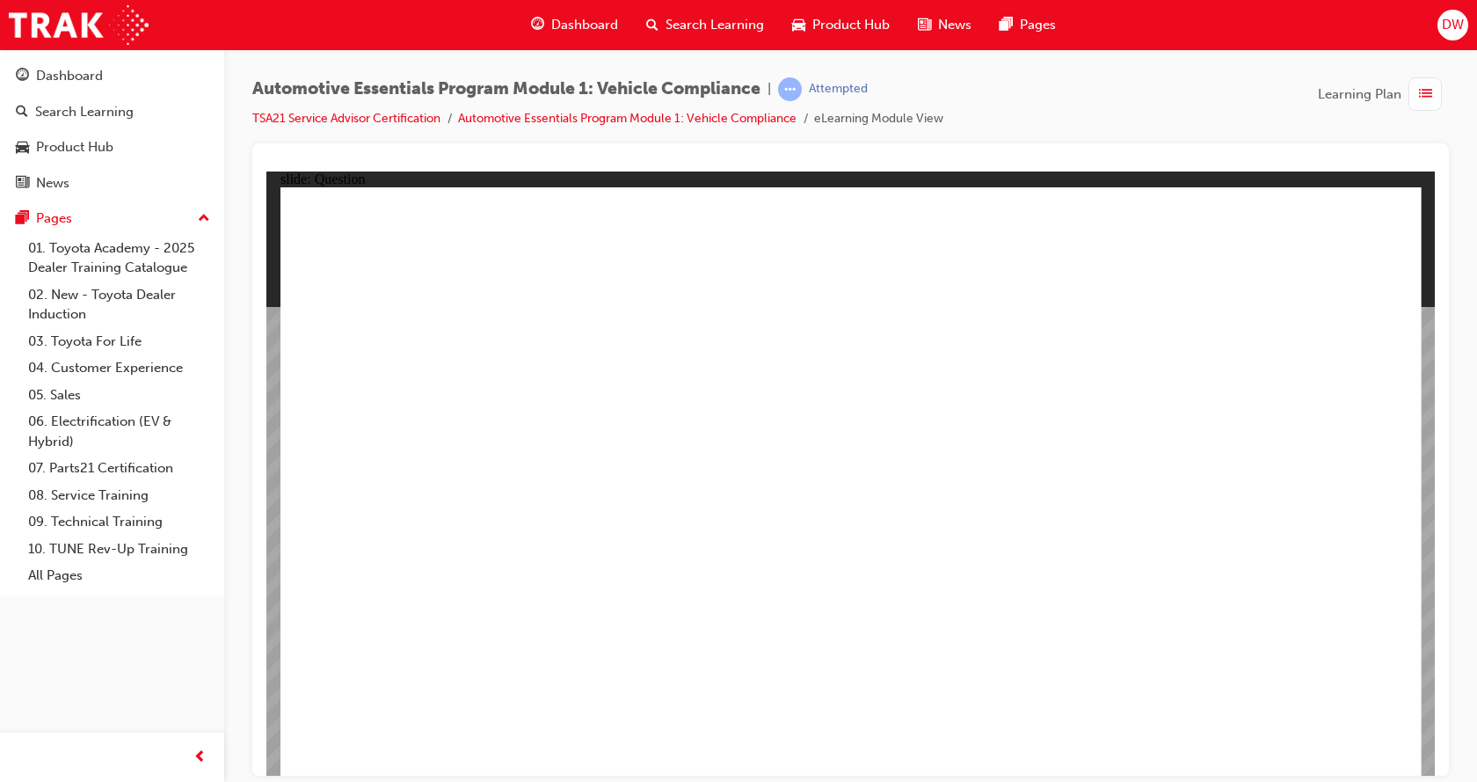
radio input "true"
drag, startPoint x: 787, startPoint y: 561, endPoint x: 819, endPoint y: 566, distance: 33.0
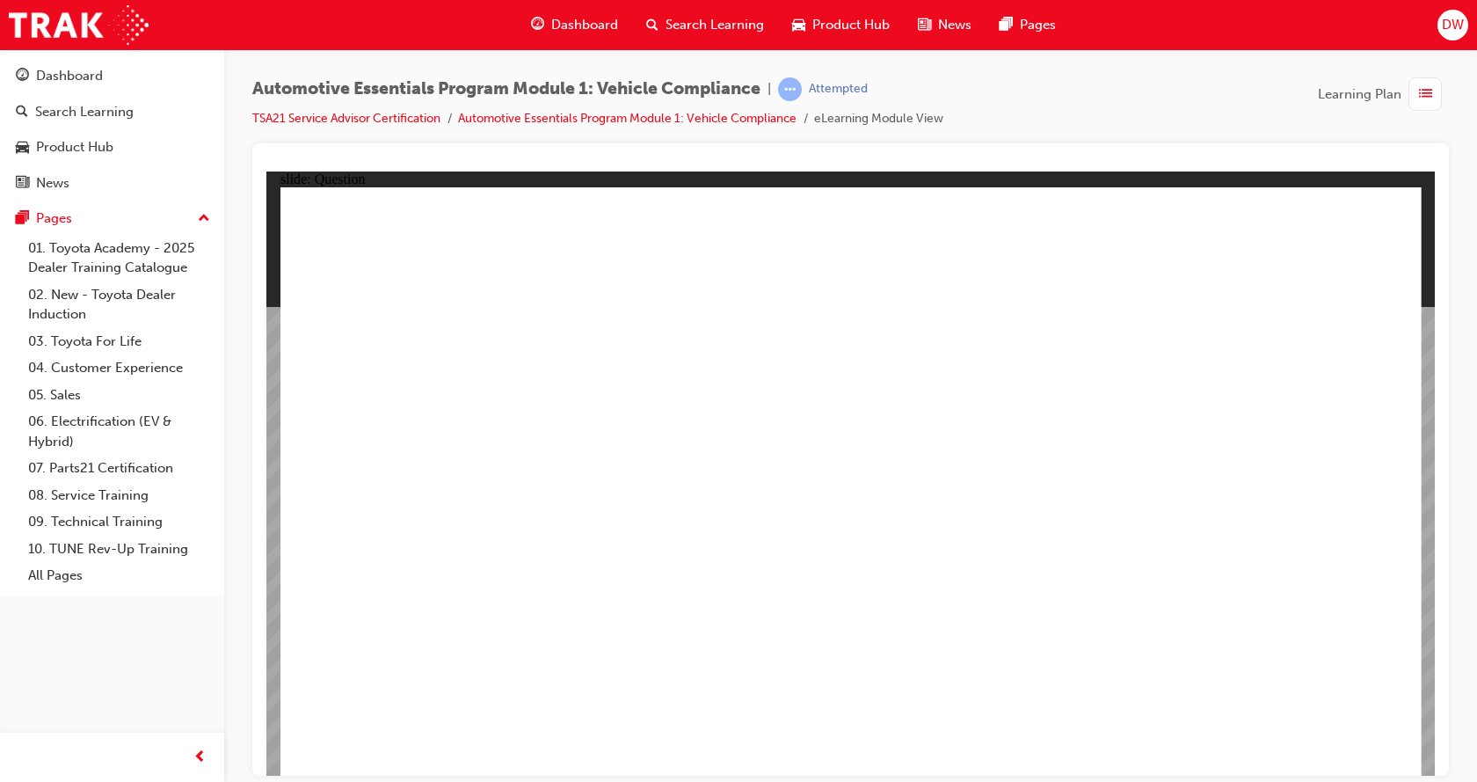
radio input "true"
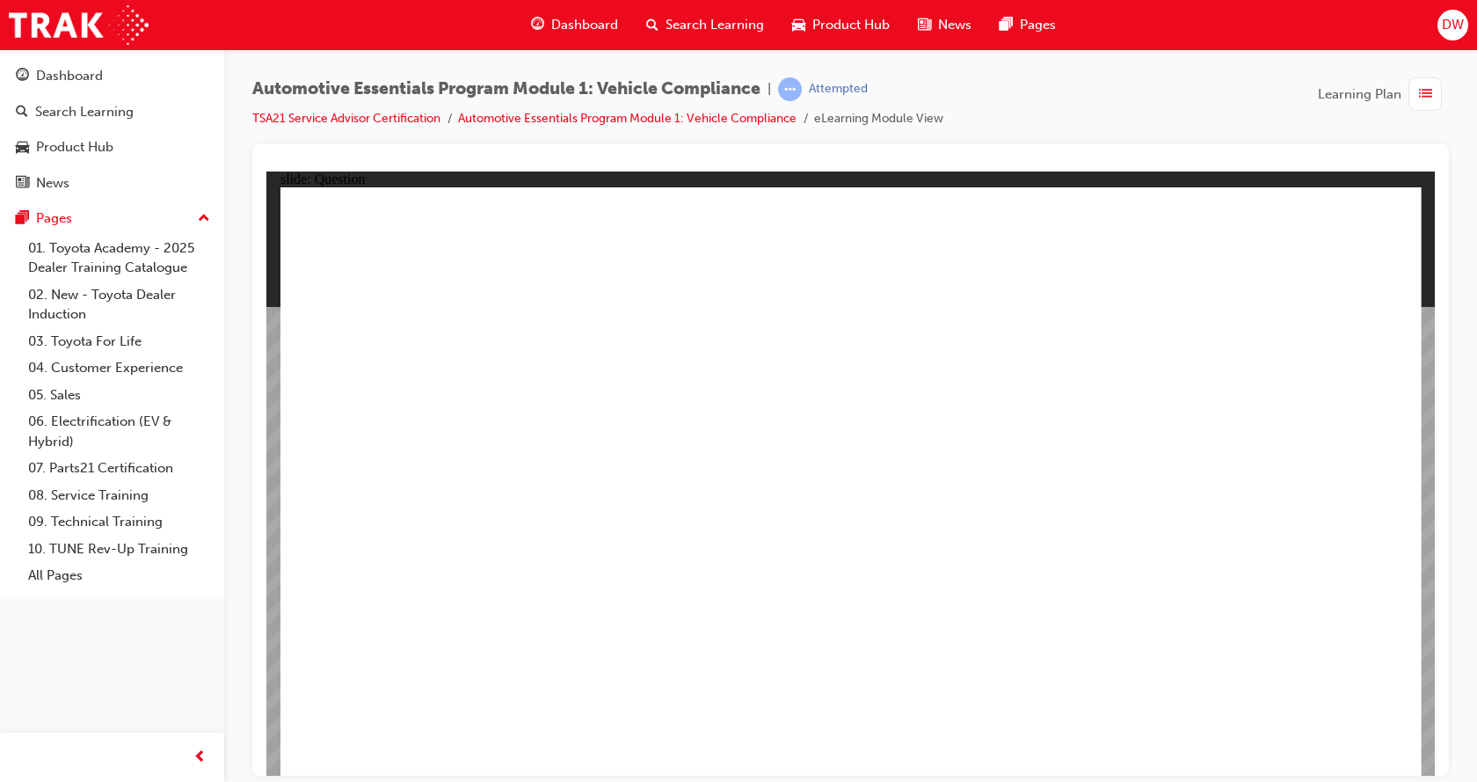
drag, startPoint x: 869, startPoint y: 435, endPoint x: 957, endPoint y: 390, distance: 99.5
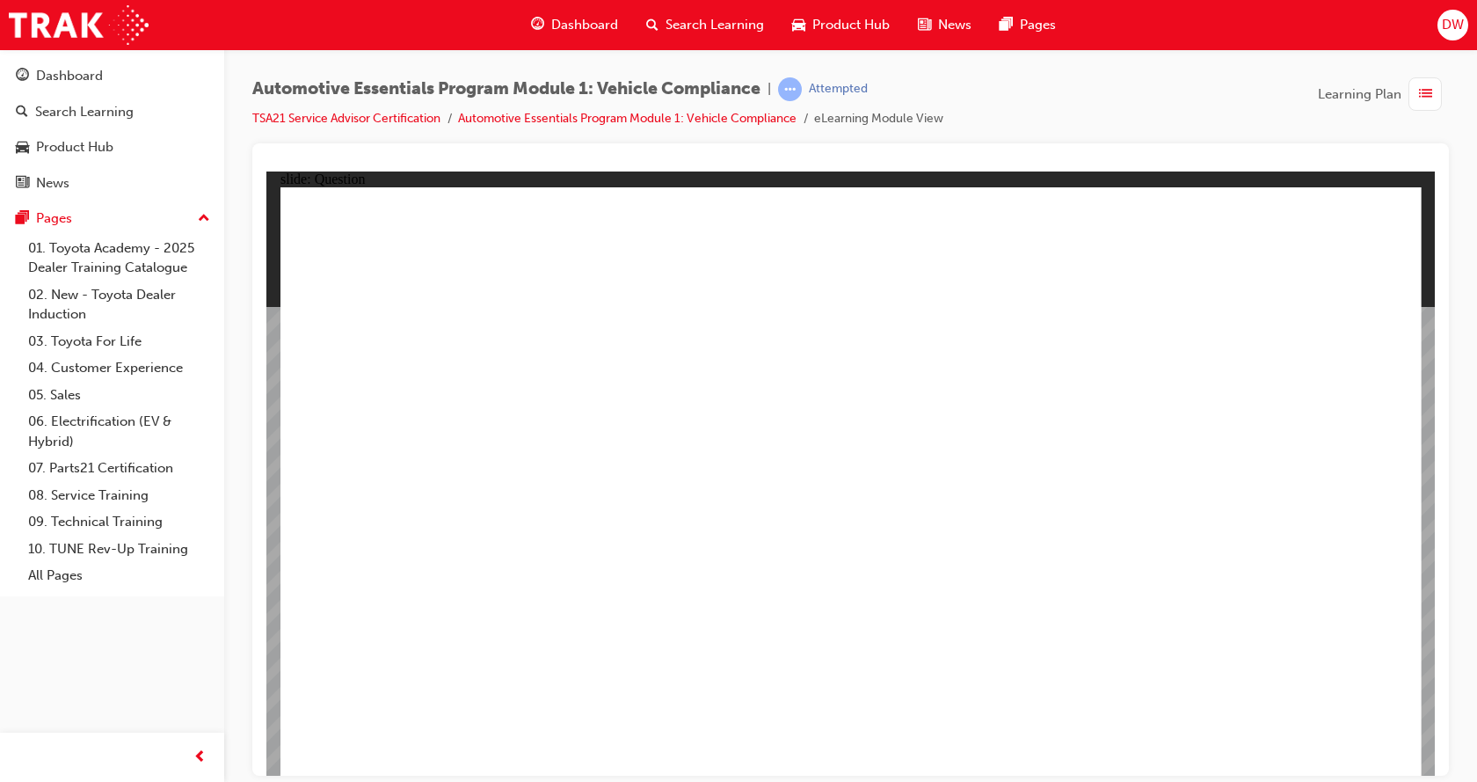
radio input "true"
drag, startPoint x: 1209, startPoint y: 497, endPoint x: 1226, endPoint y: 535, distance: 41.7
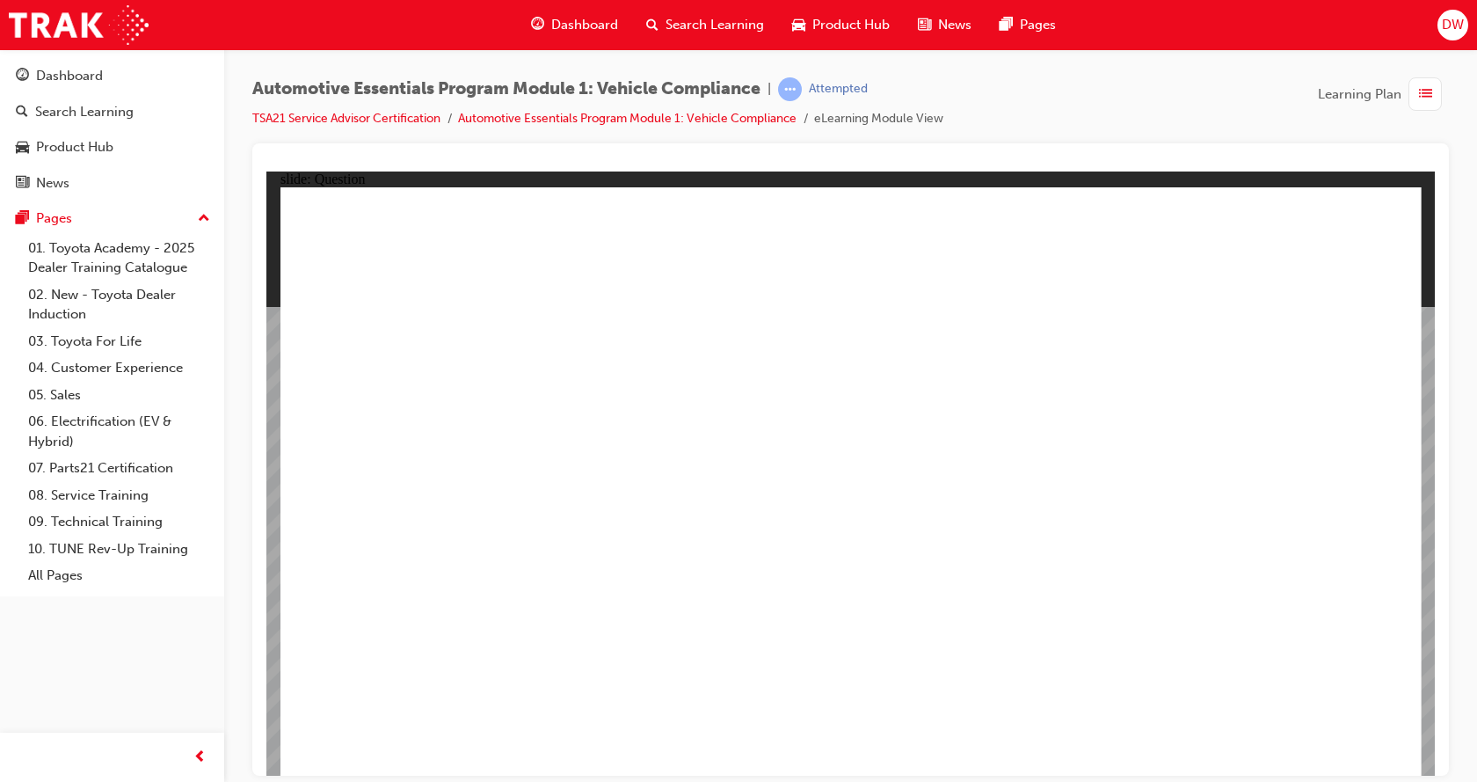
radio input "true"
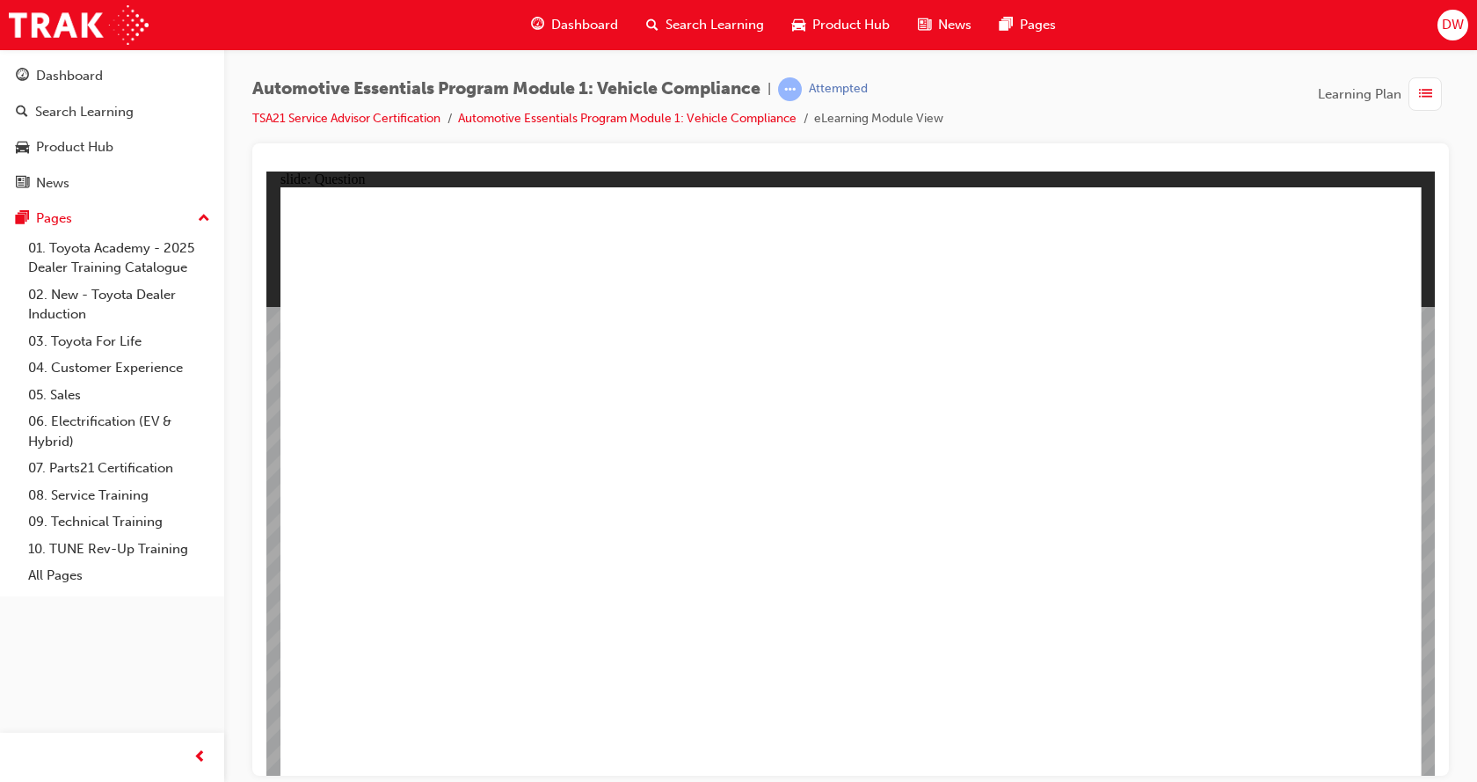
radio input "true"
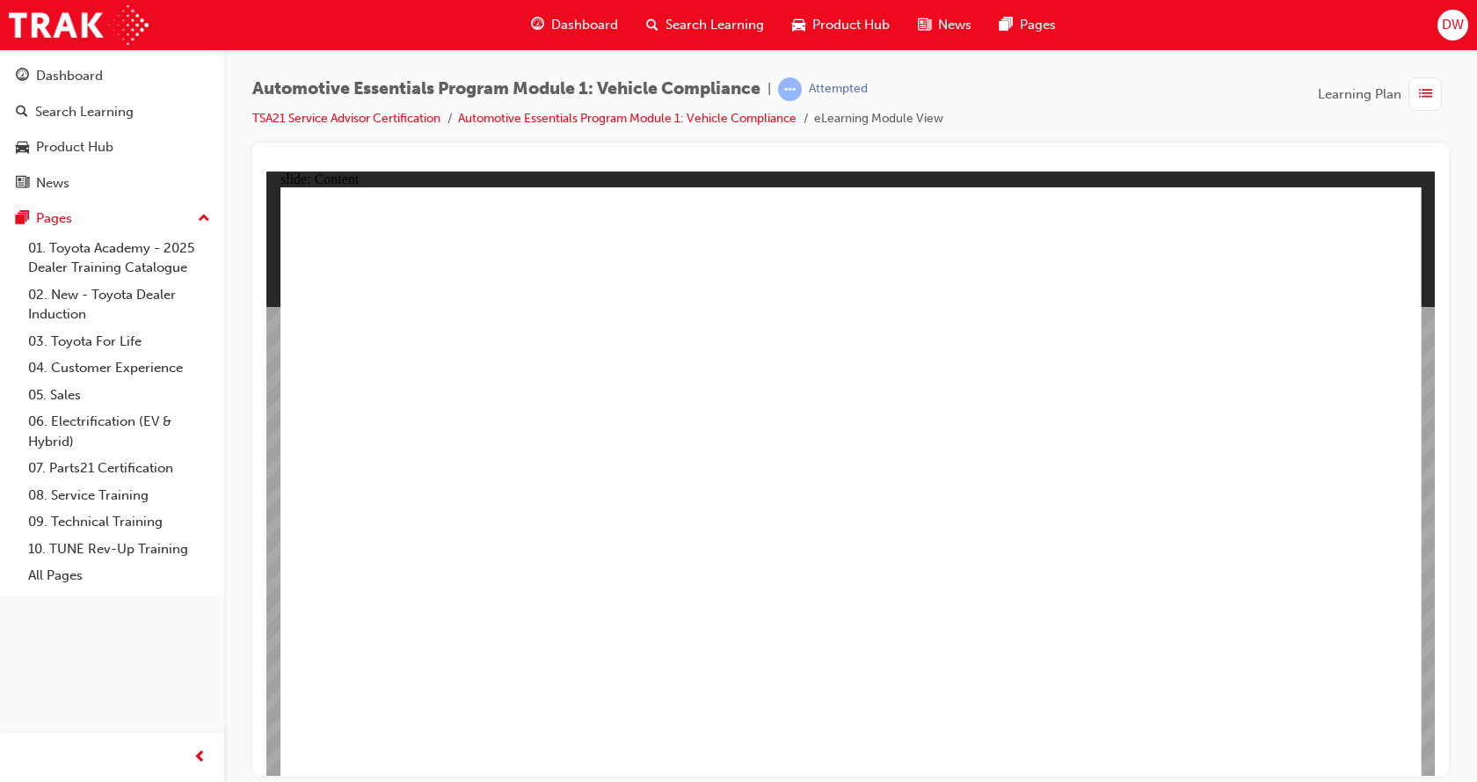
drag, startPoint x: 781, startPoint y: 399, endPoint x: 776, endPoint y: 383, distance: 16.4
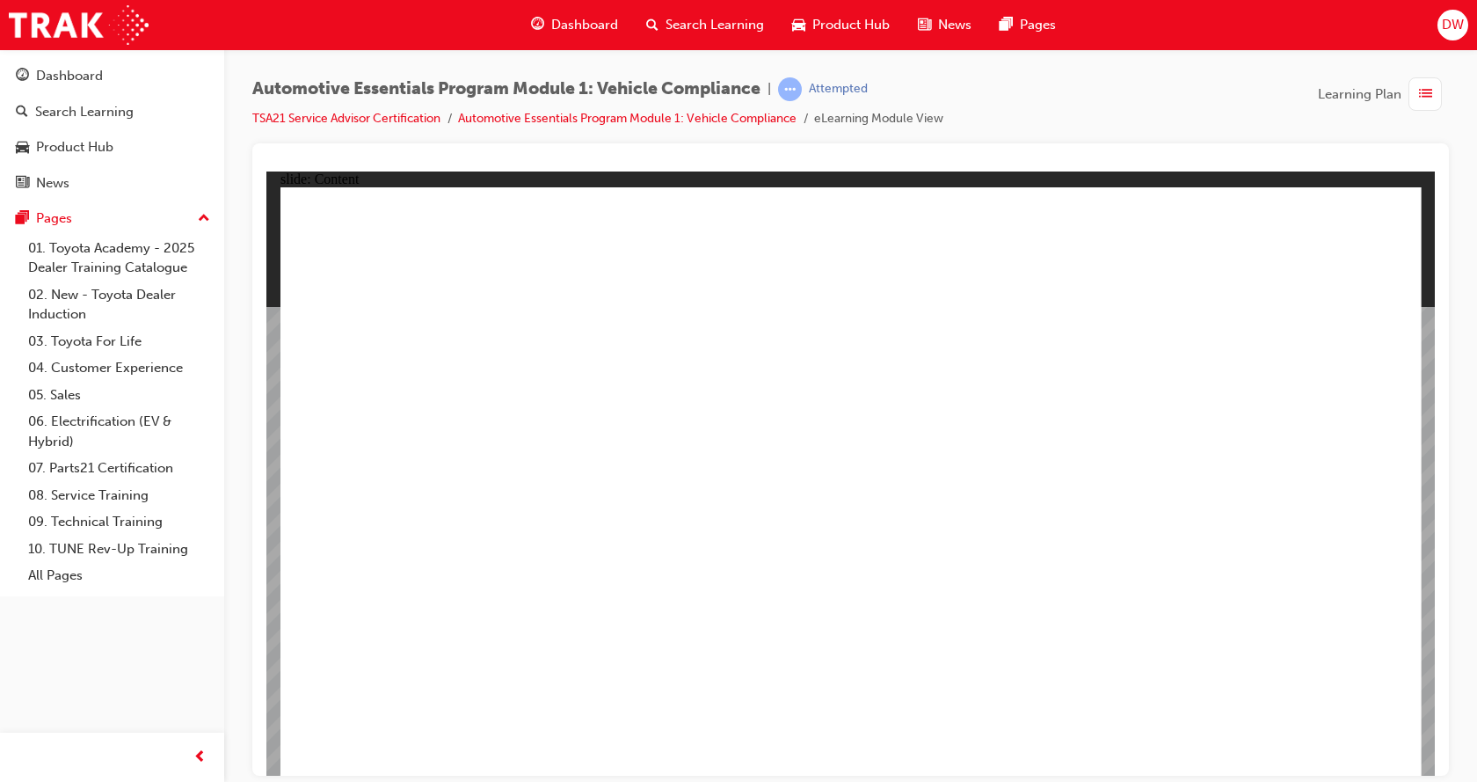
drag, startPoint x: 783, startPoint y: 357, endPoint x: 806, endPoint y: 433, distance: 79.8
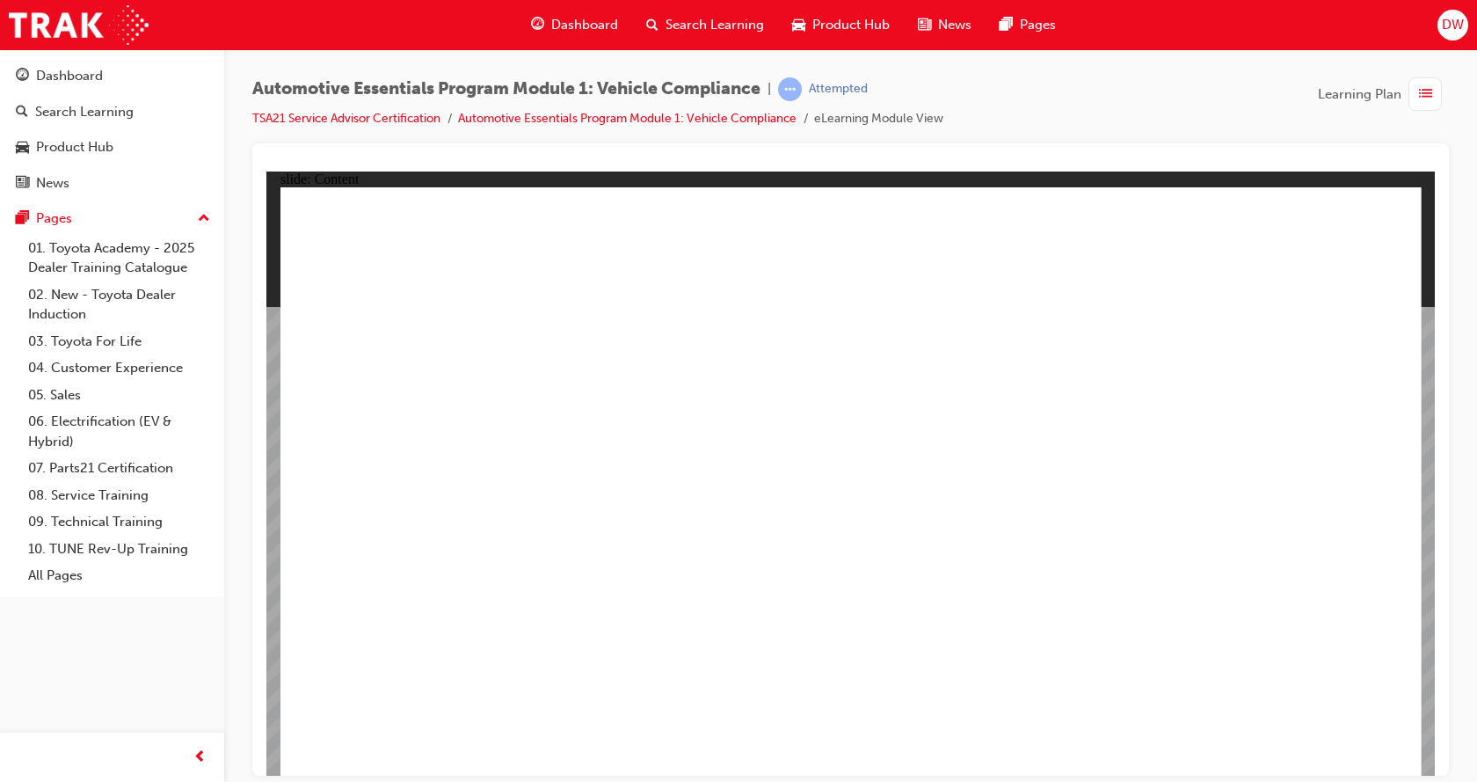
drag, startPoint x: 788, startPoint y: 358, endPoint x: 786, endPoint y: 368, distance: 10.7
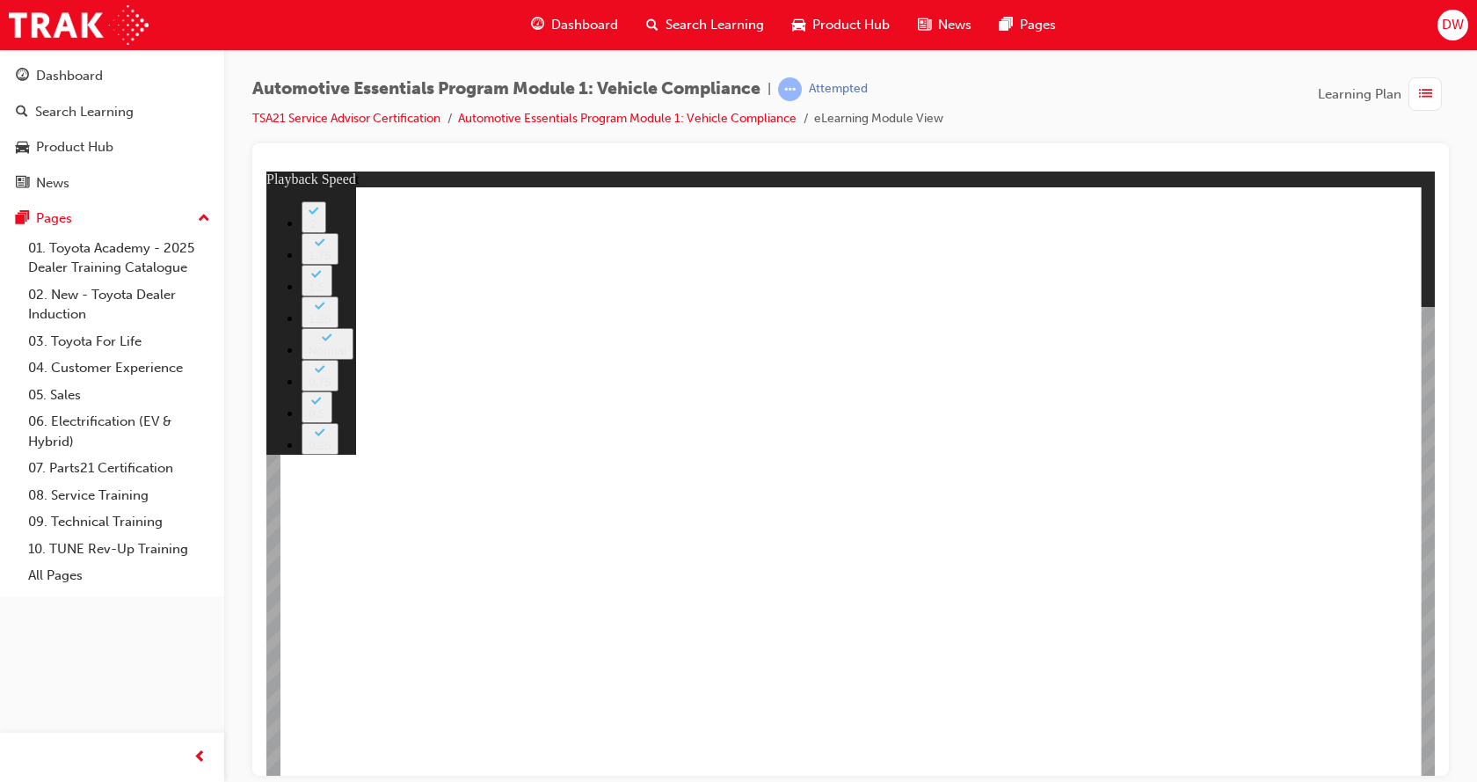
type input "35"
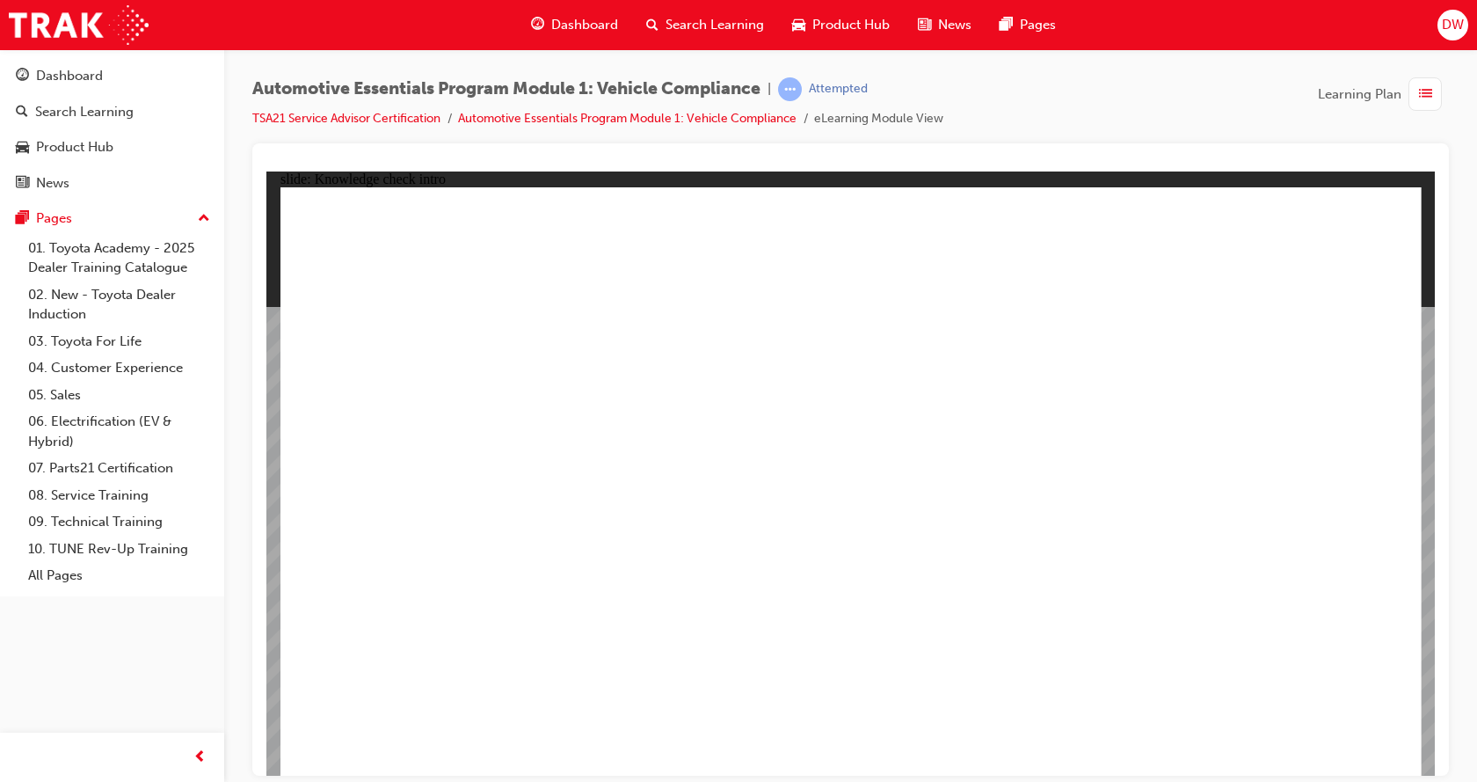
radio input "true"
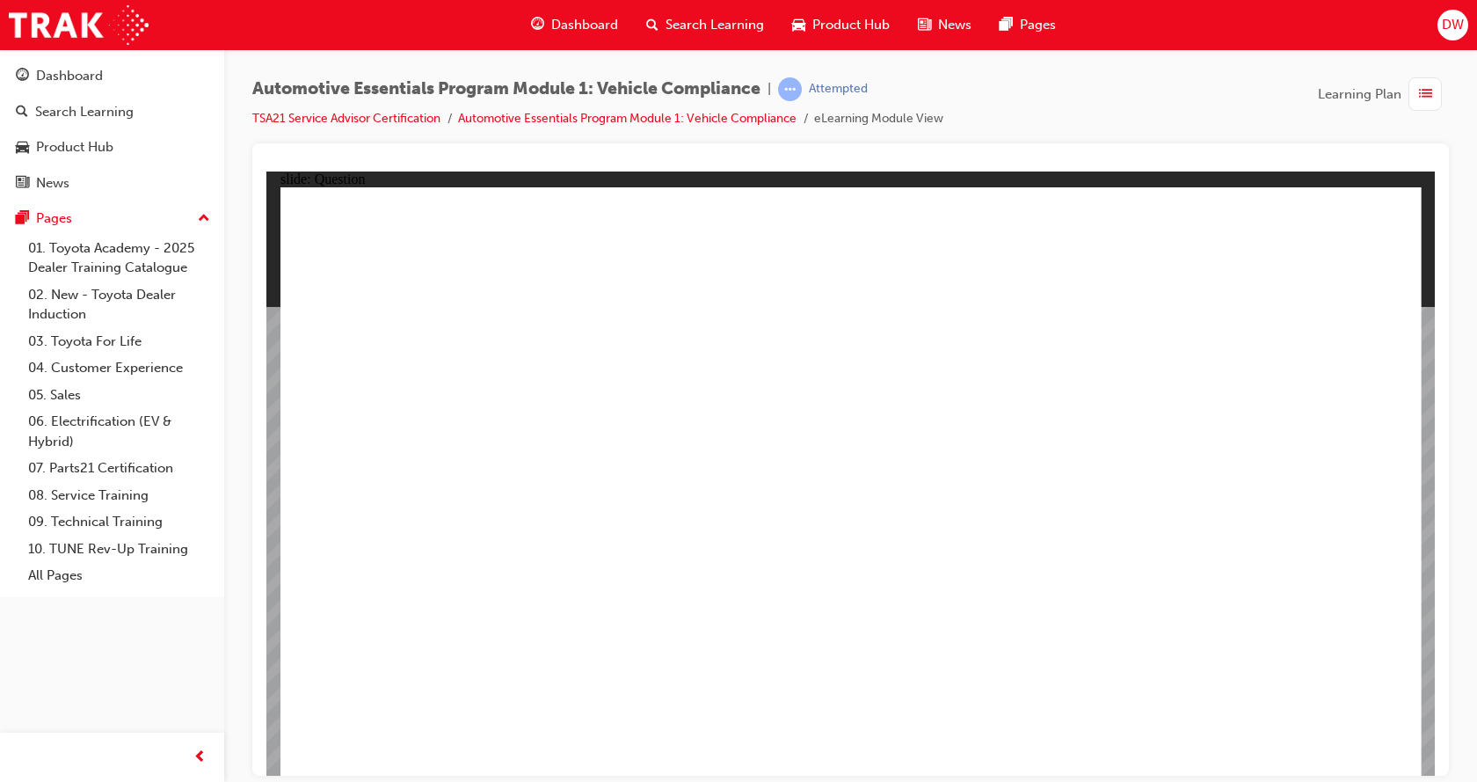
radio input "true"
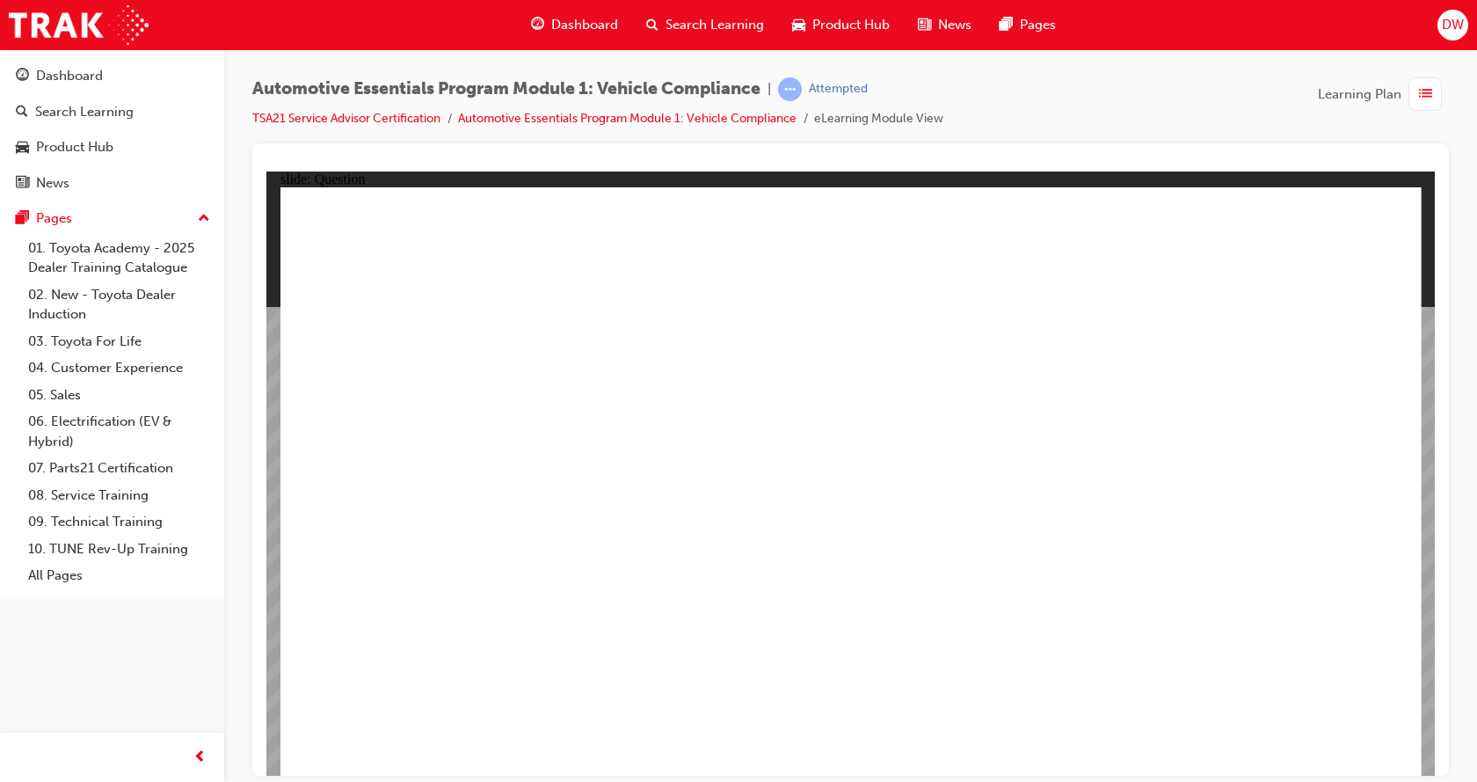
radio input "true"
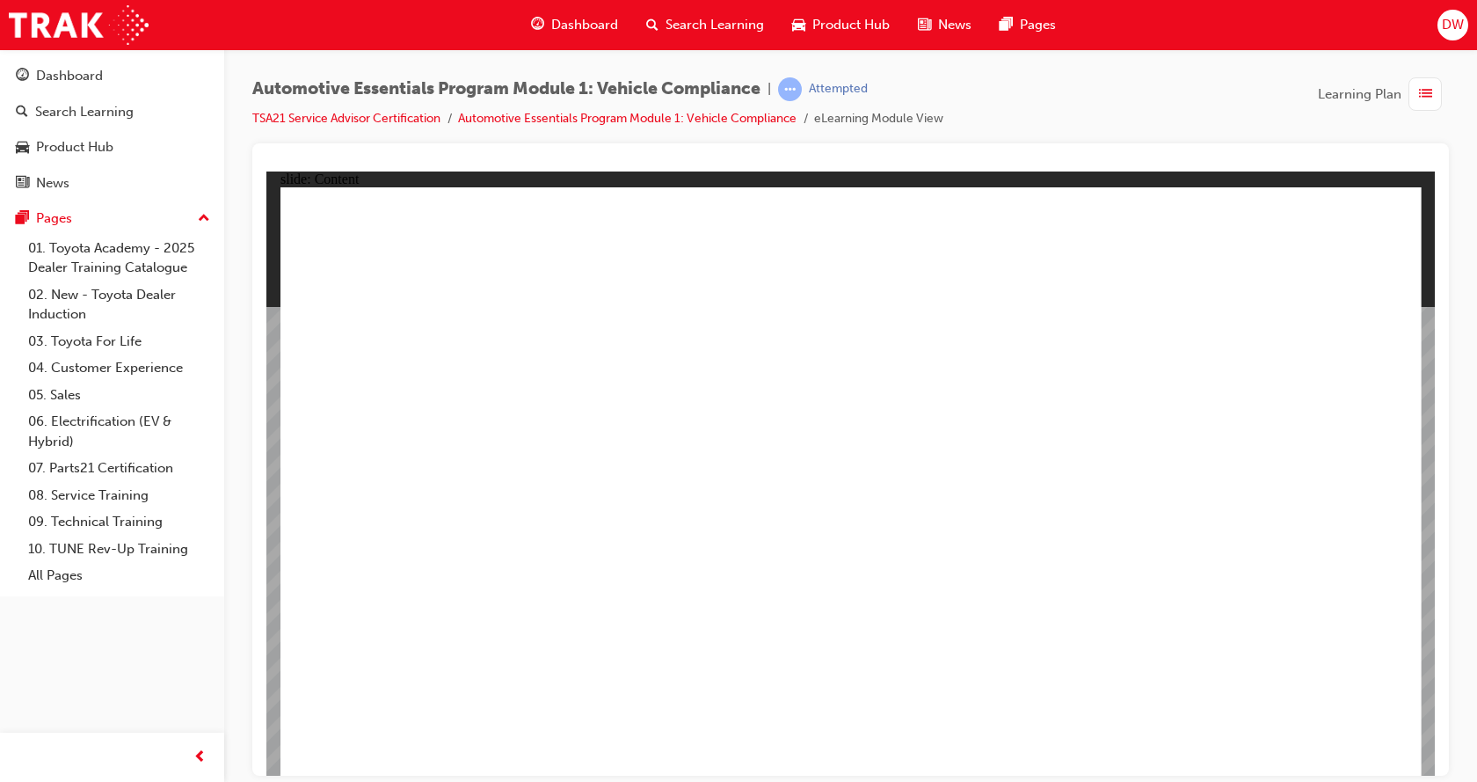
drag, startPoint x: 1171, startPoint y: 476, endPoint x: 1090, endPoint y: 524, distance: 94.2
drag, startPoint x: 832, startPoint y: 536, endPoint x: 816, endPoint y: 557, distance: 25.7
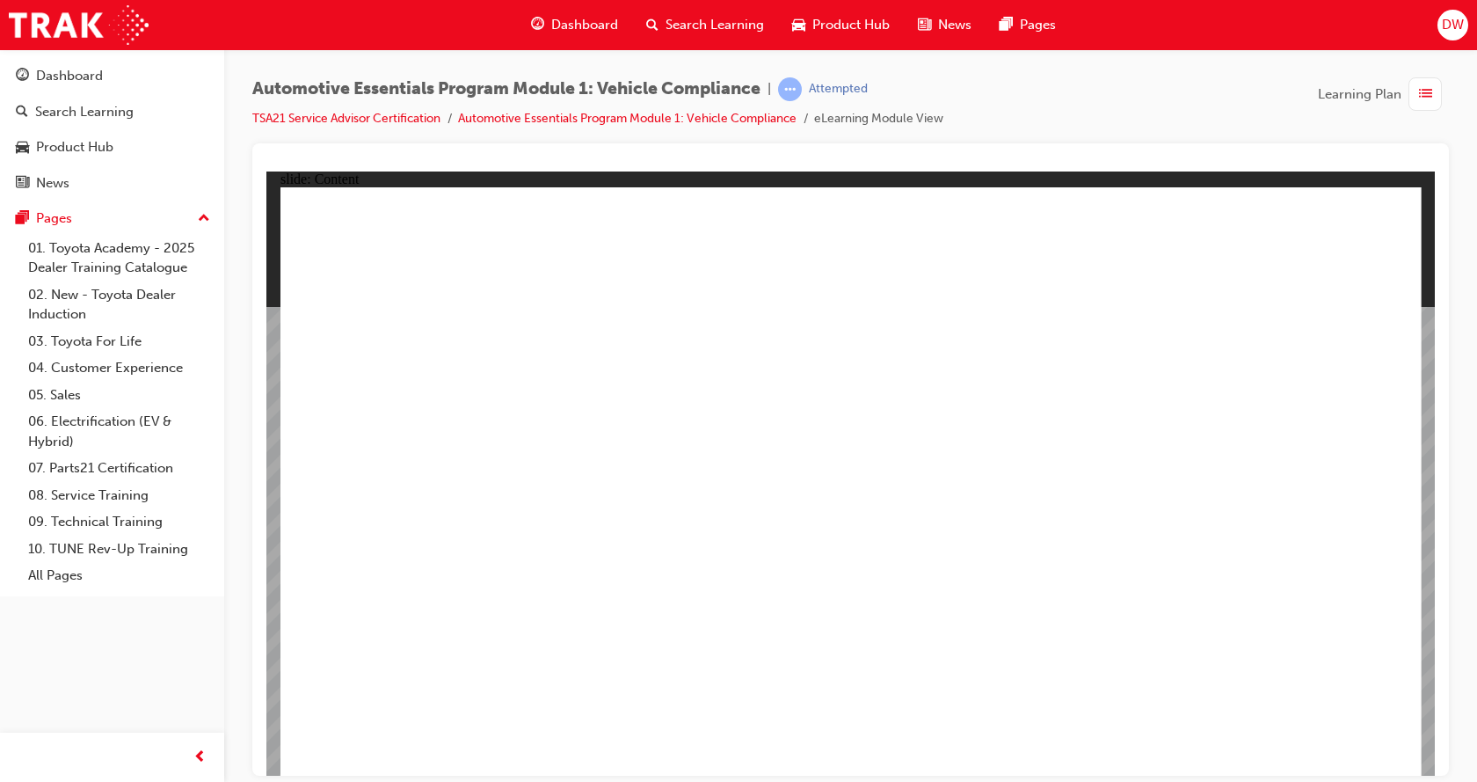
drag, startPoint x: 815, startPoint y: 541, endPoint x: 832, endPoint y: 555, distance: 21.8
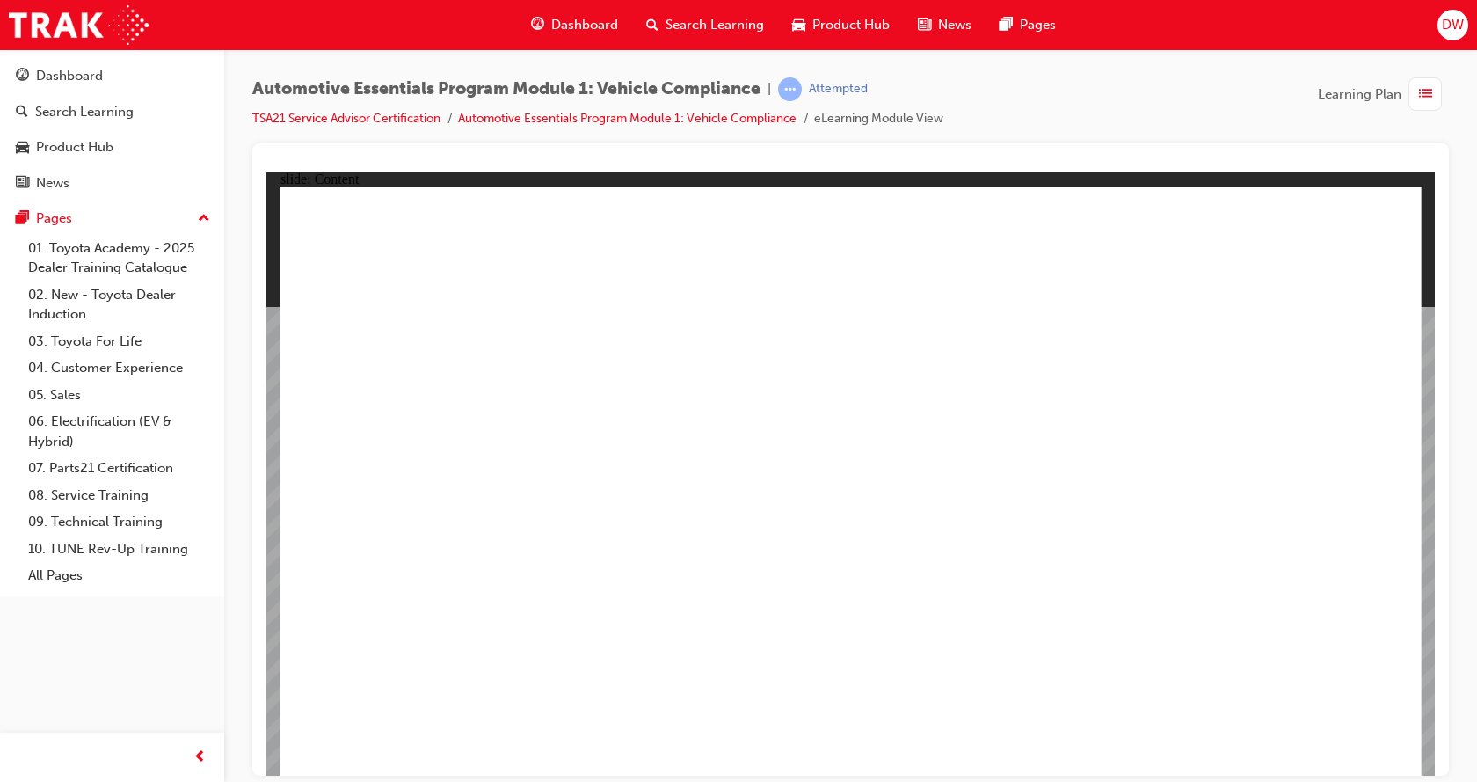
drag, startPoint x: 809, startPoint y: 474, endPoint x: 796, endPoint y: 474, distance: 13.2
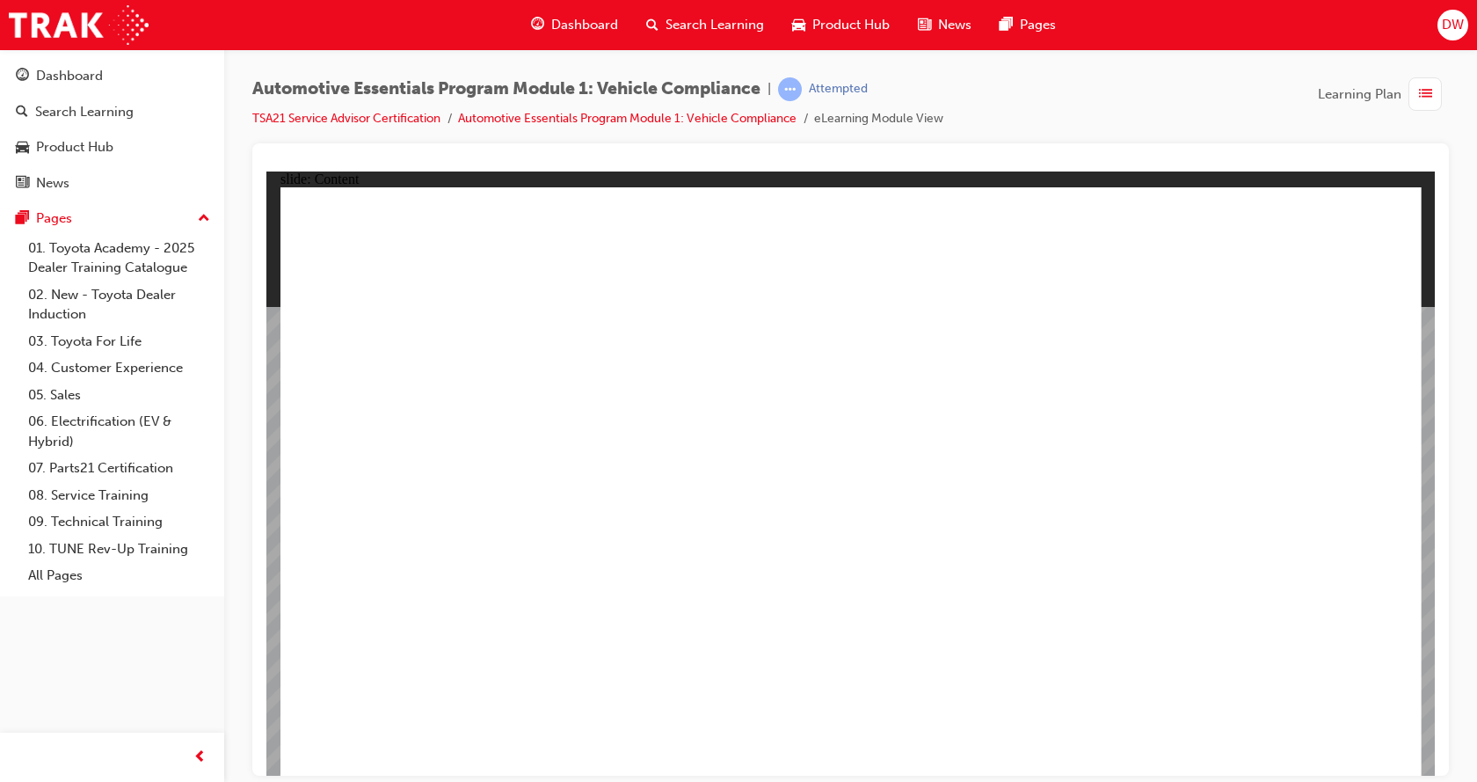
drag, startPoint x: 1237, startPoint y: 413, endPoint x: 1243, endPoint y: 460, distance: 47.0
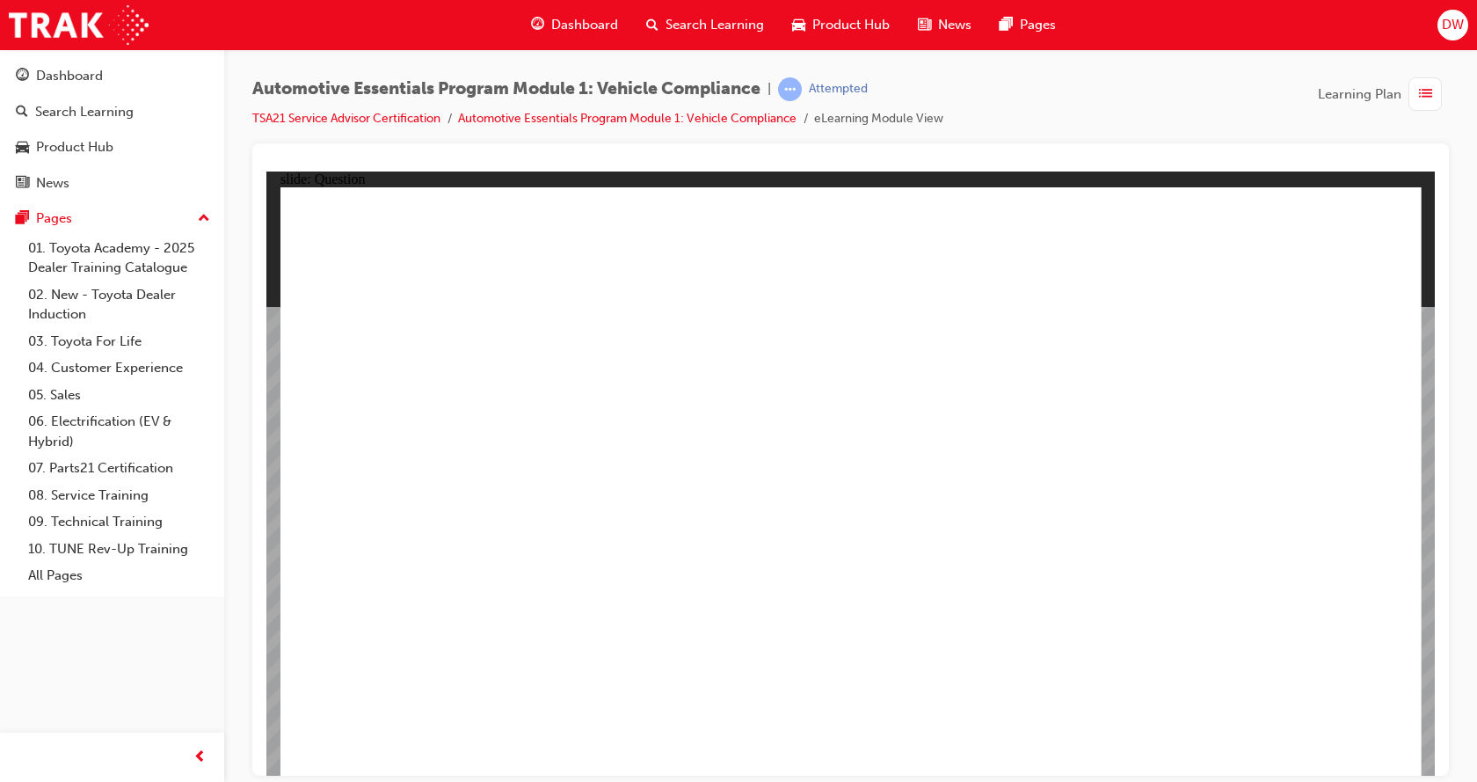
radio input "true"
drag, startPoint x: 1175, startPoint y: 406, endPoint x: 1183, endPoint y: 529, distance: 123.3
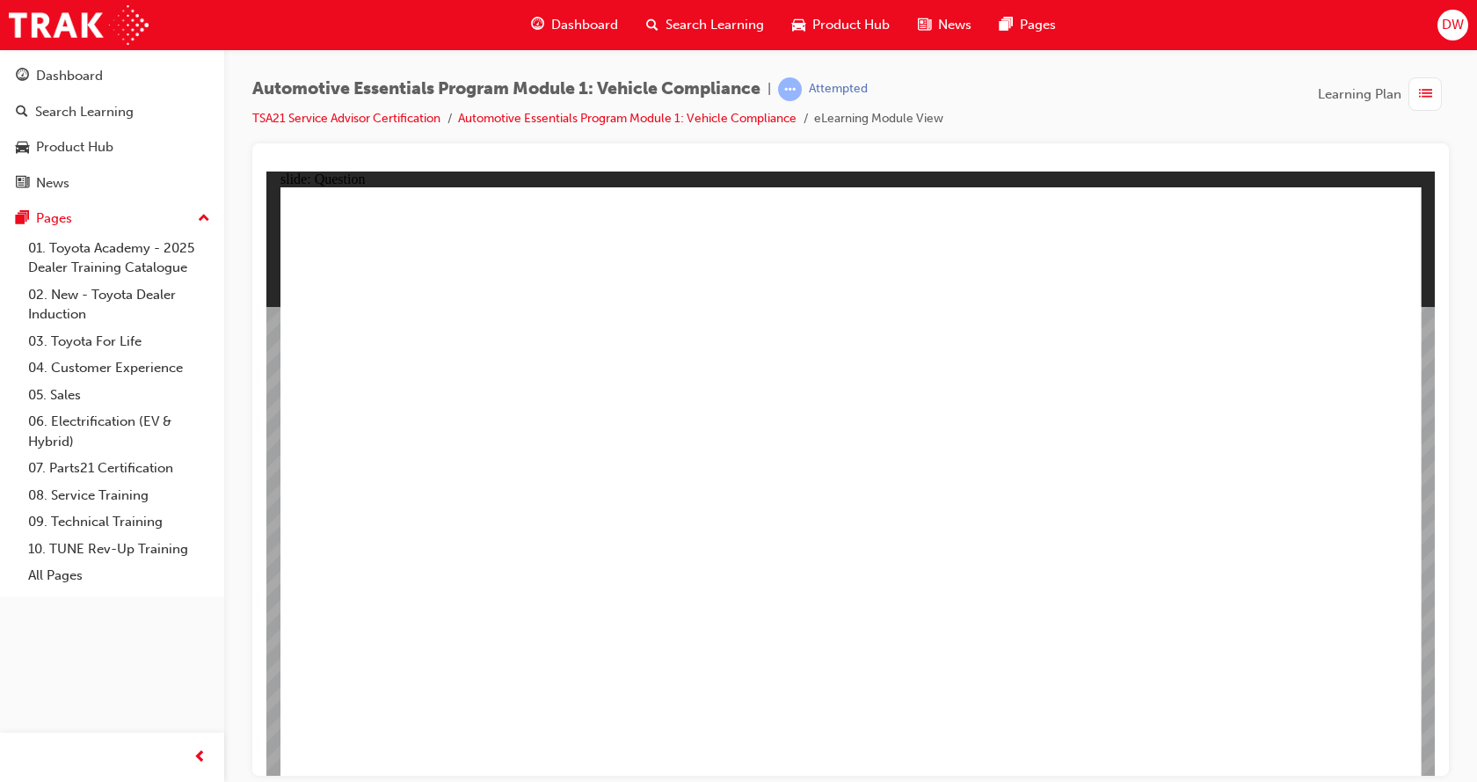
radio input "true"
drag, startPoint x: 1281, startPoint y: 750, endPoint x: 1325, endPoint y: 732, distance: 47.3
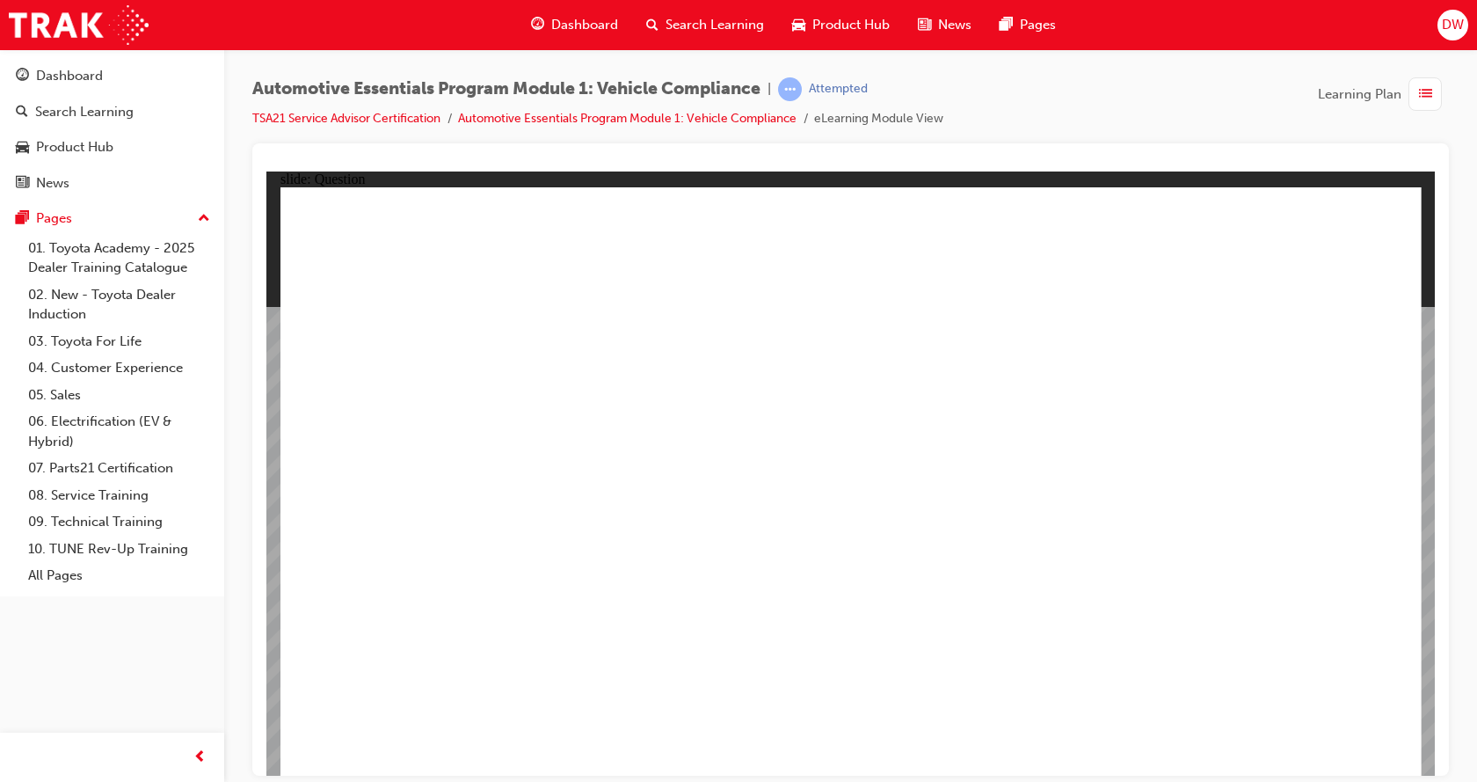
drag, startPoint x: 1133, startPoint y: 480, endPoint x: 1138, endPoint y: 489, distance: 9.8
radio input "true"
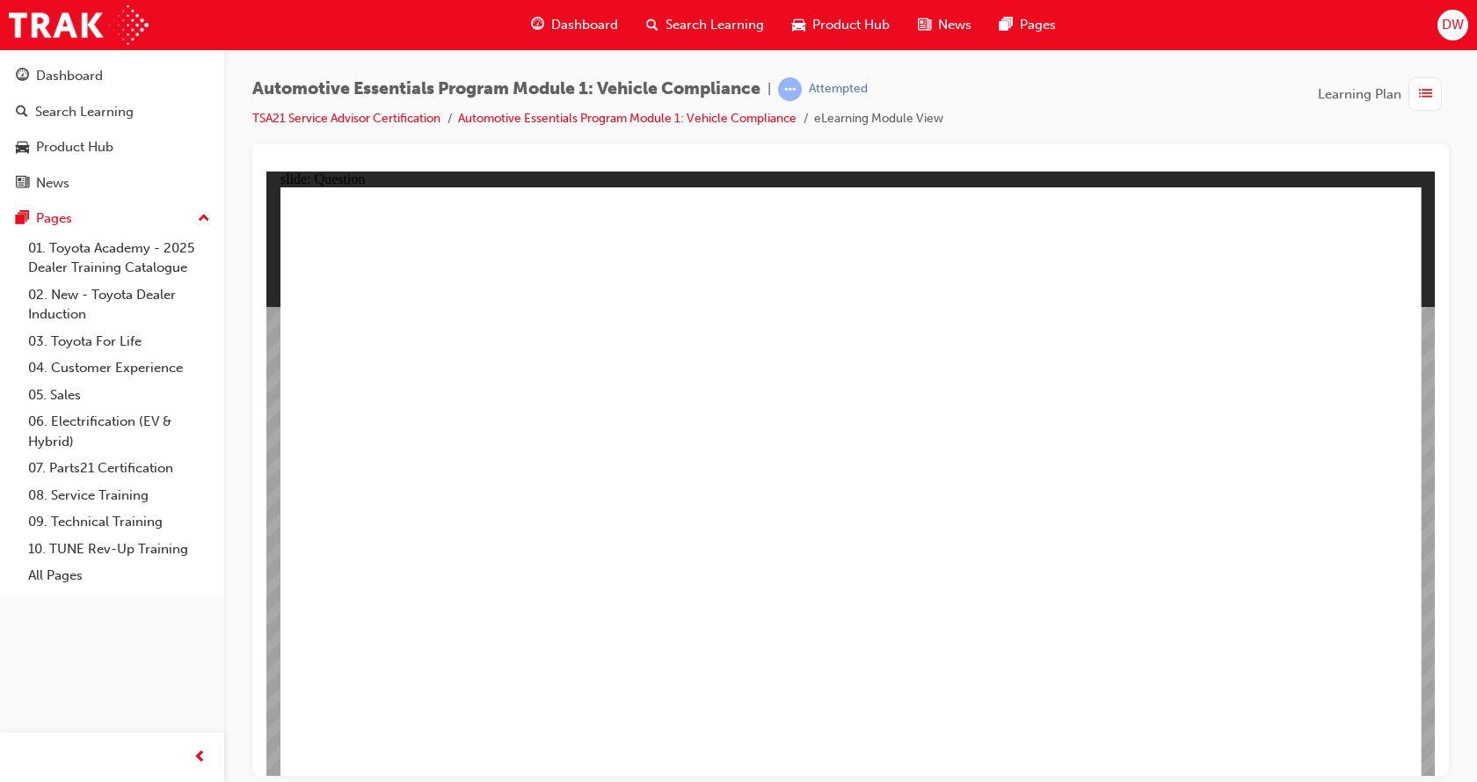
radio input "true"
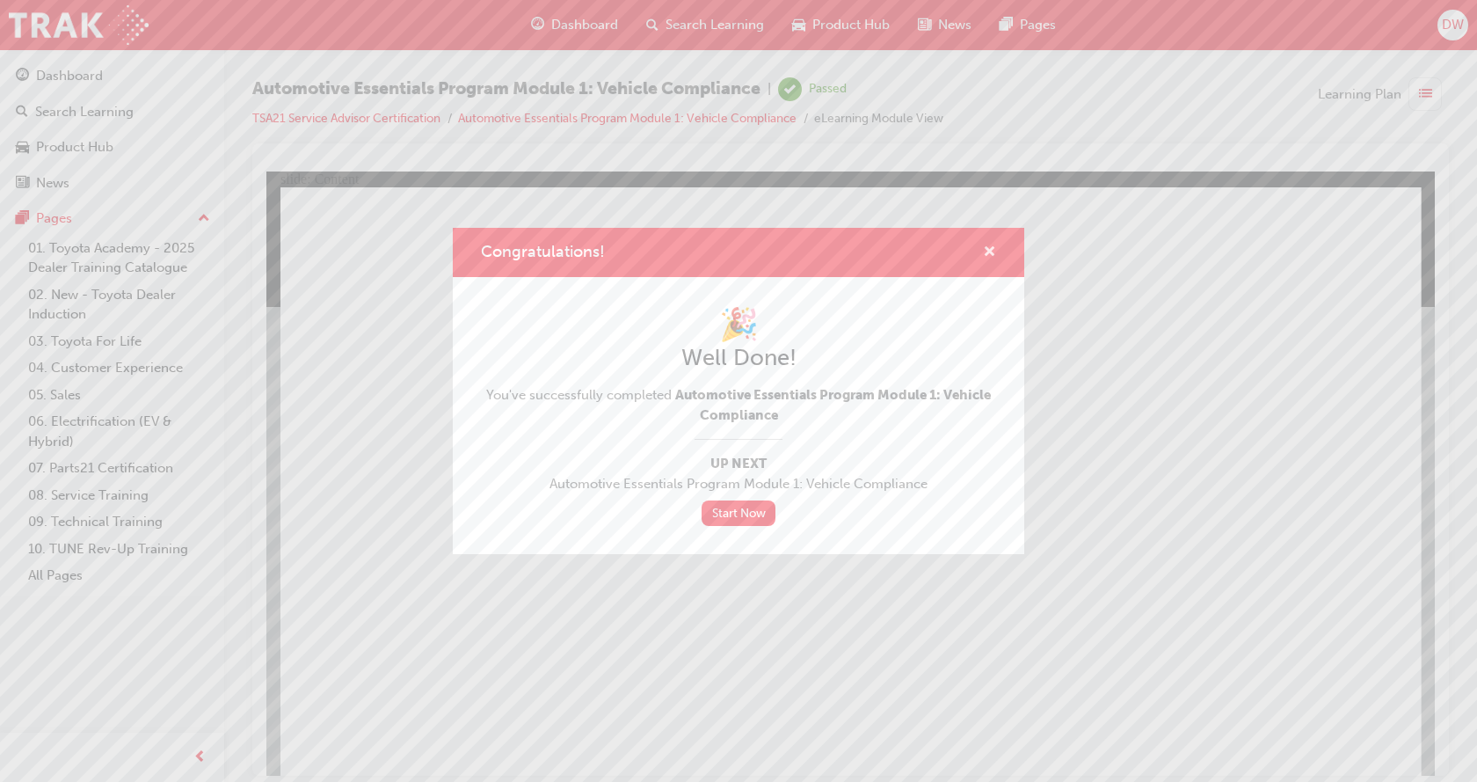
click at [990, 247] on span "cross-icon" at bounding box center [989, 253] width 13 height 16
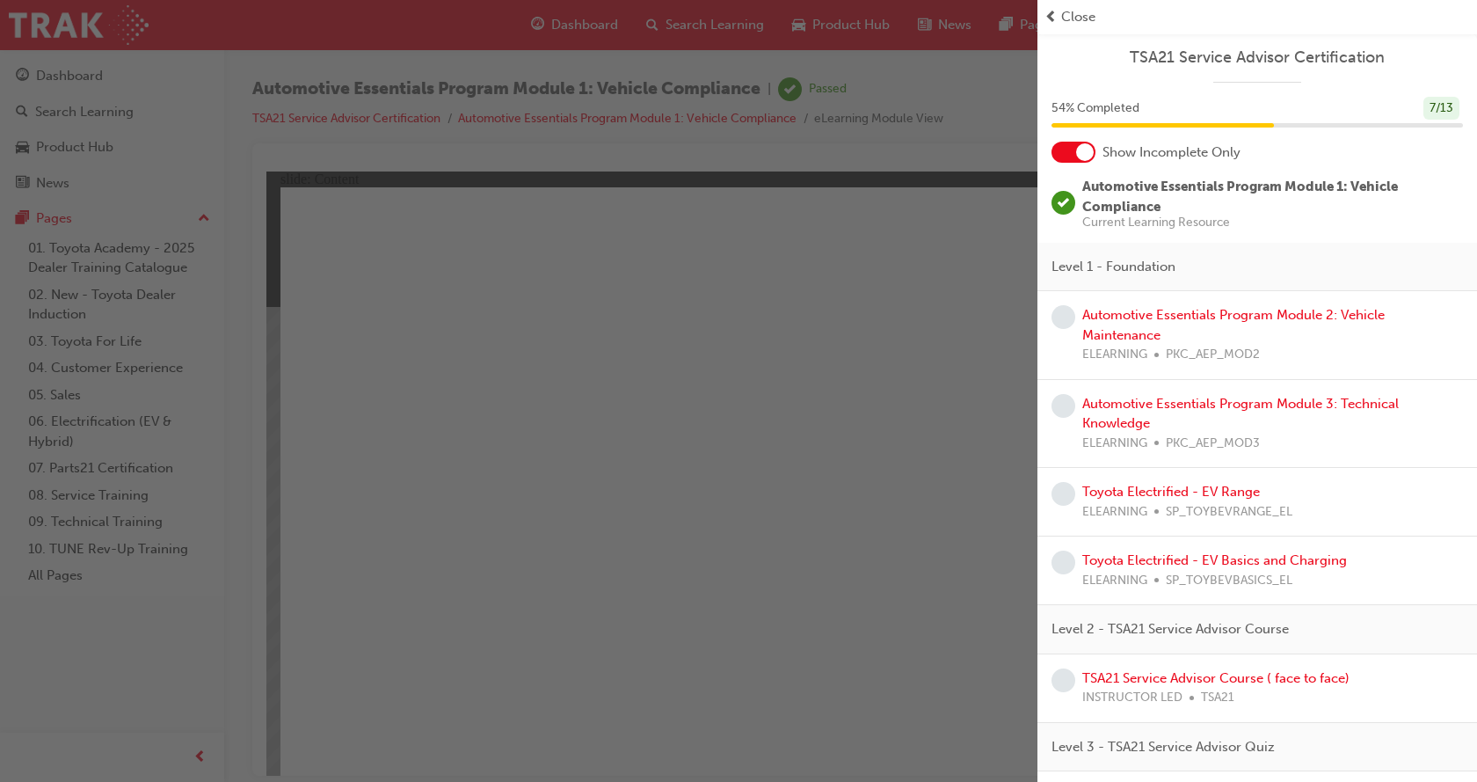
click at [1082, 145] on div at bounding box center [1085, 152] width 18 height 18
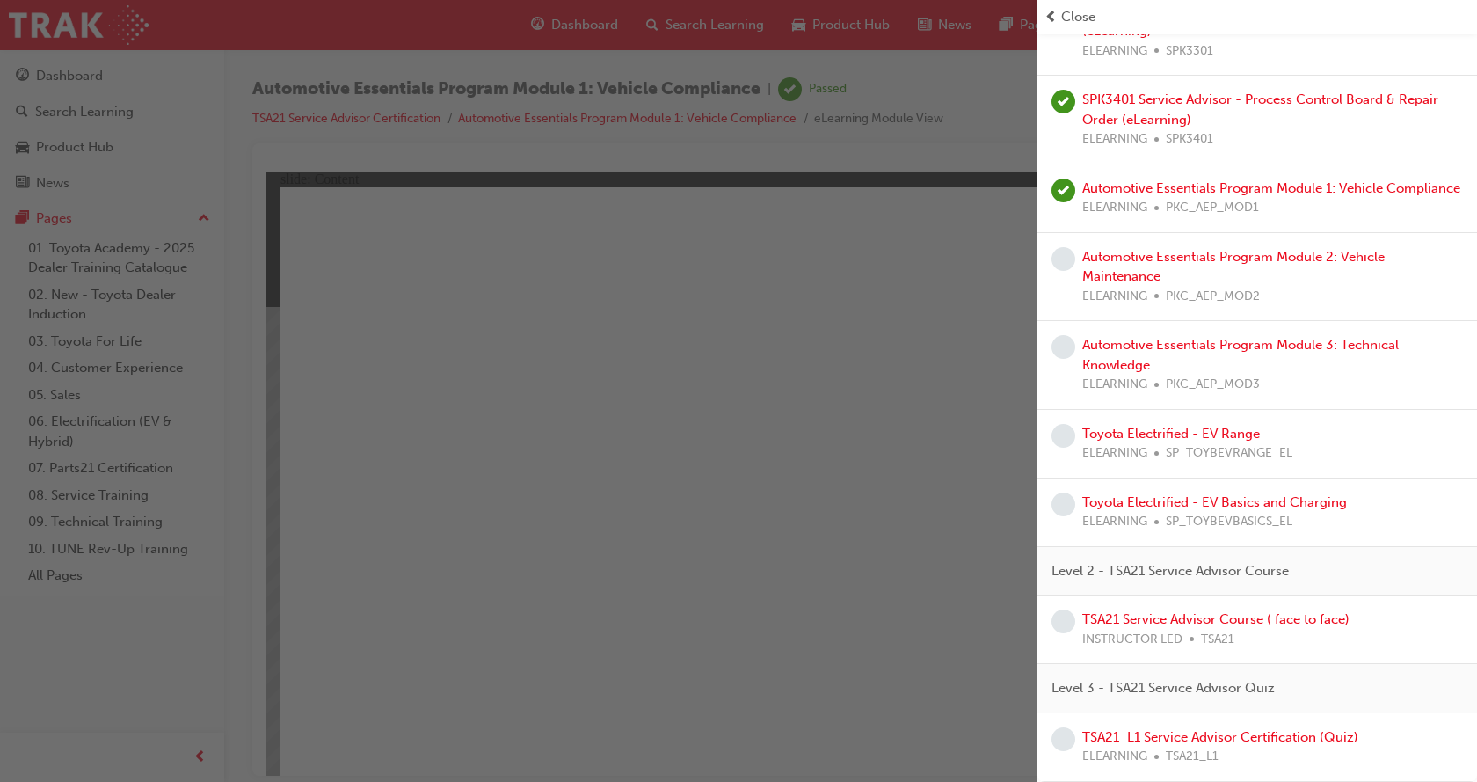
scroll to position [657, 0]
click at [1233, 264] on link "Automotive Essentials Program Module 2: Vehicle Maintenance" at bounding box center [1233, 267] width 302 height 36
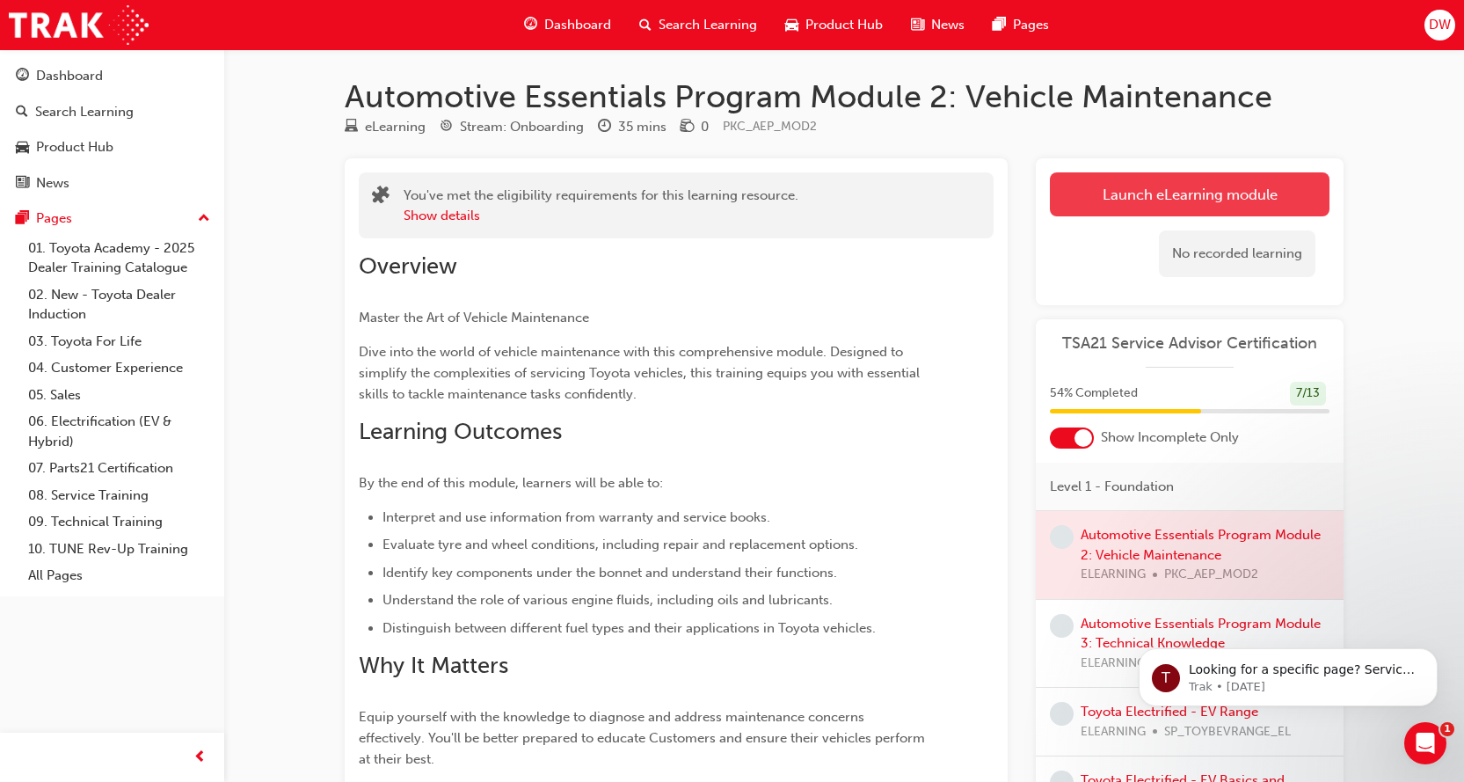
click at [1175, 211] on link "Launch eLearning module" at bounding box center [1190, 194] width 280 height 44
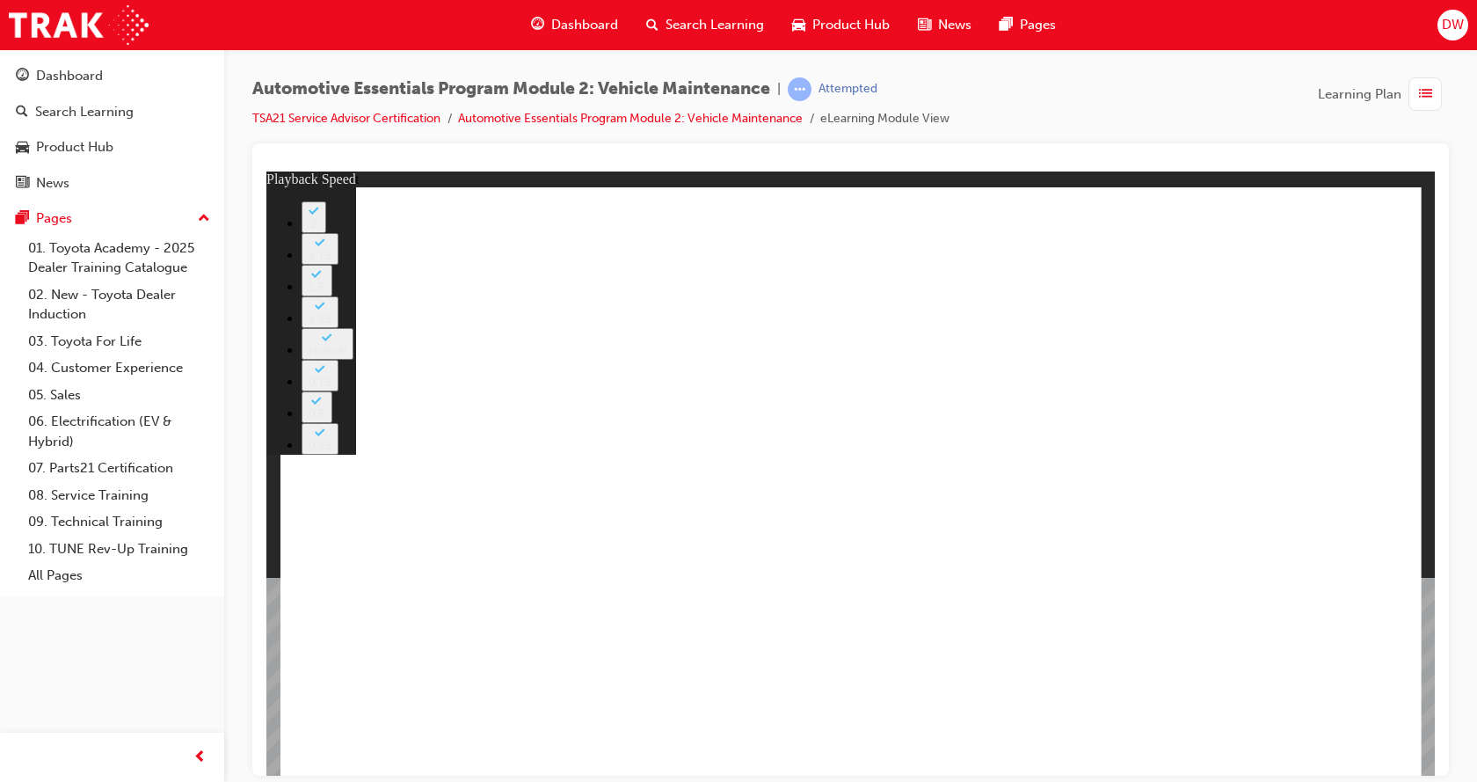
drag, startPoint x: 1228, startPoint y: 256, endPoint x: 1219, endPoint y: 241, distance: 17.3
drag, startPoint x: 1367, startPoint y: 204, endPoint x: 1355, endPoint y: 213, distance: 15.1
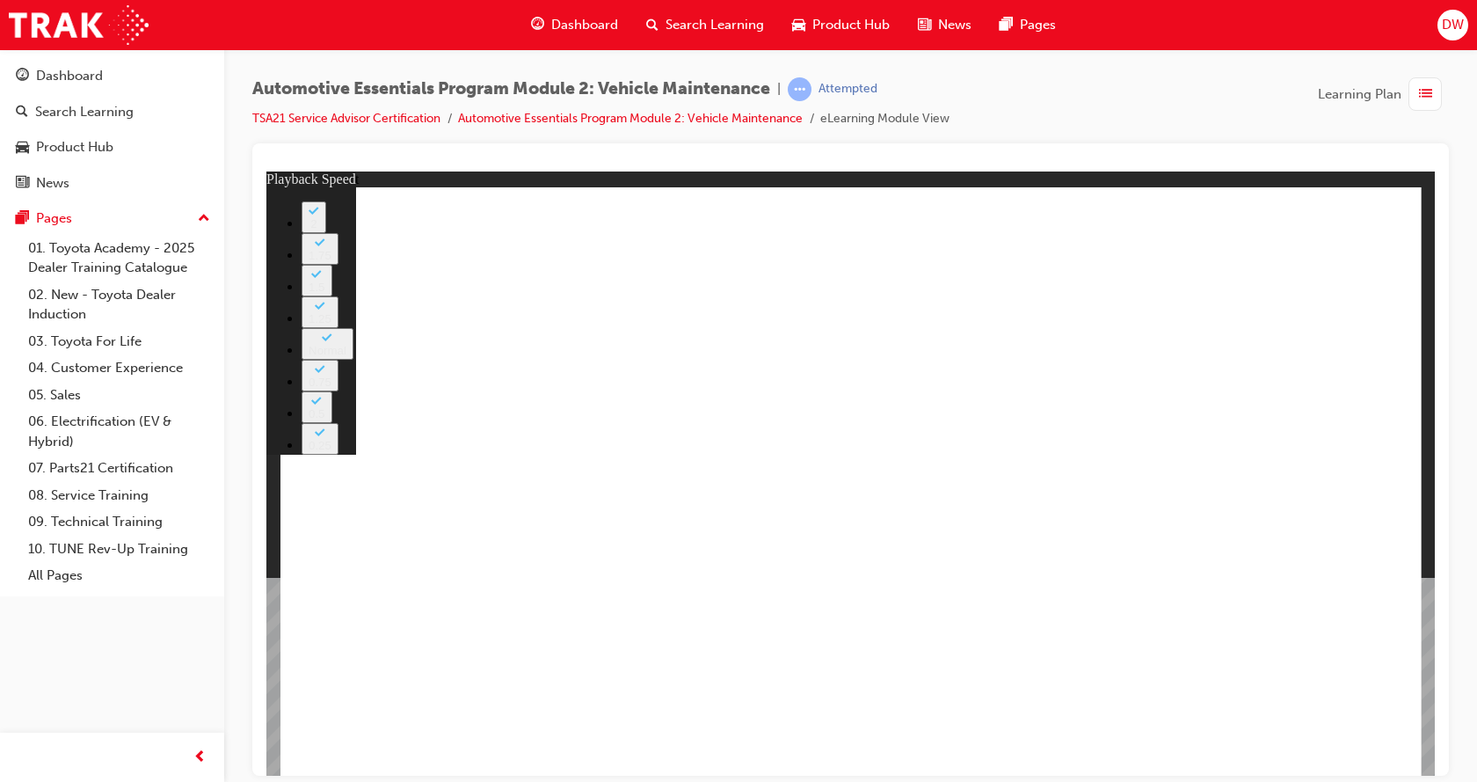
type input "33"
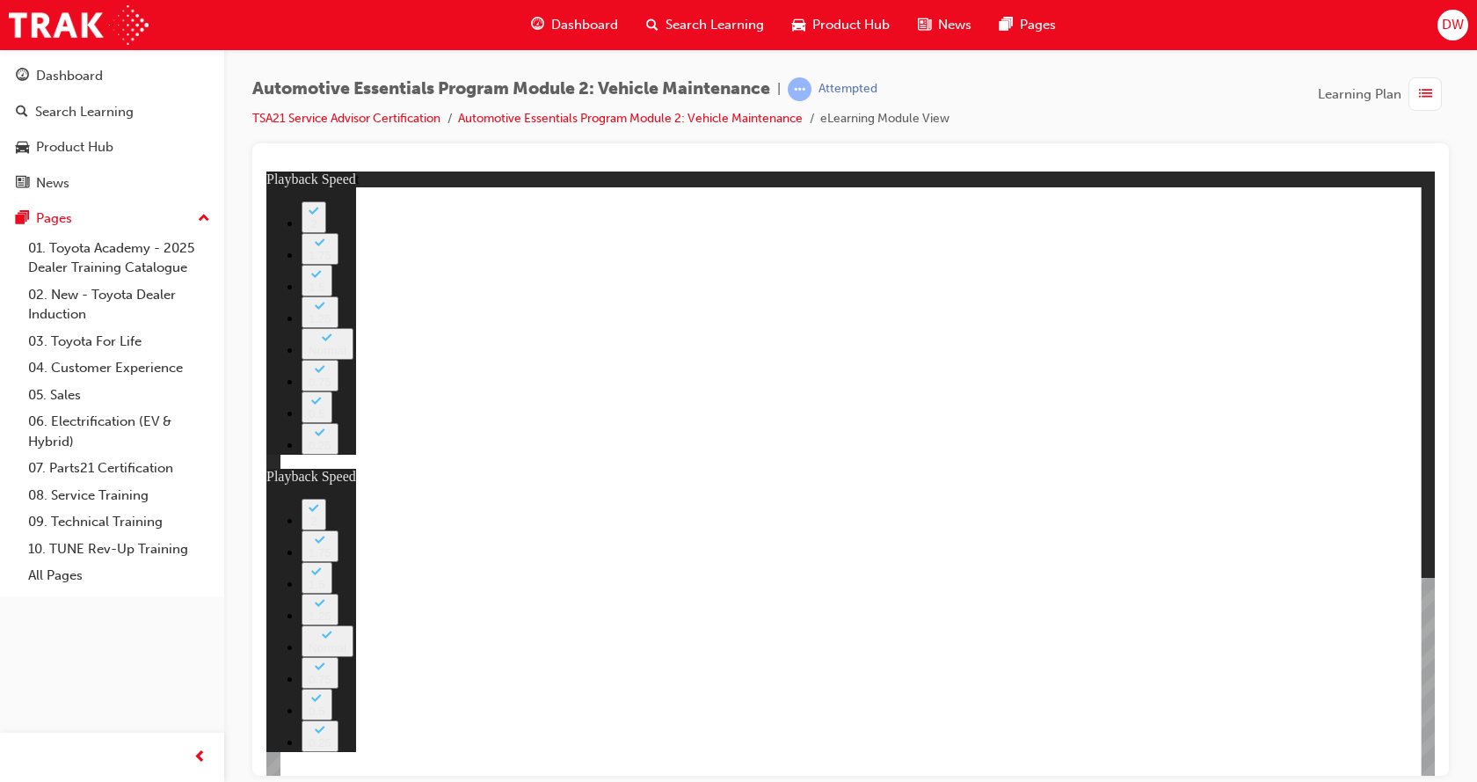
type input "4"
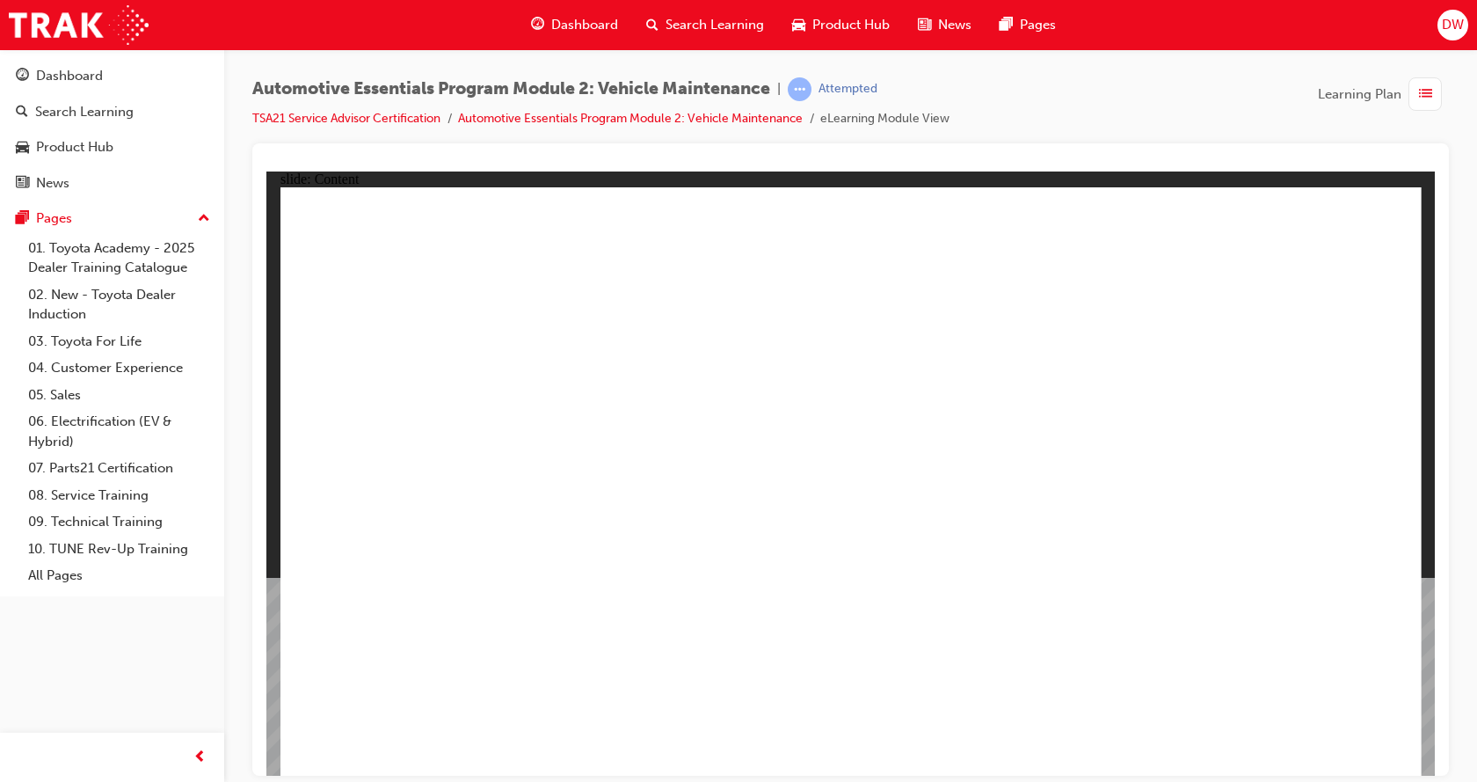
drag, startPoint x: 1372, startPoint y: 223, endPoint x: 1362, endPoint y: 273, distance: 50.2
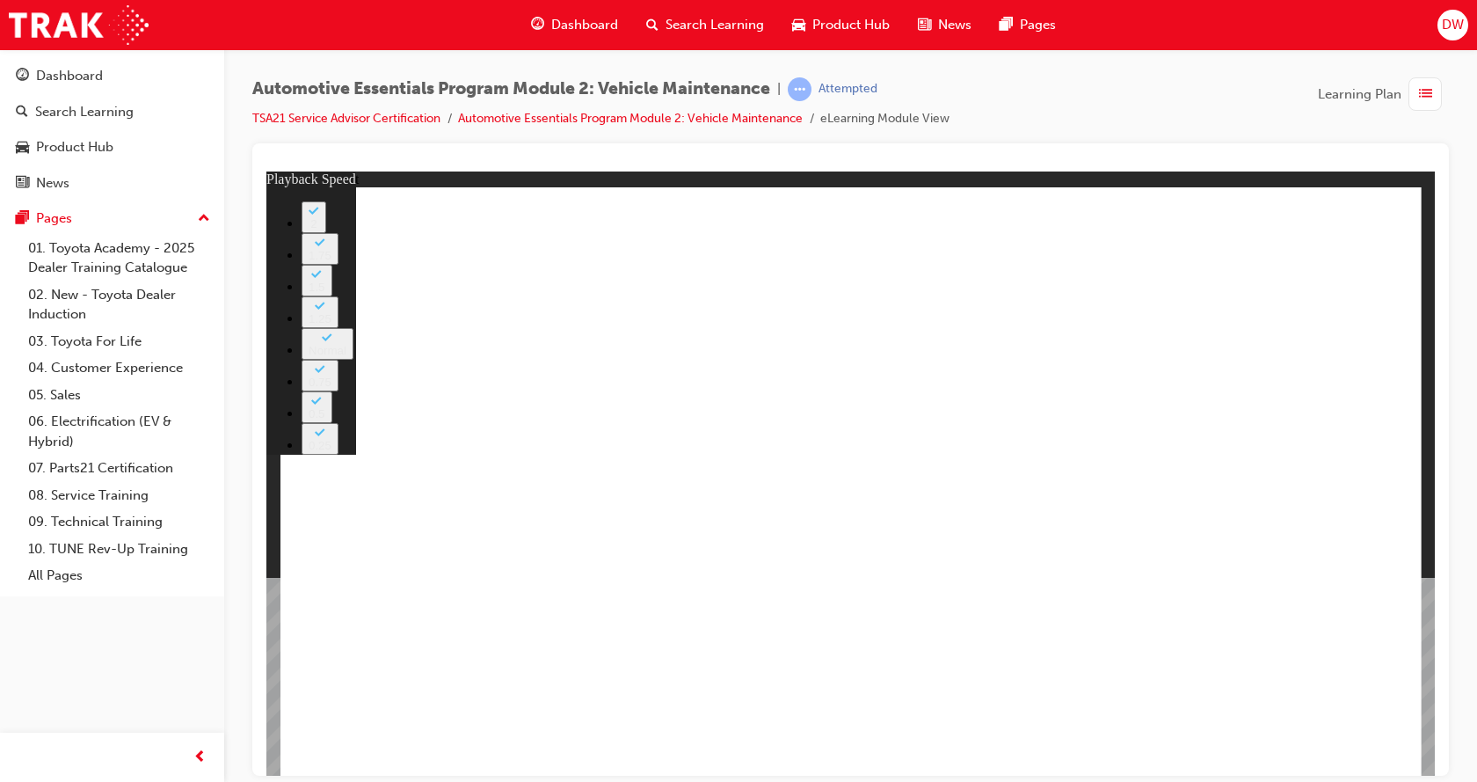
type input "8"
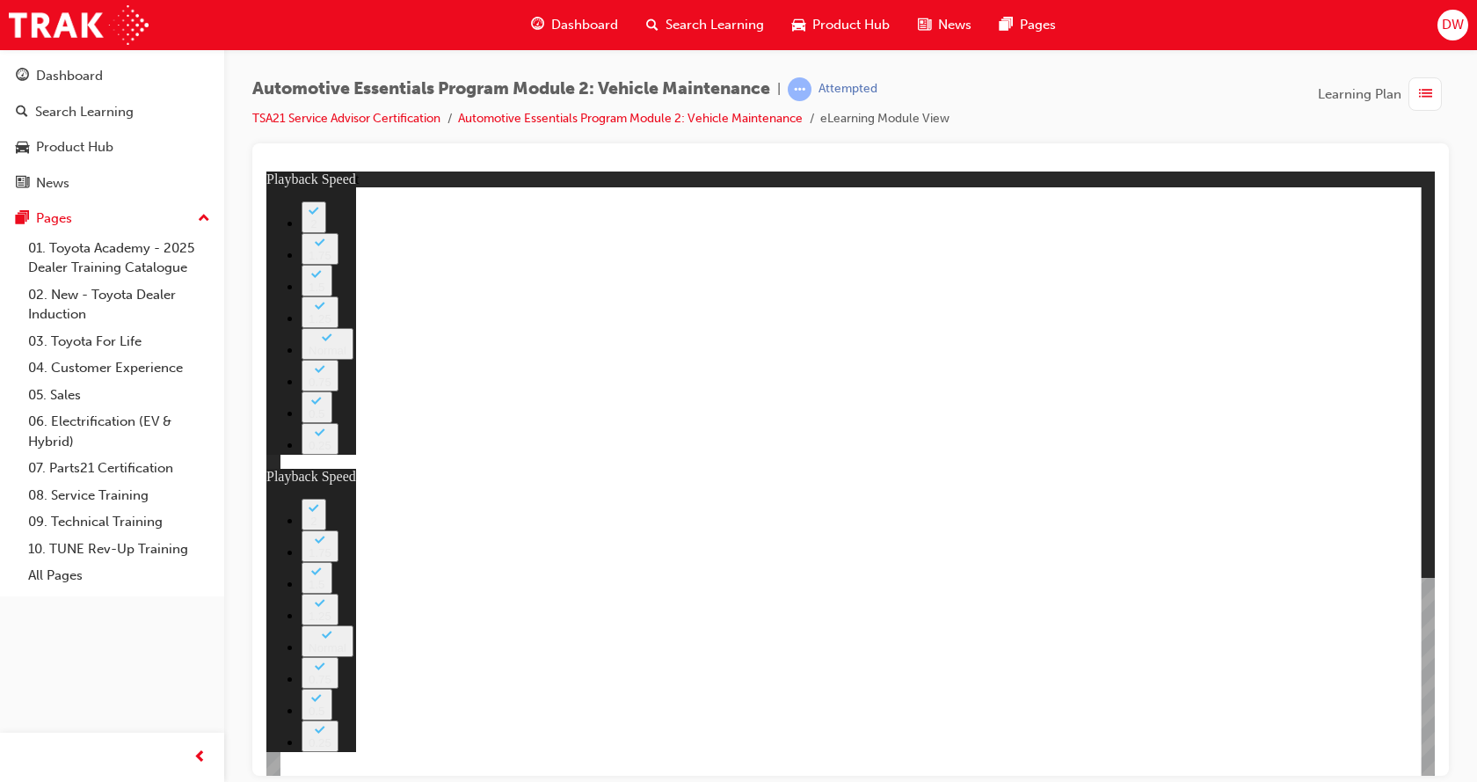
type input "27"
type input "8"
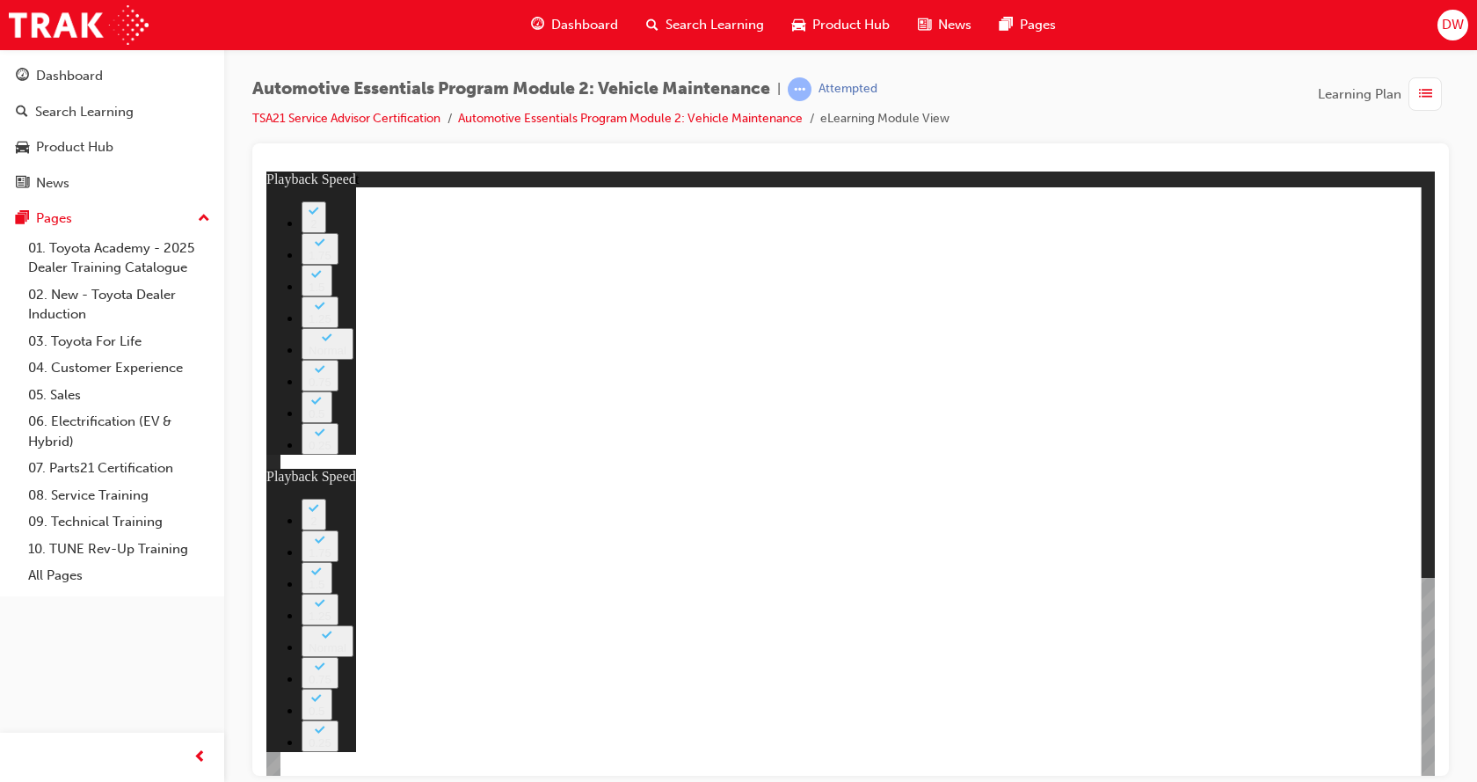
type input "27"
type input "12"
type input "8"
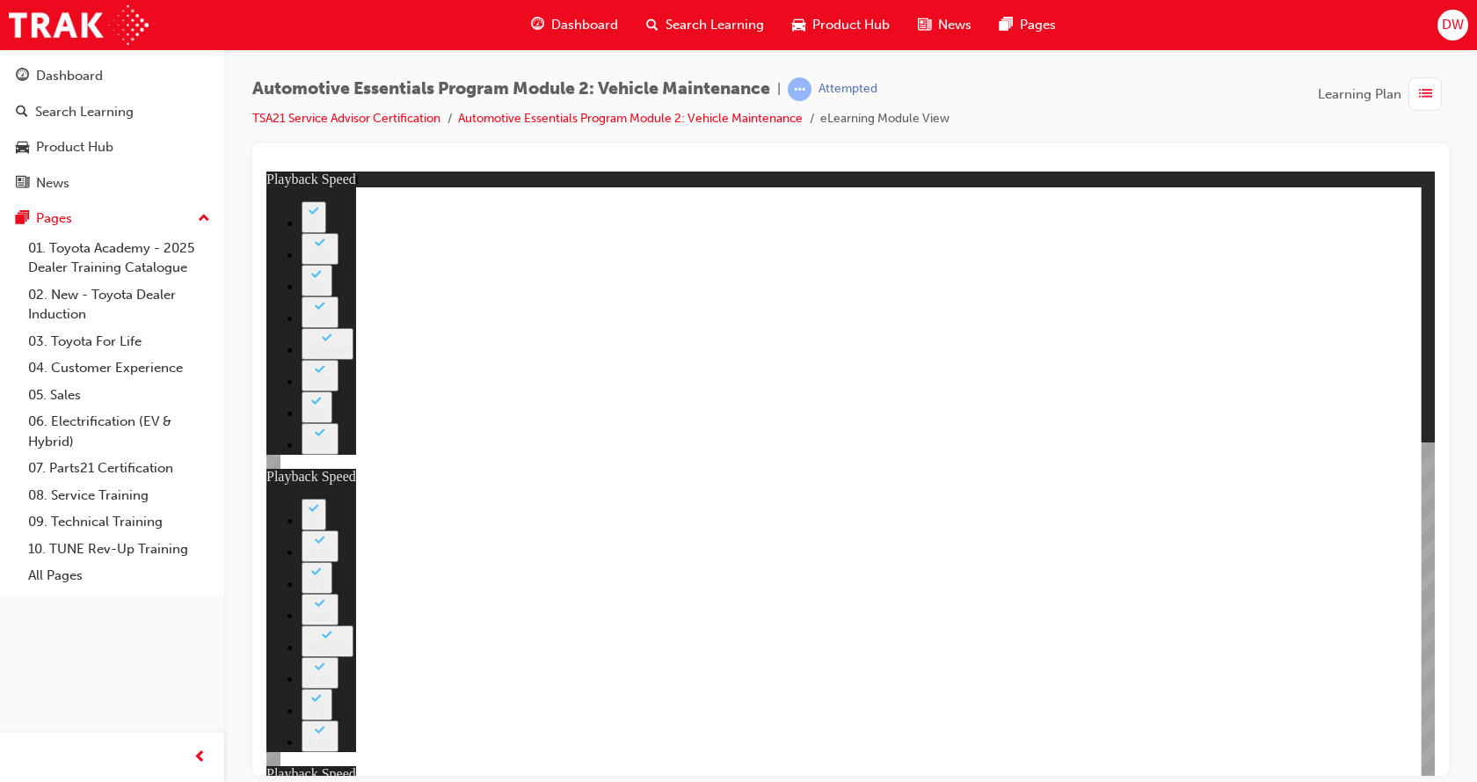
type input "27"
type input "12"
type input "56"
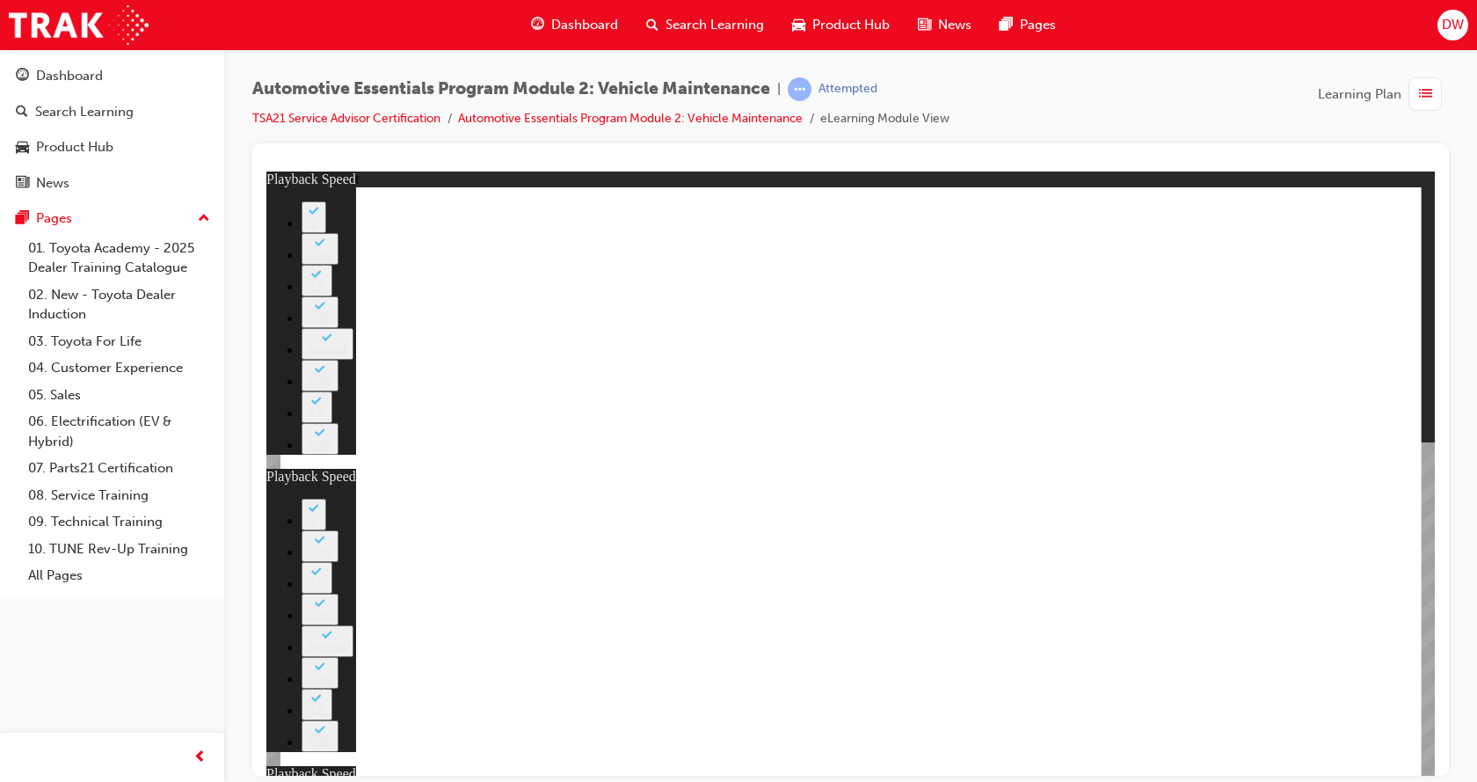
type input "8"
type input "27"
type input "12"
type input "13"
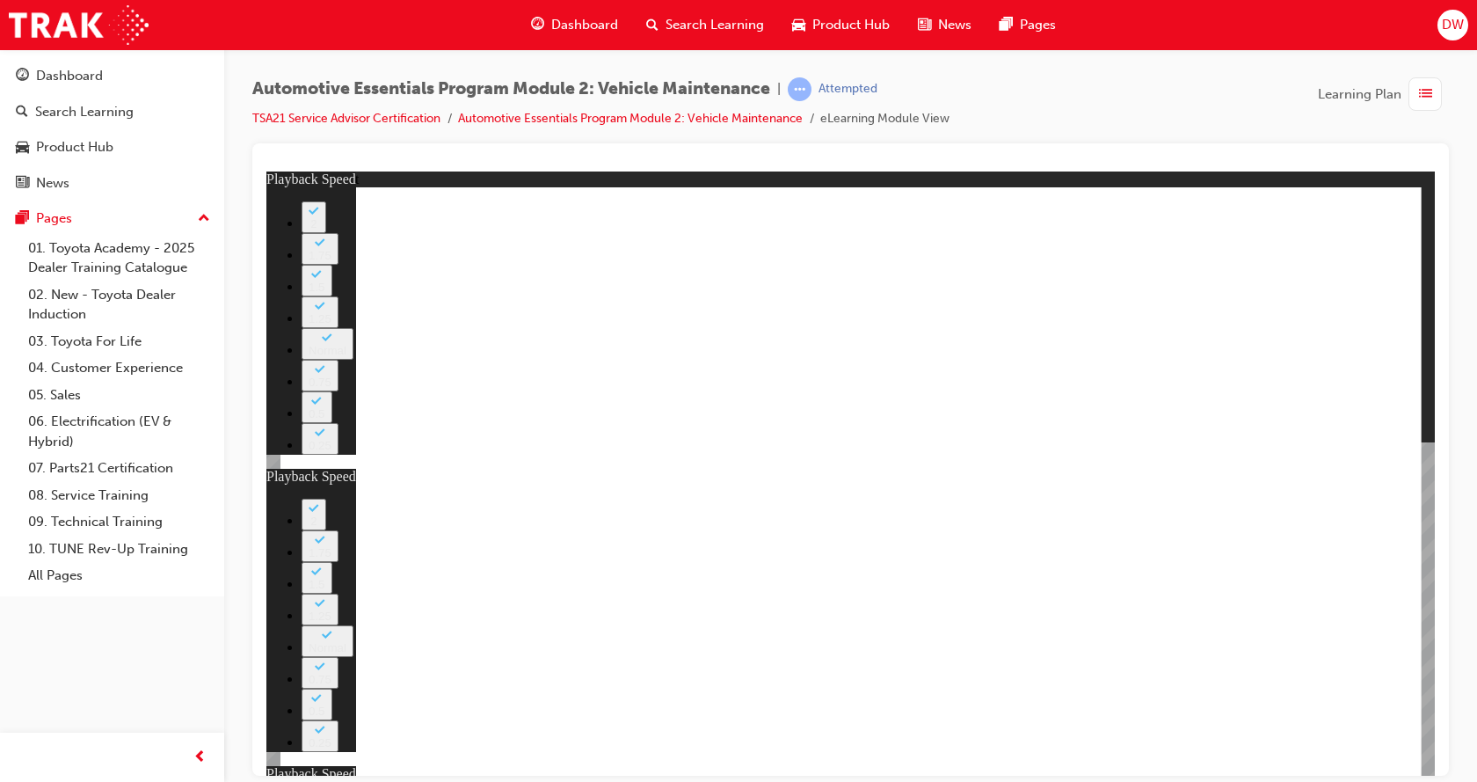
type input "8"
type input "27"
type input "12"
type input "56"
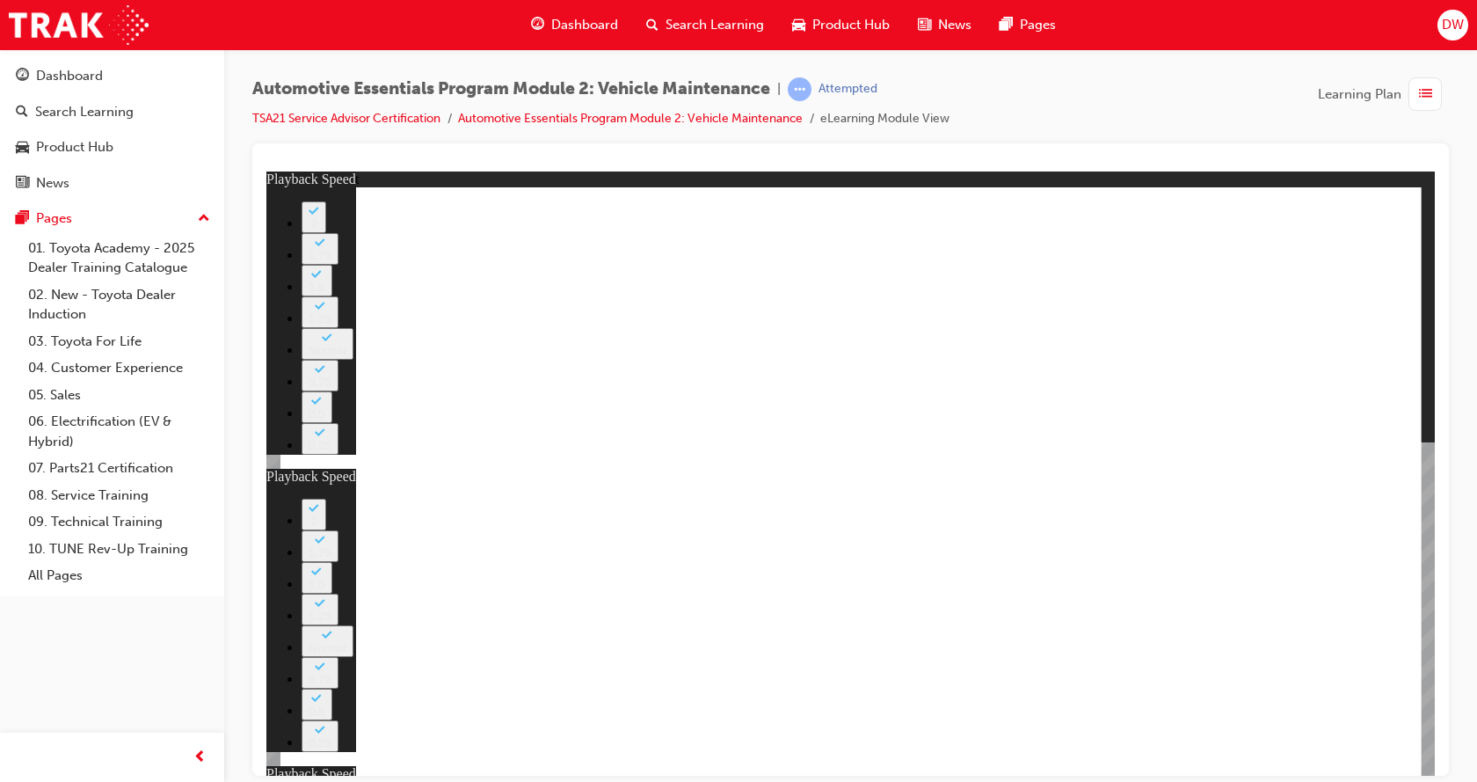
type input "13"
drag, startPoint x: 1232, startPoint y: 232, endPoint x: 1235, endPoint y: 249, distance: 17.1
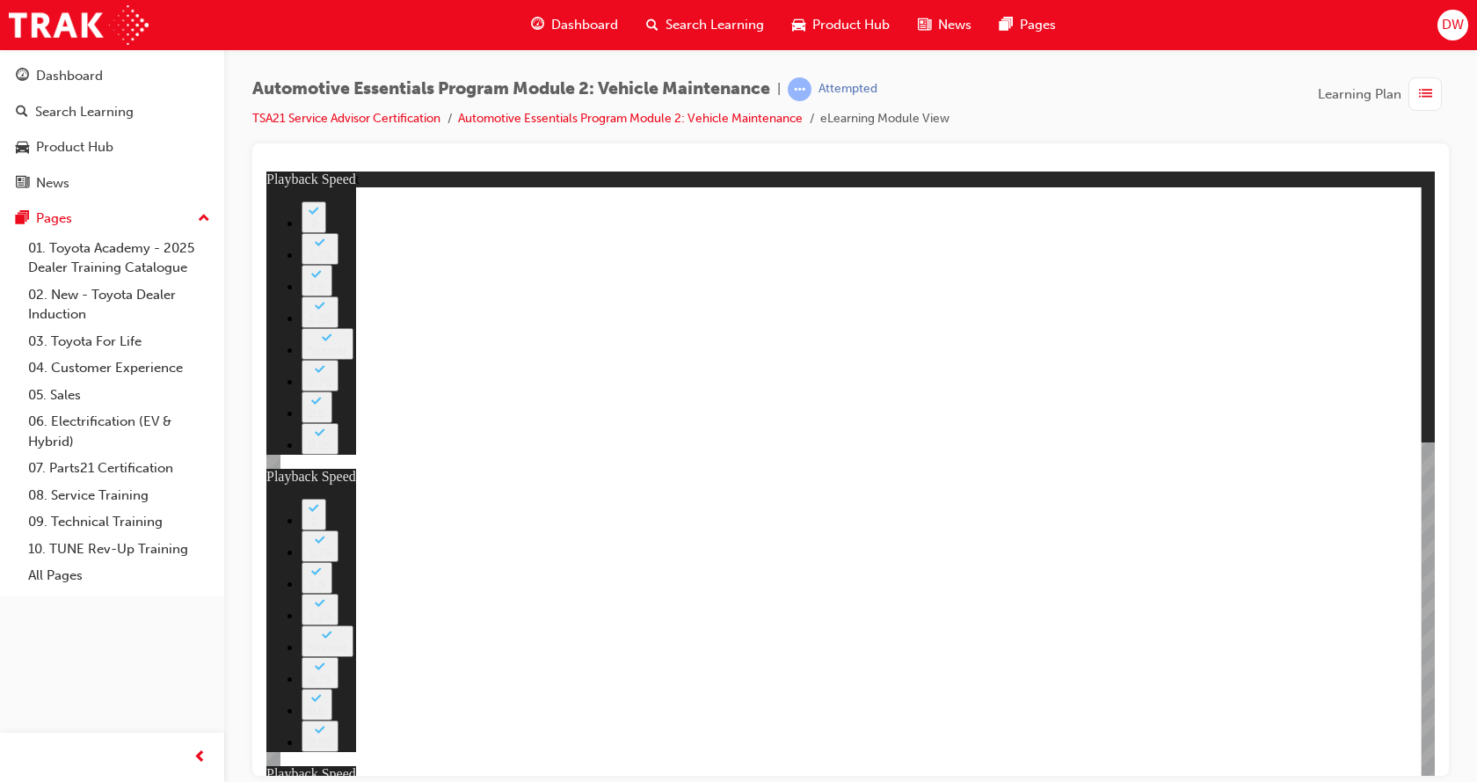
type input "8"
type input "27"
type input "12"
type input "56"
type input "13"
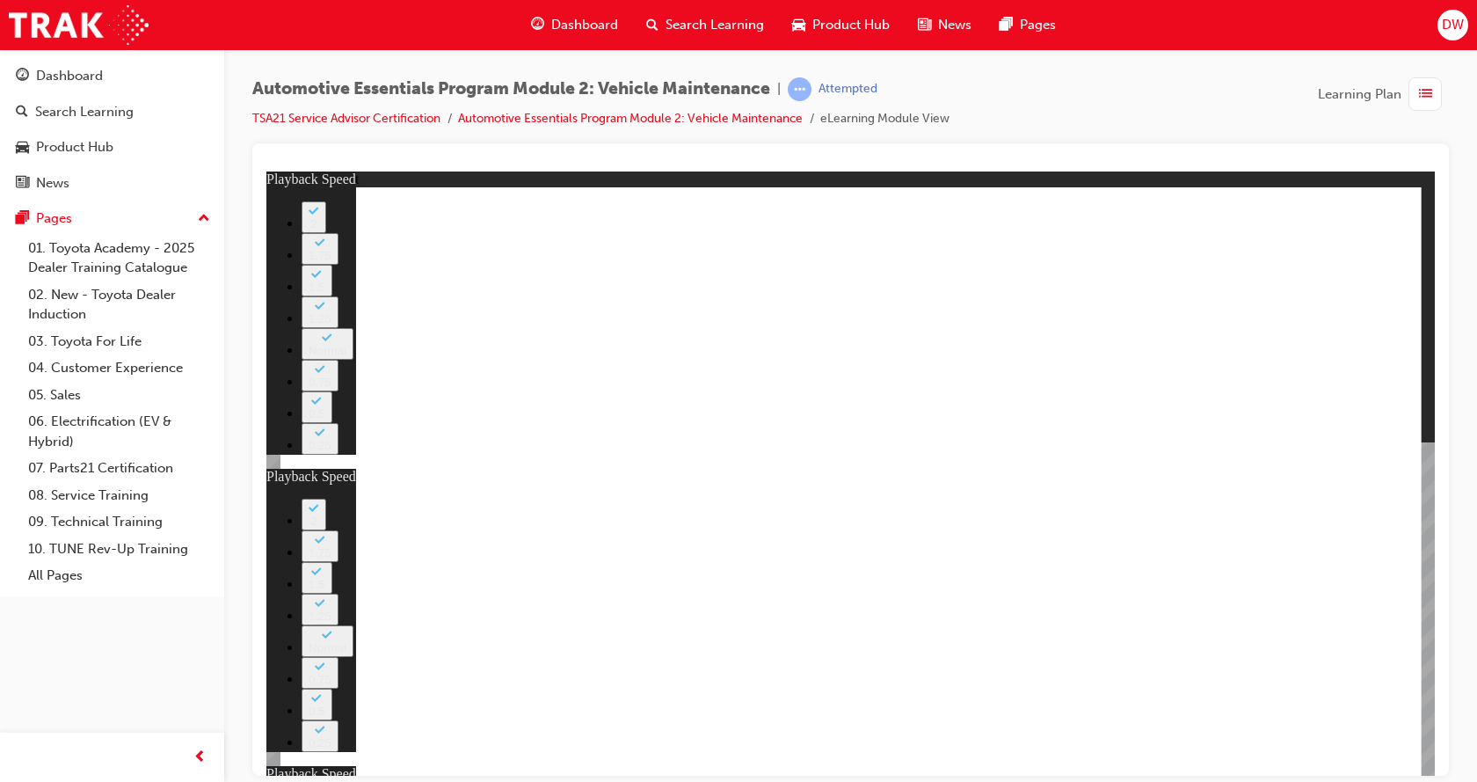
drag, startPoint x: 1363, startPoint y: 227, endPoint x: 1328, endPoint y: 277, distance: 61.2
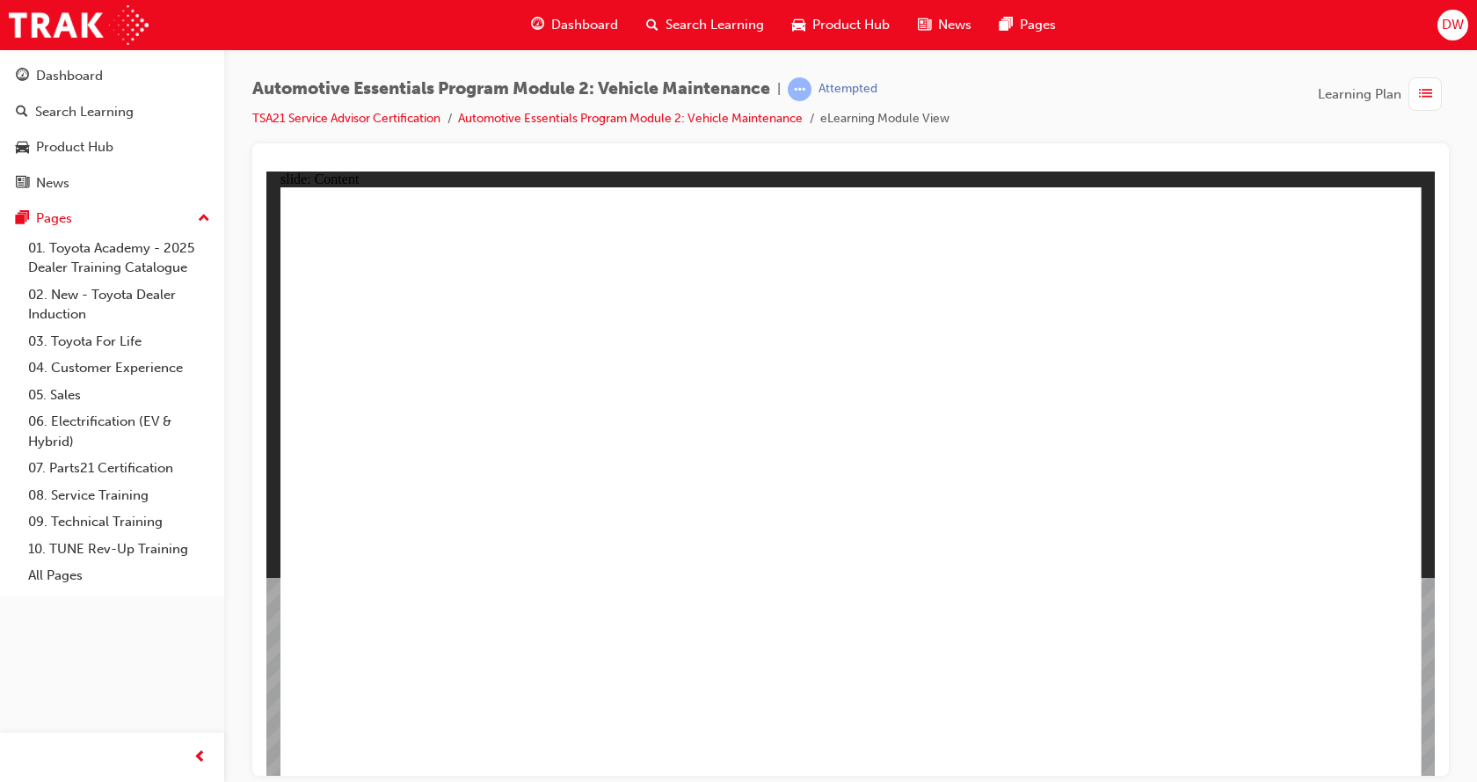
drag, startPoint x: 936, startPoint y: 434, endPoint x: 966, endPoint y: 412, distance: 37.1
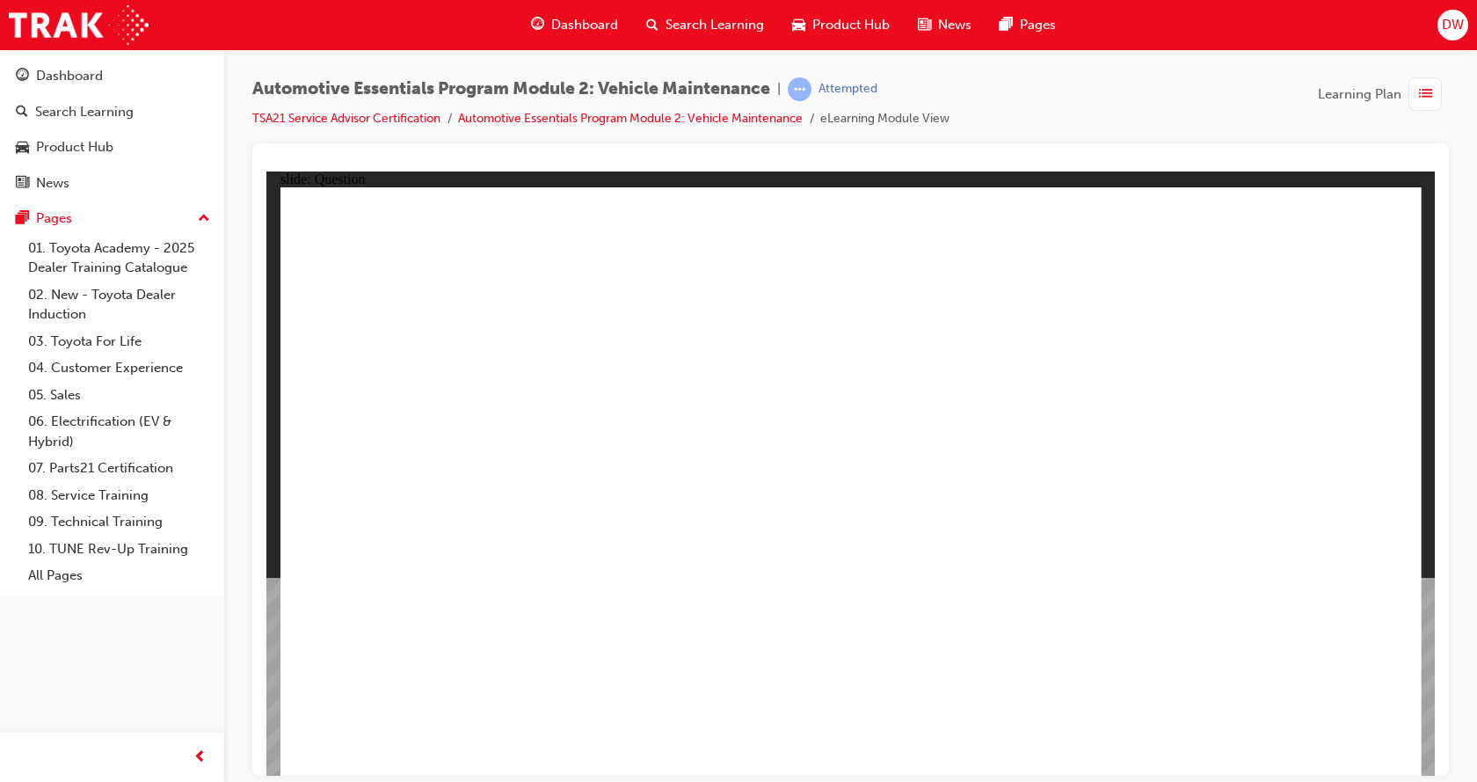
radio input "true"
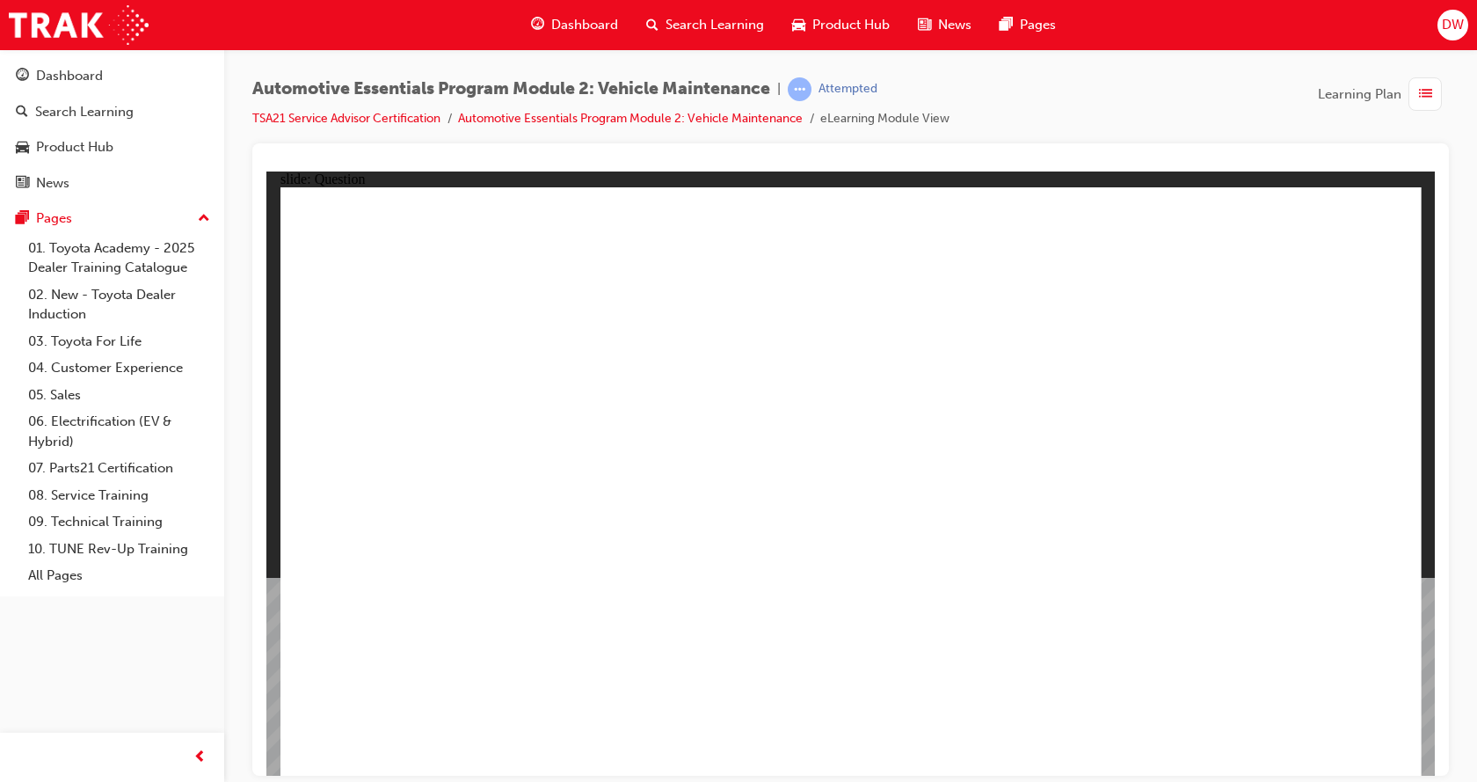
drag, startPoint x: 982, startPoint y: 386, endPoint x: 1092, endPoint y: 554, distance: 200.7
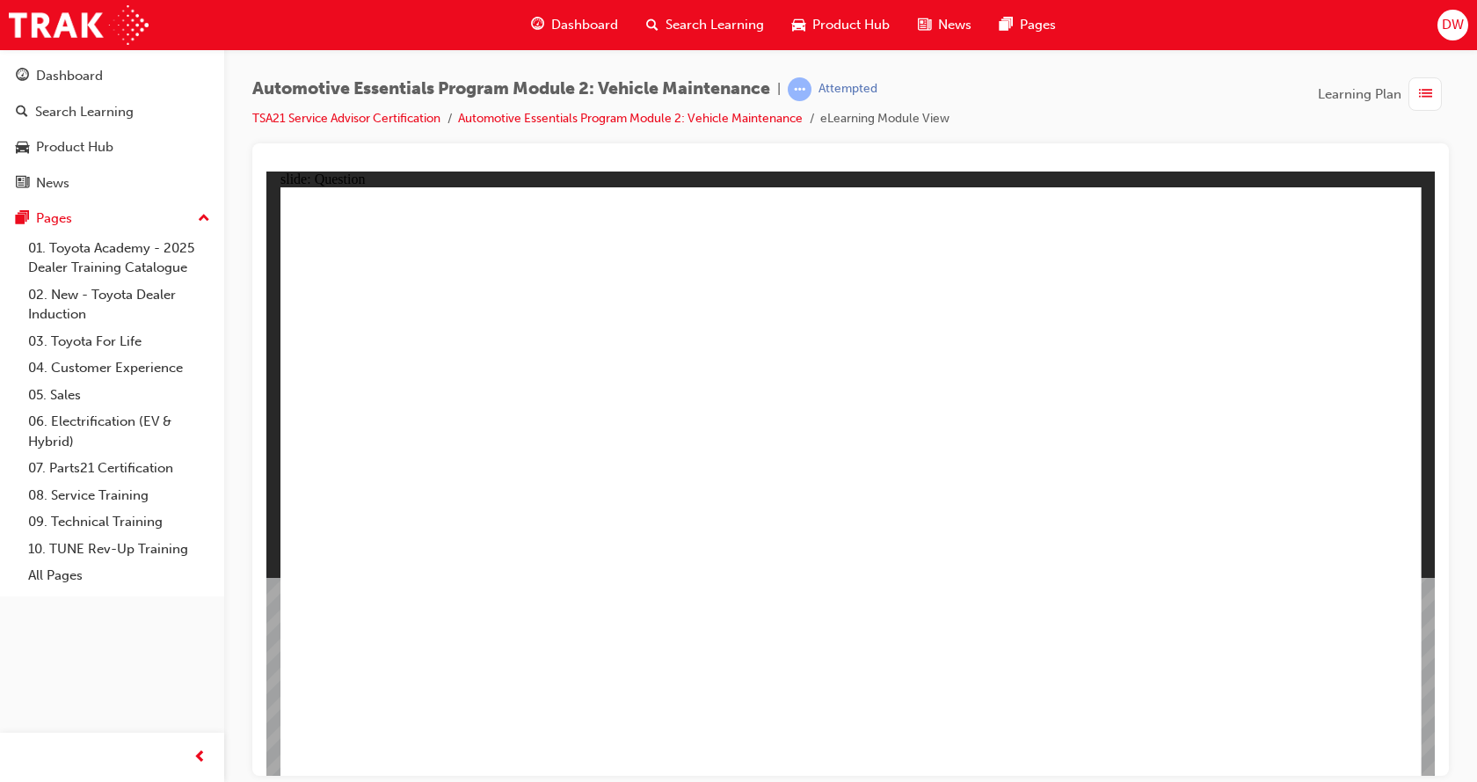
radio input "true"
drag, startPoint x: 1154, startPoint y: 413, endPoint x: 1175, endPoint y: 520, distance: 109.5
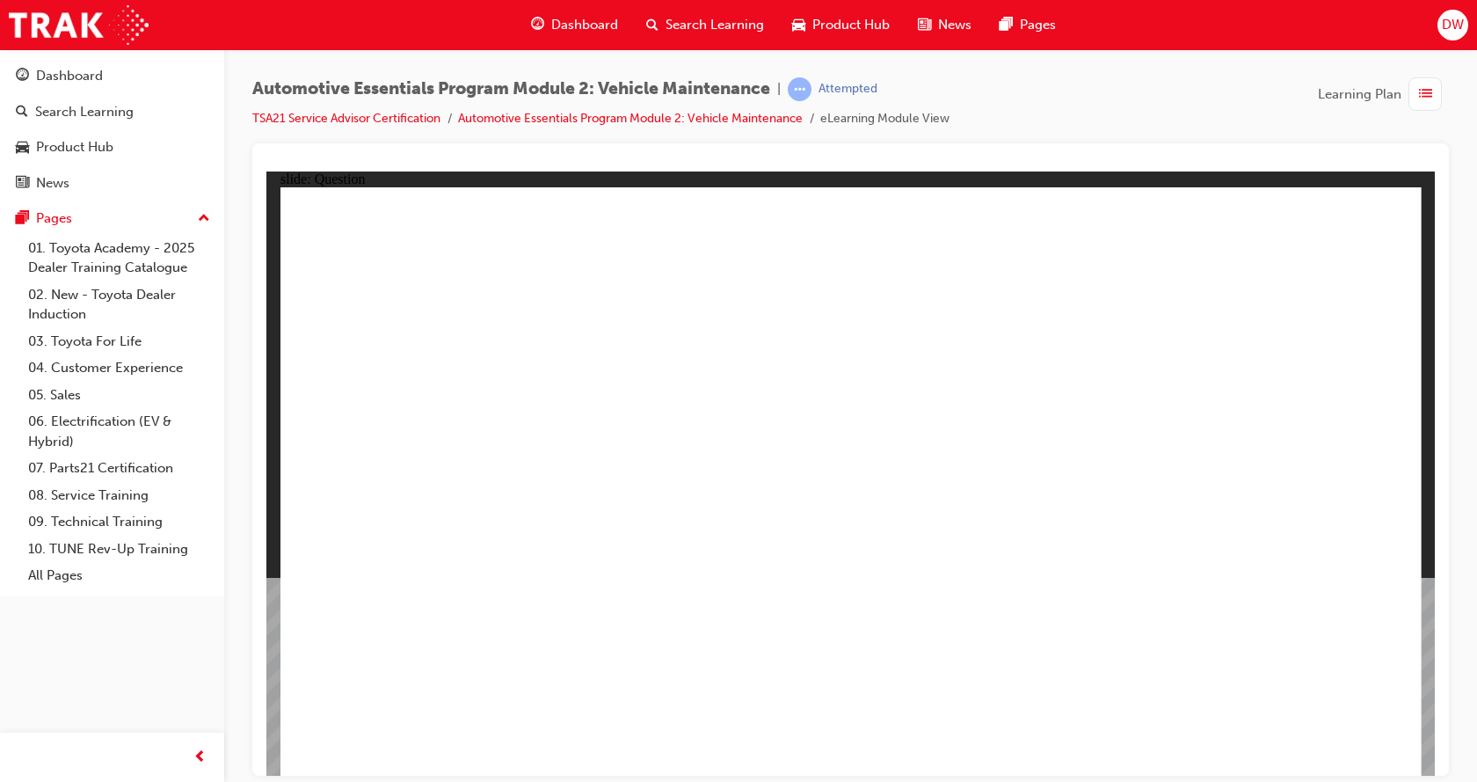
radio input "true"
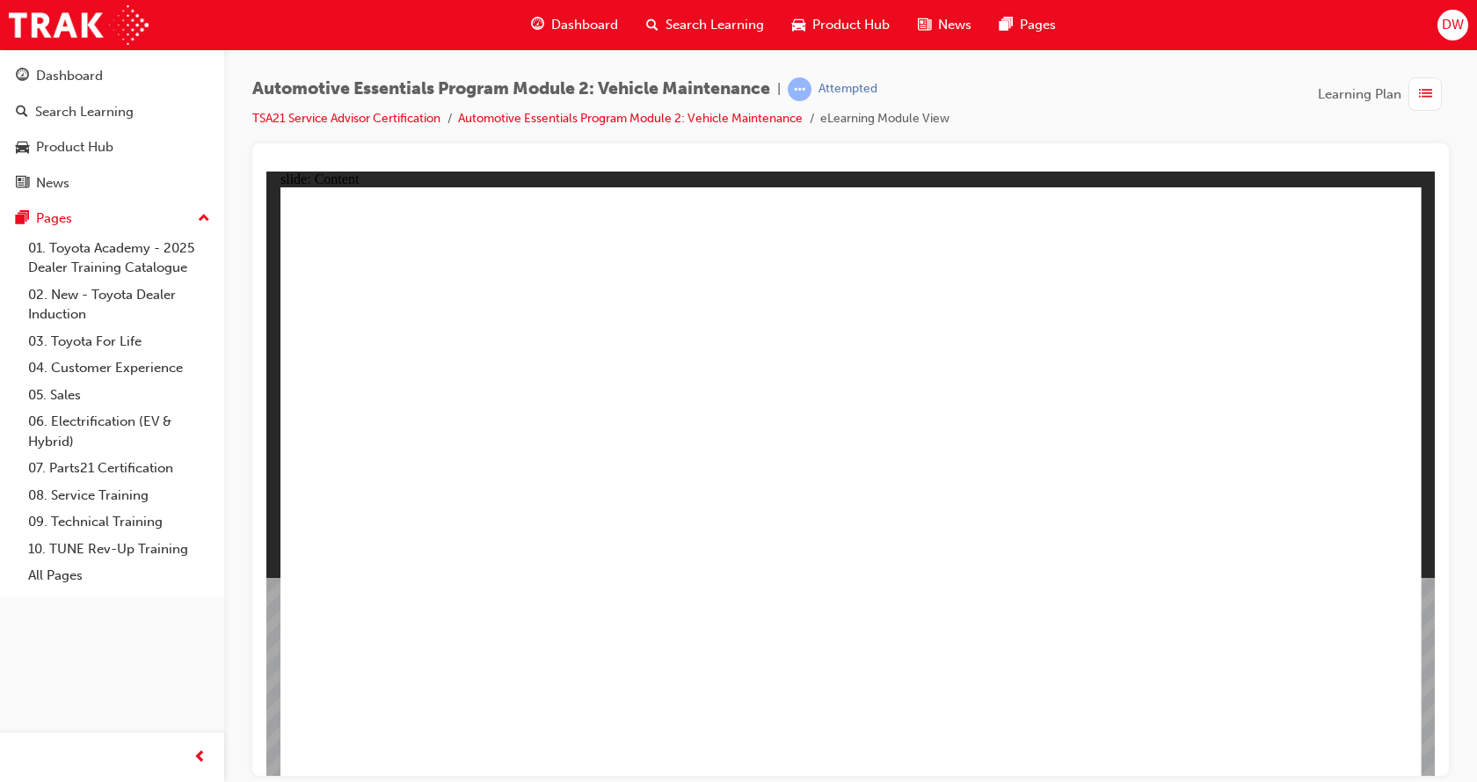
drag, startPoint x: 1368, startPoint y: 215, endPoint x: 1350, endPoint y: 228, distance: 21.5
